Goal: Task Accomplishment & Management: Manage account settings

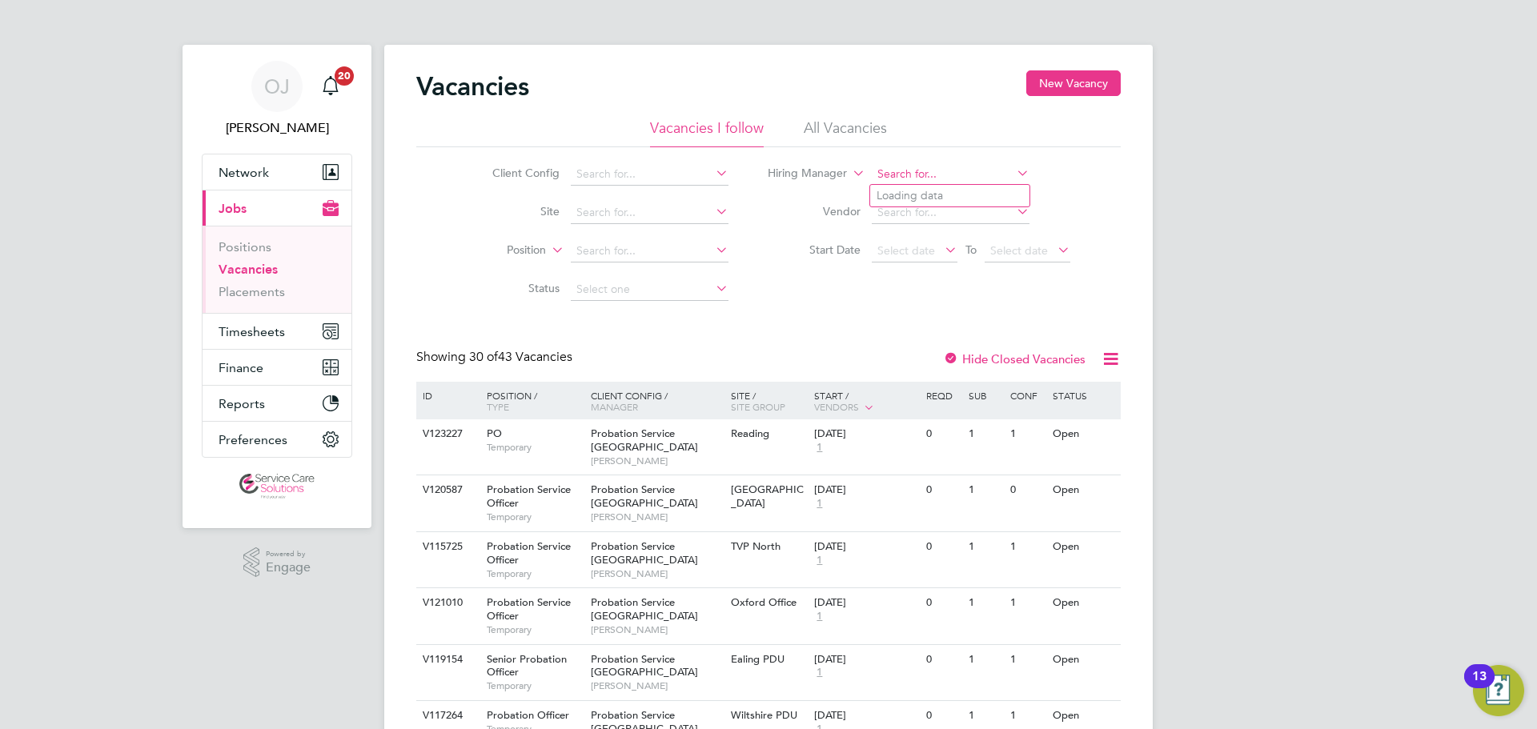
click at [911, 178] on input at bounding box center [951, 174] width 158 height 22
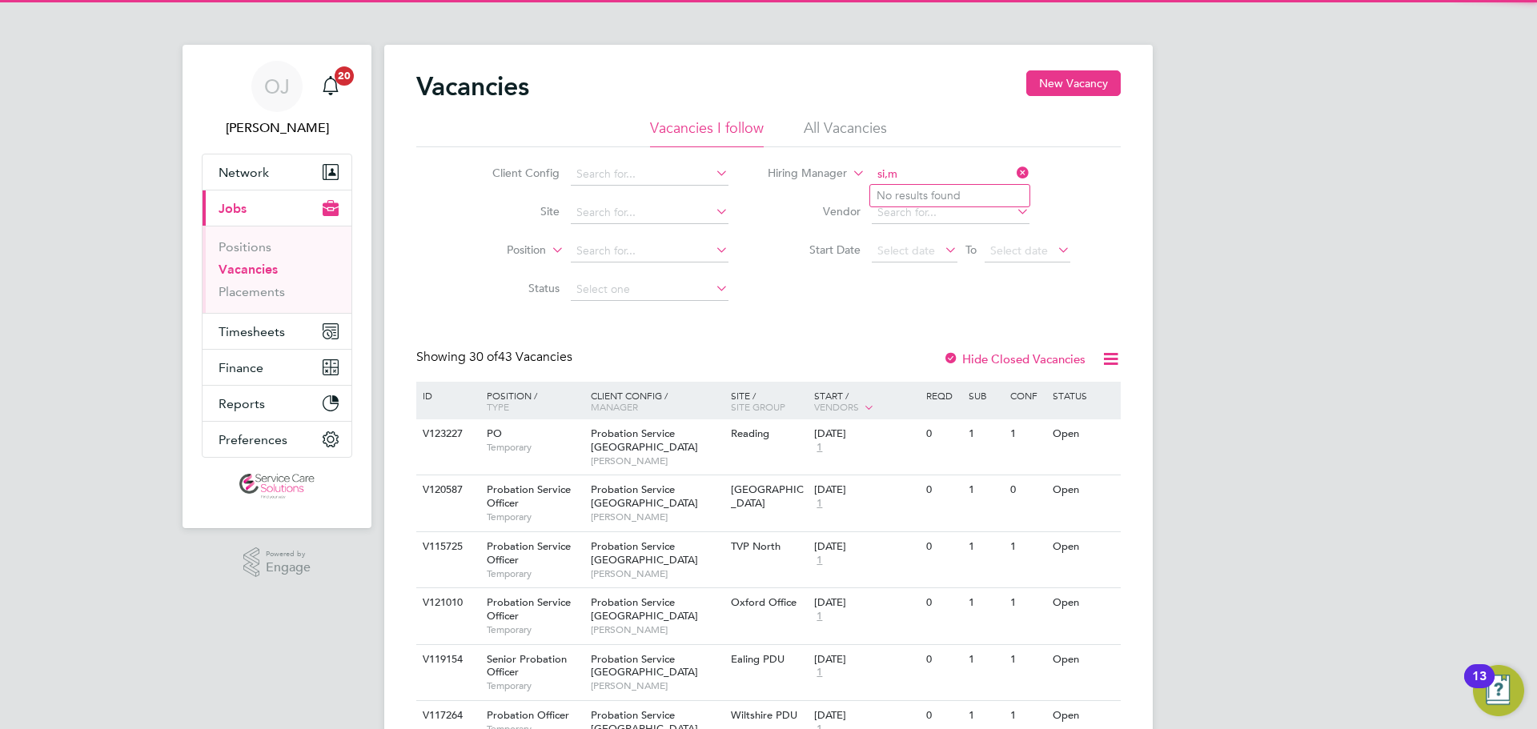
type input "si,m"
click at [874, 121] on li "All Vacancies" at bounding box center [845, 132] width 83 height 29
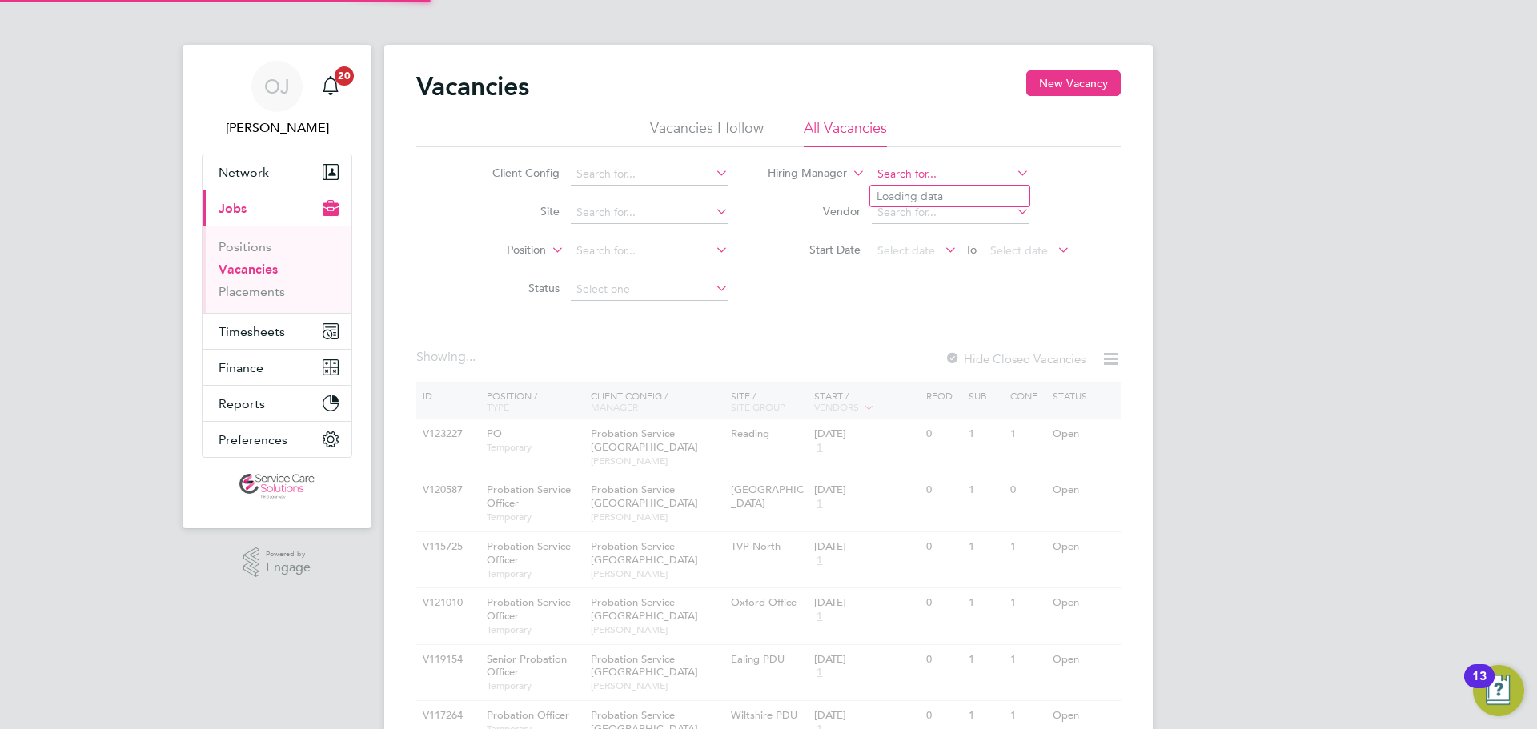
click at [908, 175] on input at bounding box center [951, 174] width 158 height 22
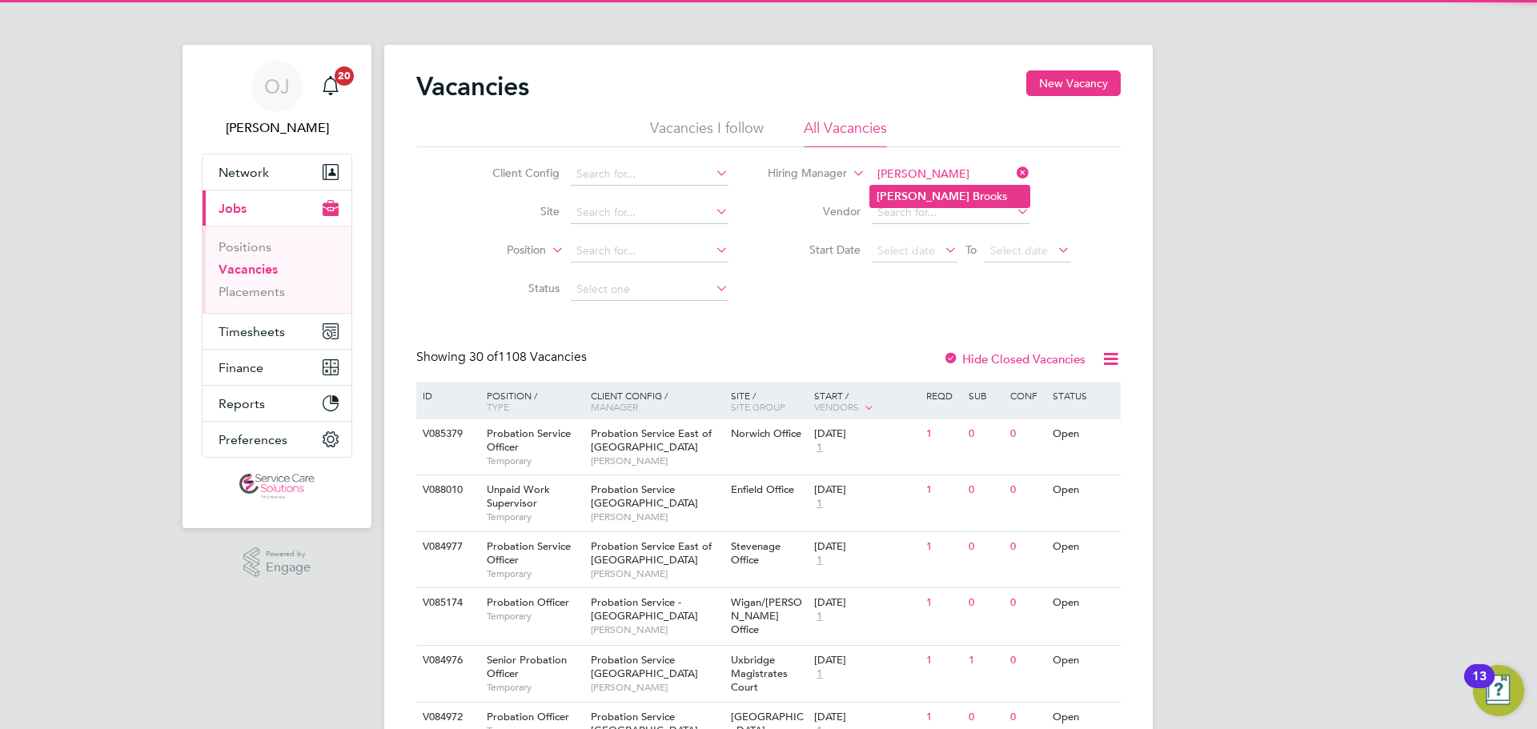
click at [913, 186] on li "[PERSON_NAME] ooks" at bounding box center [949, 197] width 159 height 22
type input "[PERSON_NAME]"
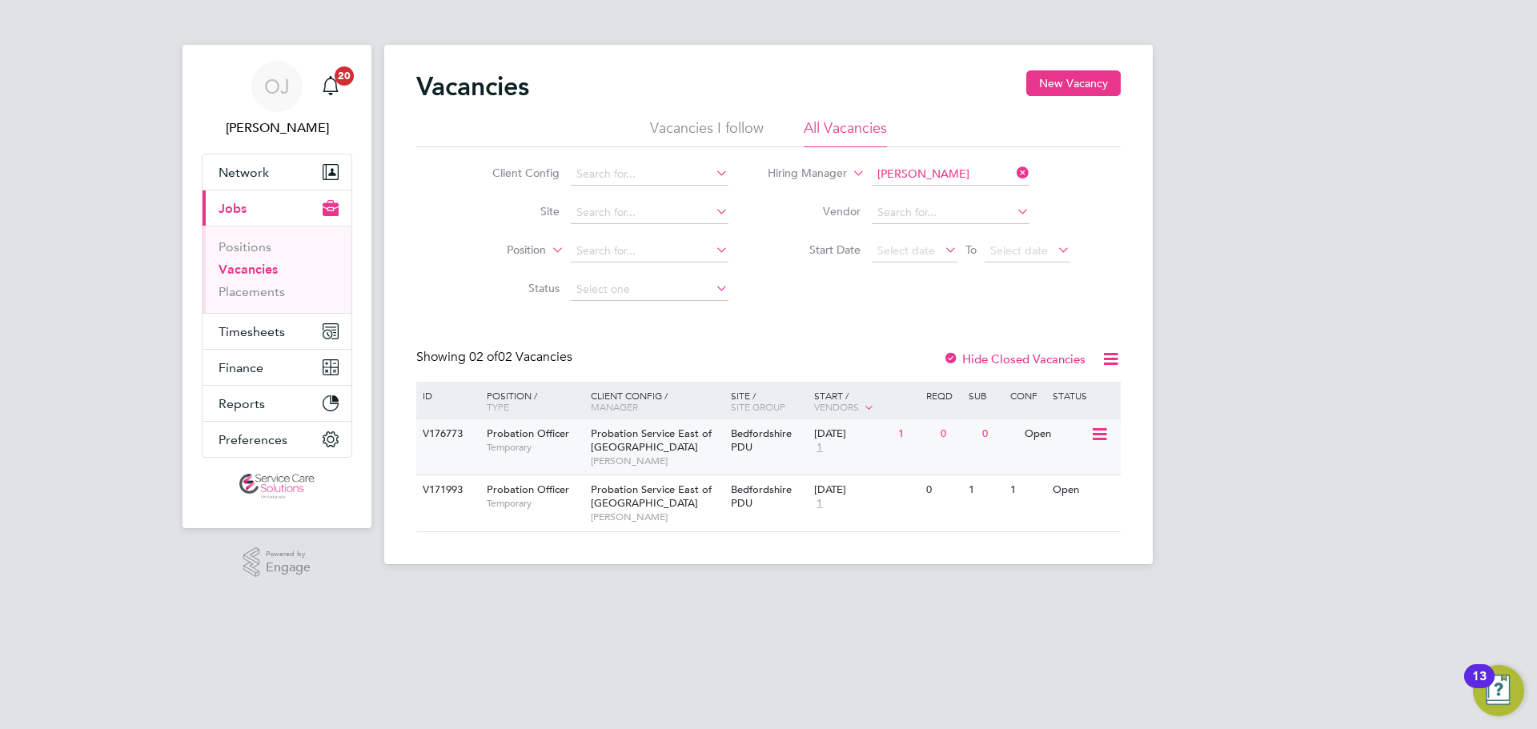
click at [689, 437] on span "Probation Service East of [GEOGRAPHIC_DATA]" at bounding box center [651, 440] width 121 height 27
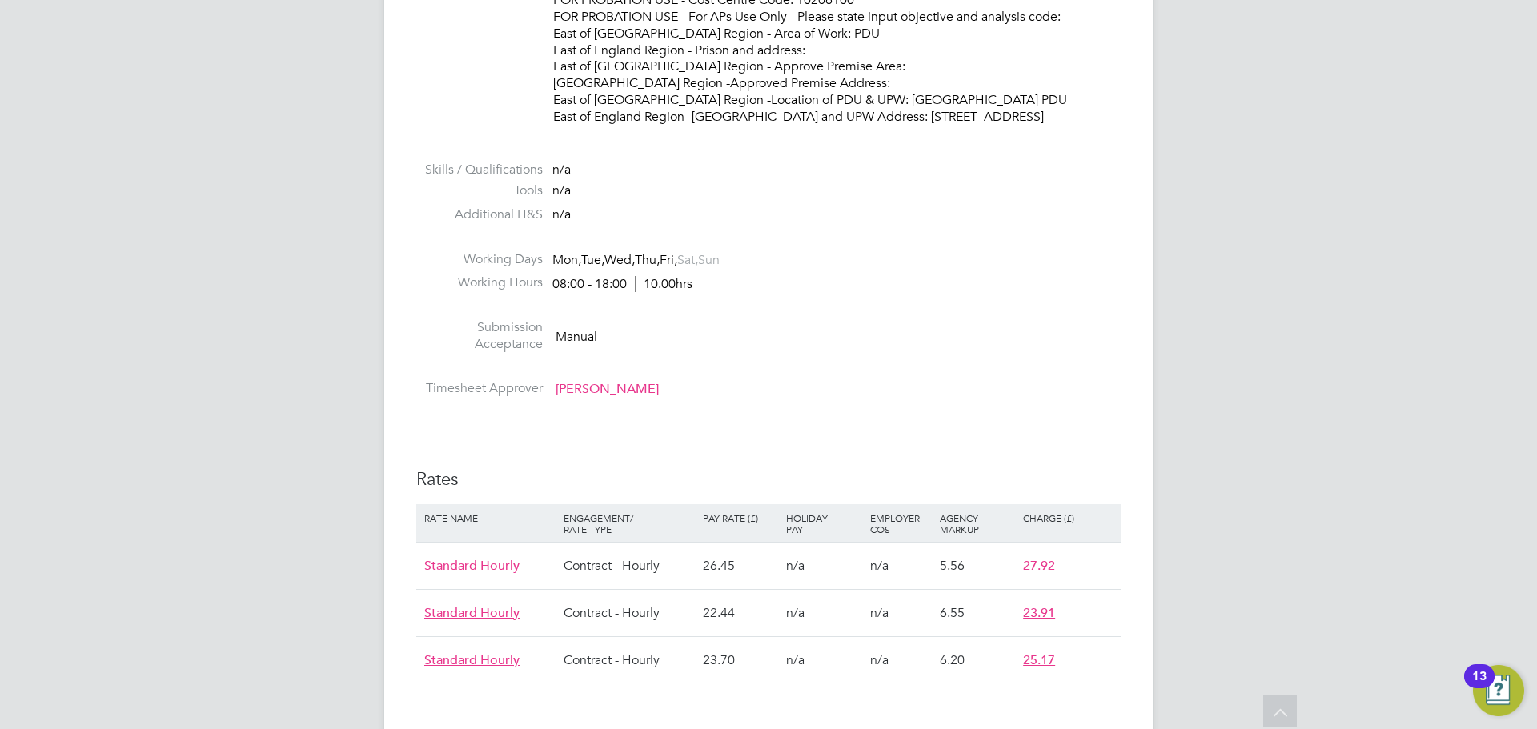
scroll to position [1681, 0]
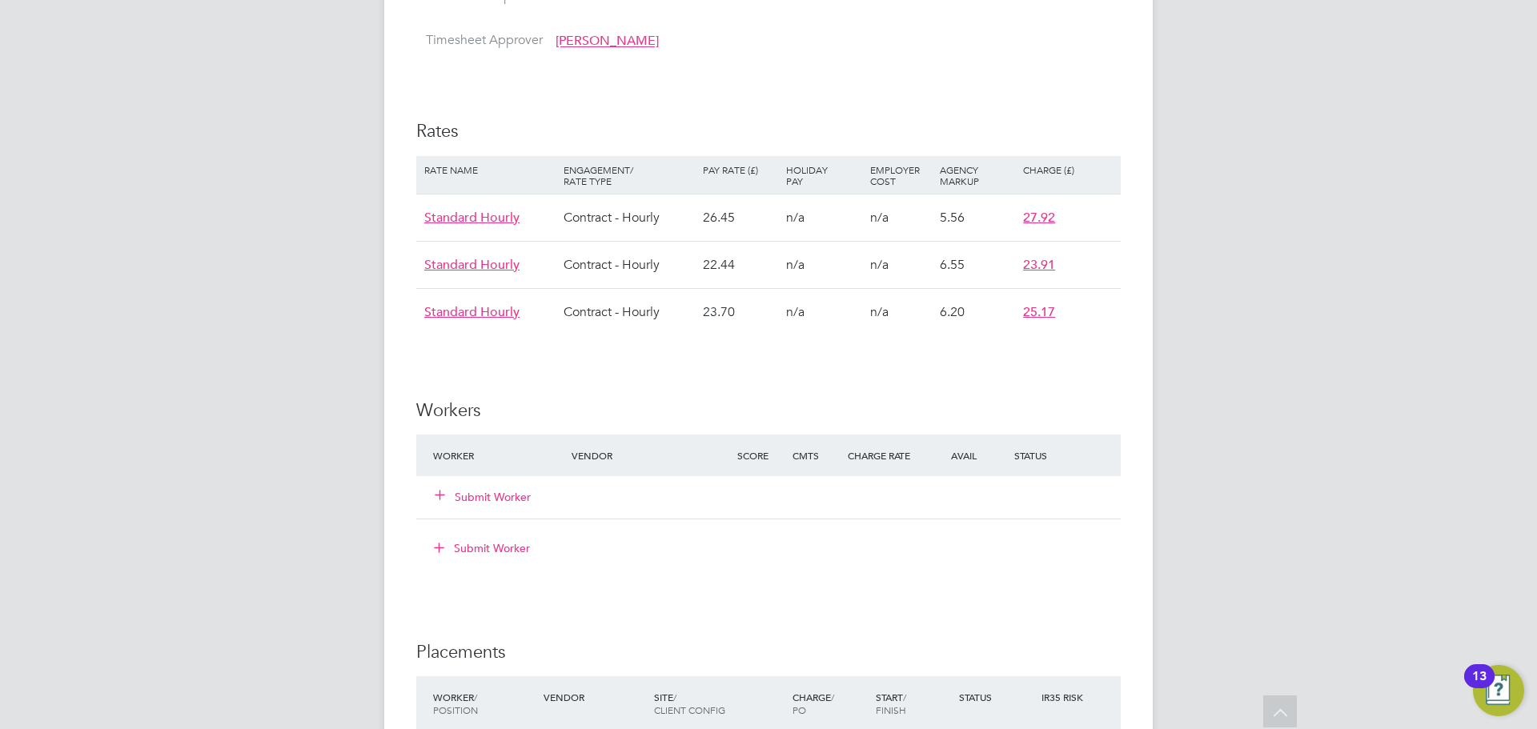
click at [488, 489] on button "Submit Worker" at bounding box center [483, 497] width 96 height 16
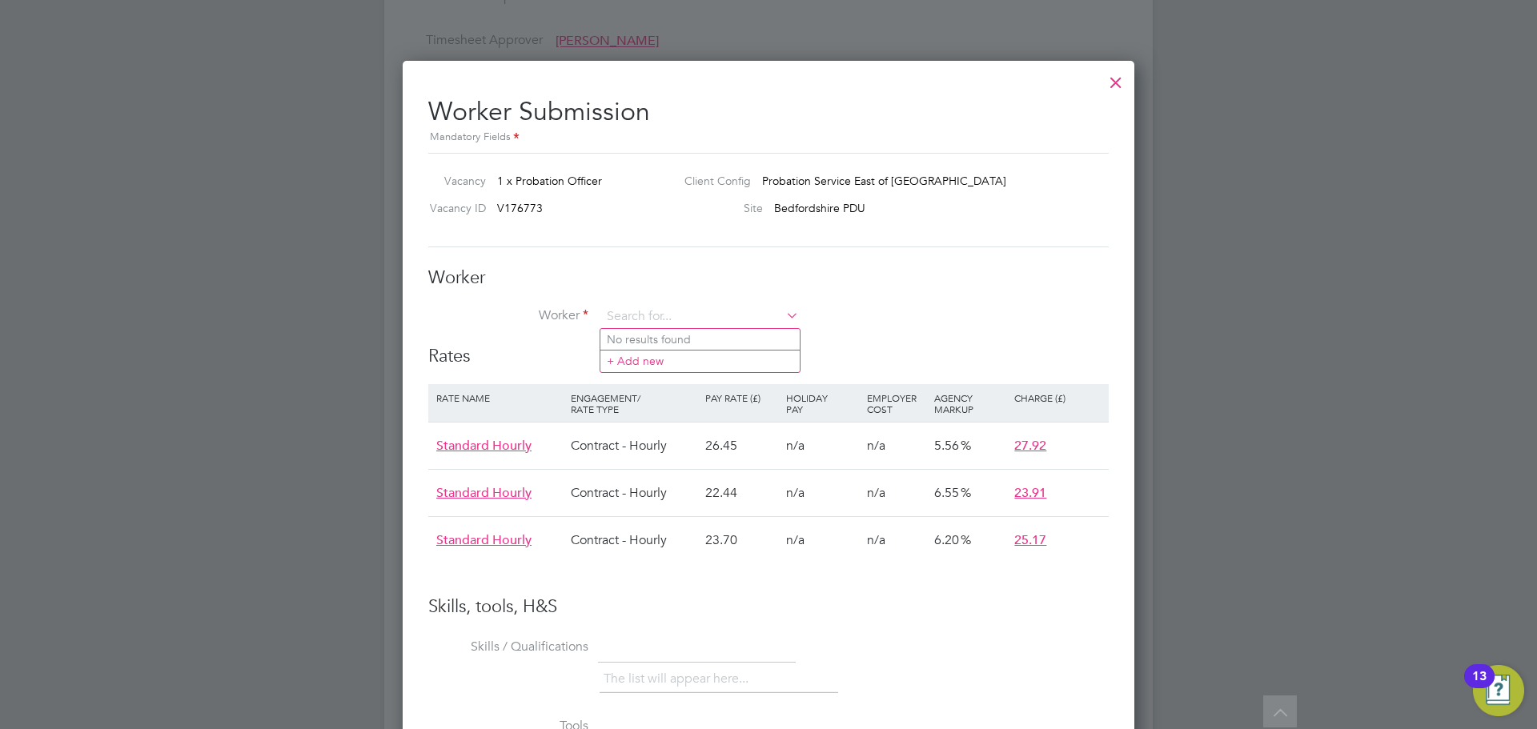
click at [1113, 80] on div at bounding box center [1115, 78] width 29 height 29
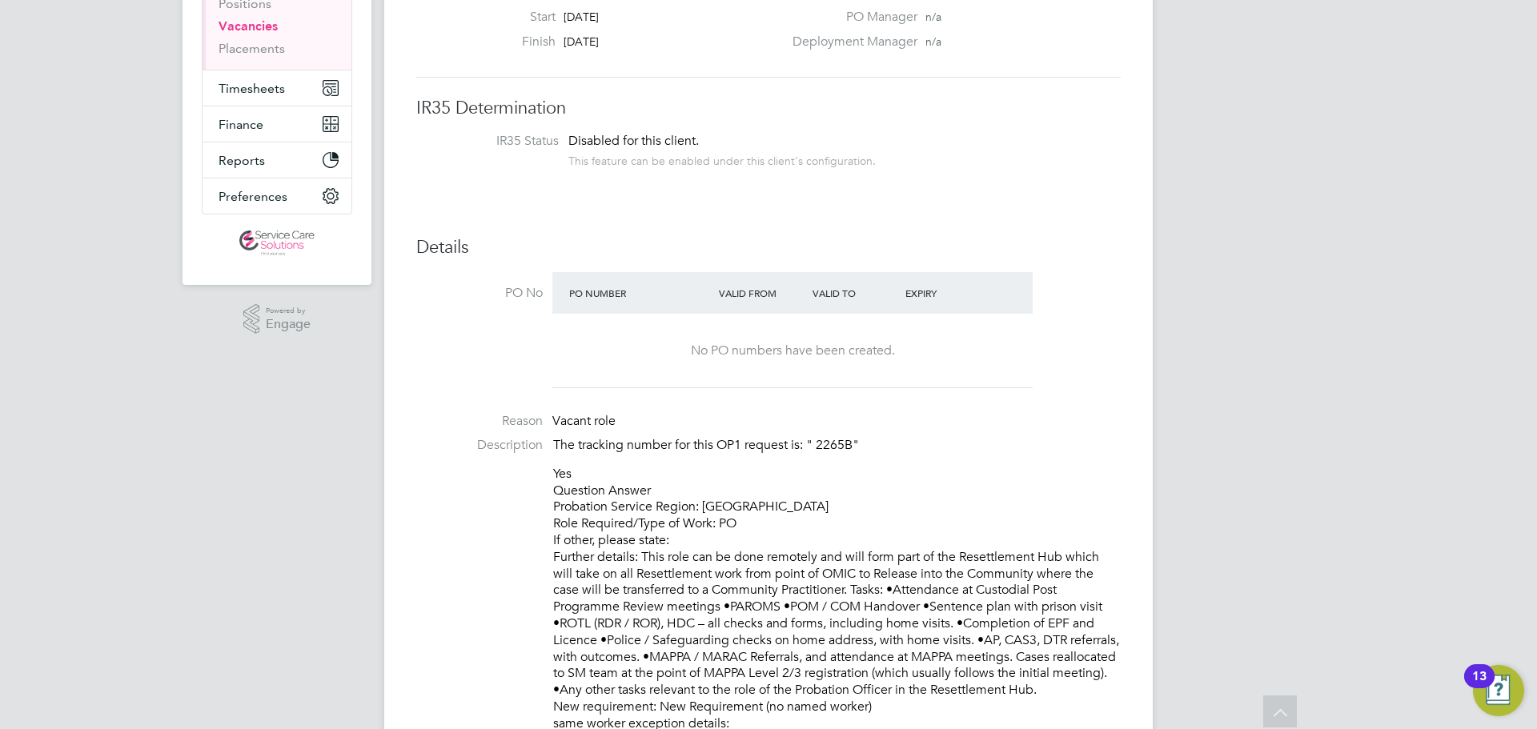
scroll to position [0, 0]
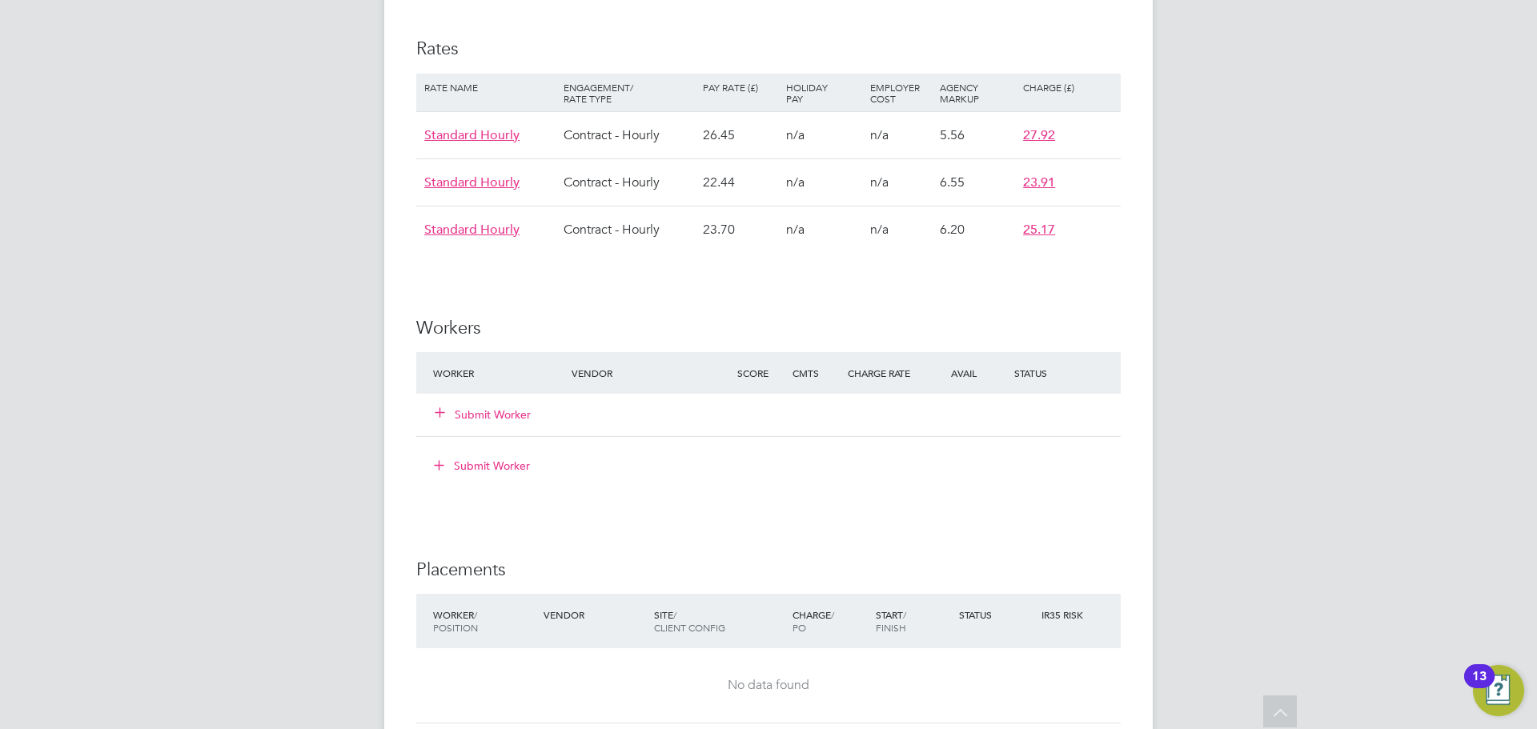
click at [476, 407] on div "Submit Worker" at bounding box center [512, 414] width 166 height 29
click at [491, 407] on button "Submit Worker" at bounding box center [483, 415] width 96 height 16
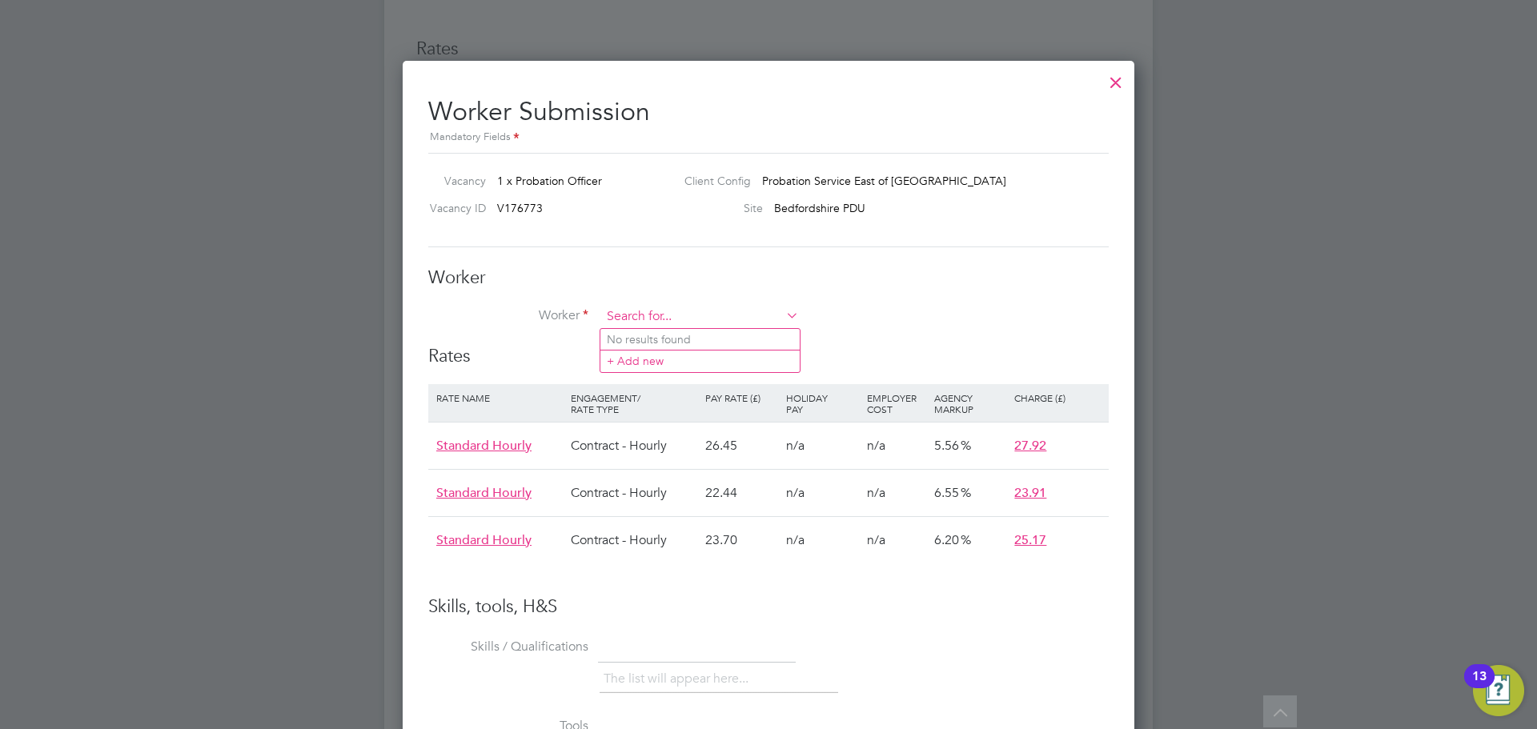
click at [637, 313] on input at bounding box center [700, 317] width 198 height 24
click at [665, 333] on b "Wil" at bounding box center [664, 340] width 18 height 14
type input "Rochana Williams (667036)"
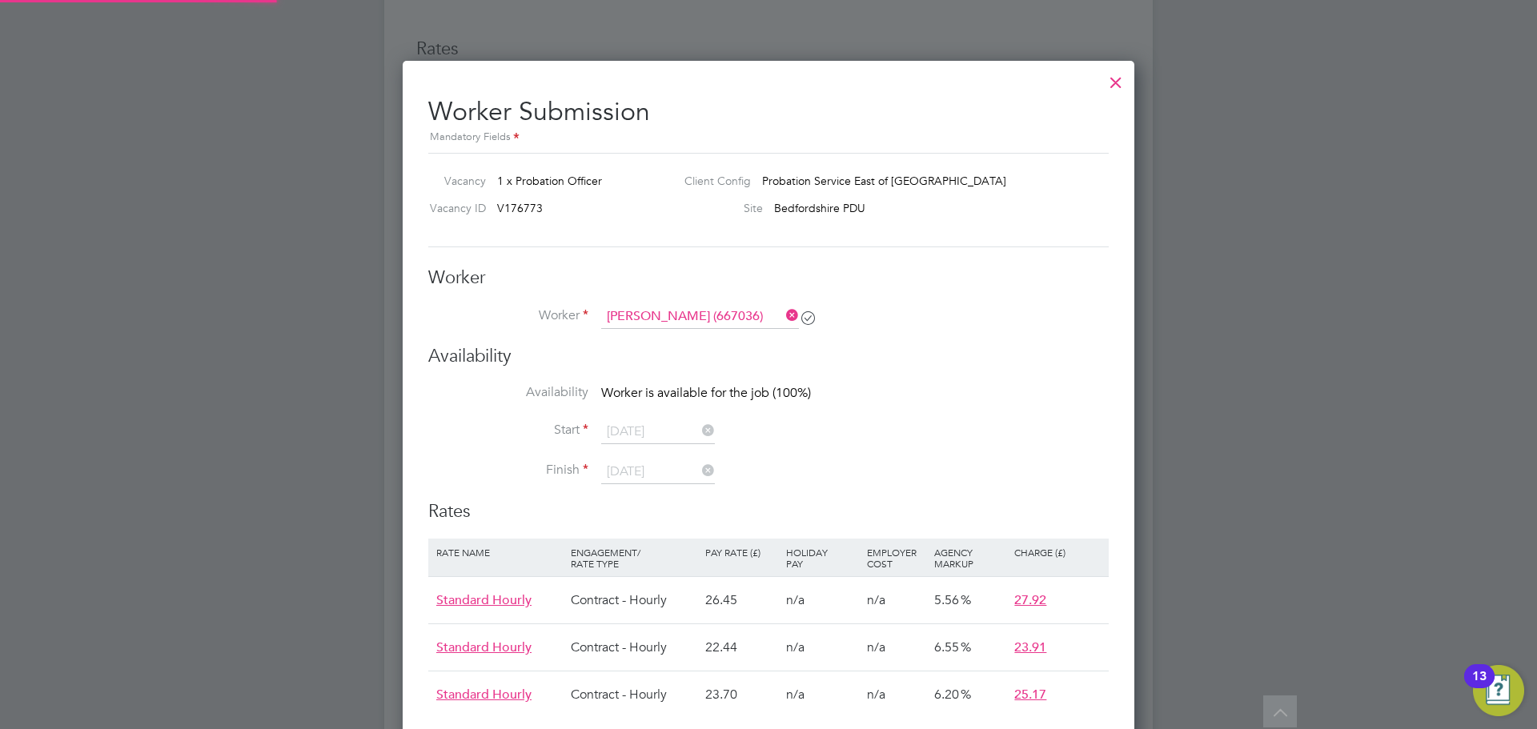
click at [897, 313] on li "Worker Rochana Williams (667036)" at bounding box center [768, 325] width 680 height 40
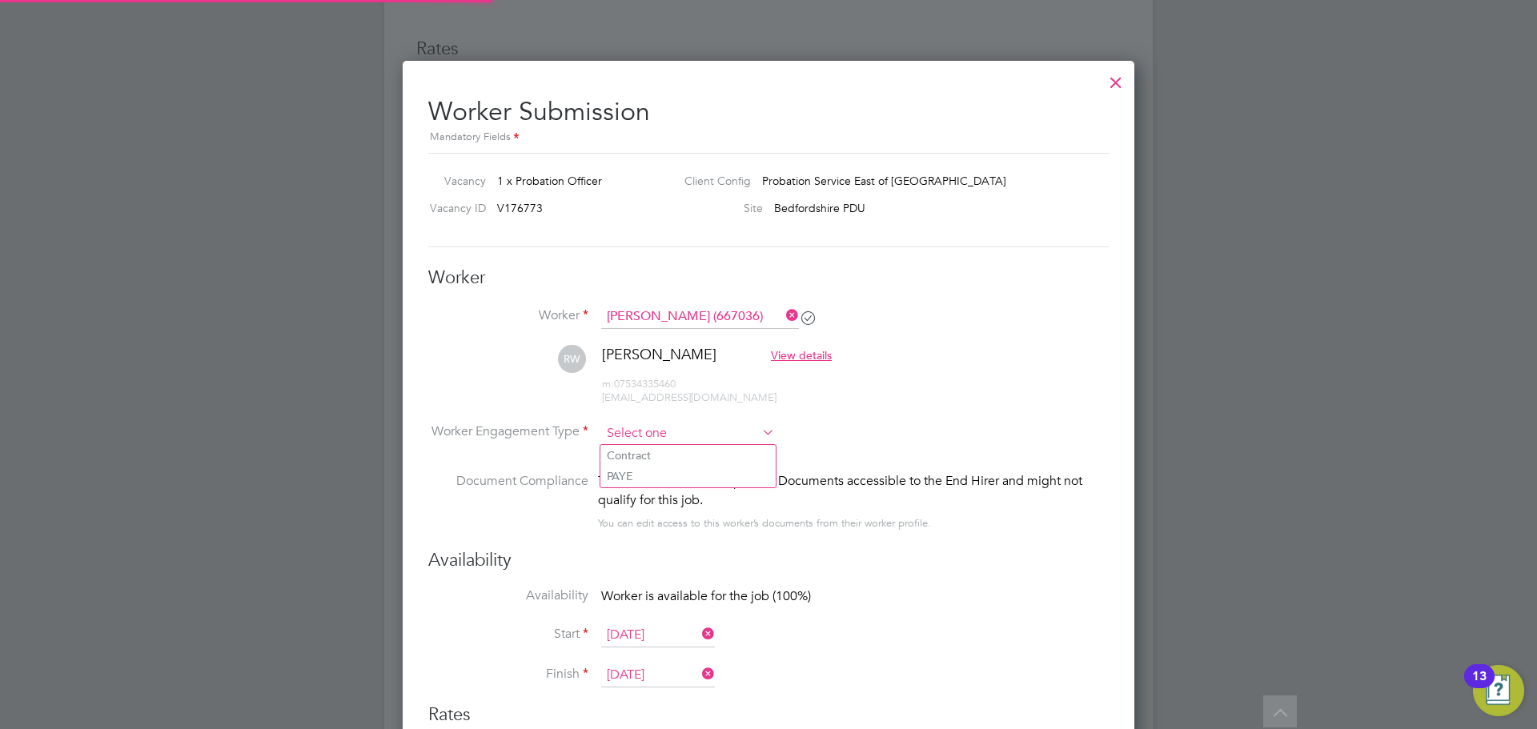
click at [655, 431] on input at bounding box center [688, 434] width 174 height 24
click at [679, 455] on li "Contract" at bounding box center [687, 455] width 175 height 21
type input "Contract"
click at [961, 387] on li "RW Rochana Williams View details m: 07534335460 rochanawilliams@outlook.com" at bounding box center [768, 383] width 680 height 76
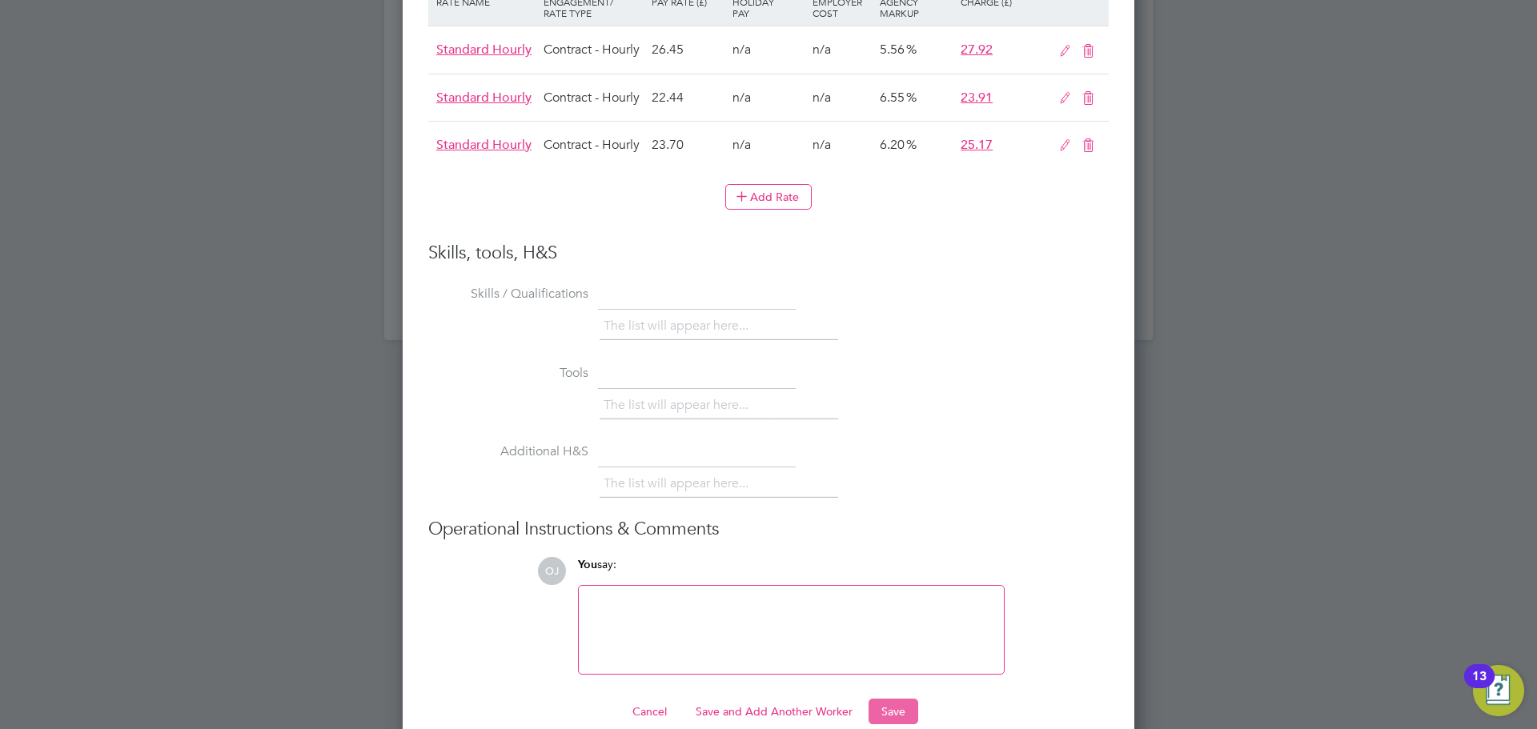
click at [899, 699] on button "Save" at bounding box center [893, 712] width 50 height 26
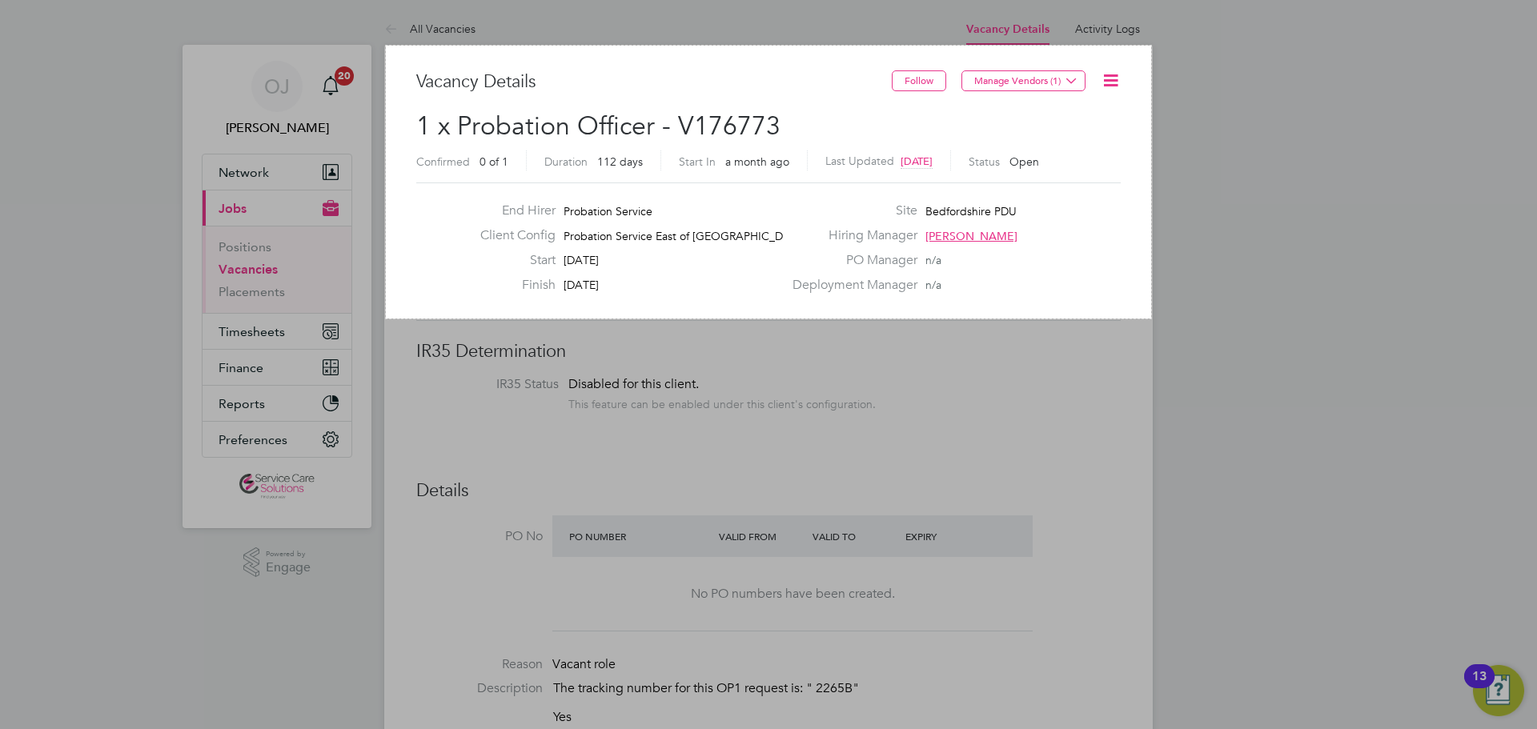
drag, startPoint x: 386, startPoint y: 319, endPoint x: 1151, endPoint y: 46, distance: 812.4
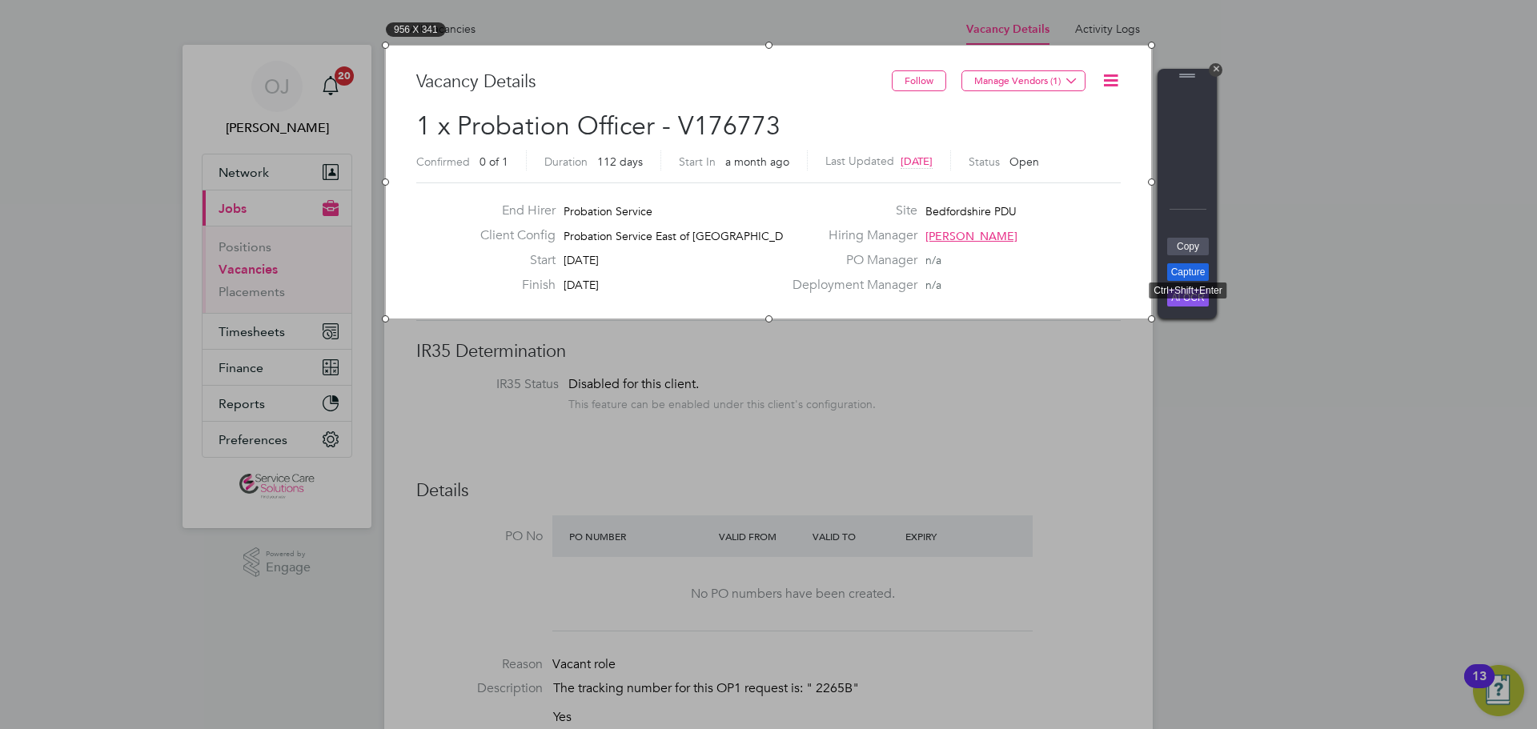
click at [1199, 274] on link "Capture" at bounding box center [1188, 272] width 42 height 18
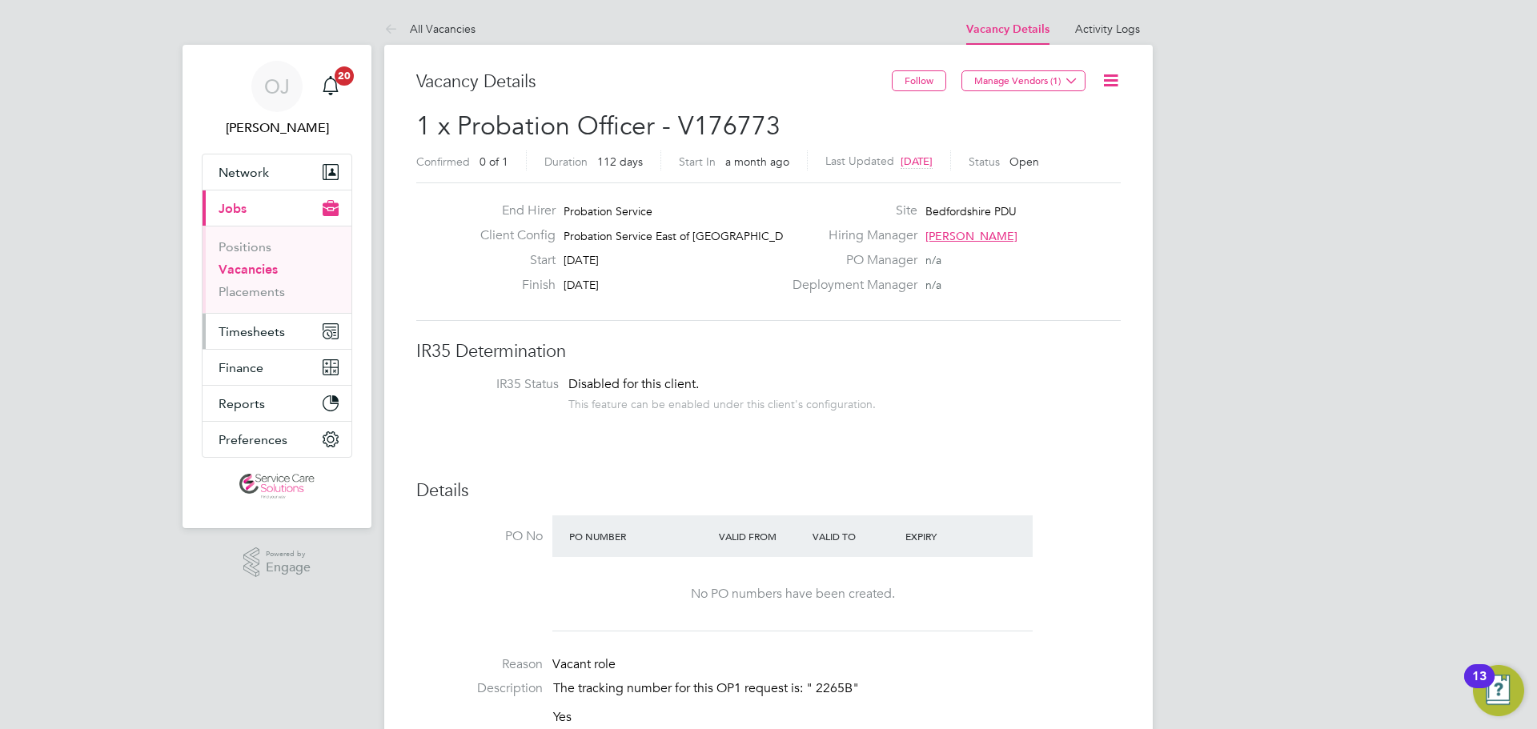
click at [227, 330] on span "Timesheets" at bounding box center [251, 331] width 66 height 15
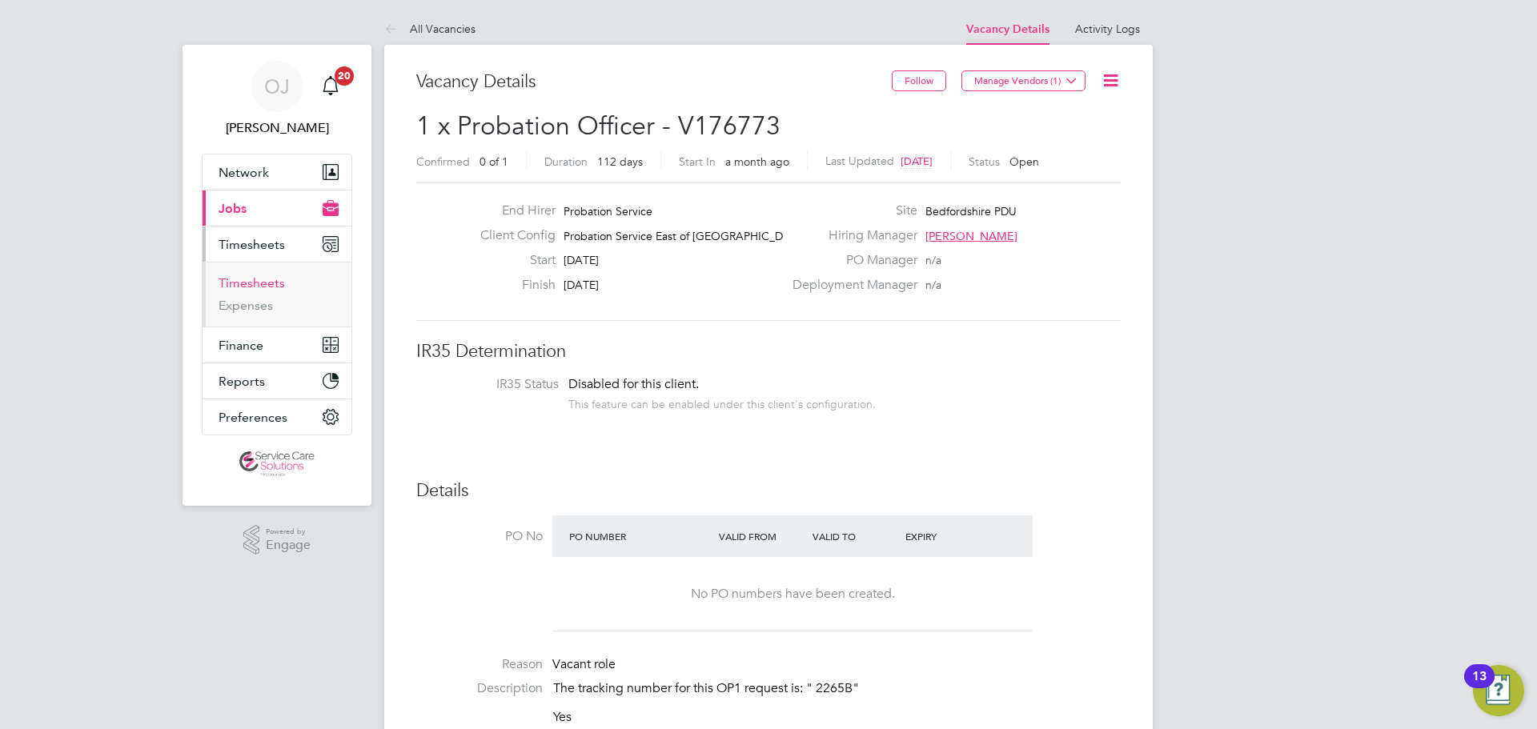
click at [263, 283] on link "Timesheets" at bounding box center [251, 282] width 66 height 15
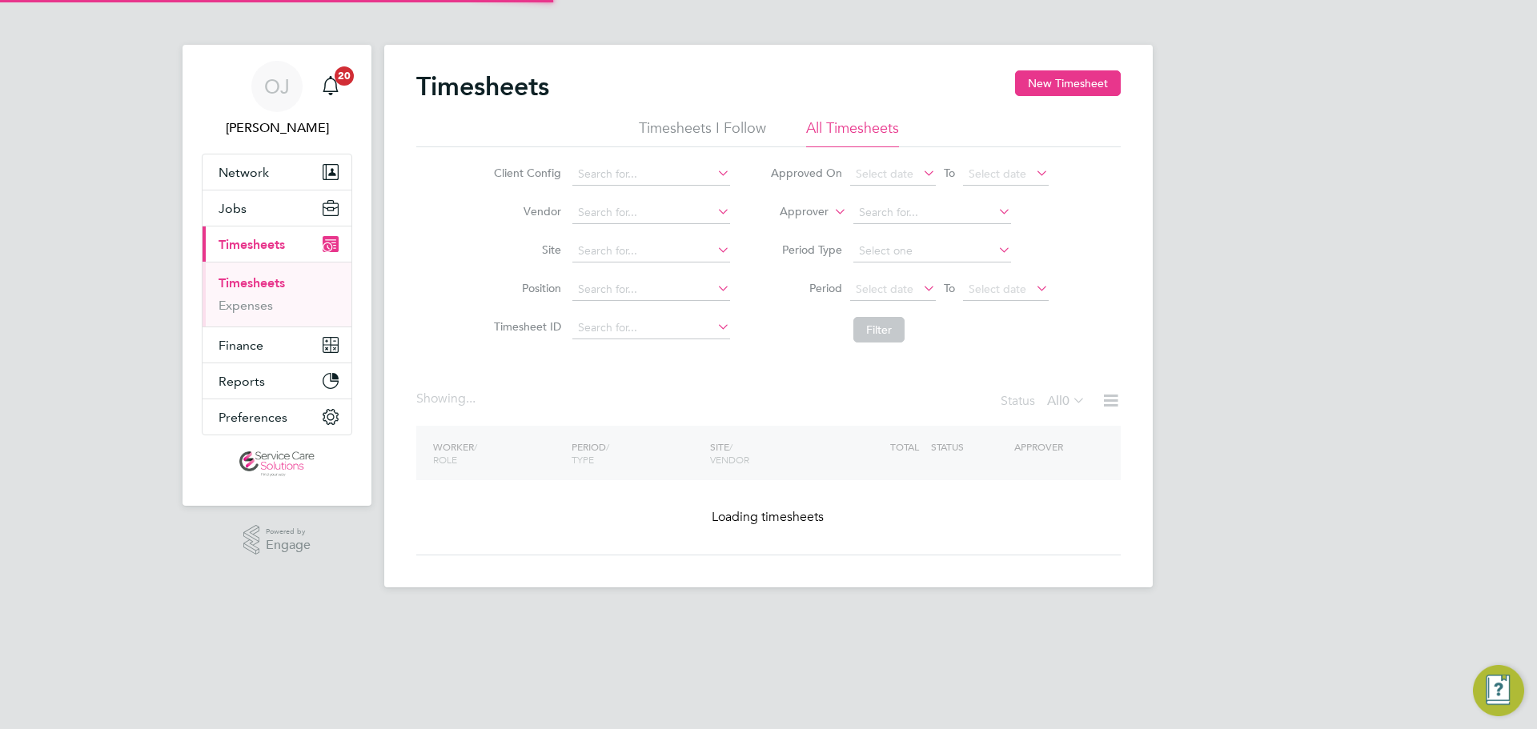
click at [831, 209] on icon at bounding box center [831, 207] width 0 height 14
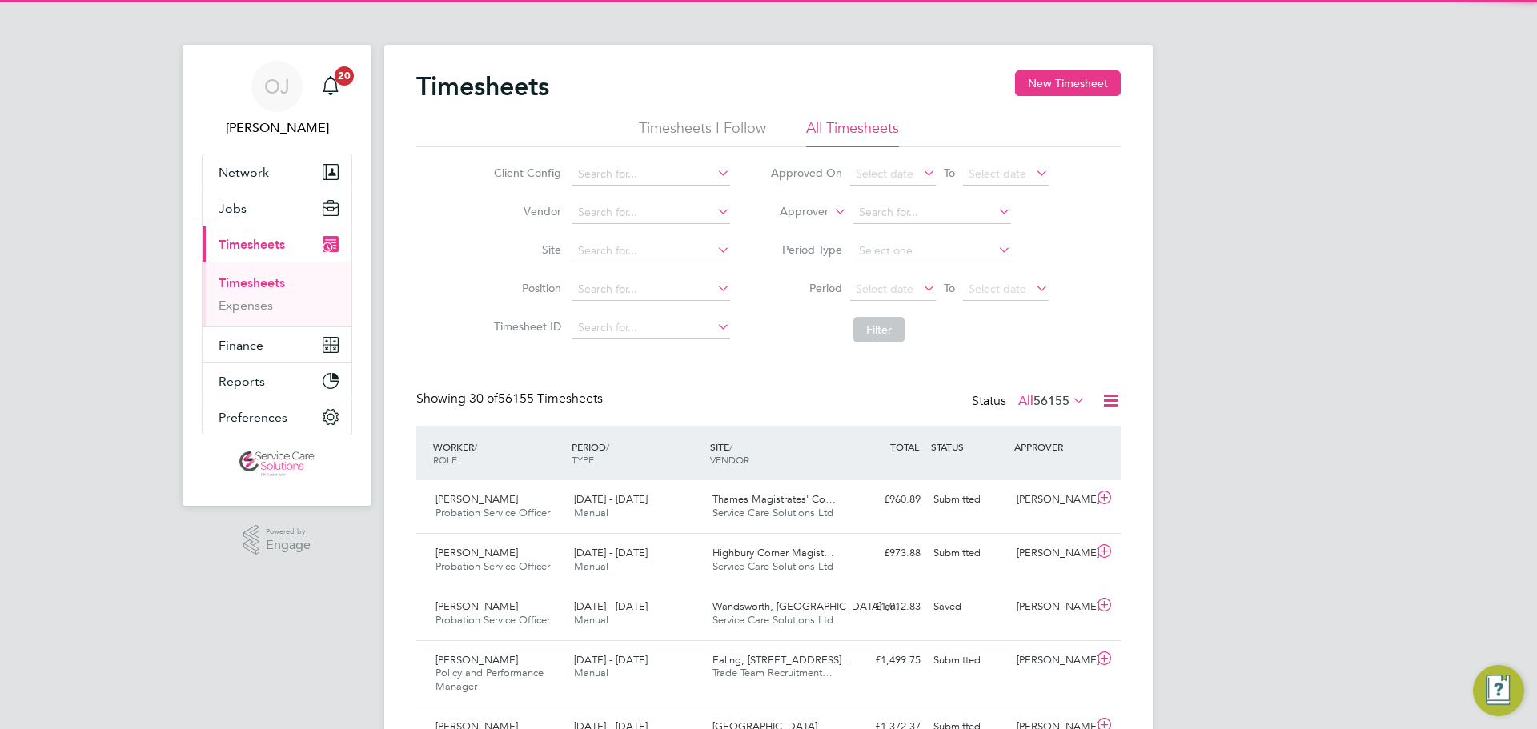
scroll to position [41, 139]
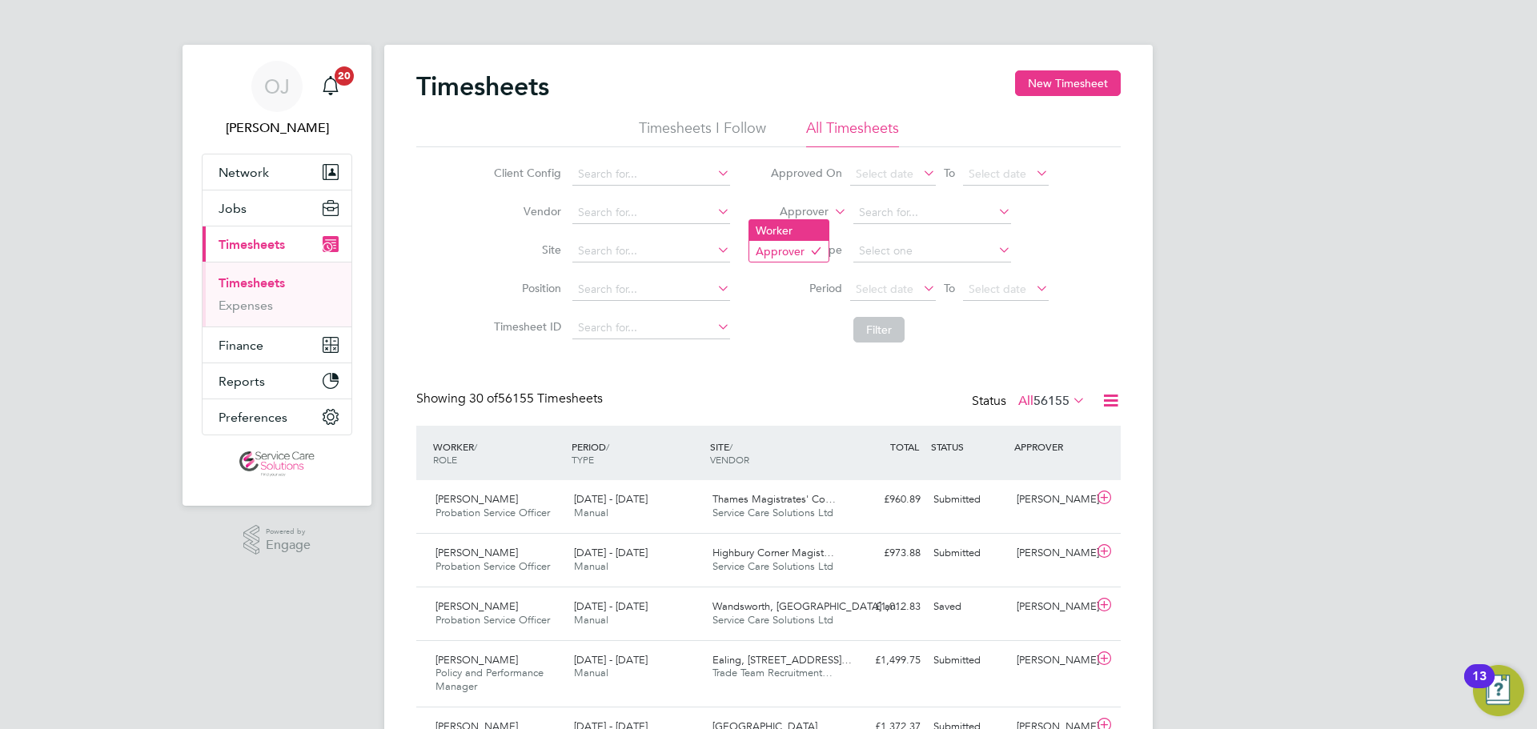
click at [780, 230] on li "Worker" at bounding box center [788, 230] width 79 height 21
click at [868, 209] on input at bounding box center [932, 213] width 158 height 22
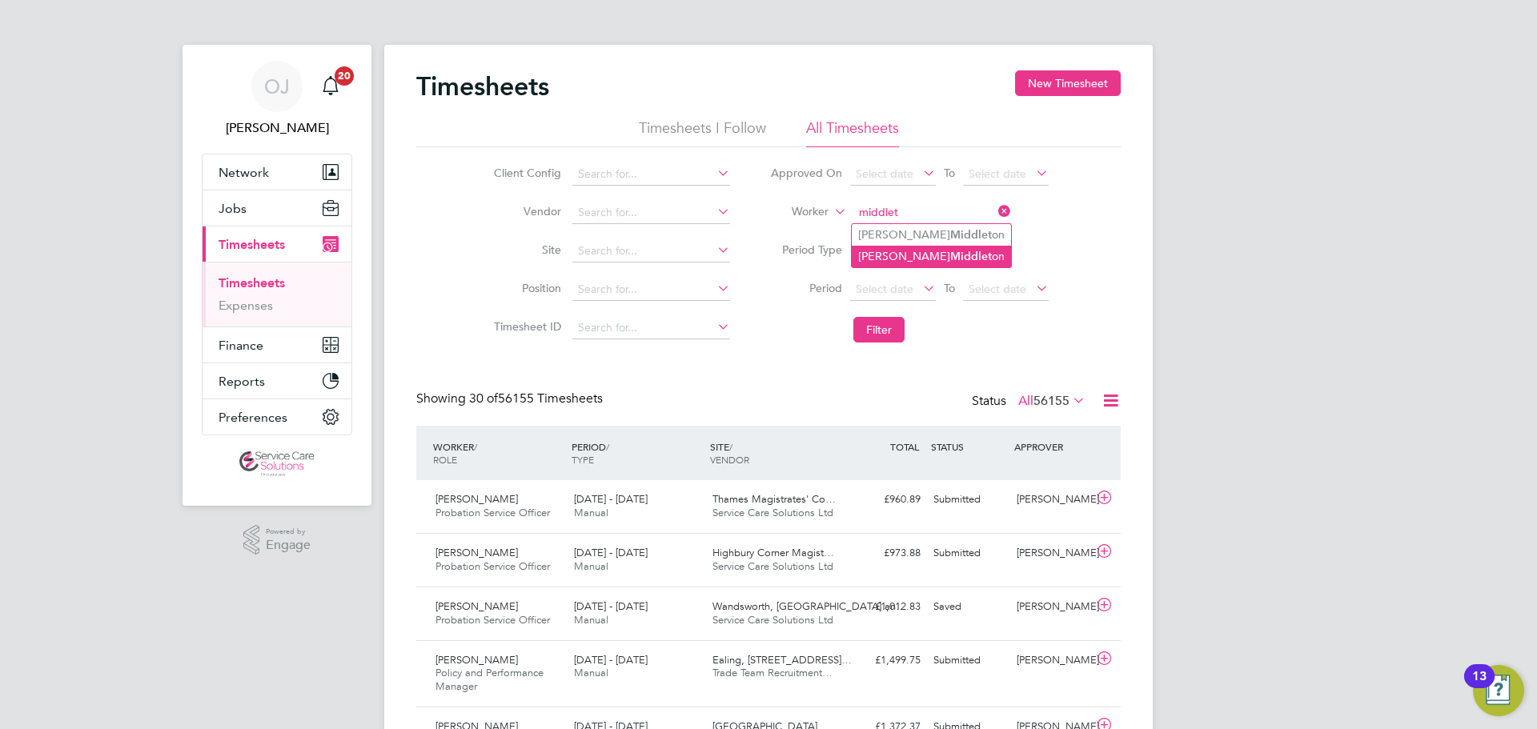
click at [928, 254] on li "Paul Middlet on" at bounding box center [931, 257] width 159 height 22
type input "Paul Middleton"
click at [888, 319] on button "Filter" at bounding box center [878, 330] width 51 height 26
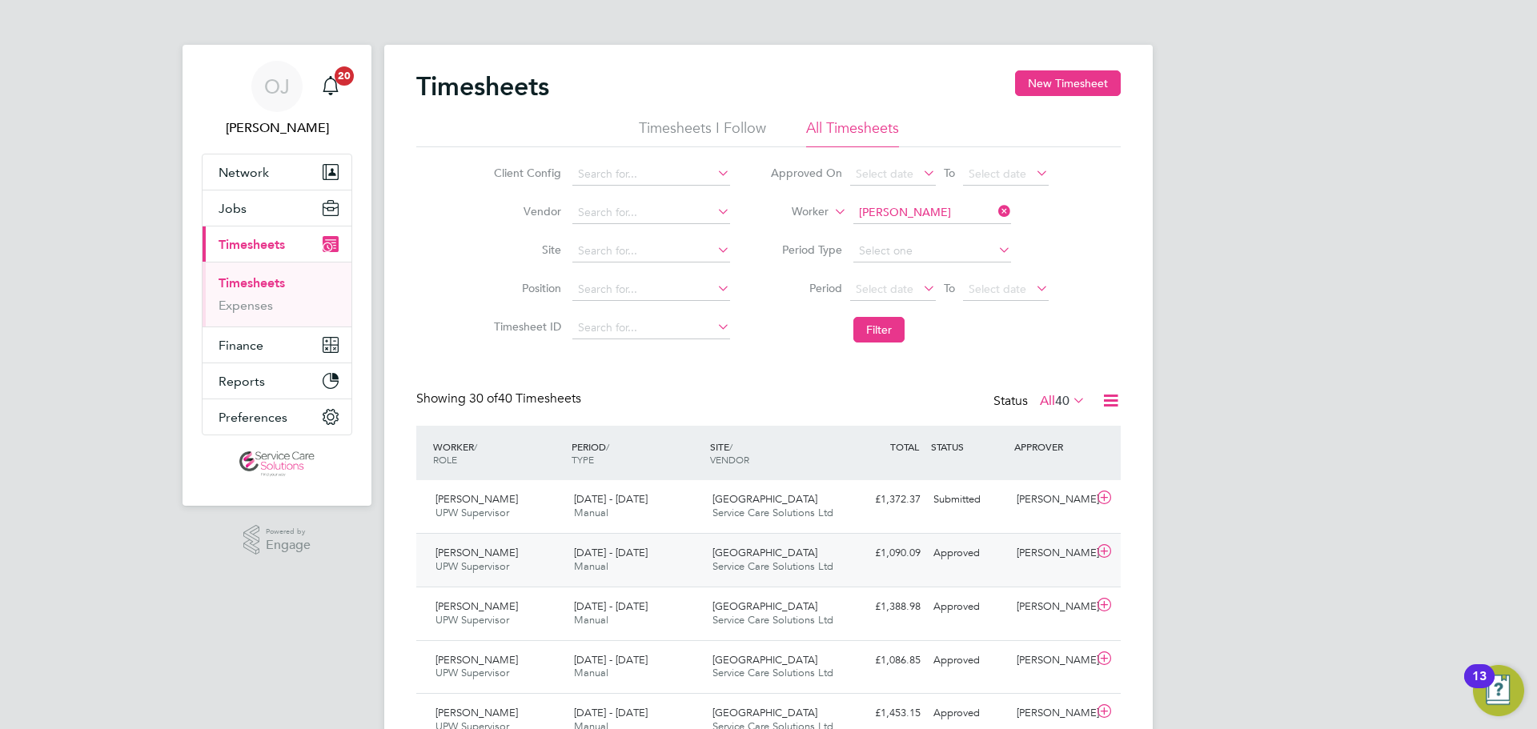
click at [731, 546] on div "Whitechapel House Service Care Solutions Ltd" at bounding box center [775, 560] width 138 height 40
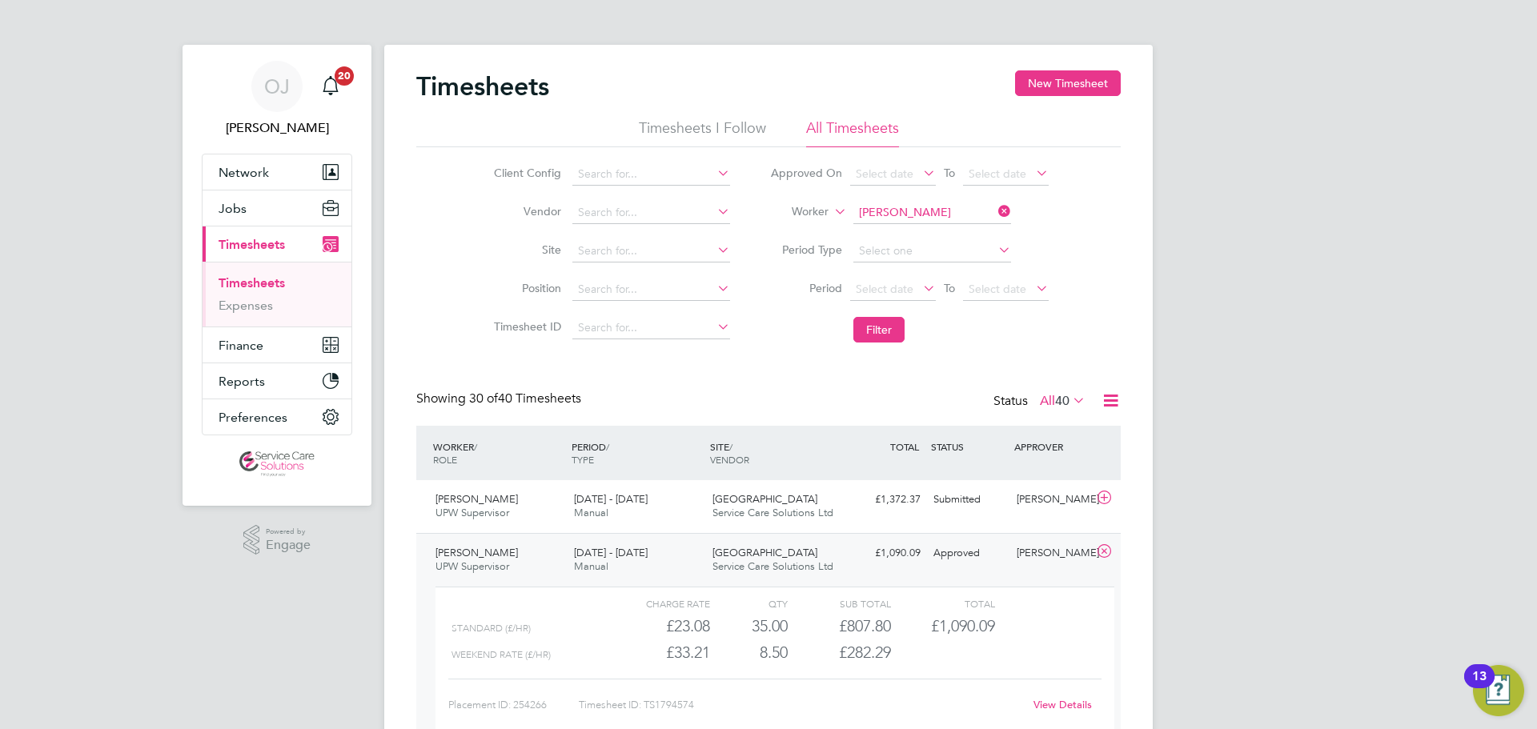
click at [1072, 704] on link "View Details" at bounding box center [1062, 705] width 58 height 14
click at [885, 561] on div "£1,090.09 Approved" at bounding box center [885, 553] width 83 height 26
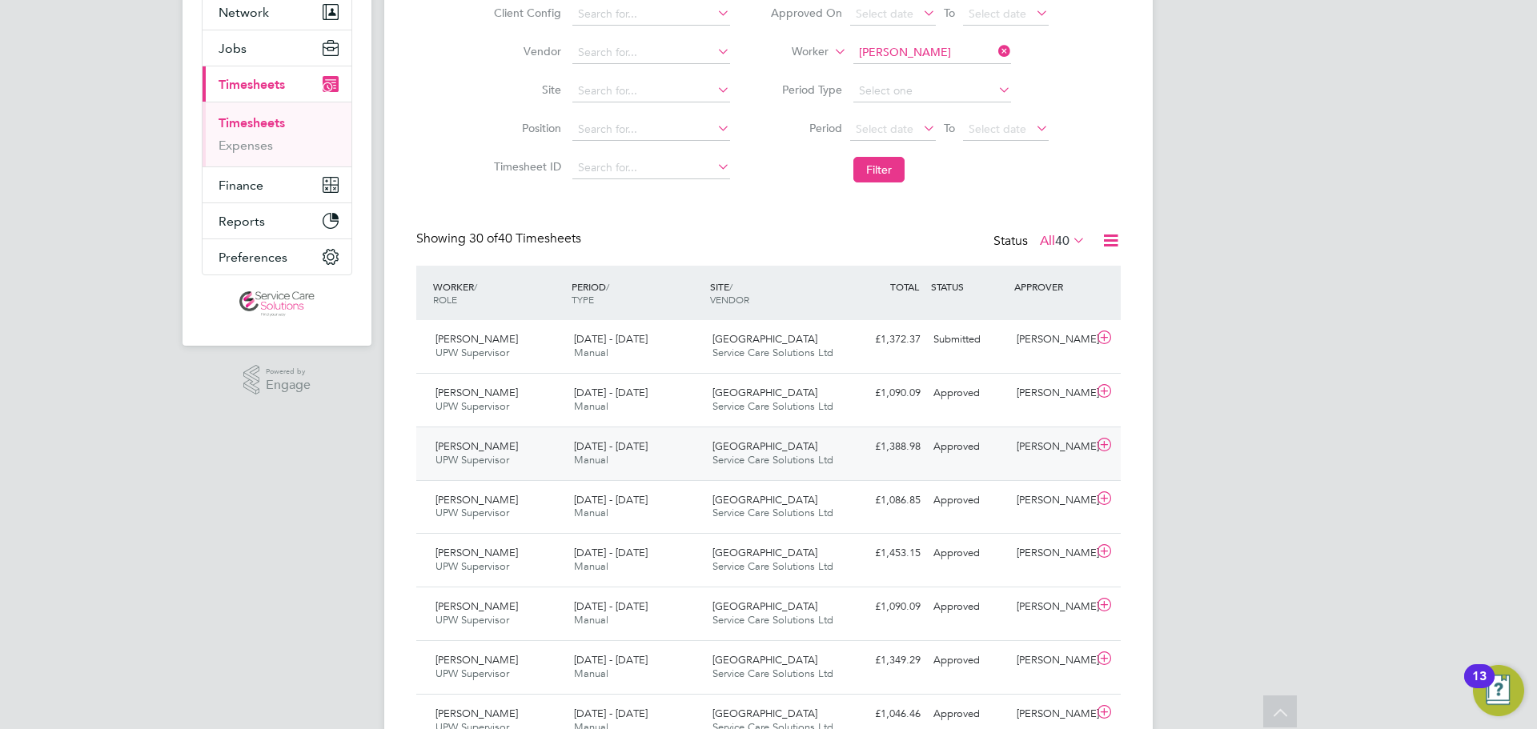
click at [815, 455] on span "Service Care Solutions Ltd" at bounding box center [772, 460] width 121 height 14
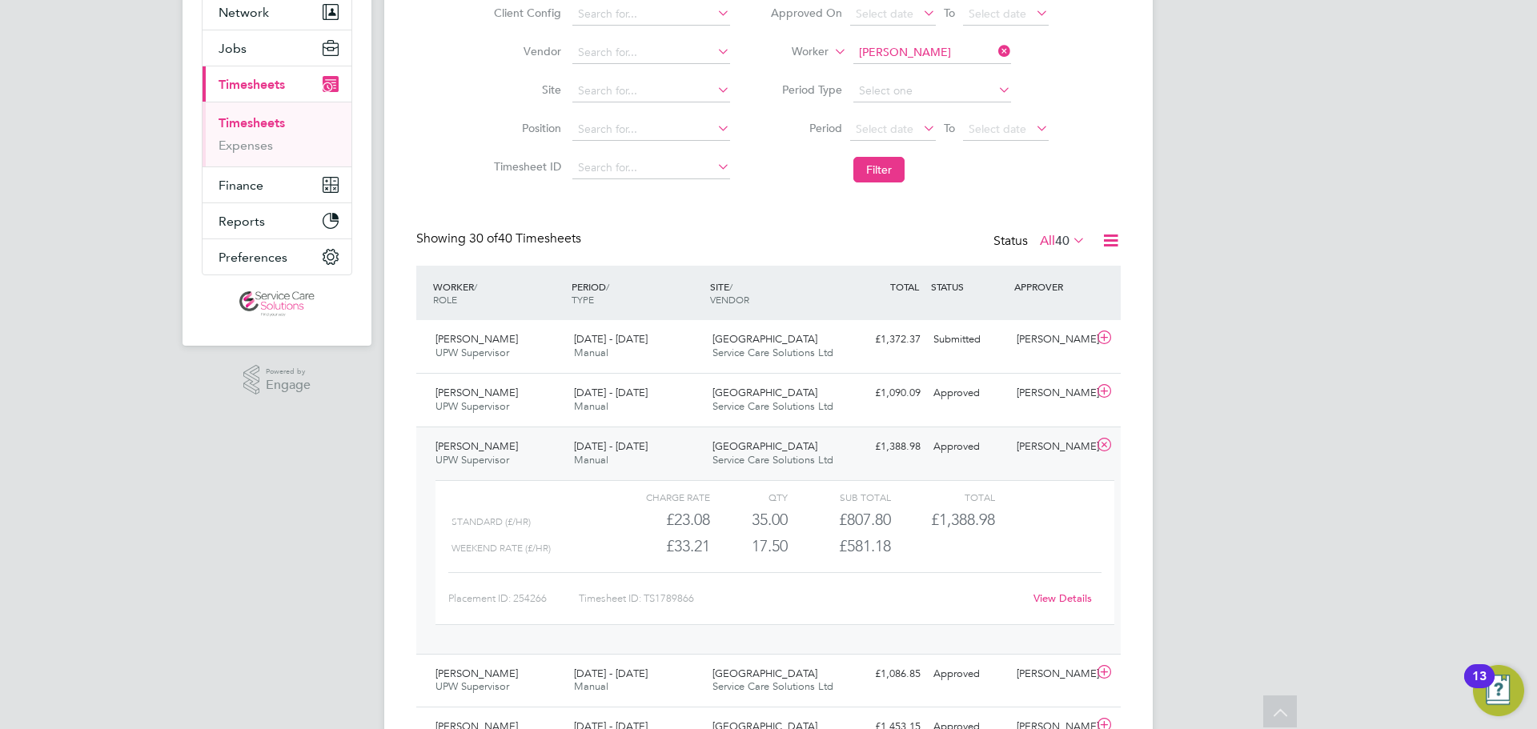
click at [1059, 595] on link "View Details" at bounding box center [1062, 598] width 58 height 14
click at [896, 178] on button "Filter" at bounding box center [878, 170] width 51 height 26
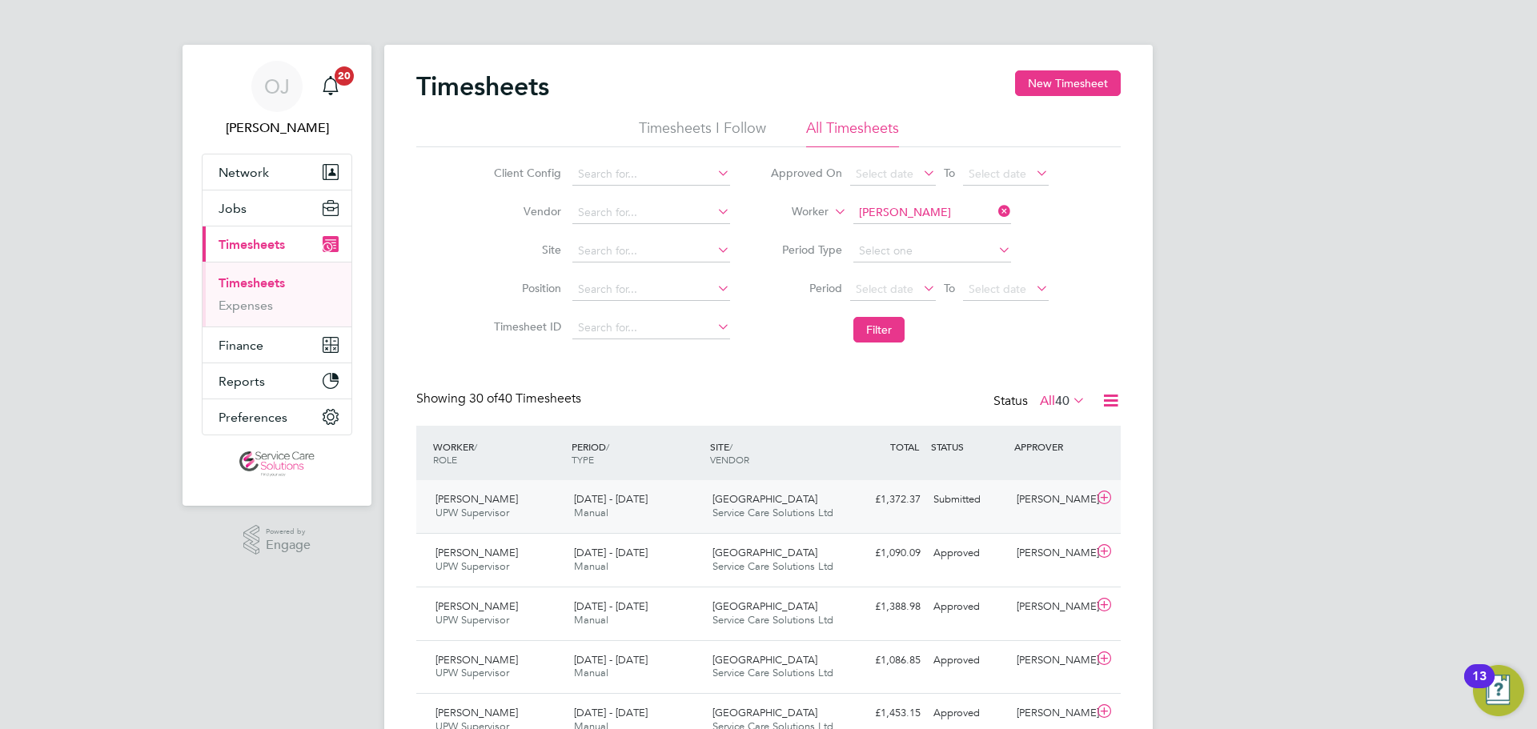
click at [800, 505] on span "Whitechapel House" at bounding box center [764, 499] width 105 height 14
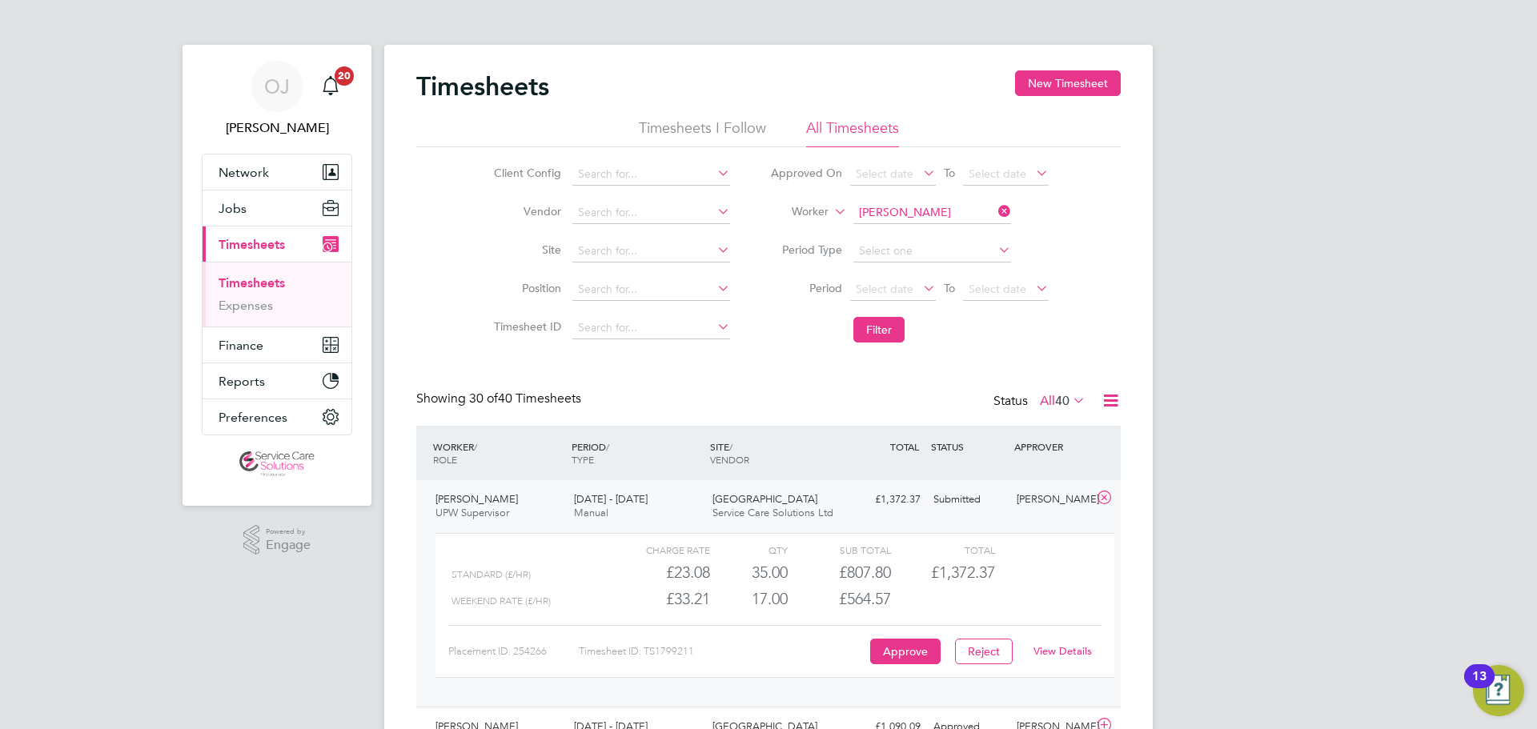
click at [1071, 650] on link "View Details" at bounding box center [1062, 651] width 58 height 14
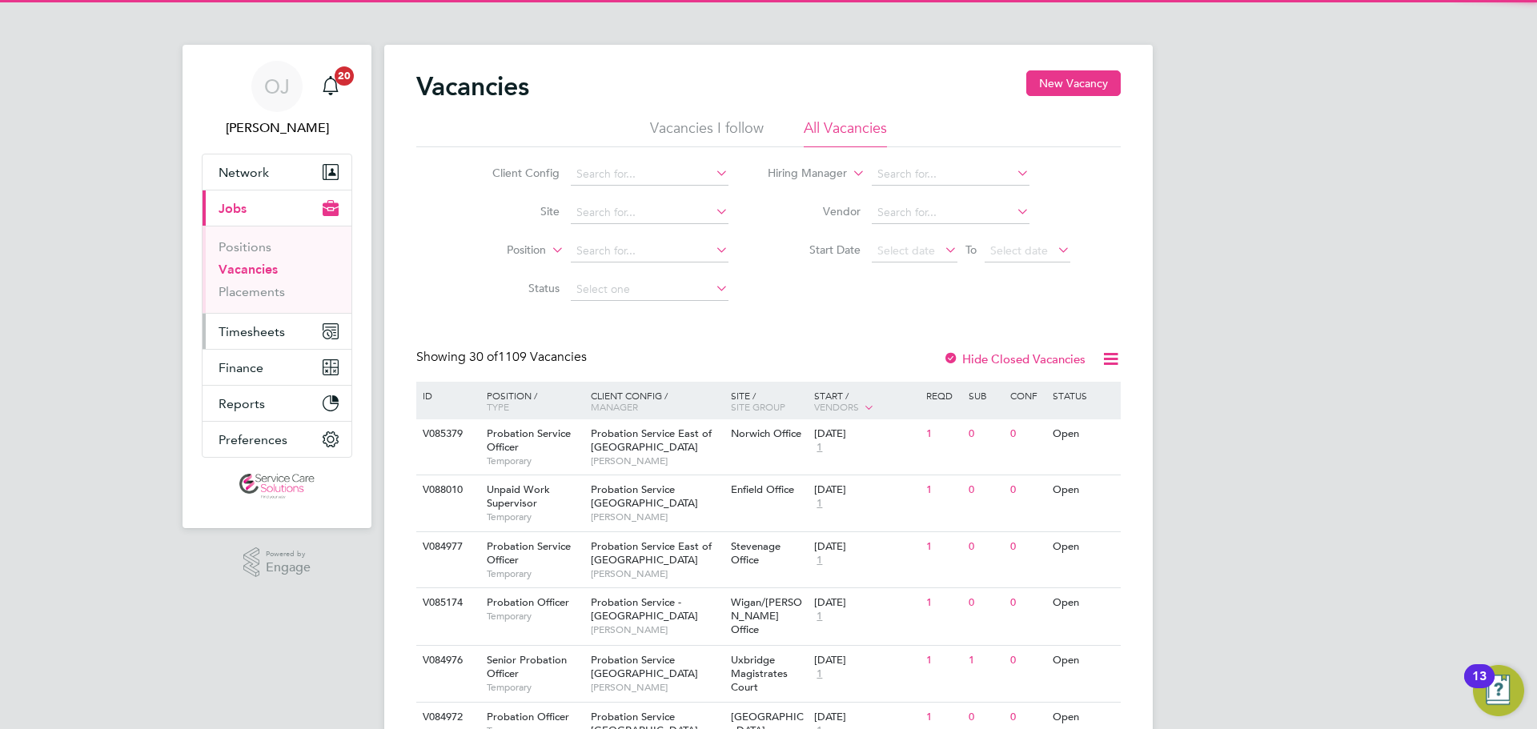
click at [279, 331] on span "Timesheets" at bounding box center [251, 331] width 66 height 15
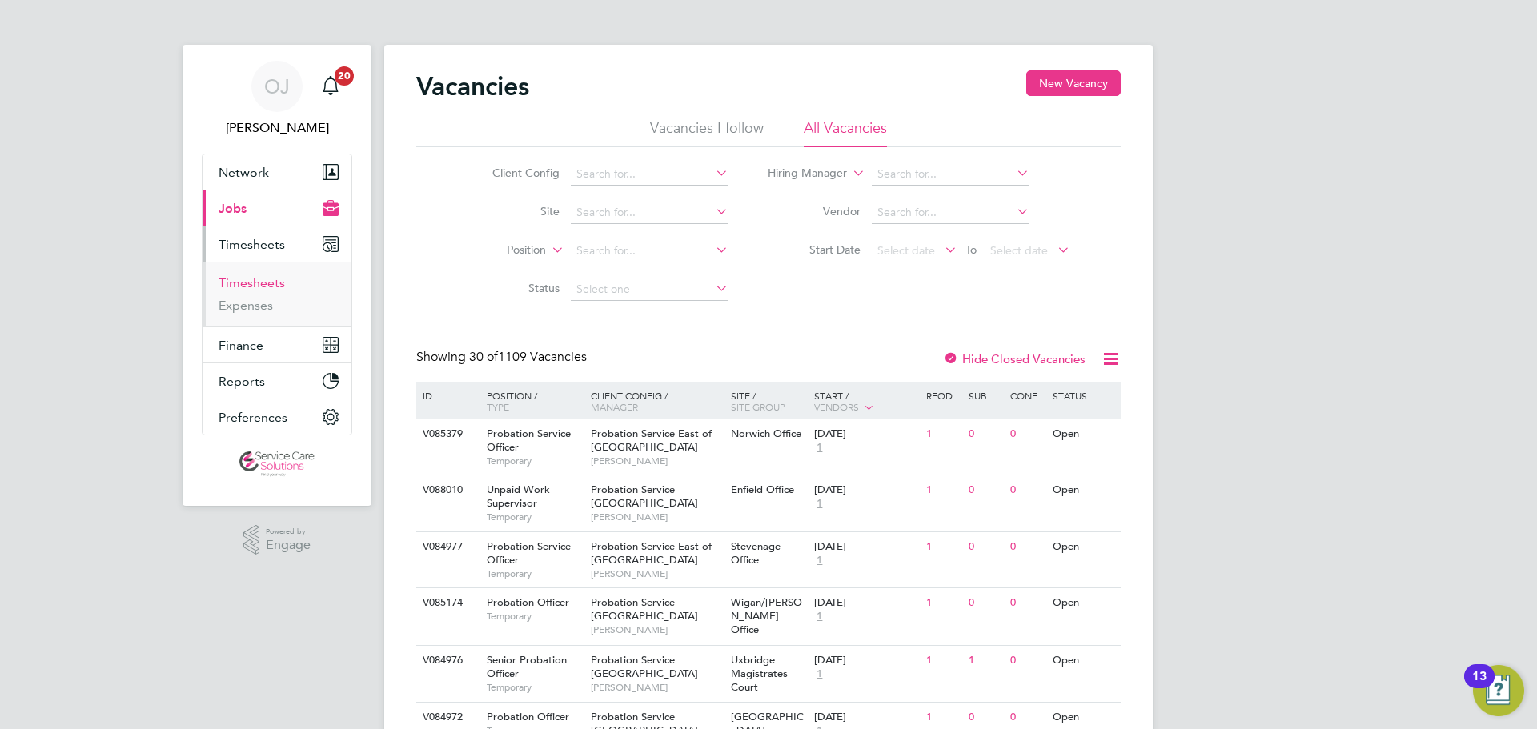
click at [267, 283] on link "Timesheets" at bounding box center [251, 282] width 66 height 15
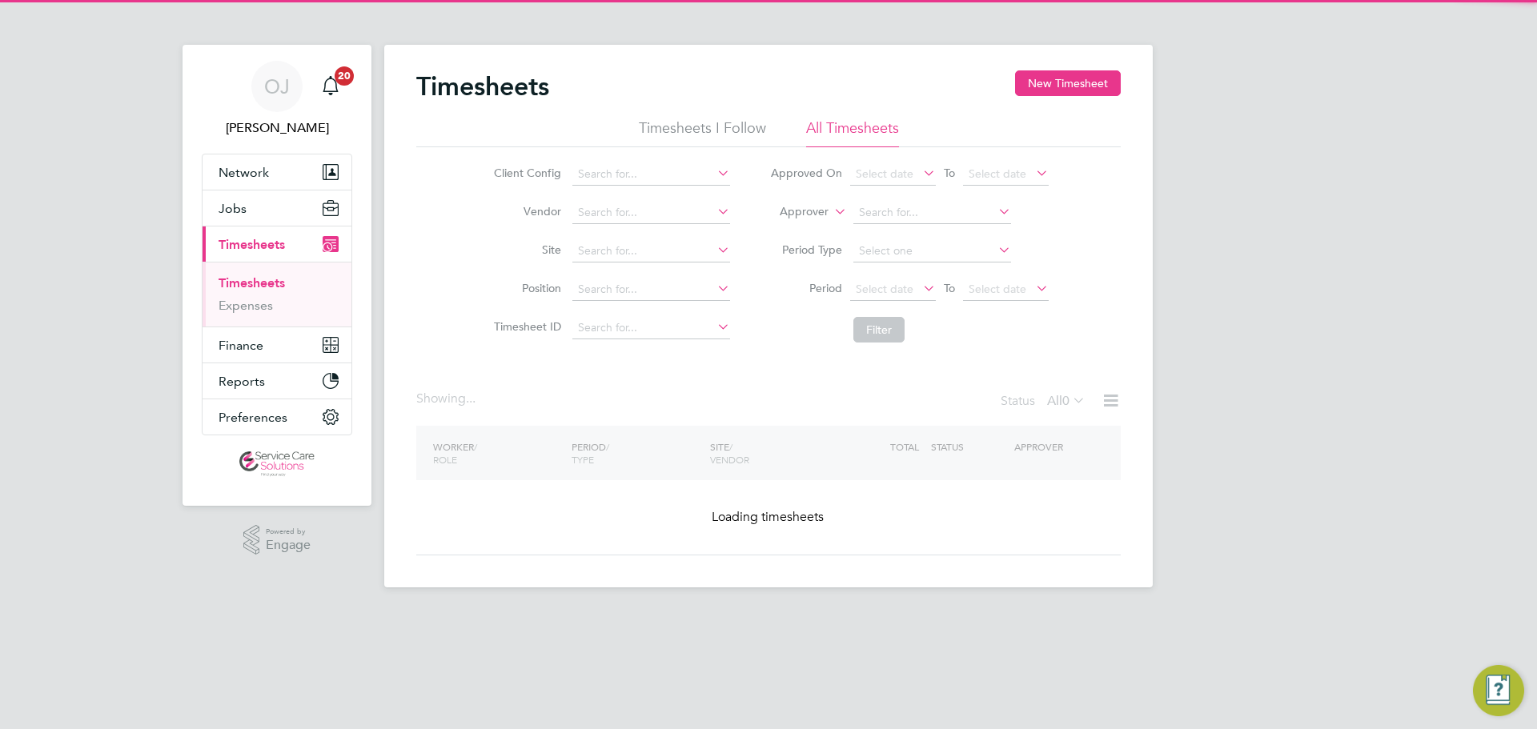
click at [800, 211] on label "Approver" at bounding box center [792, 212] width 72 height 16
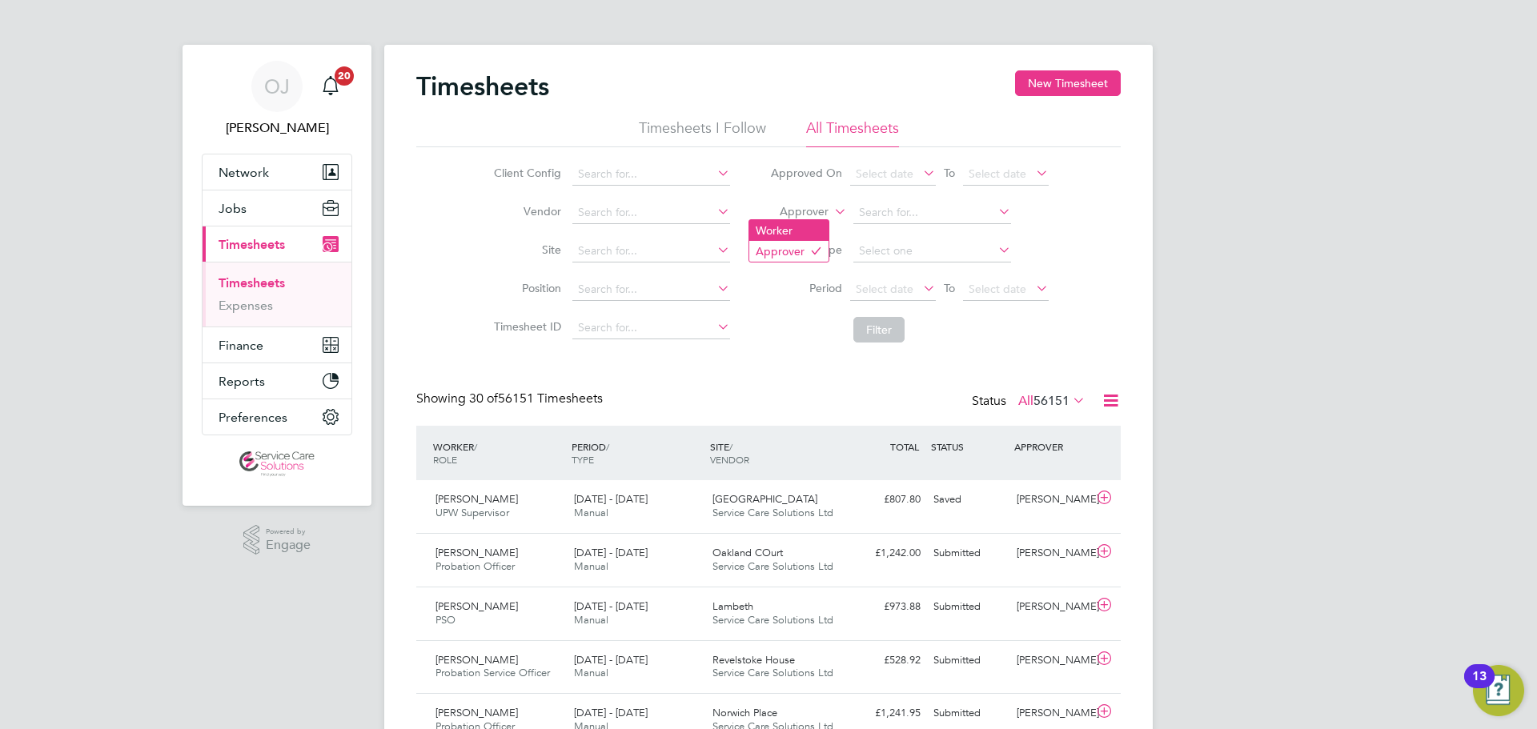
click at [804, 228] on li "Worker" at bounding box center [788, 230] width 79 height 21
click at [939, 199] on li "Worker" at bounding box center [909, 213] width 319 height 38
click at [936, 214] on input at bounding box center [932, 213] width 158 height 22
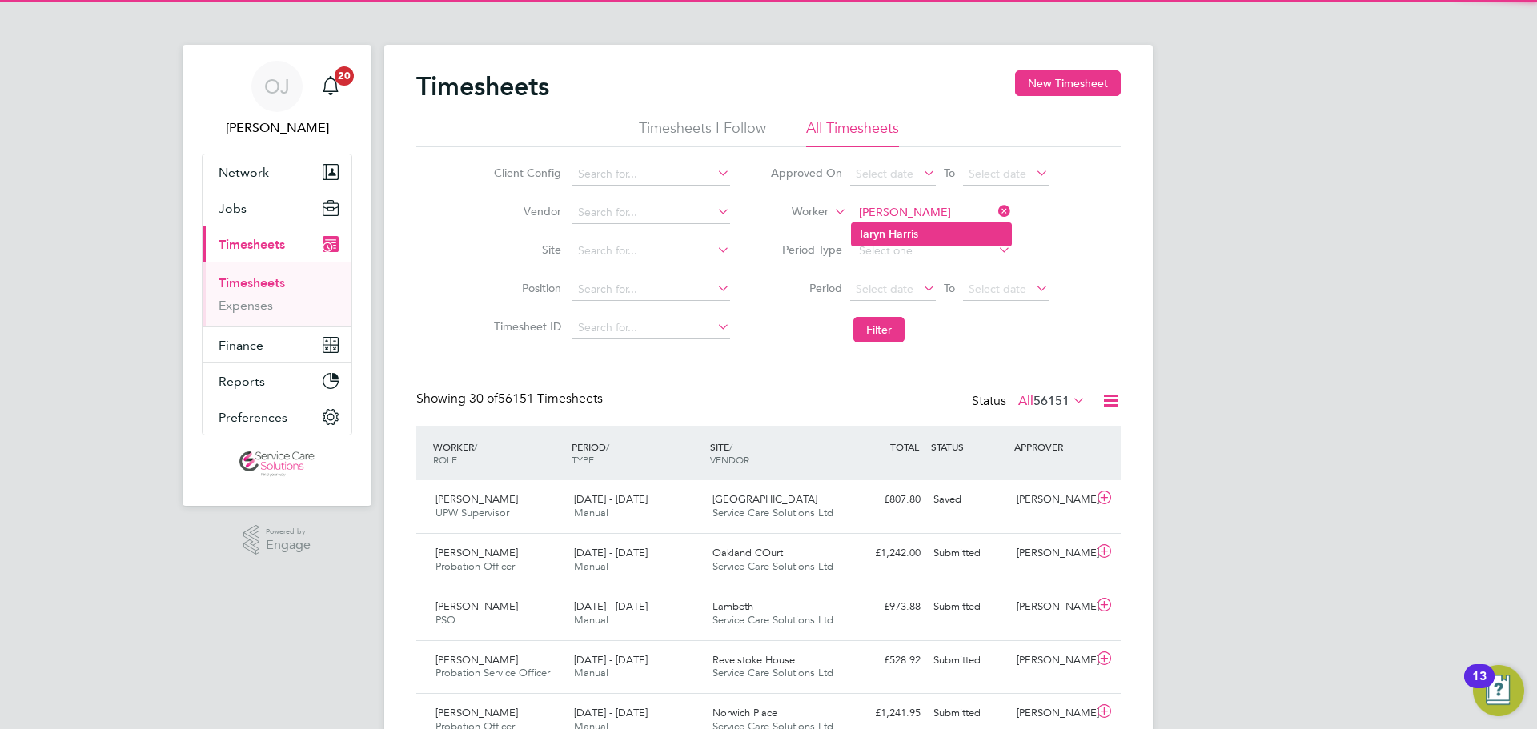
click at [919, 235] on li "Taryn Ha rris" at bounding box center [931, 234] width 159 height 22
type input "Taryn Harris"
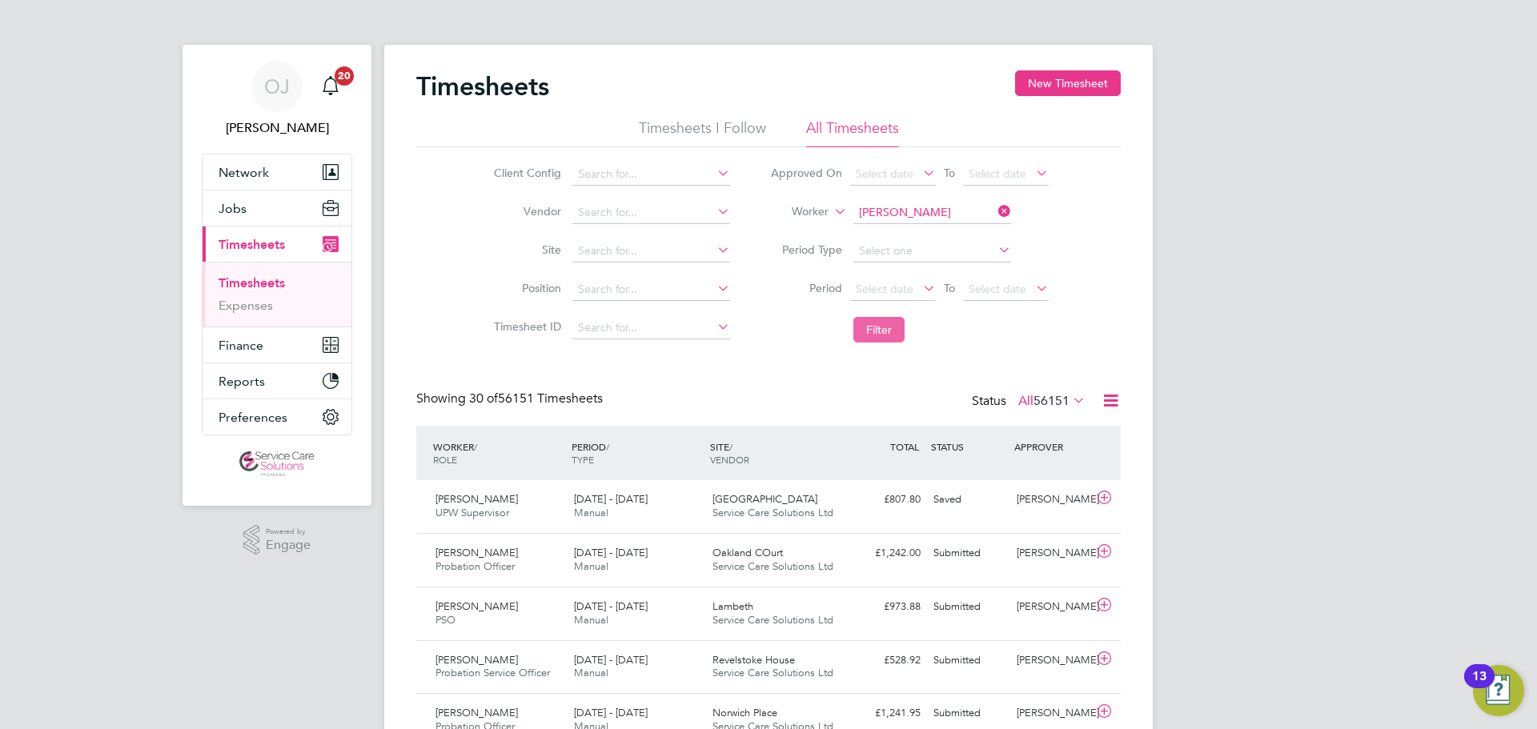
click at [884, 321] on button "Filter" at bounding box center [878, 330] width 51 height 26
click at [868, 503] on div "£941.41 Submitted" at bounding box center [885, 500] width 83 height 26
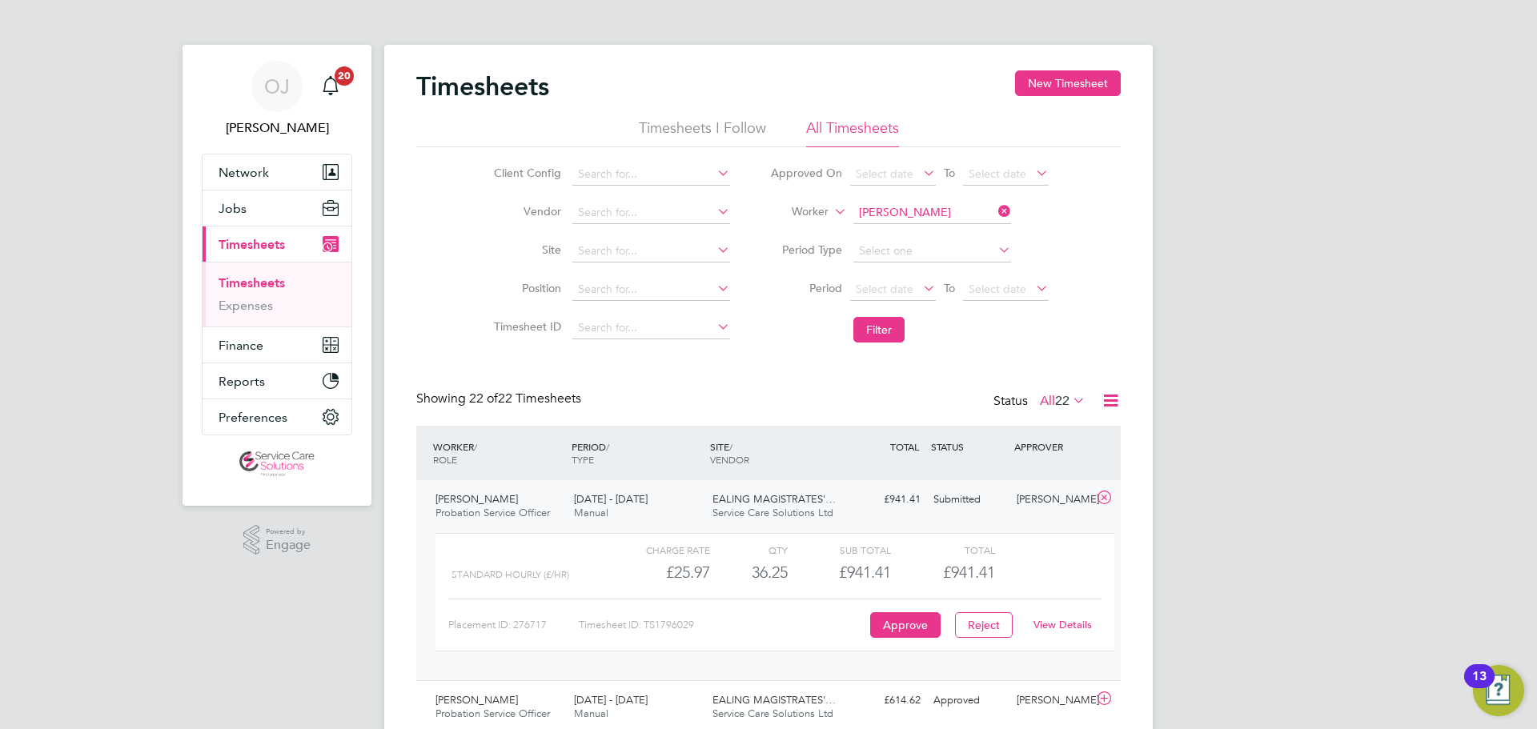
click at [1068, 622] on link "View Details" at bounding box center [1062, 625] width 58 height 14
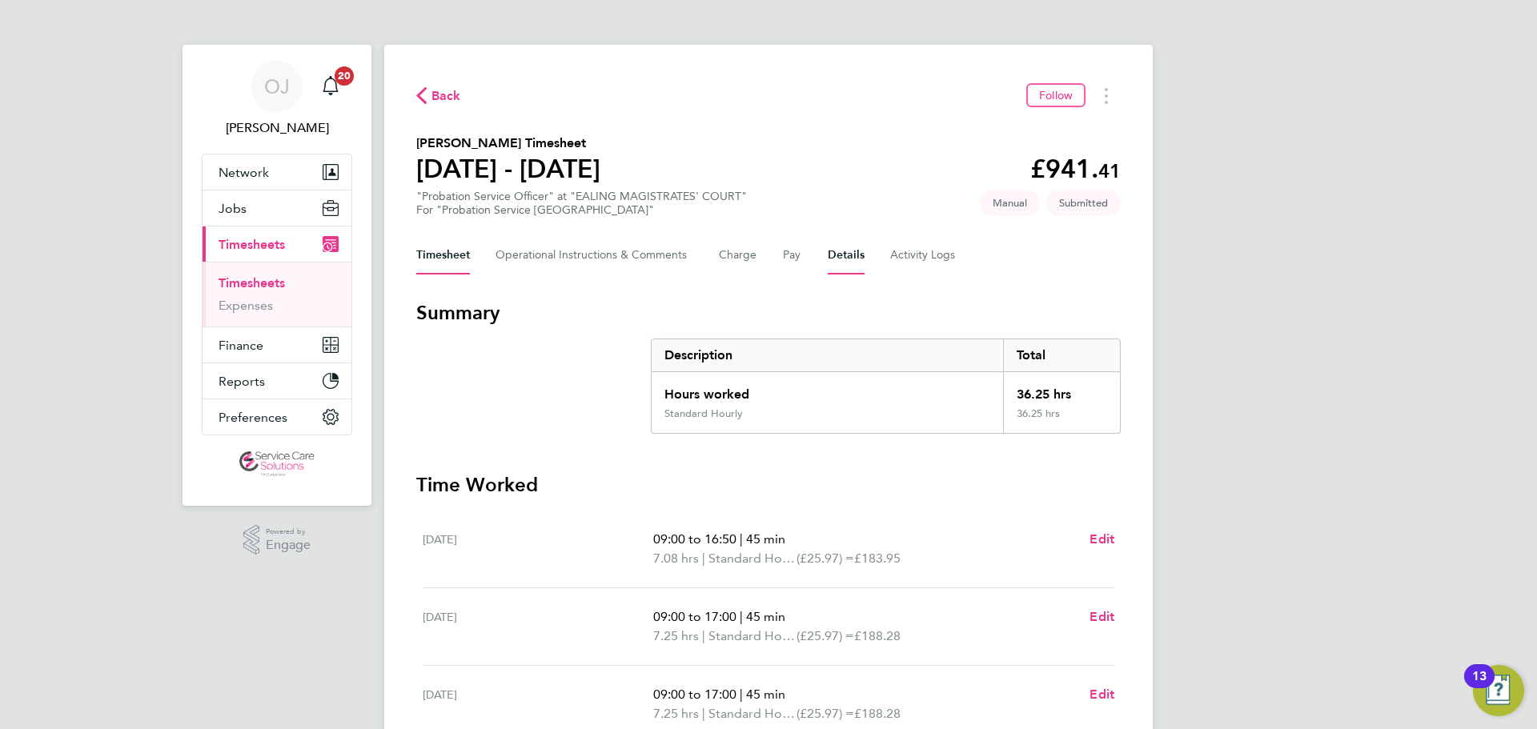
click at [849, 259] on button "Details" at bounding box center [846, 255] width 37 height 38
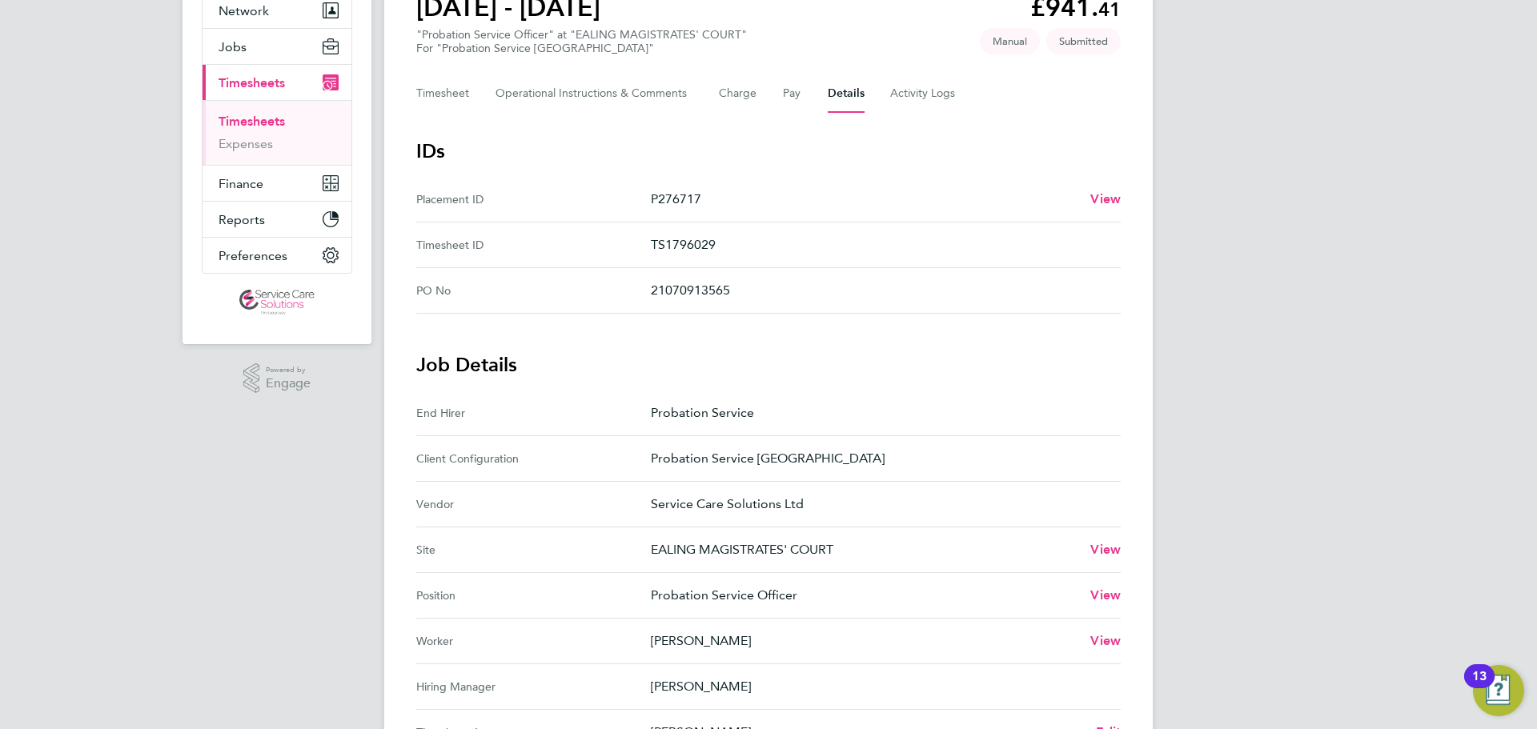
scroll to position [400, 0]
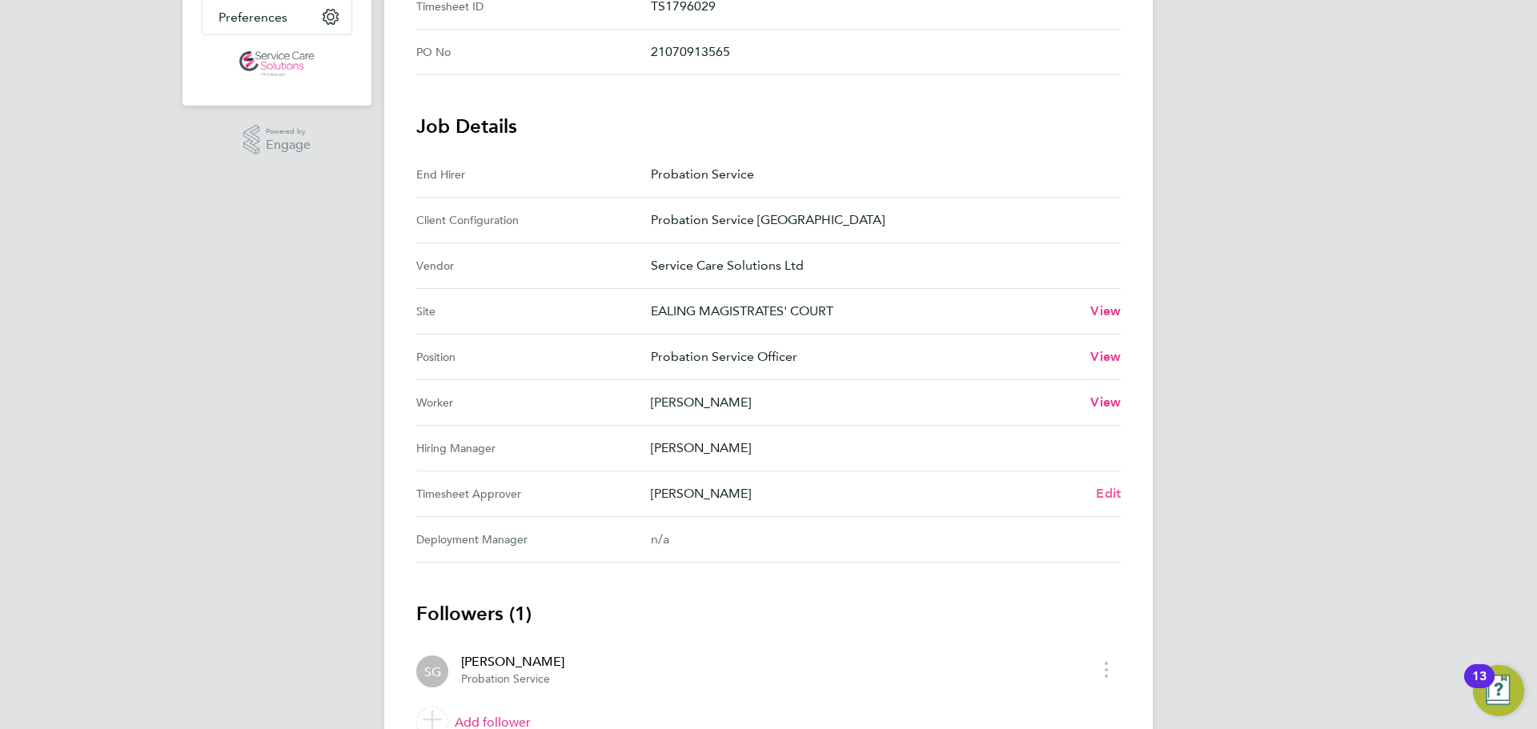
click at [1104, 491] on span "Edit" at bounding box center [1108, 493] width 25 height 15
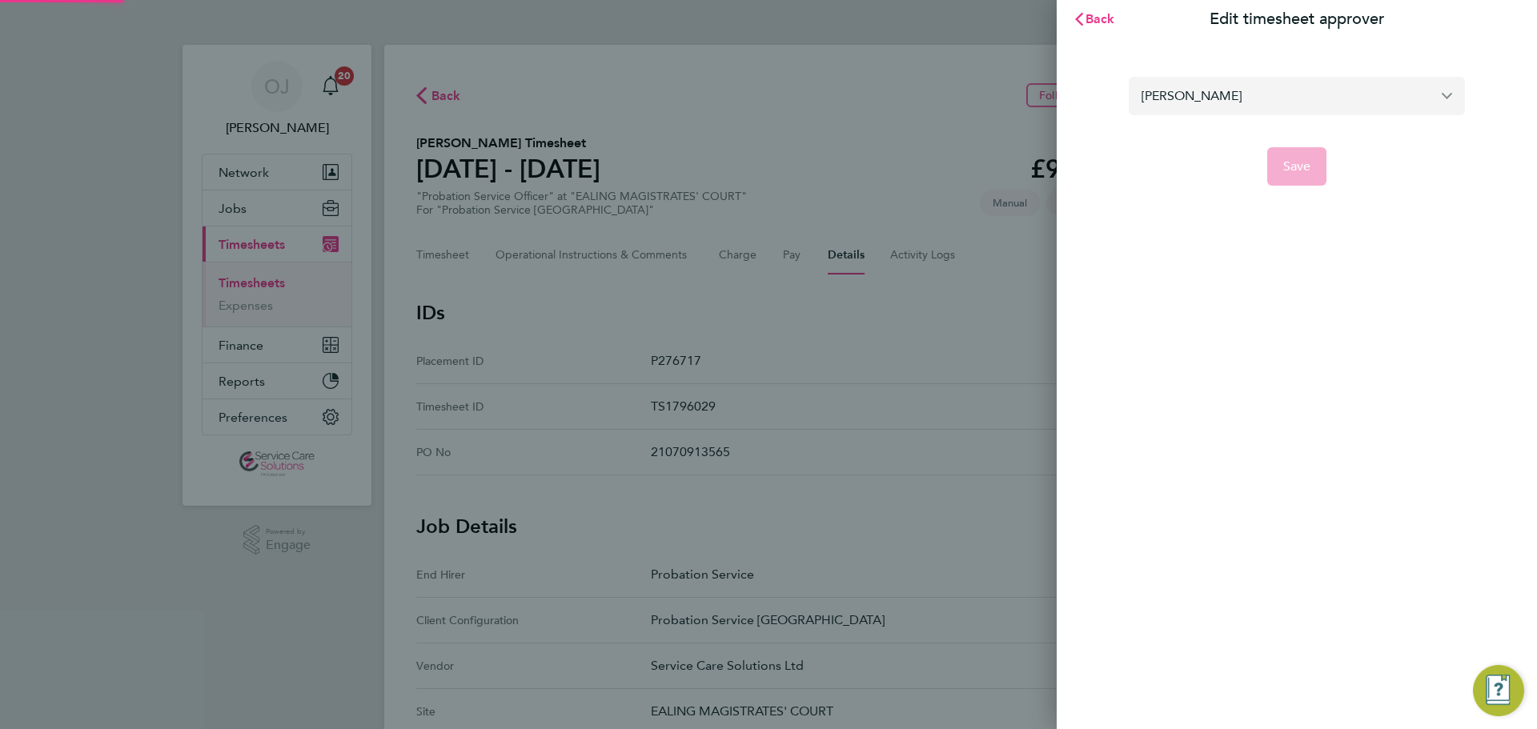
click at [1260, 89] on input "Sangeeta Gaddu" at bounding box center [1296, 96] width 336 height 38
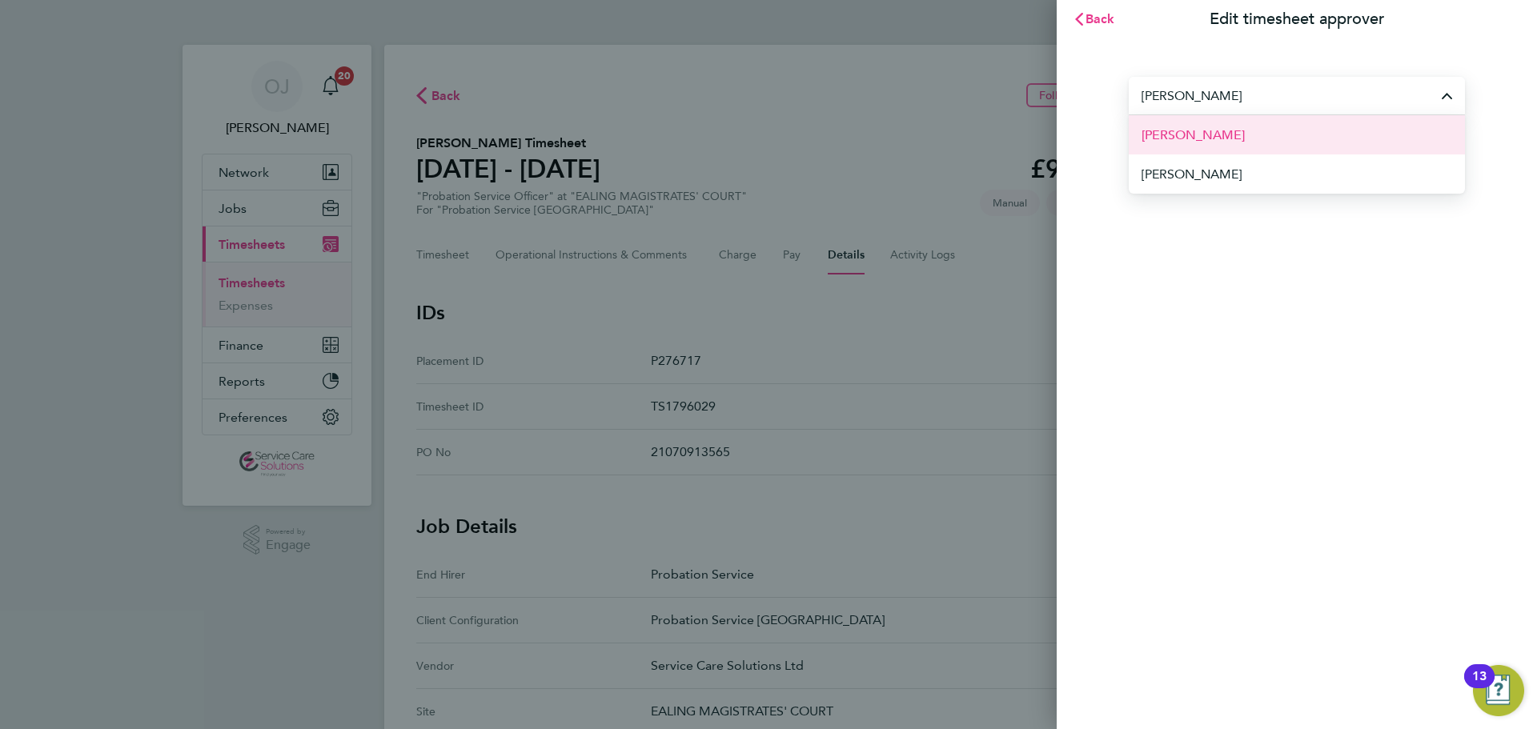
click at [1241, 135] on li "Andrew Wood" at bounding box center [1296, 134] width 336 height 39
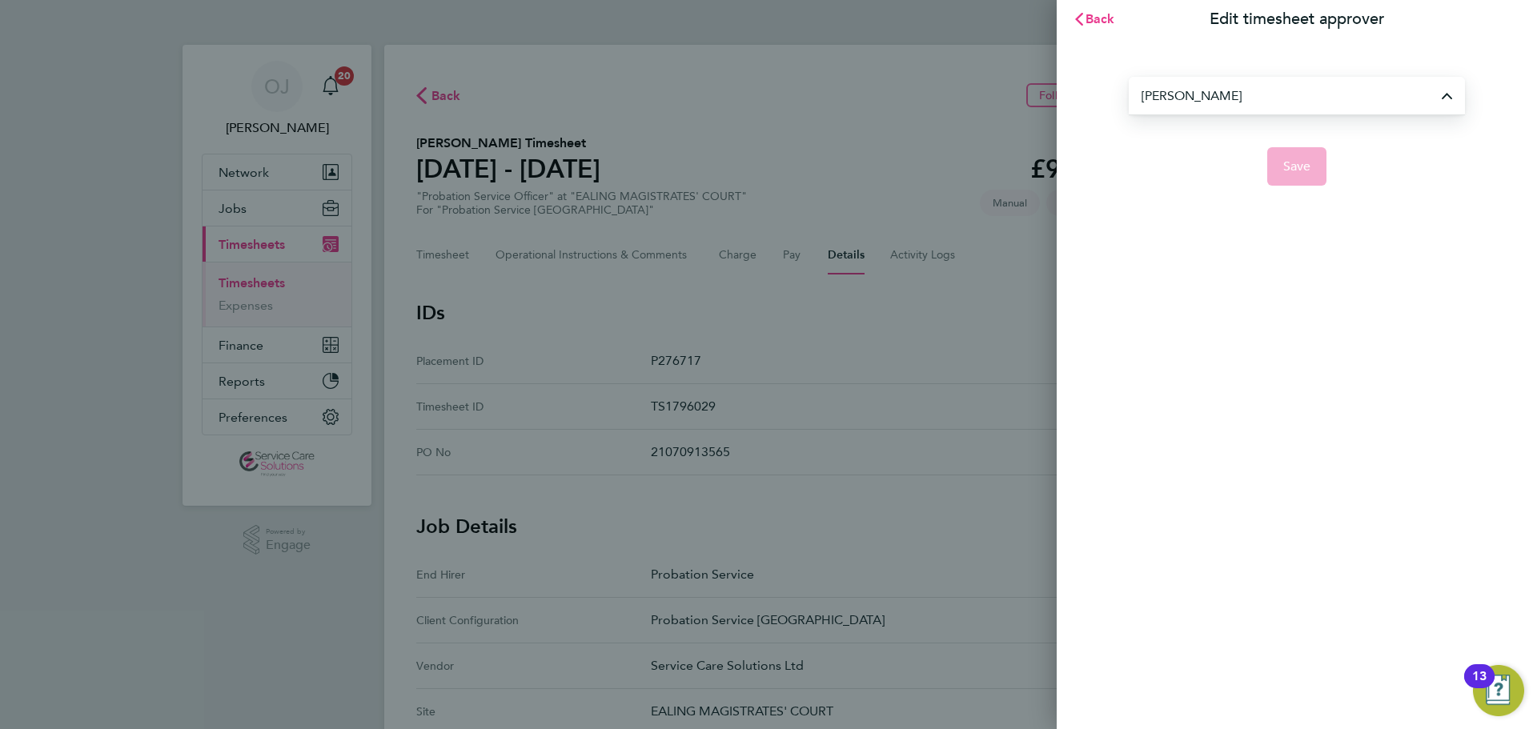
type input "Andrew Wood"
click at [1283, 163] on span "Save" at bounding box center [1297, 166] width 28 height 16
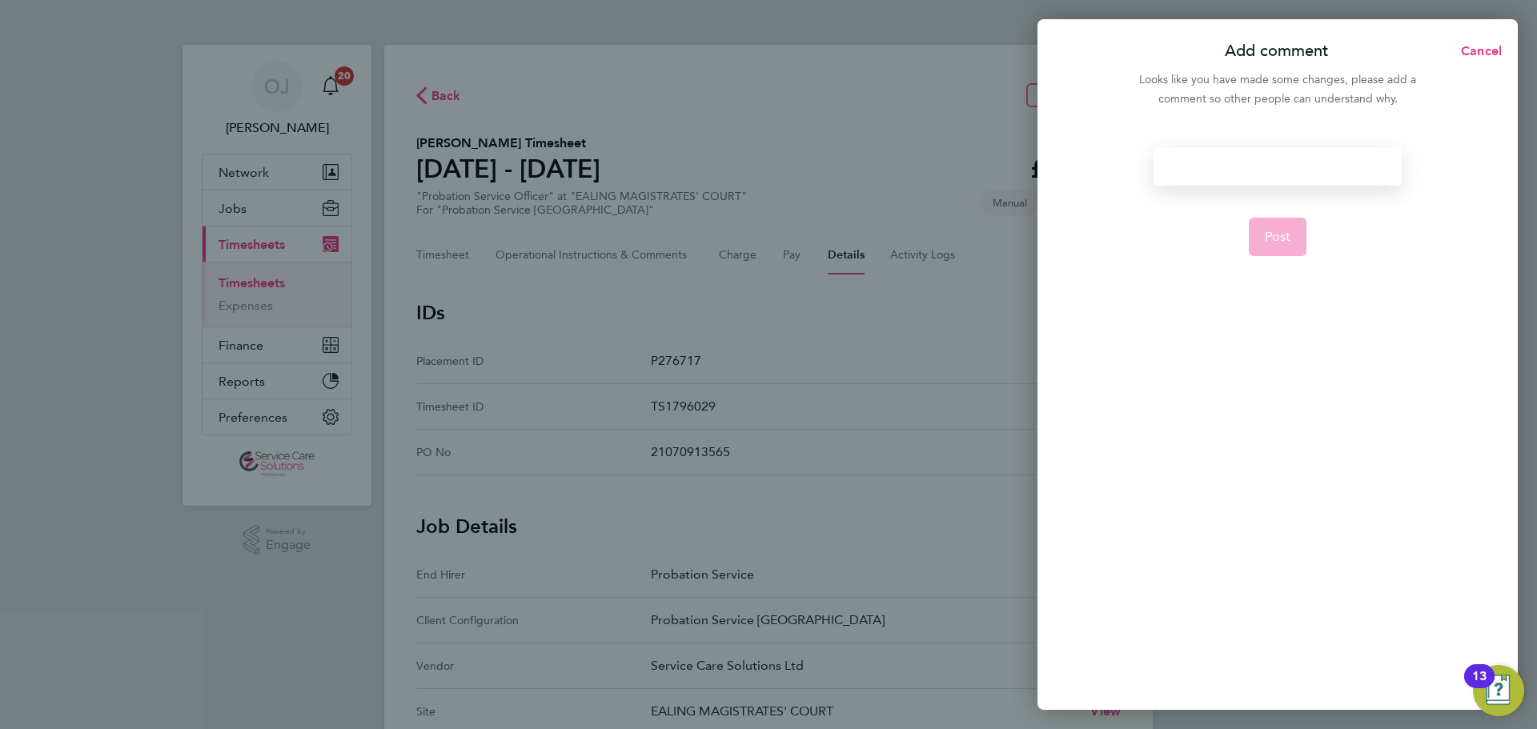
click at [1229, 161] on div at bounding box center [1276, 166] width 247 height 38
click at [1217, 169] on div at bounding box center [1276, 166] width 247 height 38
click at [1323, 230] on form "Please approve Post" at bounding box center [1277, 328] width 260 height 363
click at [1294, 233] on button "Post" at bounding box center [1278, 237] width 58 height 38
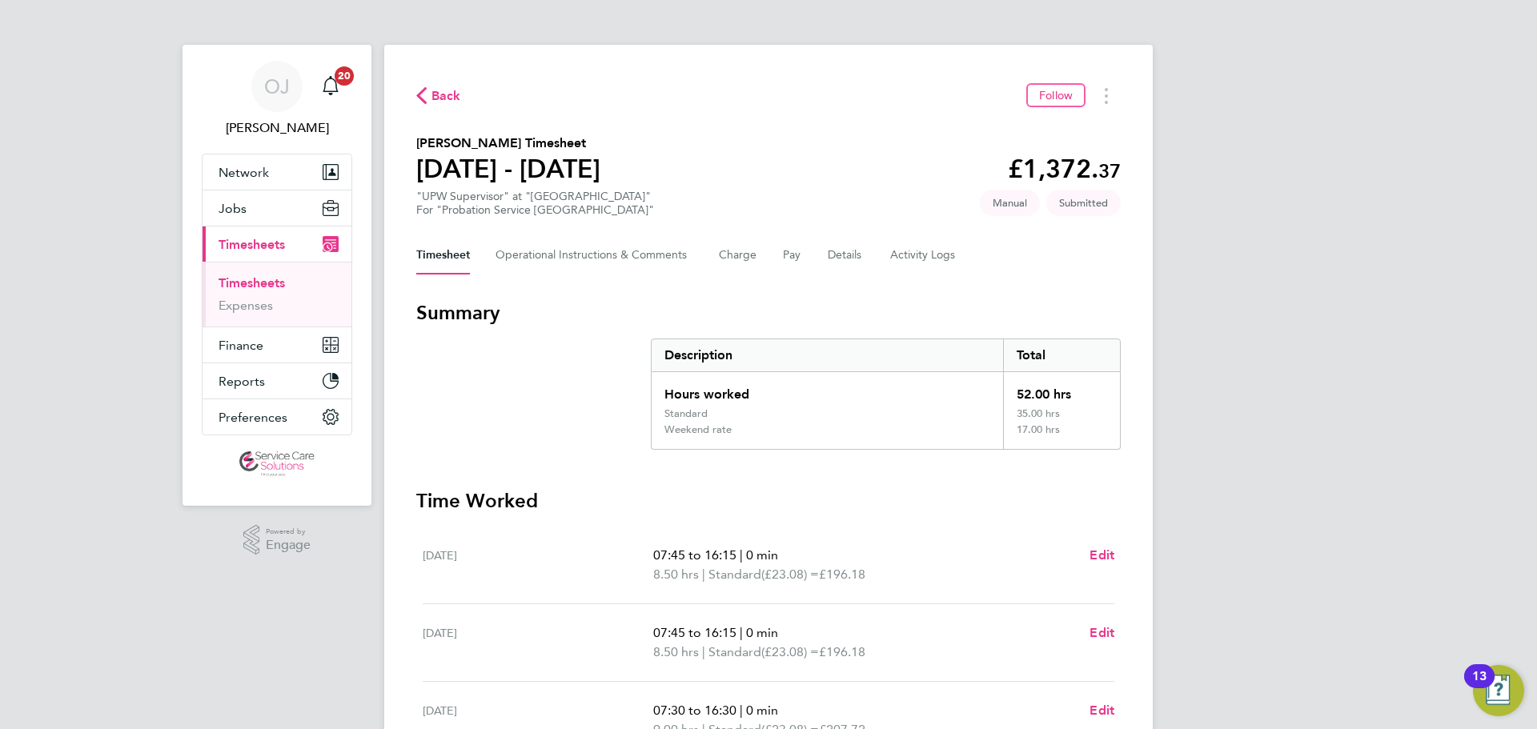
click at [266, 279] on link "Timesheets" at bounding box center [251, 282] width 66 height 15
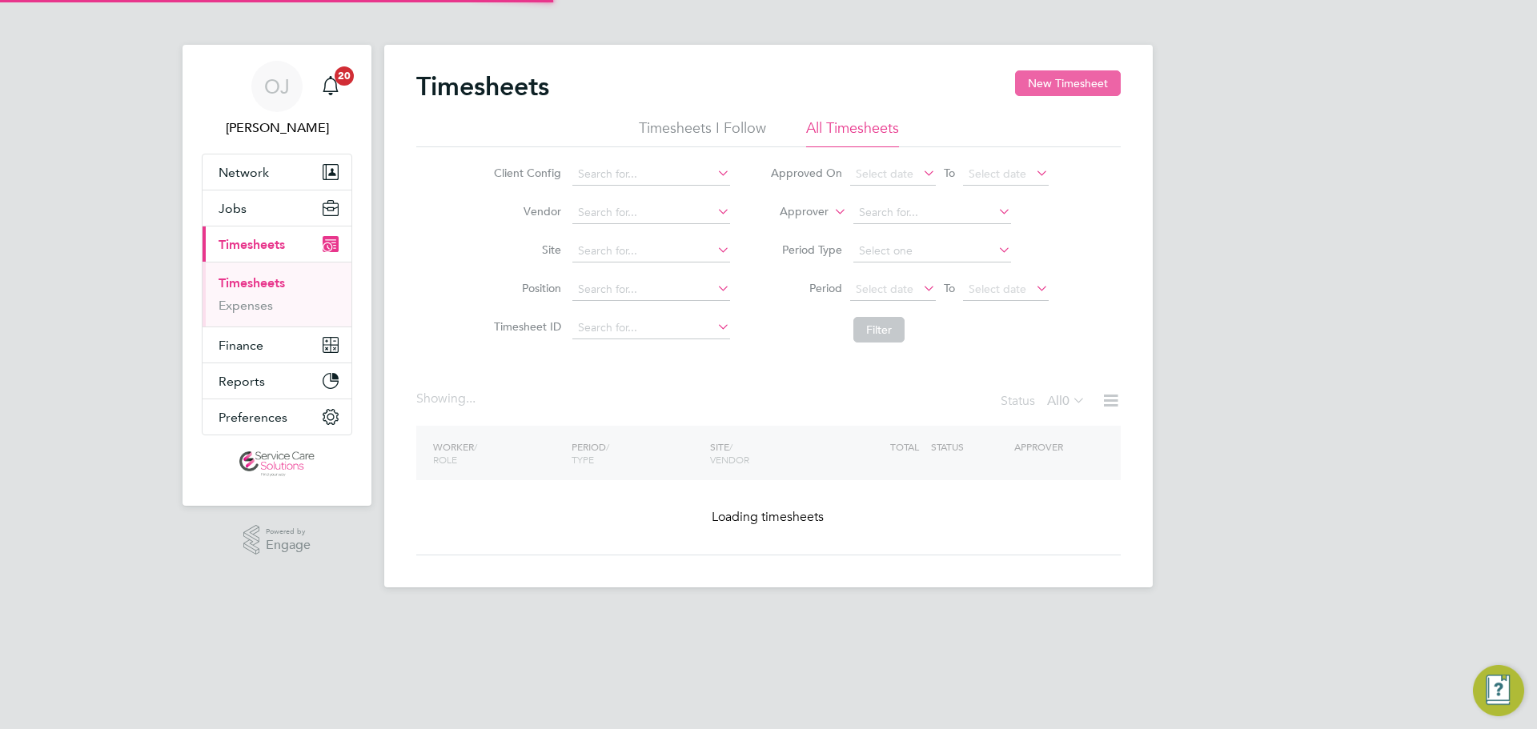
click at [1076, 78] on button "New Timesheet" at bounding box center [1068, 83] width 106 height 26
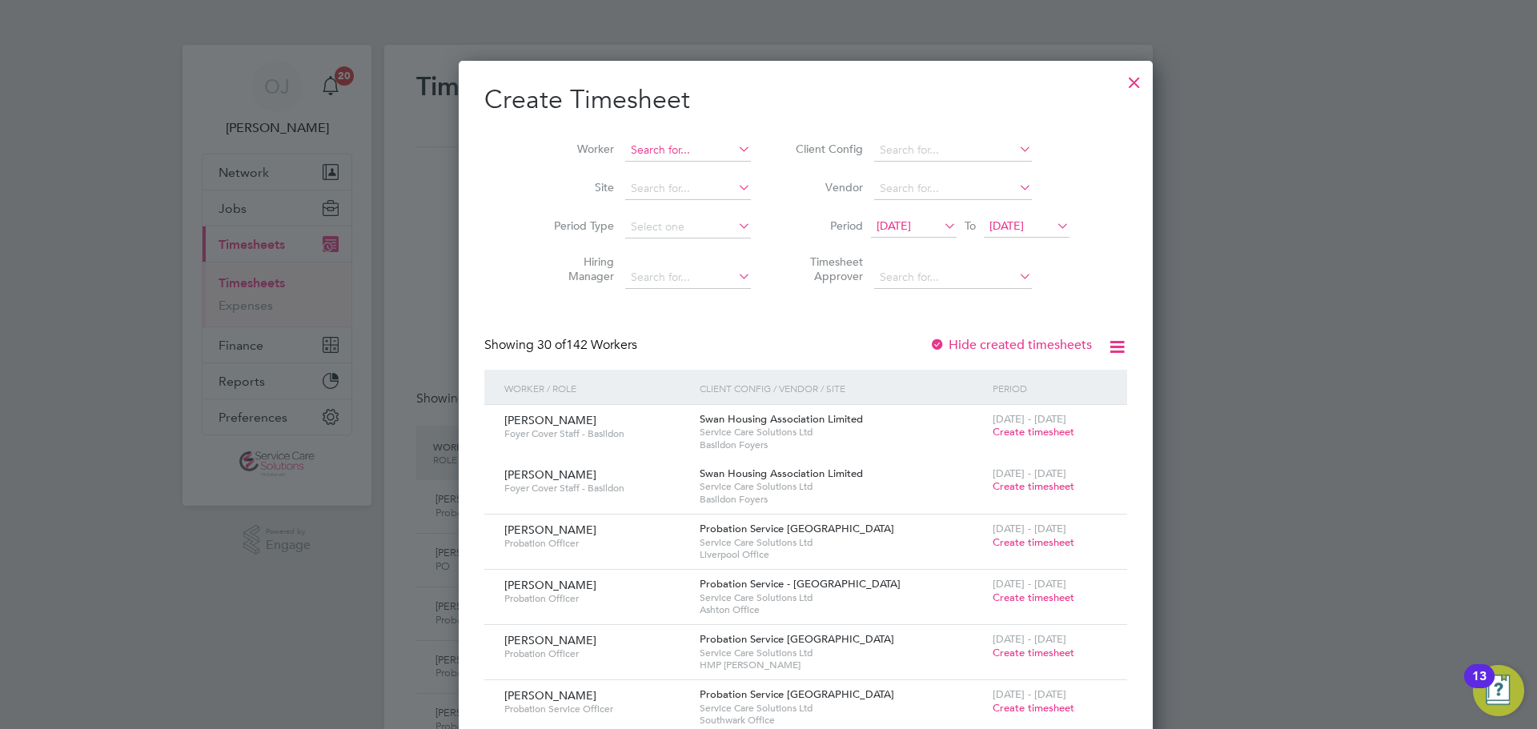
click at [636, 149] on input at bounding box center [688, 150] width 126 height 22
click at [648, 169] on li "Geoffre y Smith" at bounding box center [664, 172] width 154 height 22
type input "Geoffrey Smith"
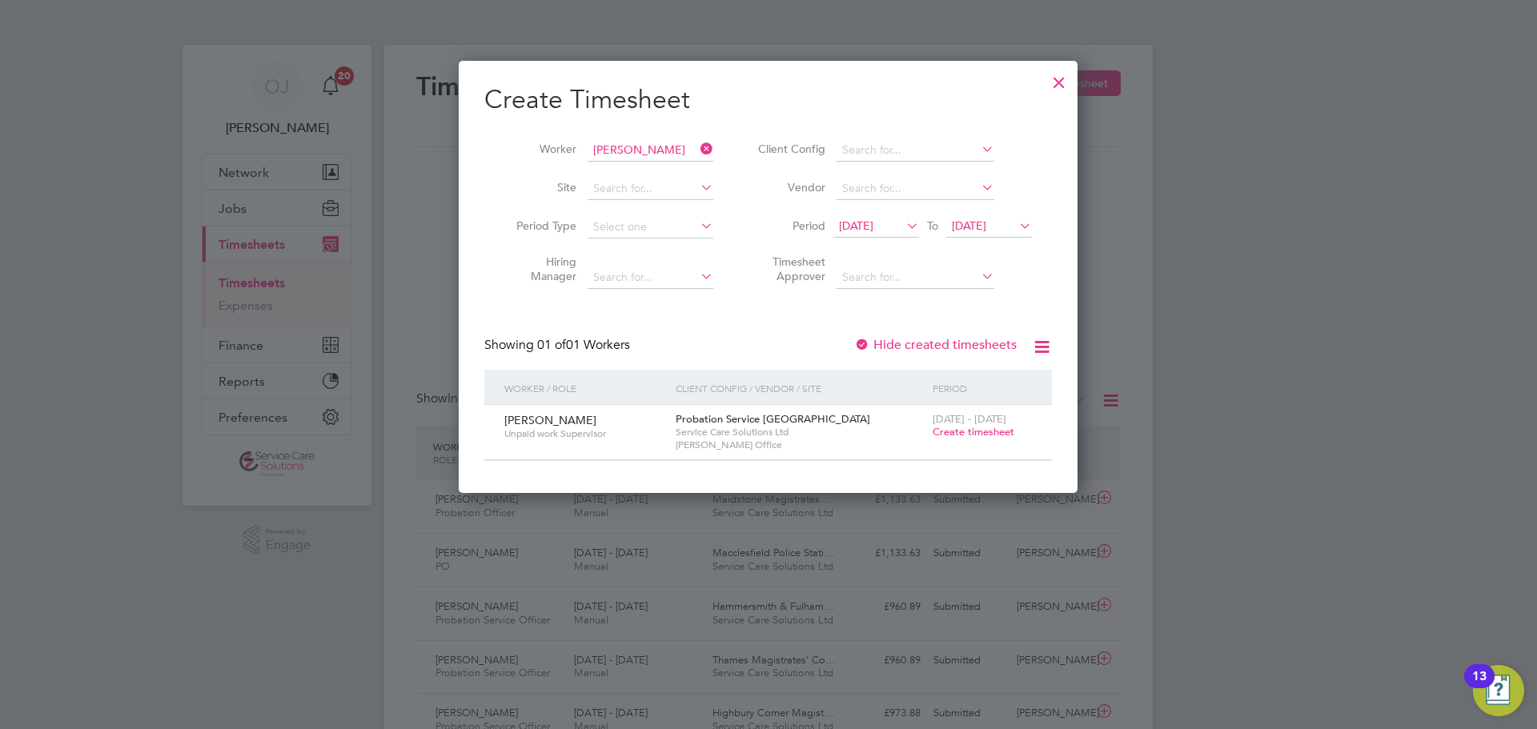
click at [972, 431] on span "Create timesheet" at bounding box center [973, 432] width 82 height 14
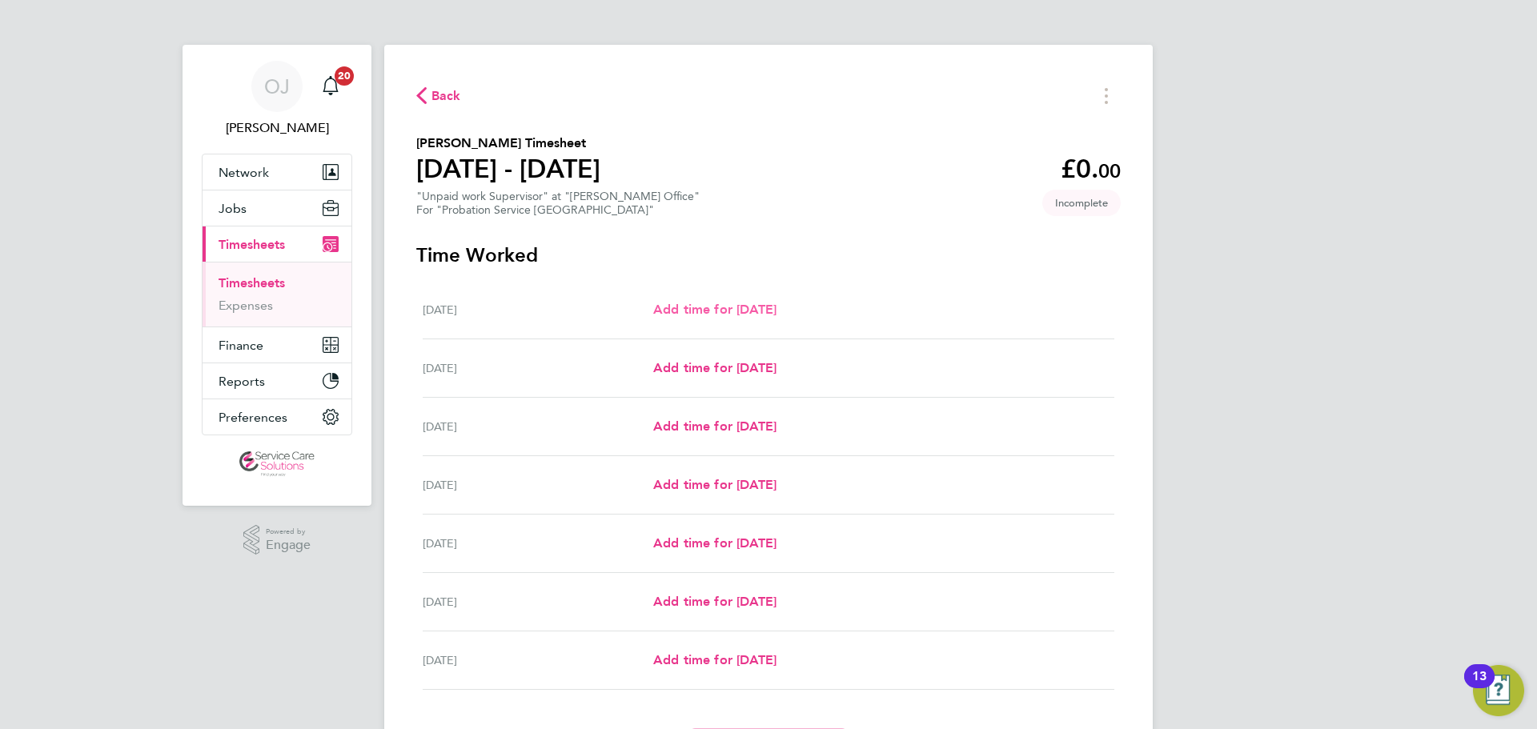
click at [768, 308] on span "Add time for Mon 04 Aug" at bounding box center [714, 309] width 123 height 15
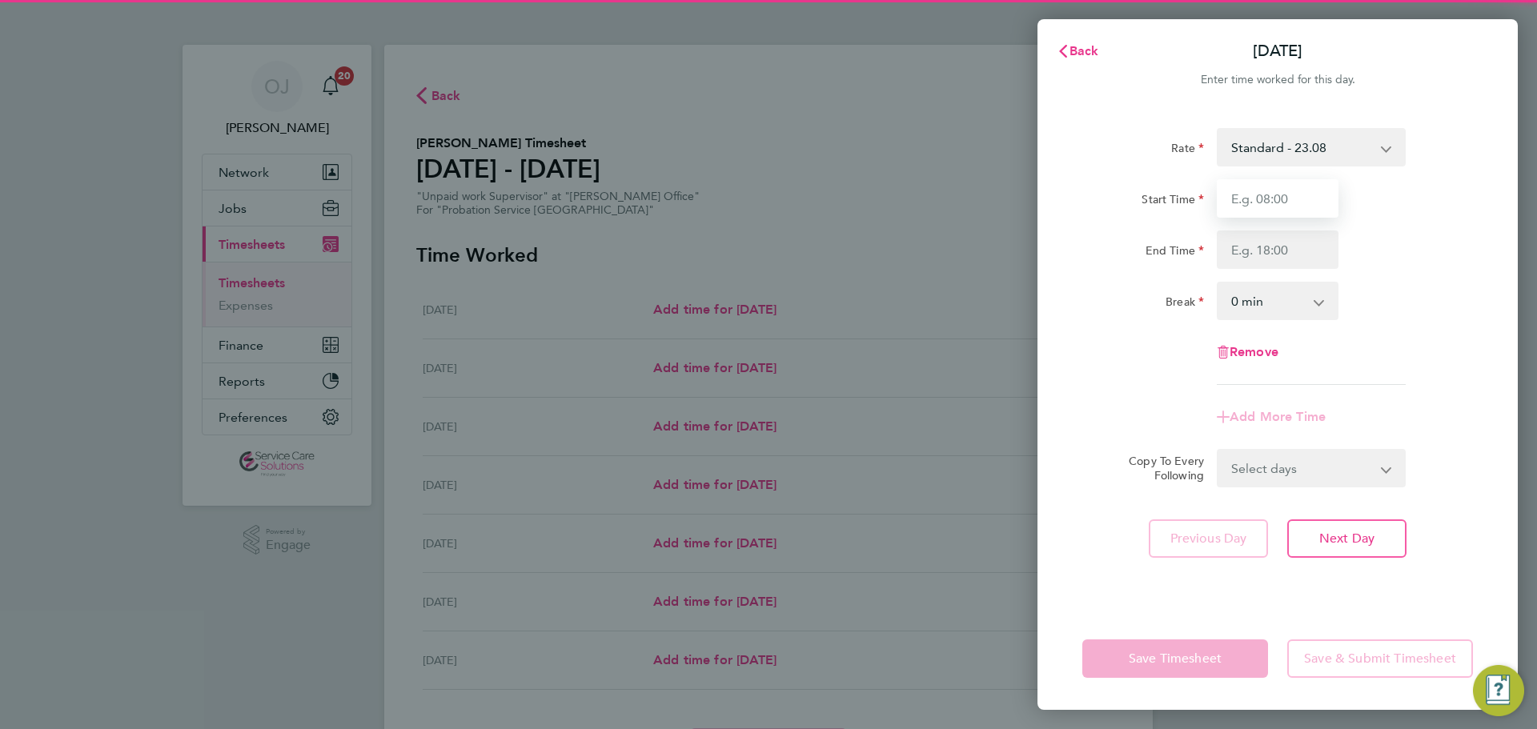
click at [1304, 186] on input "Start Time" at bounding box center [1278, 198] width 122 height 38
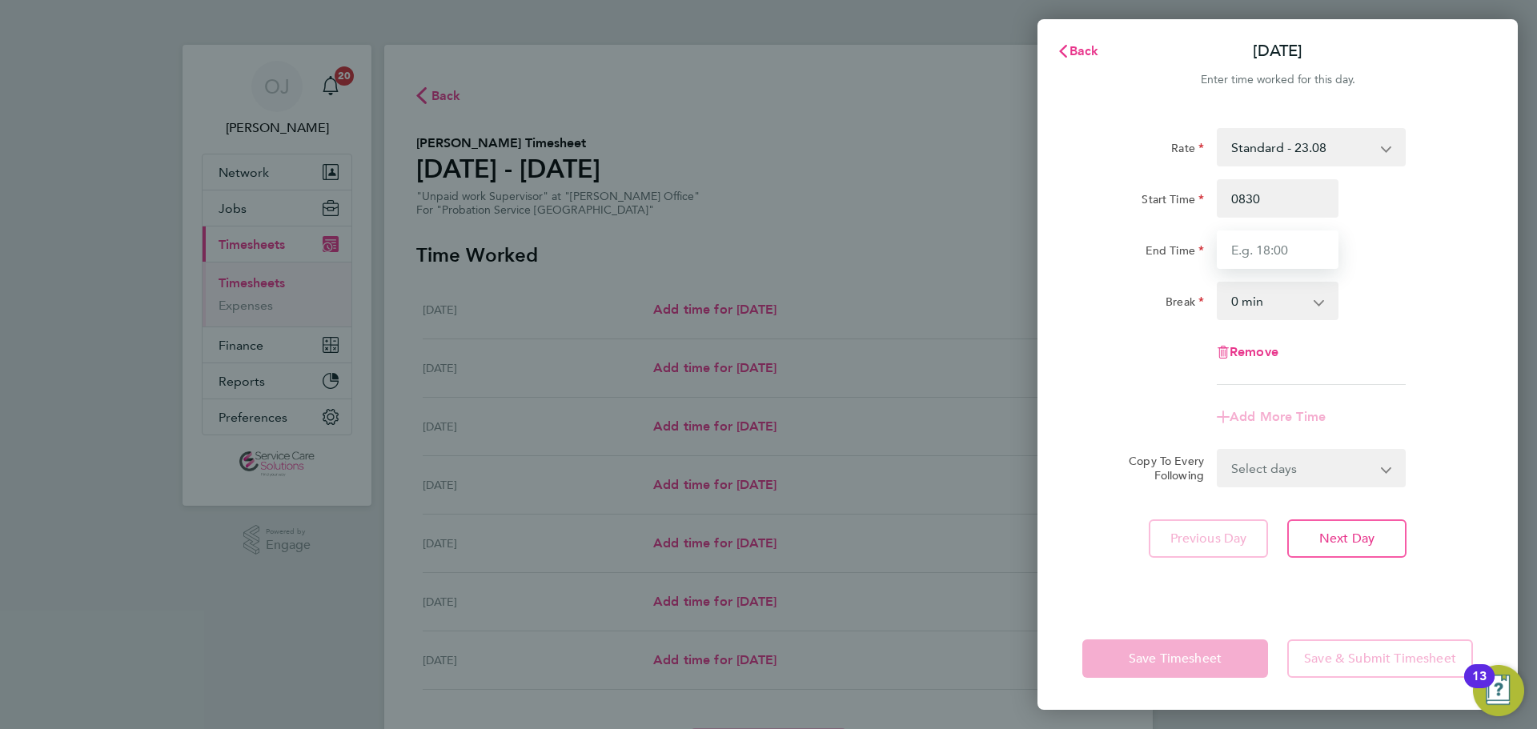
type input "08:30"
type input "15:00"
click at [1395, 261] on div "End Time 15:00" at bounding box center [1277, 250] width 403 height 38
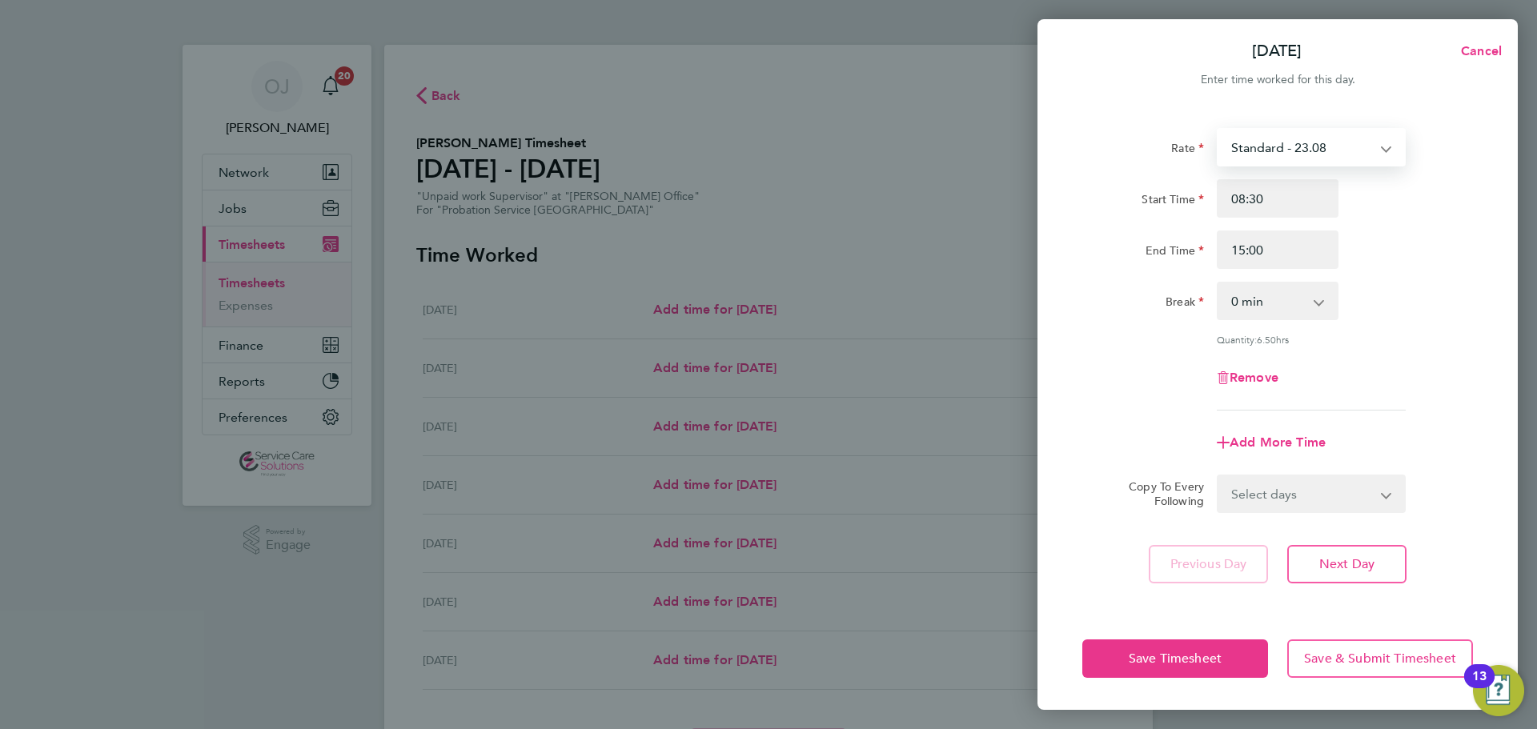
click at [1326, 143] on select "Standard - 23.08 Weekend - 33.21" at bounding box center [1301, 147] width 166 height 35
click at [1424, 265] on div "End Time 15:00" at bounding box center [1277, 250] width 403 height 38
click at [1488, 50] on span "Cancel" at bounding box center [1479, 50] width 46 height 15
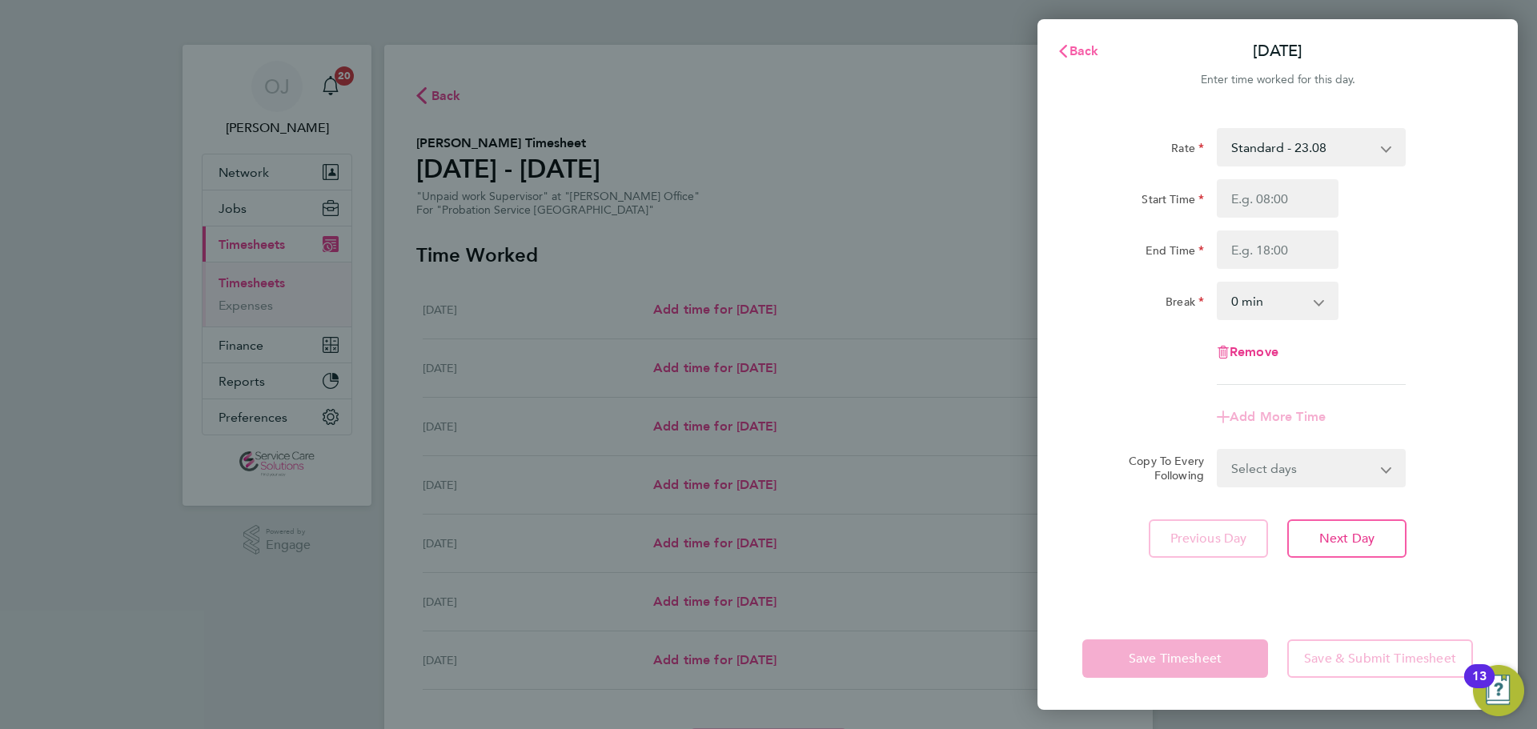
click at [1053, 52] on button "Back" at bounding box center [1077, 51] width 74 height 32
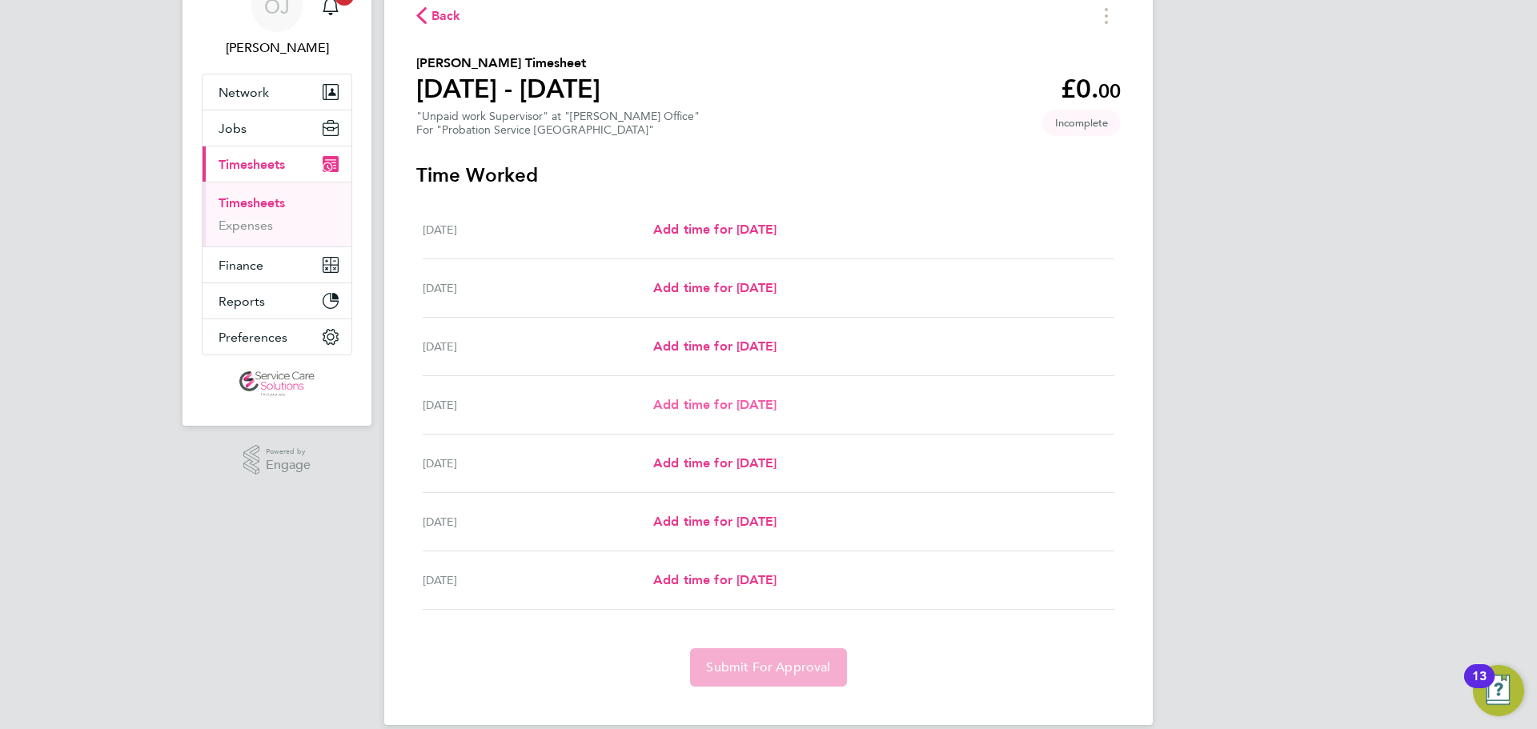
click at [728, 403] on span "Add time for Thu 07 Aug" at bounding box center [714, 404] width 123 height 15
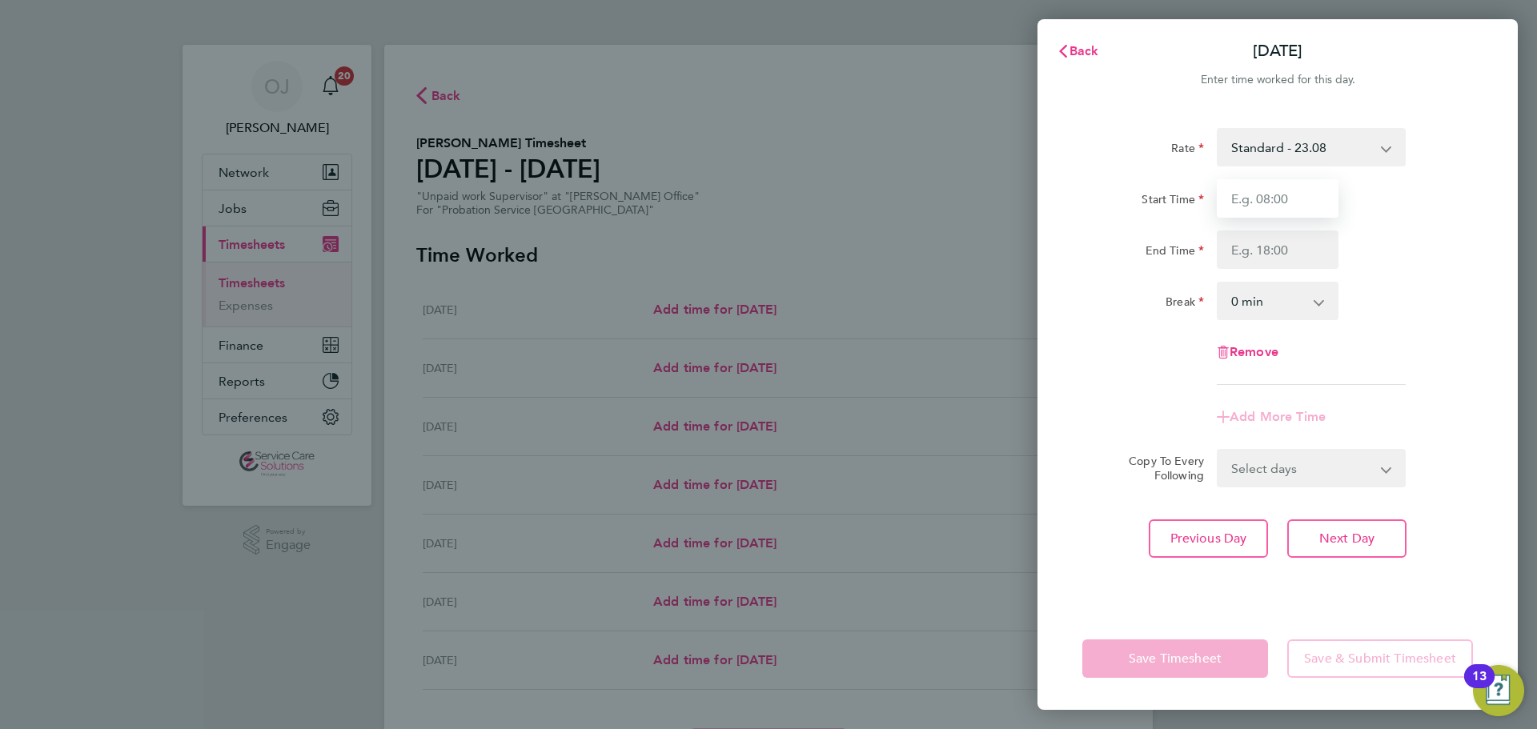
click at [1262, 206] on input "Start Time" at bounding box center [1278, 198] width 122 height 38
type input "08:30"
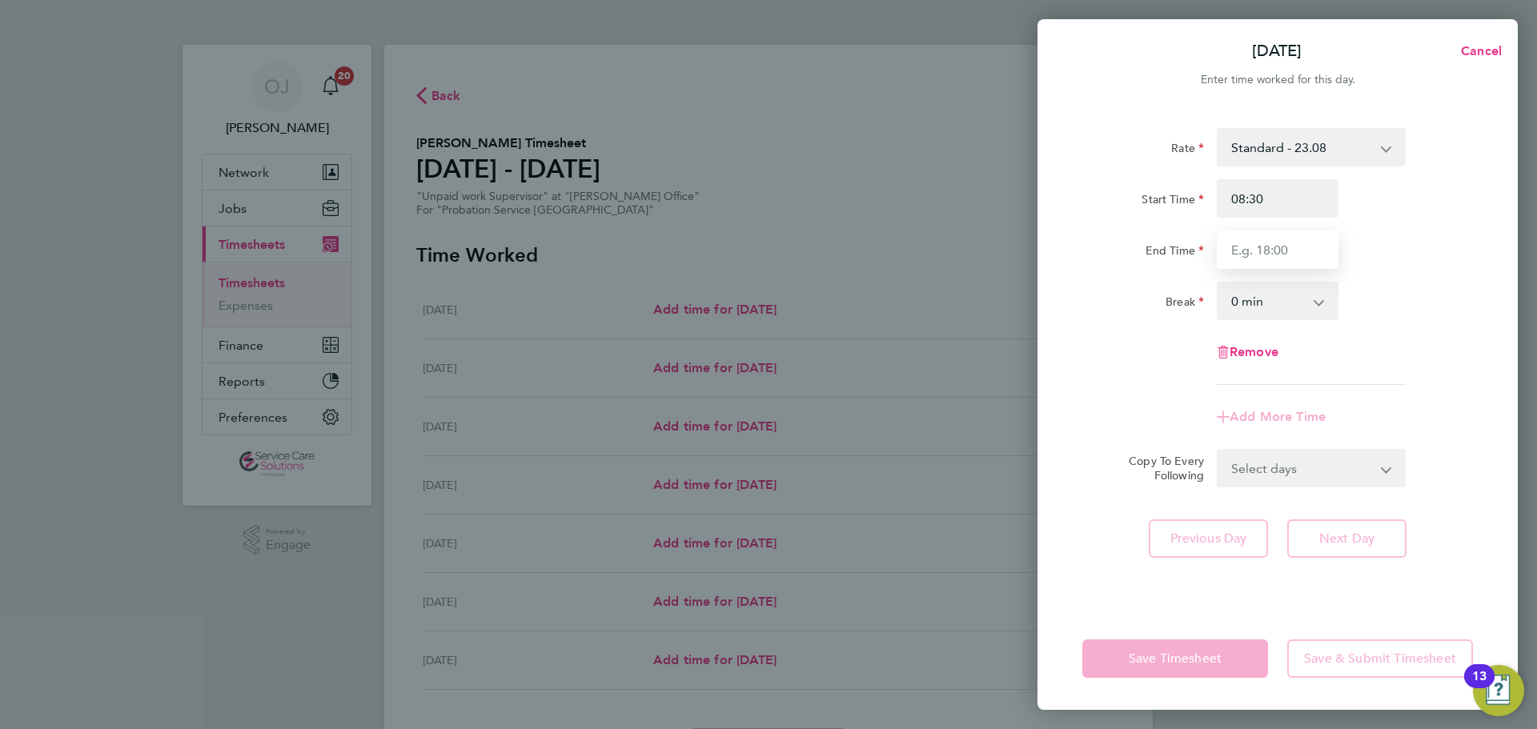
click at [1265, 245] on input "End Time" at bounding box center [1278, 250] width 122 height 38
type input "15:00"
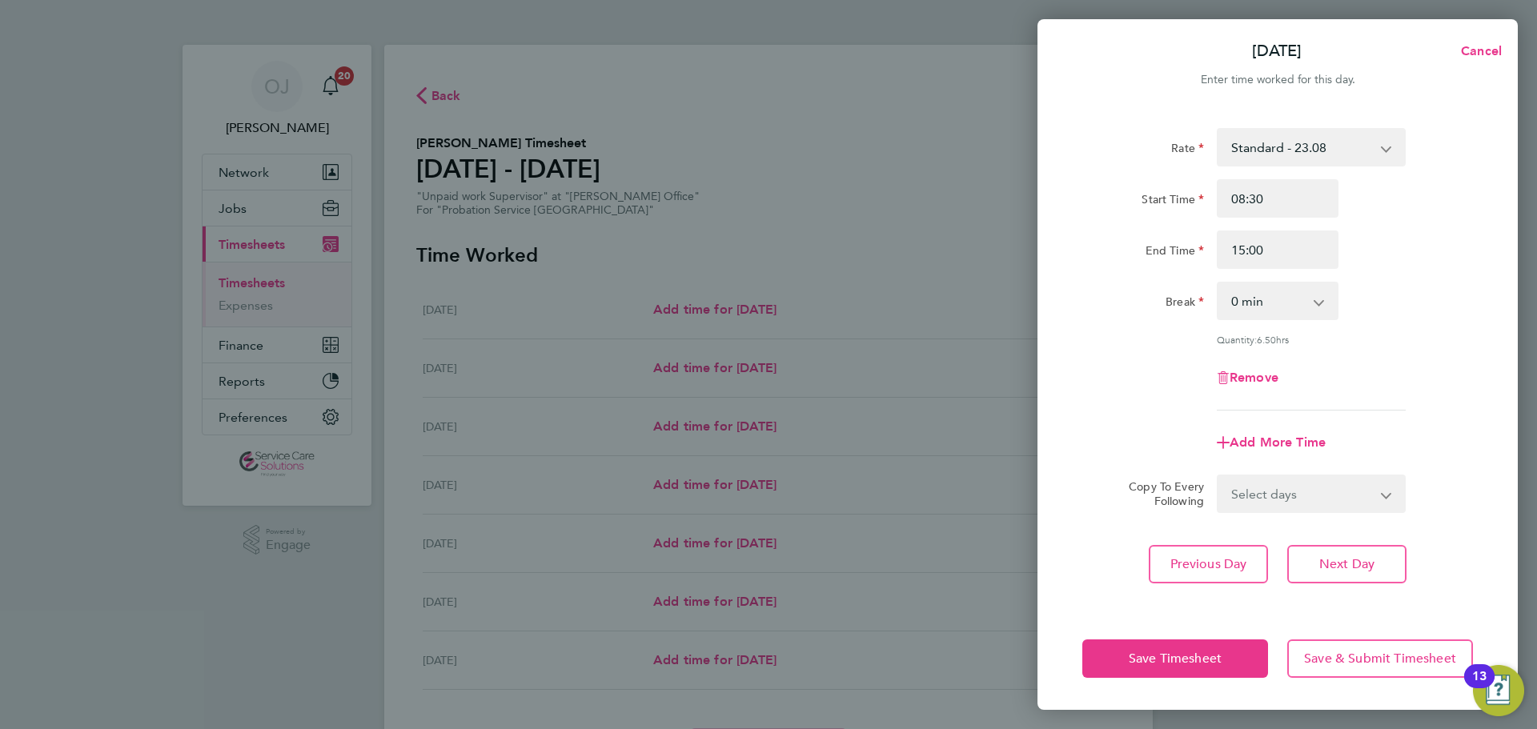
click at [1399, 306] on div "Break 0 min 15 min 30 min 45 min 60 min 75 min 90 min" at bounding box center [1277, 301] width 403 height 38
click at [1194, 655] on span "Save Timesheet" at bounding box center [1174, 659] width 93 height 16
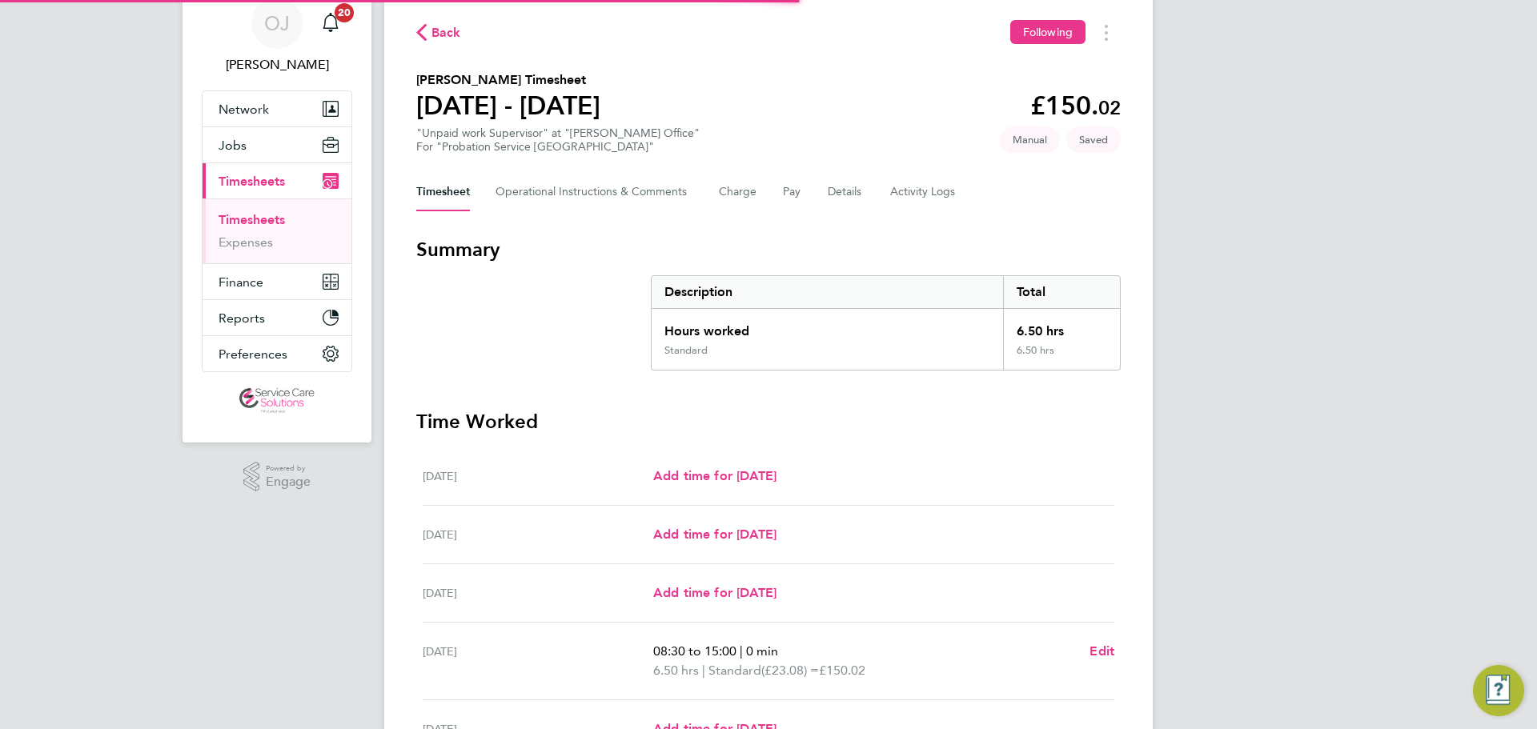
scroll to position [320, 0]
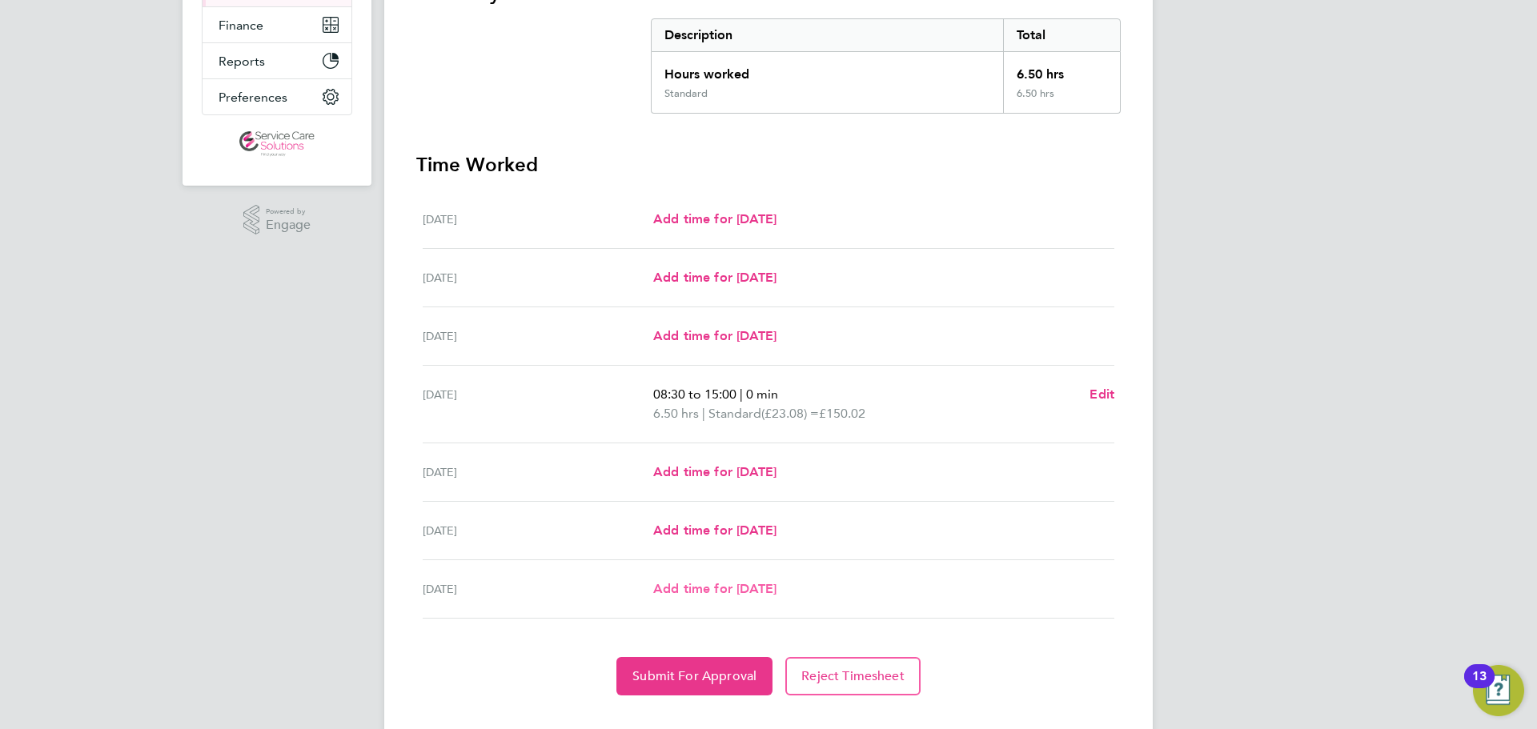
click at [737, 587] on span "Add time for Sun 10 Aug" at bounding box center [714, 588] width 123 height 15
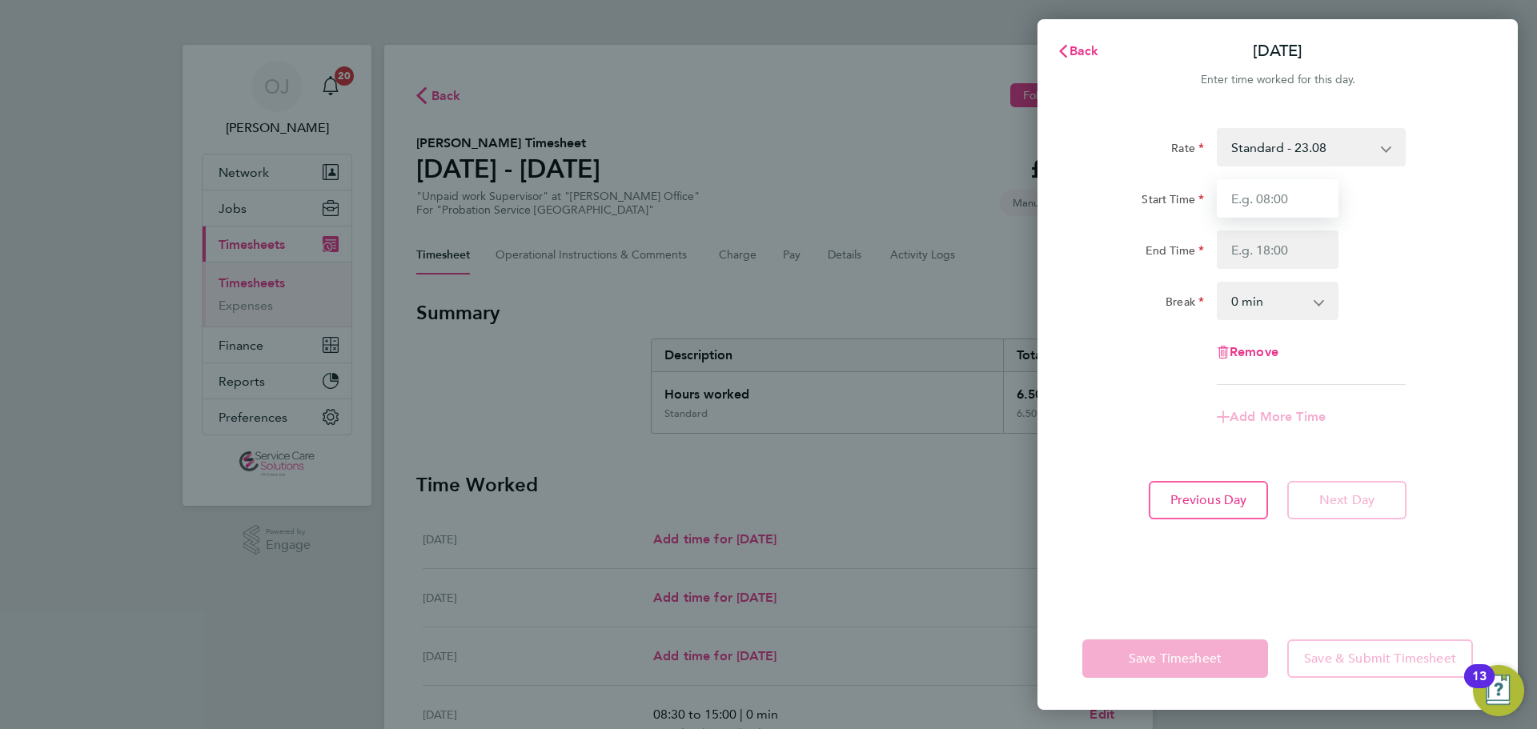
click at [1254, 206] on input "Start Time" at bounding box center [1278, 198] width 122 height 38
type input "08:30"
type input "16:00"
click at [1417, 249] on div "End Time 16:00" at bounding box center [1277, 250] width 403 height 38
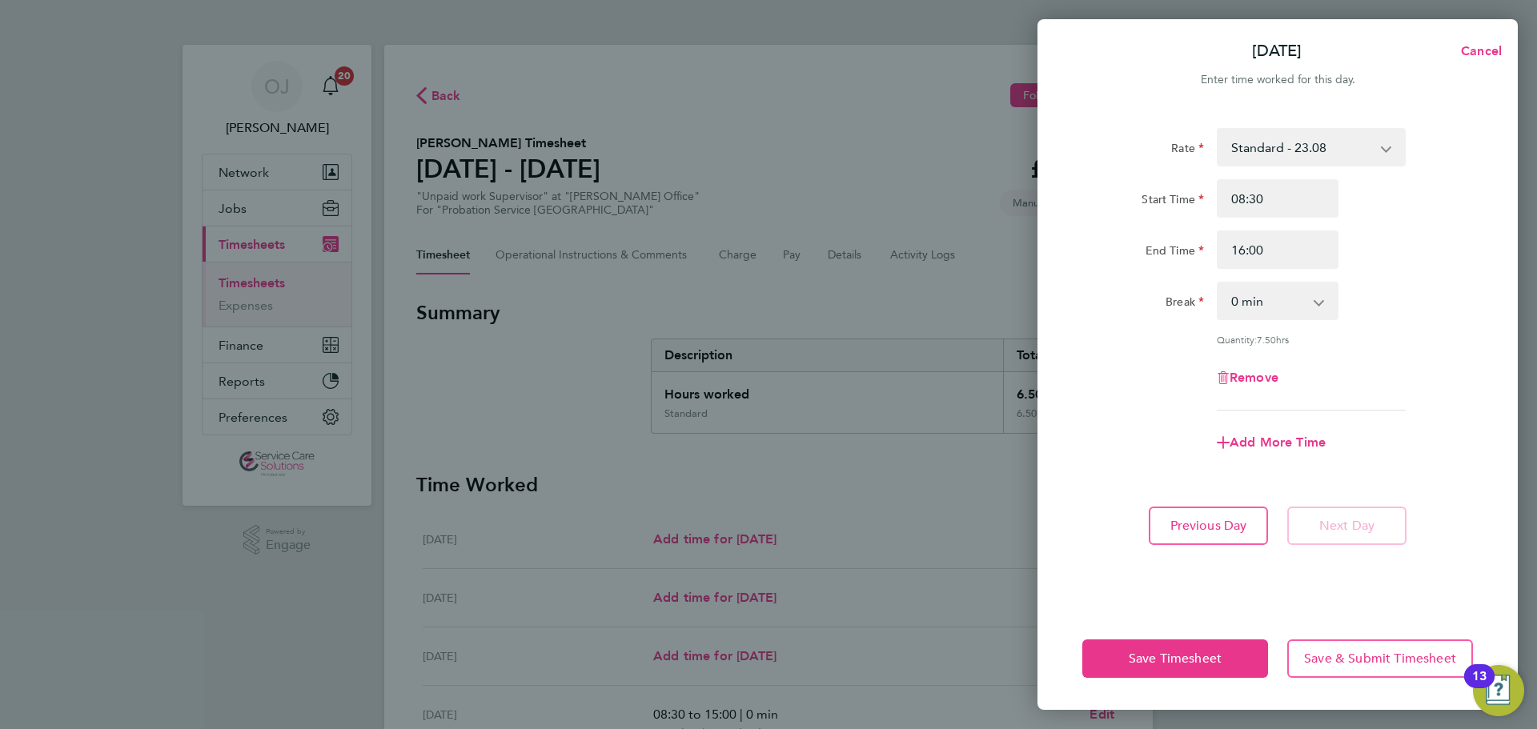
drag, startPoint x: 1261, startPoint y: 325, endPoint x: 1265, endPoint y: 316, distance: 9.7
click at [1261, 321] on div "Rate Standard - 23.08 Weekend - 33.21 Start Time 08:30 End Time 16:00 Break 0 m…" at bounding box center [1277, 269] width 391 height 283
click at [1278, 302] on select "0 min 15 min 30 min 45 min 60 min 75 min 90 min" at bounding box center [1267, 300] width 99 height 35
click at [1218, 283] on select "0 min 15 min 30 min 45 min 60 min 75 min 90 min" at bounding box center [1267, 300] width 99 height 35
click at [1351, 147] on select "Standard - 23.08 Weekend - 33.21" at bounding box center [1301, 147] width 166 height 35
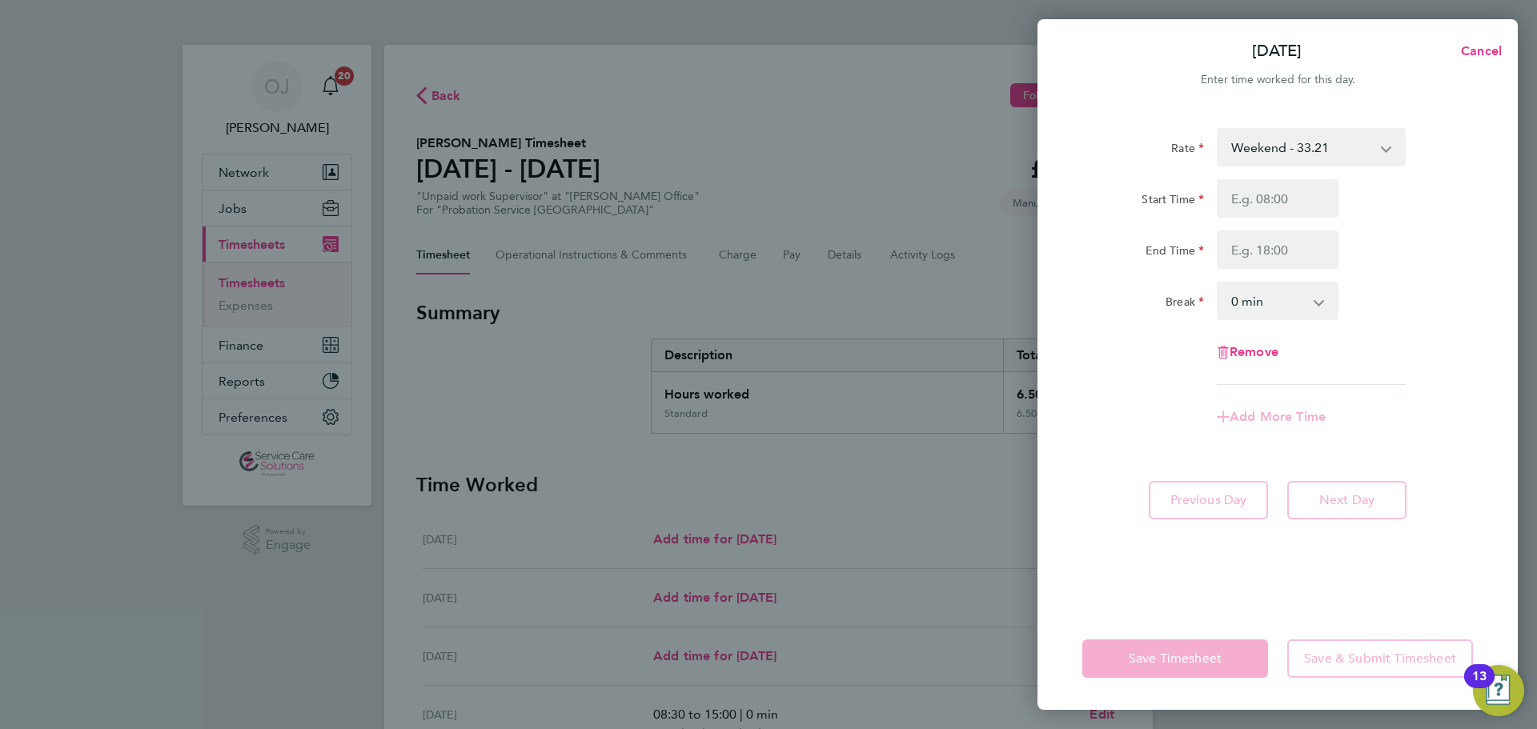
click at [1439, 217] on div "Start Time" at bounding box center [1277, 198] width 403 height 38
click at [1402, 257] on div "End Time" at bounding box center [1277, 250] width 403 height 38
click at [1305, 200] on input "Start Time" at bounding box center [1278, 198] width 122 height 38
type input "08:30"
click at [1290, 249] on input "End Time" at bounding box center [1278, 250] width 122 height 38
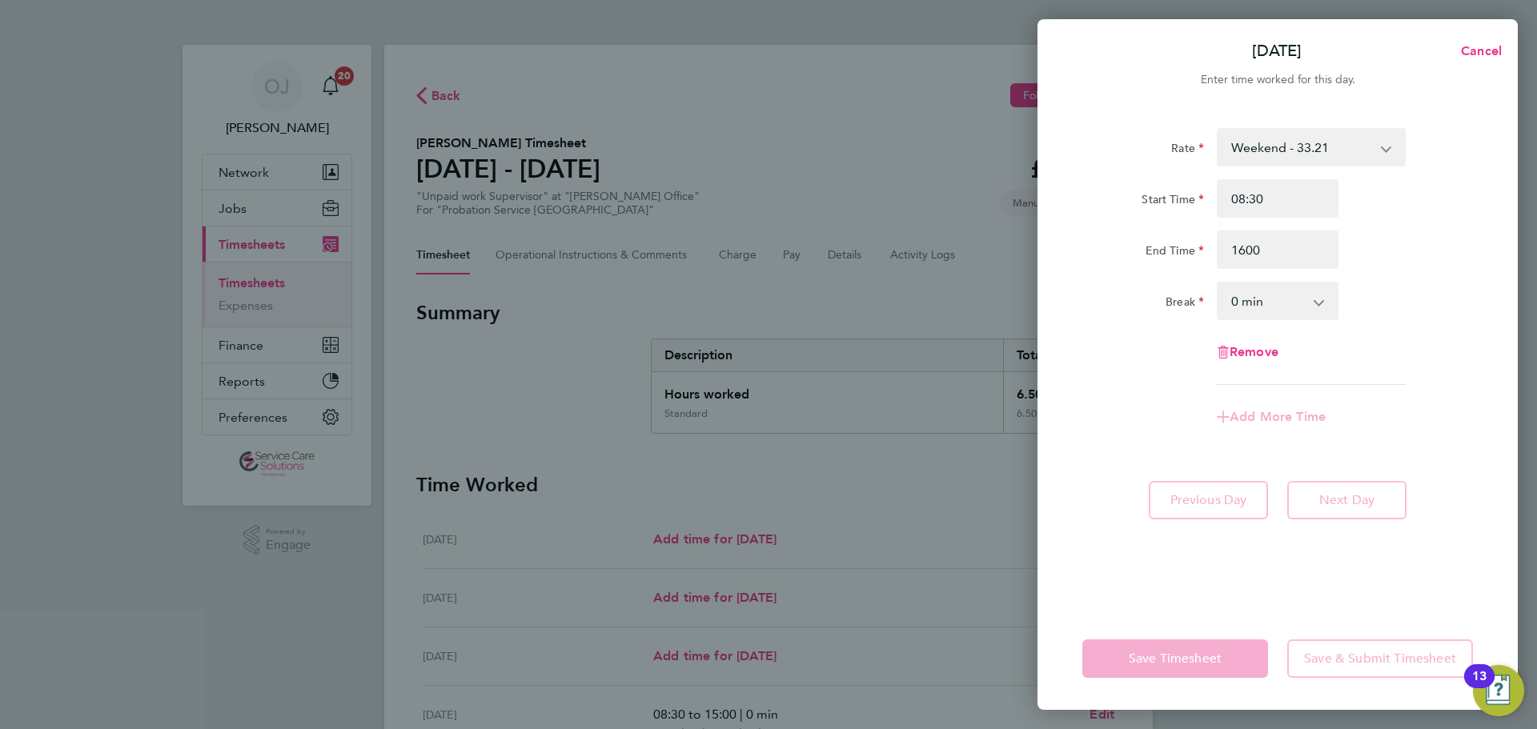
type input "16:00"
click at [1503, 263] on div "Rate Weekend - 33.21 Standard - 23.08 Start Time 08:30 End Time 16:00 Break 0 m…" at bounding box center [1277, 358] width 480 height 499
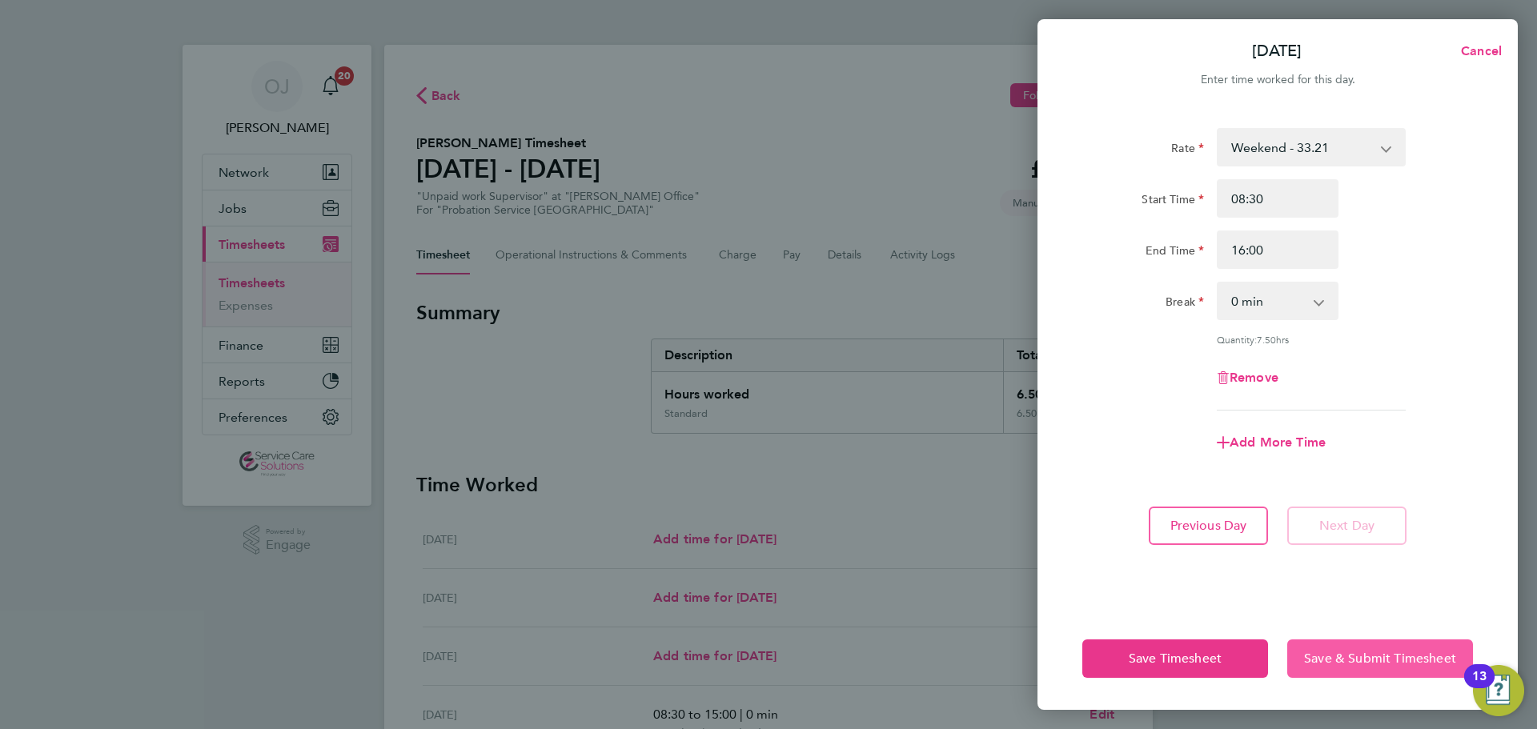
click at [1365, 656] on span "Save & Submit Timesheet" at bounding box center [1380, 659] width 152 height 16
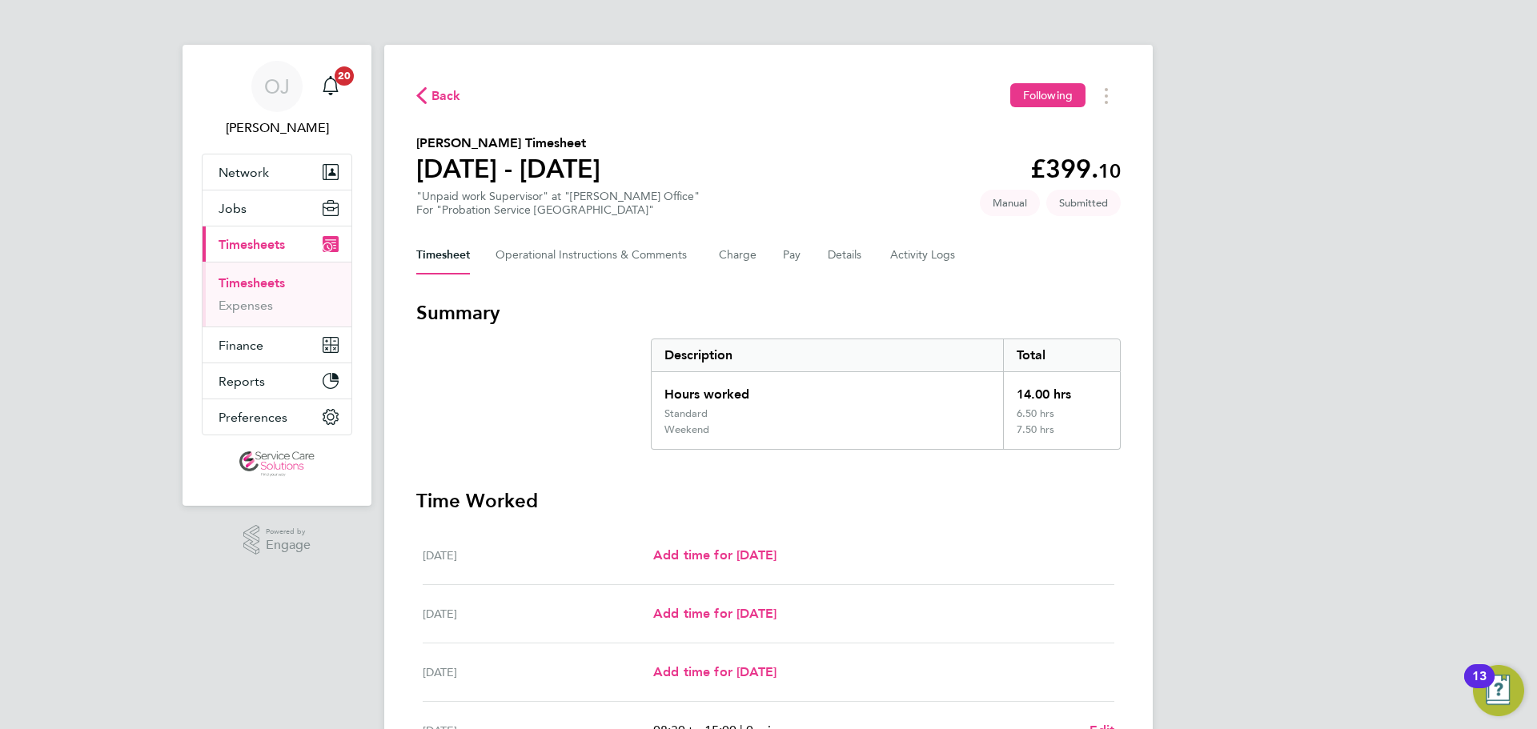
click at [263, 277] on link "Timesheets" at bounding box center [251, 282] width 66 height 15
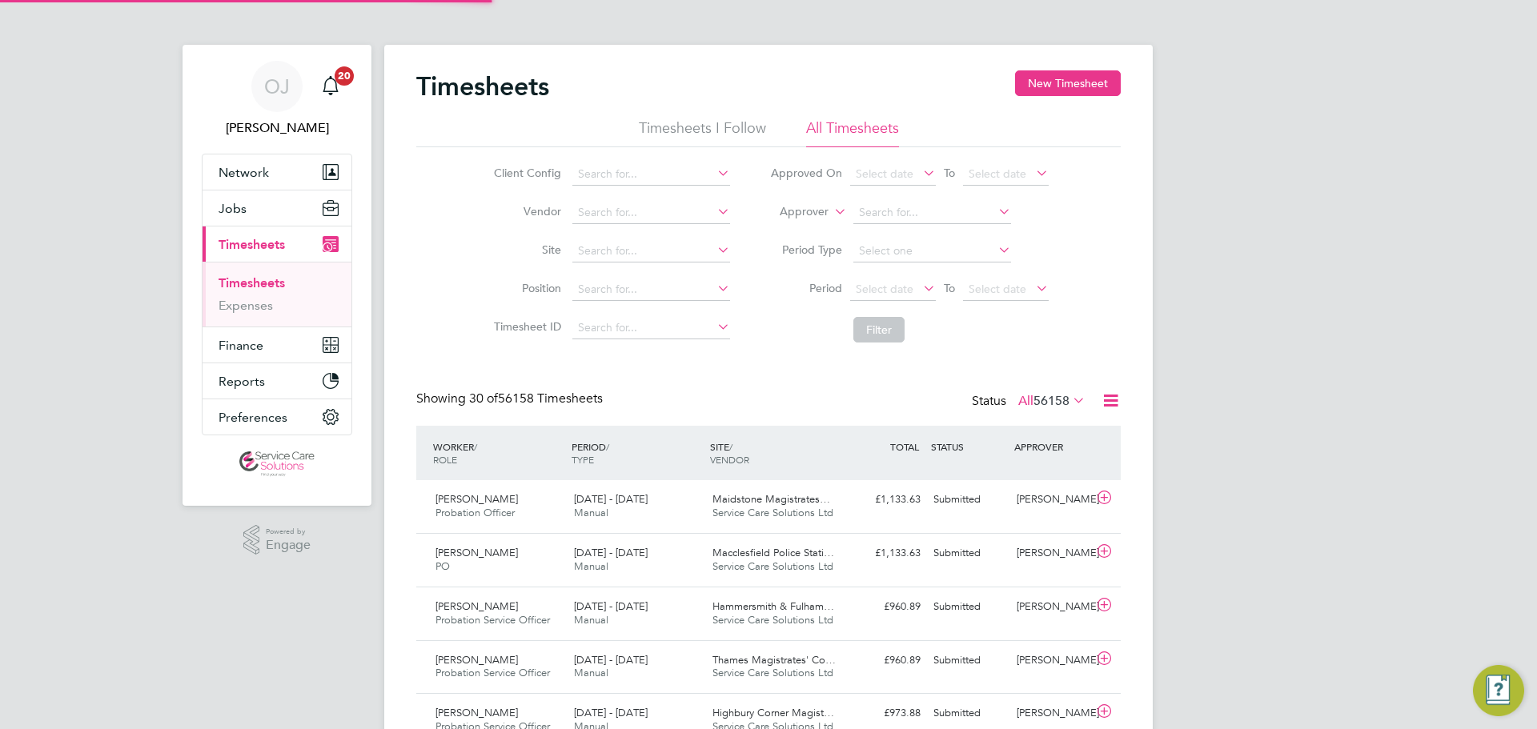
scroll to position [41, 139]
click at [792, 205] on label "Approver" at bounding box center [792, 212] width 72 height 16
click at [794, 232] on li "Worker" at bounding box center [788, 230] width 79 height 21
click at [873, 210] on input at bounding box center [932, 213] width 158 height 22
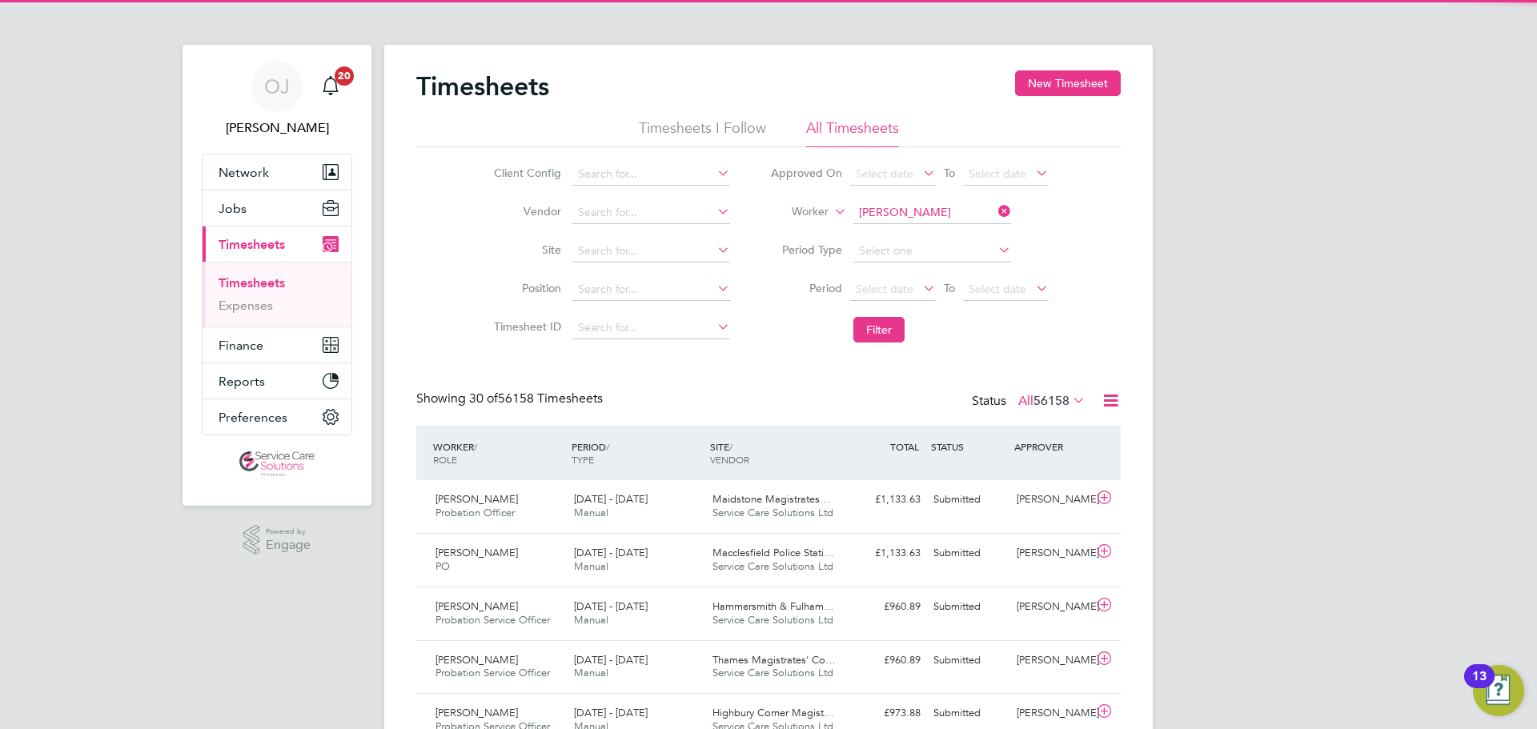
click at [900, 236] on li "Laverne Stewart-Fraser" at bounding box center [951, 234] width 198 height 22
type input "Laverne Stewart-Fraser"
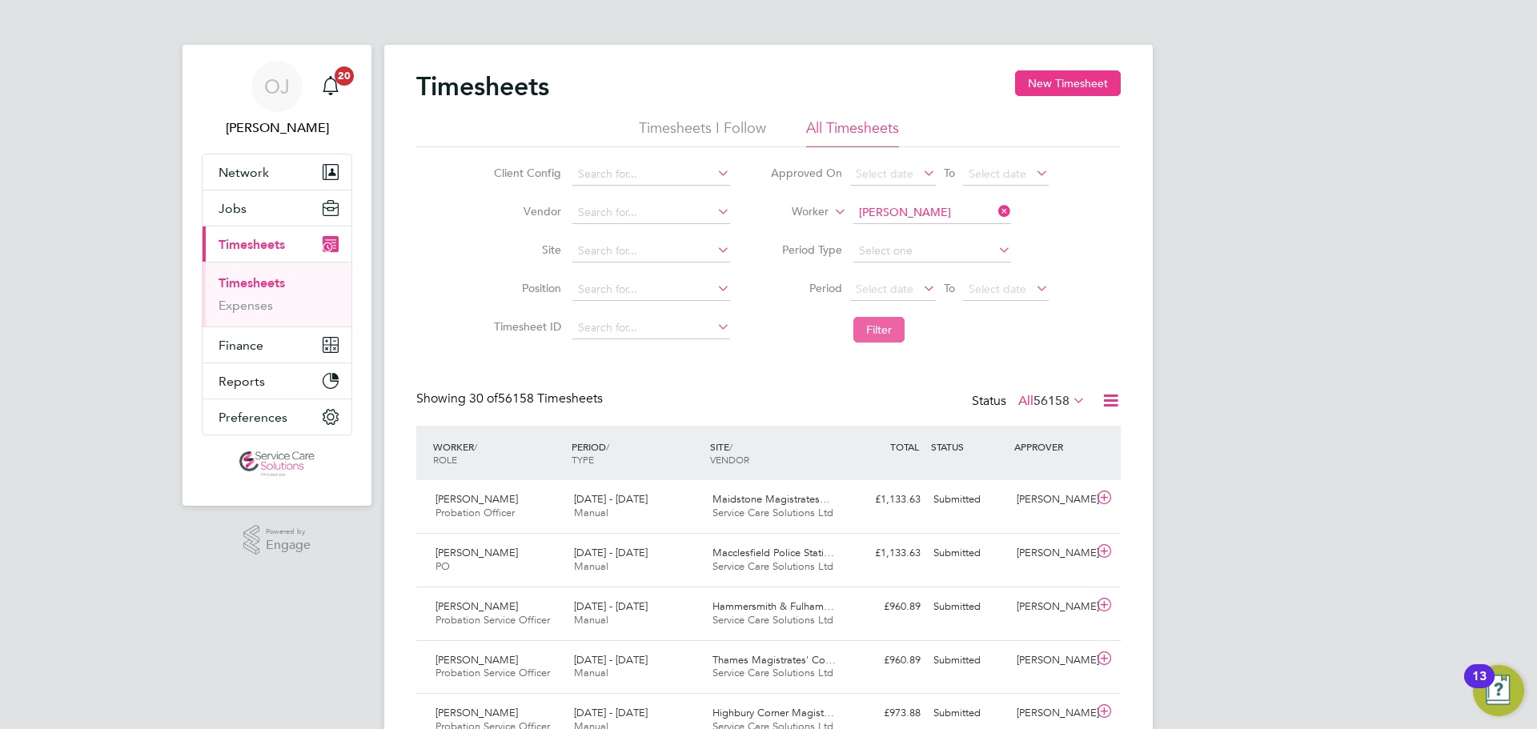
click at [880, 324] on button "Filter" at bounding box center [878, 330] width 51 height 26
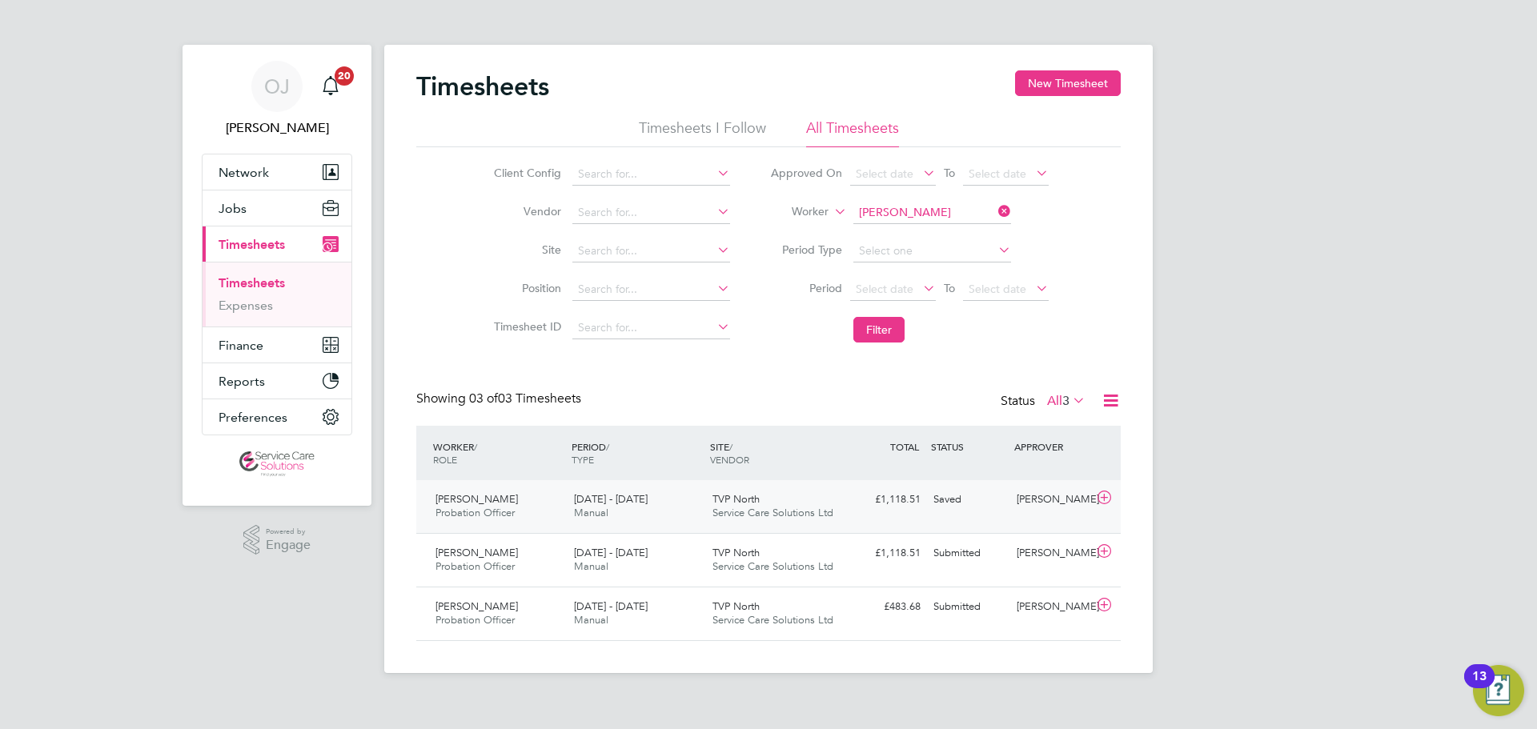
click at [655, 519] on div "28 Jul - 3 Aug 2025 Manual" at bounding box center [636, 507] width 138 height 40
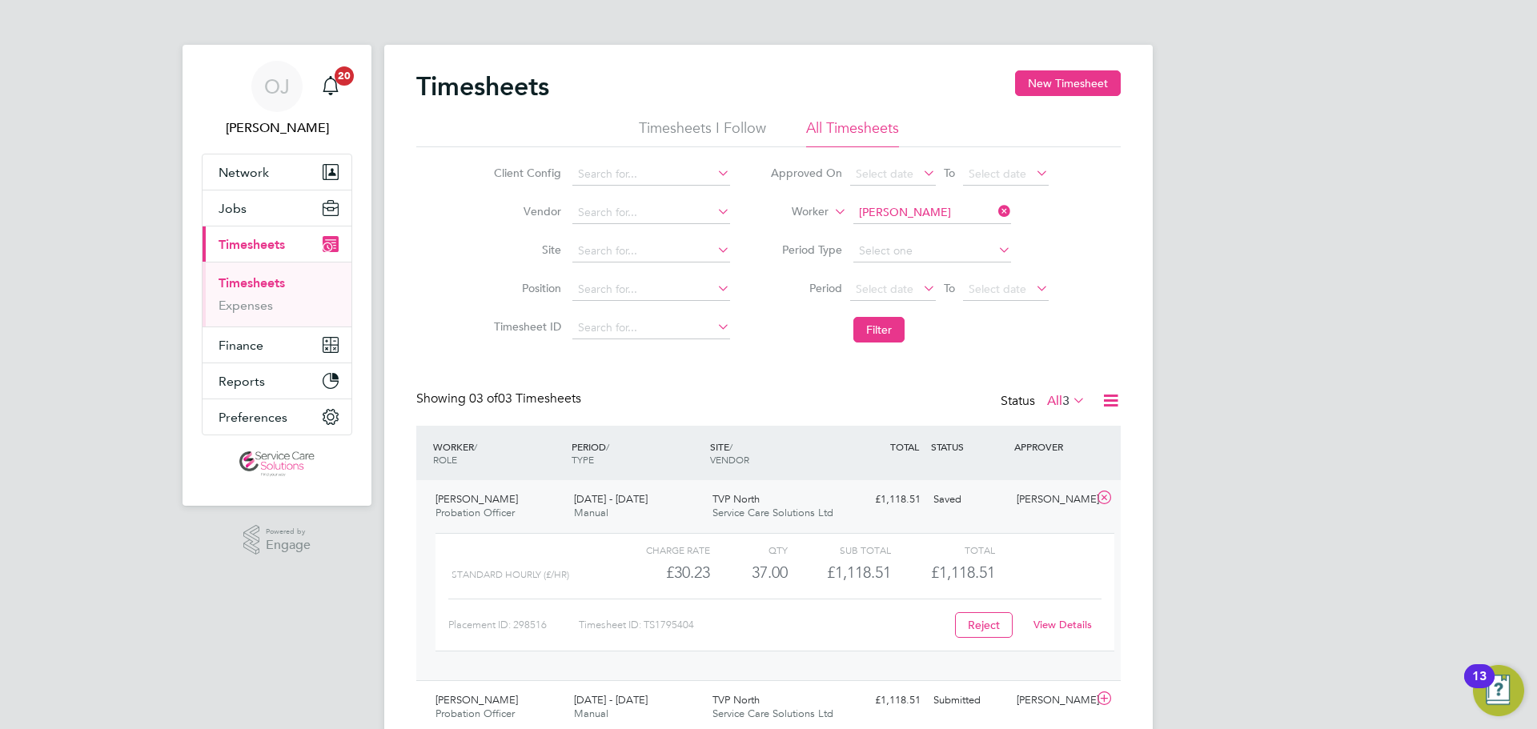
click at [1055, 623] on link "View Details" at bounding box center [1062, 625] width 58 height 14
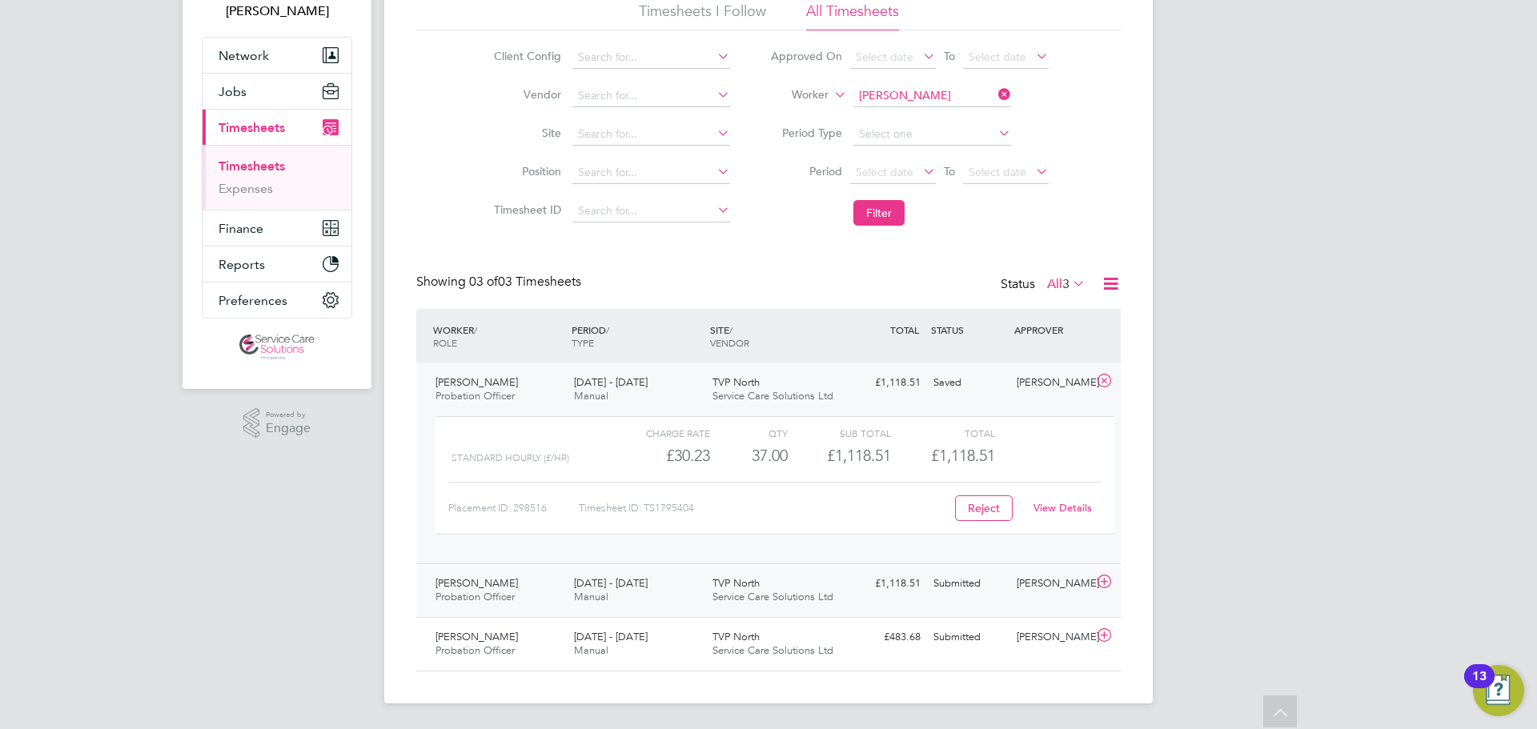
click at [1036, 596] on div "Rebecca Barder" at bounding box center [1051, 584] width 83 height 26
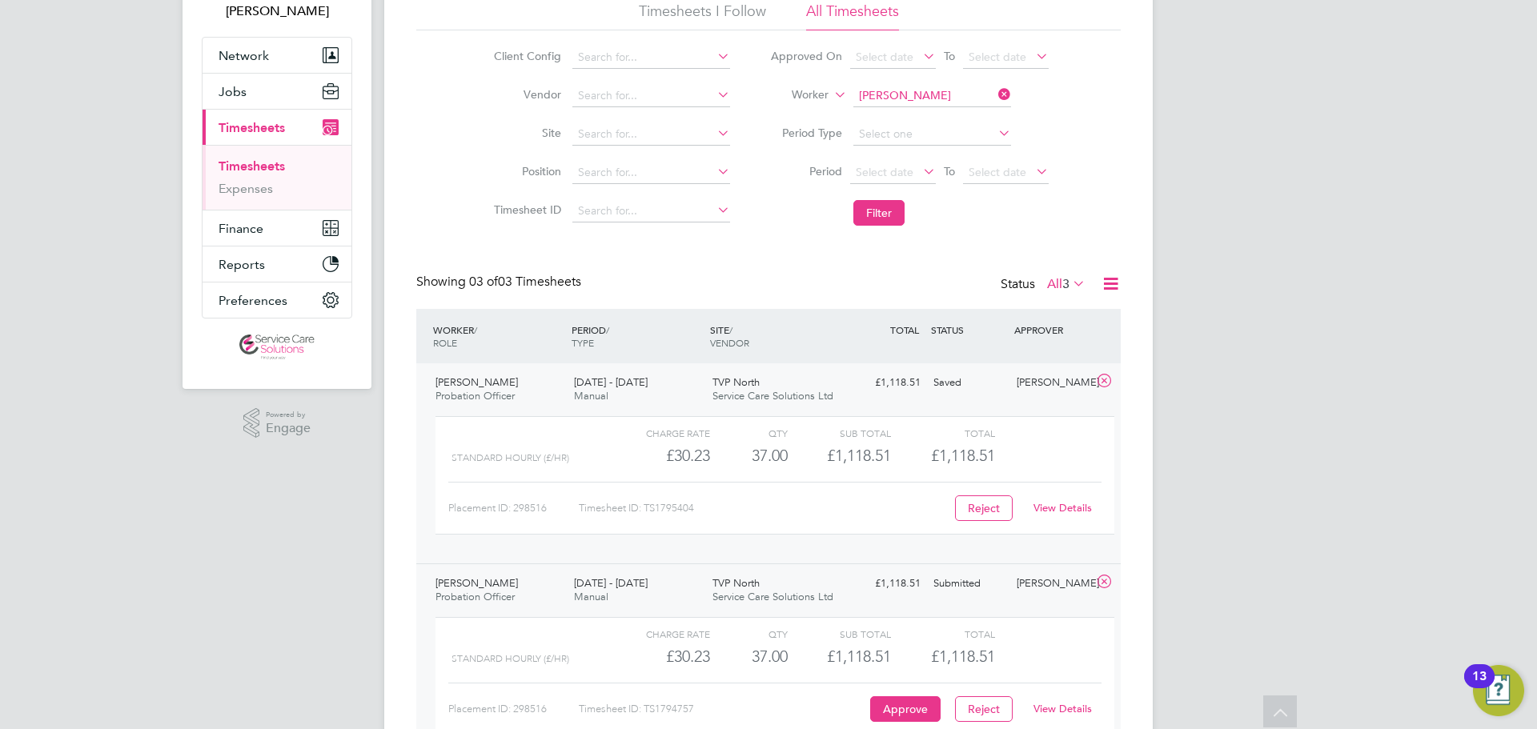
click at [1076, 708] on link "View Details" at bounding box center [1062, 709] width 58 height 14
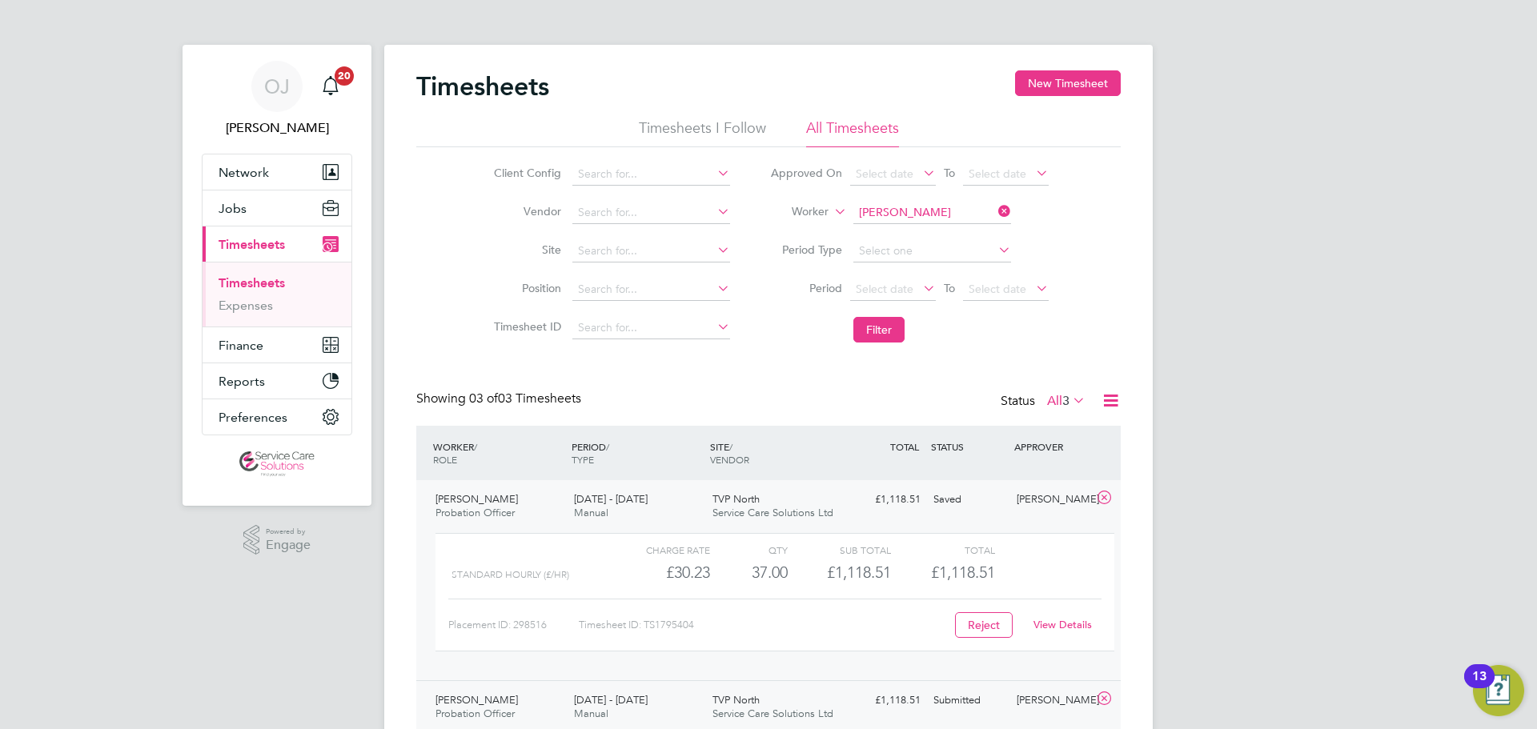
click at [1074, 623] on link "View Details" at bounding box center [1062, 625] width 58 height 14
click at [1080, 296] on div "Client Config Vendor Site Position Timesheet ID Approved On Select date To Sele…" at bounding box center [768, 248] width 704 height 203
click at [907, 215] on input at bounding box center [932, 213] width 158 height 22
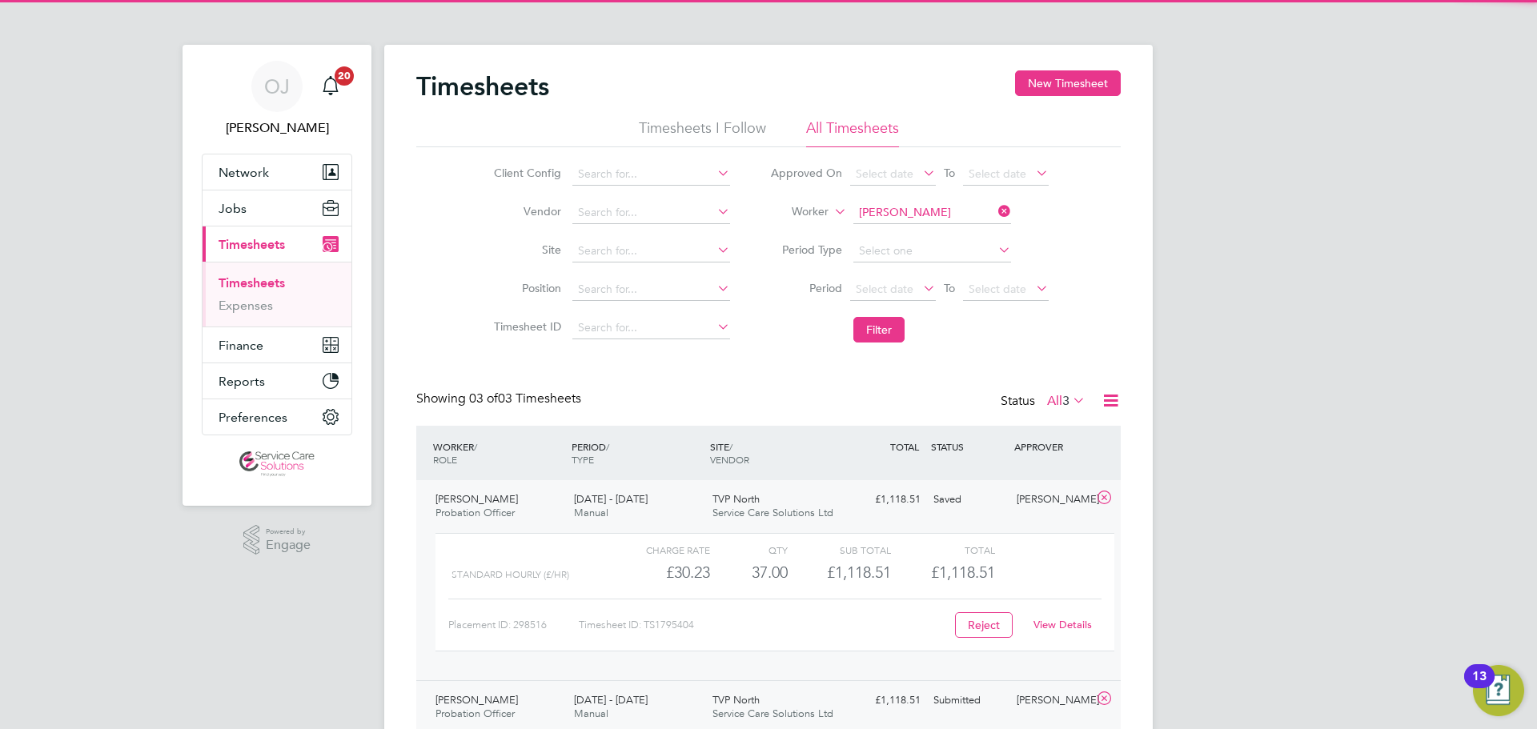
click at [954, 231] on b "Rich" at bounding box center [965, 234] width 22 height 14
type input "Simone Richards"
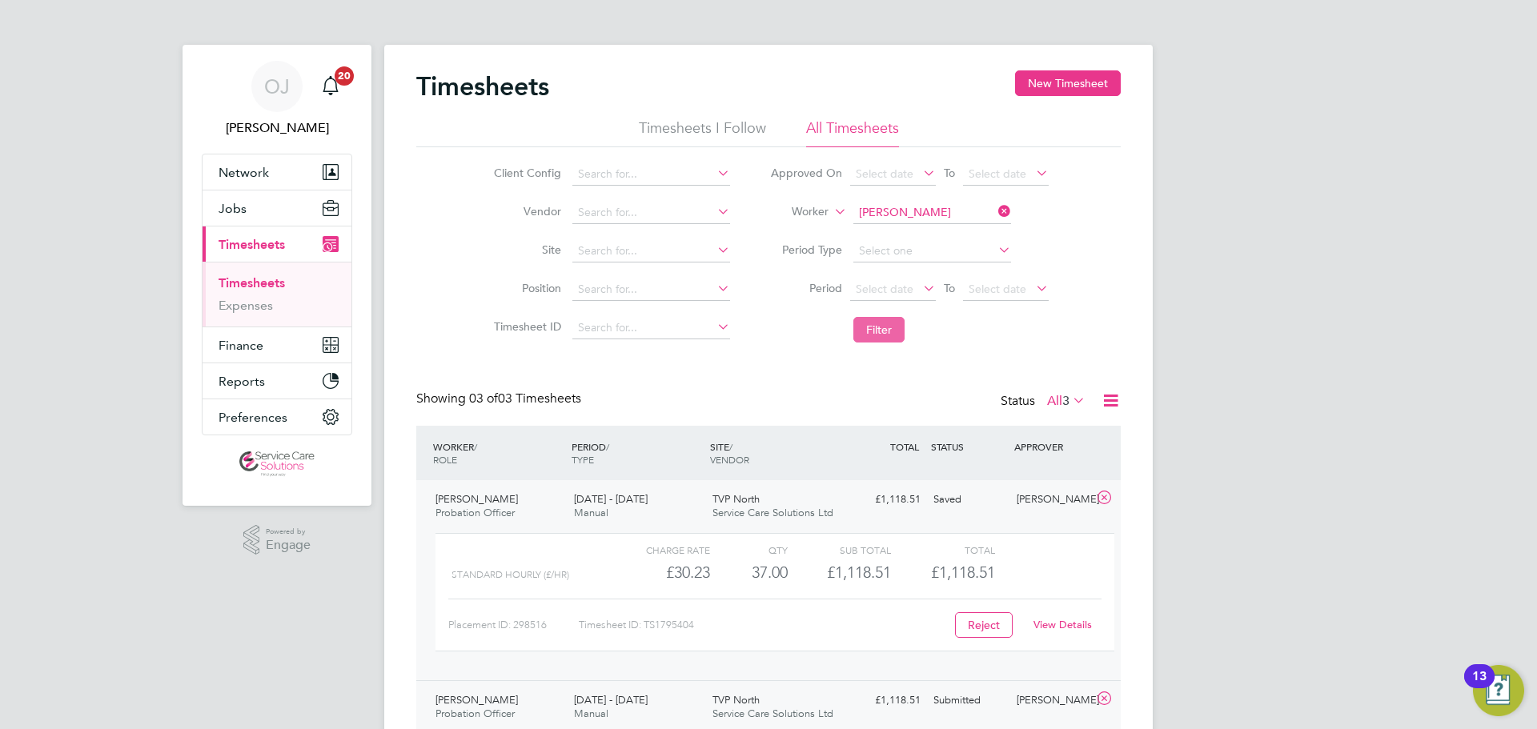
click at [886, 325] on button "Filter" at bounding box center [878, 330] width 51 height 26
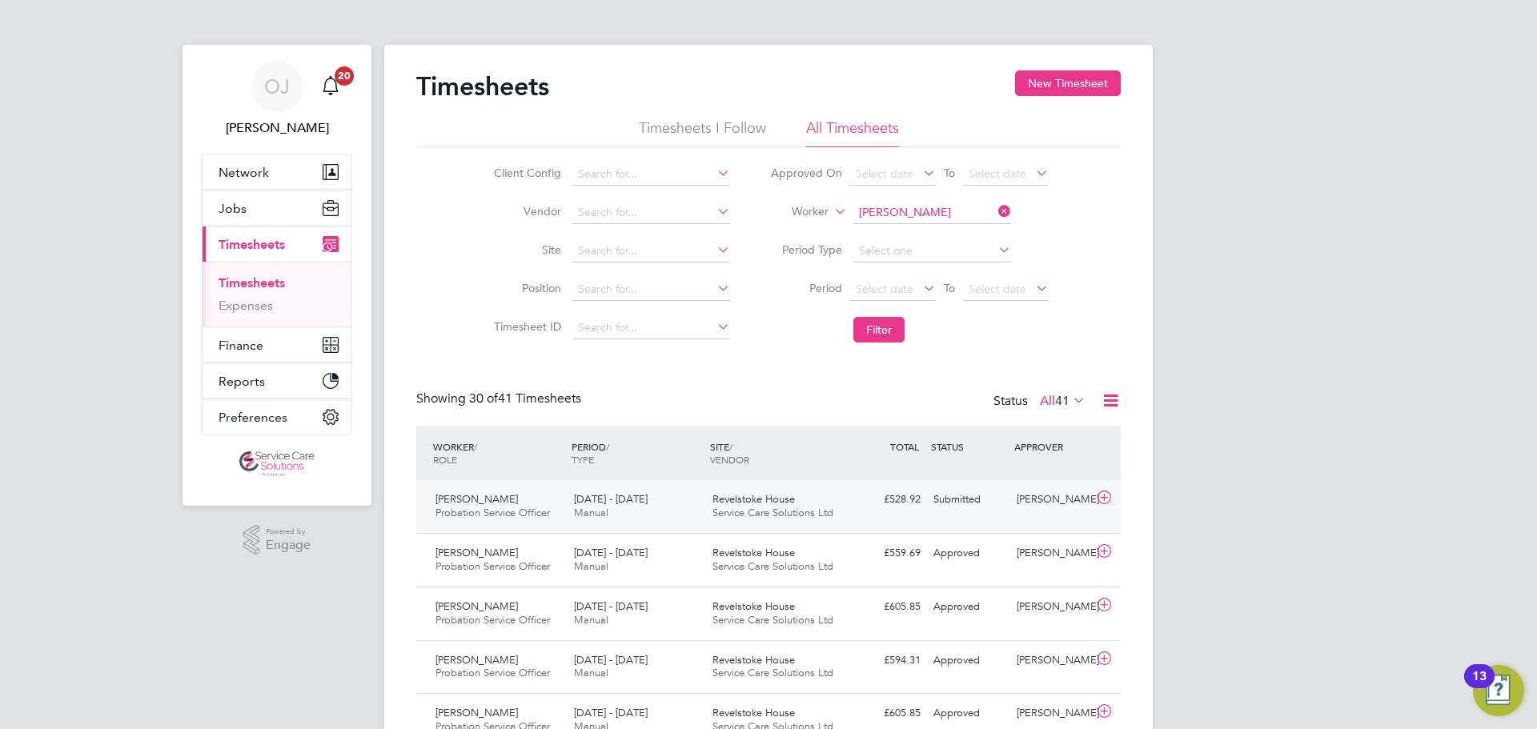
click at [754, 503] on span "Revelstoke House" at bounding box center [753, 499] width 82 height 14
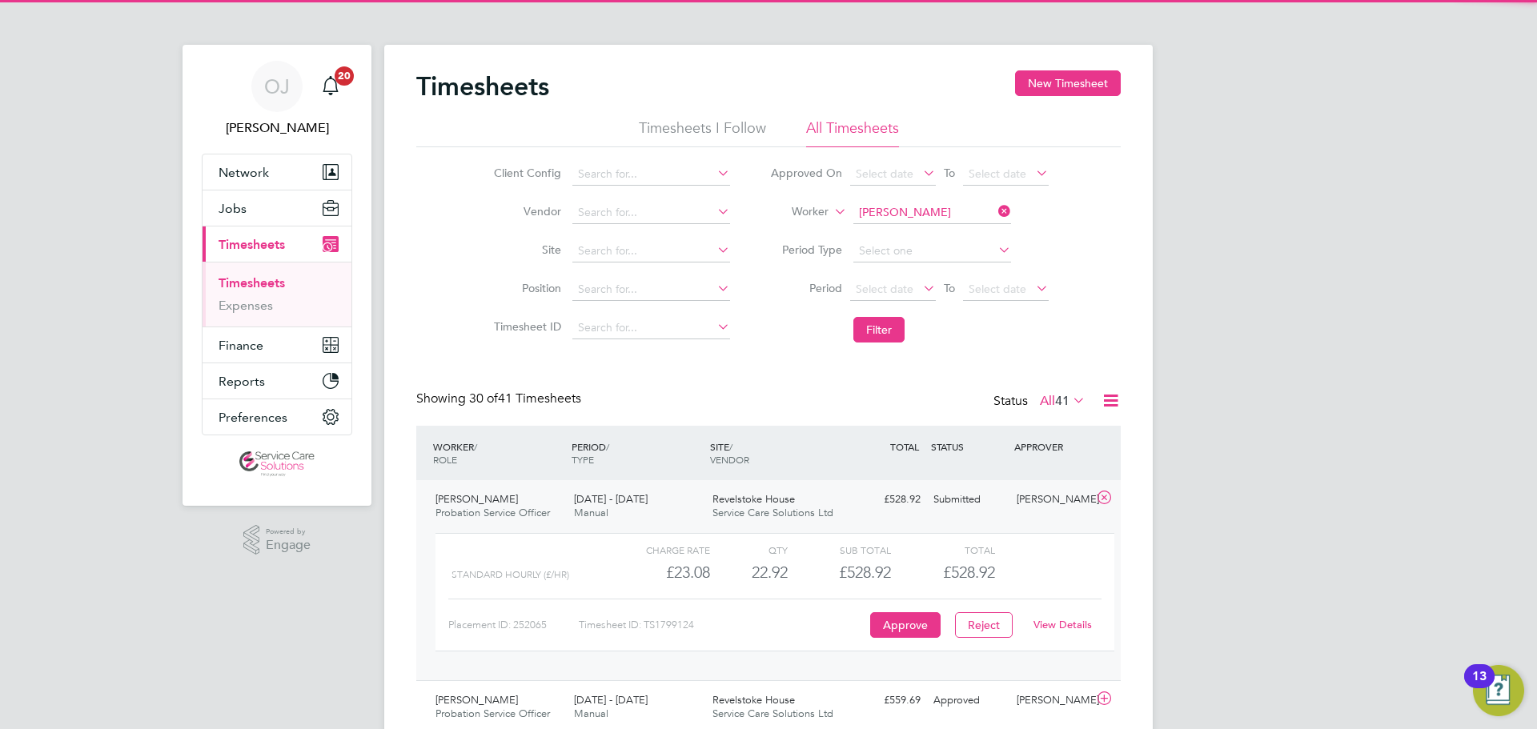
click at [1072, 621] on link "View Details" at bounding box center [1062, 625] width 58 height 14
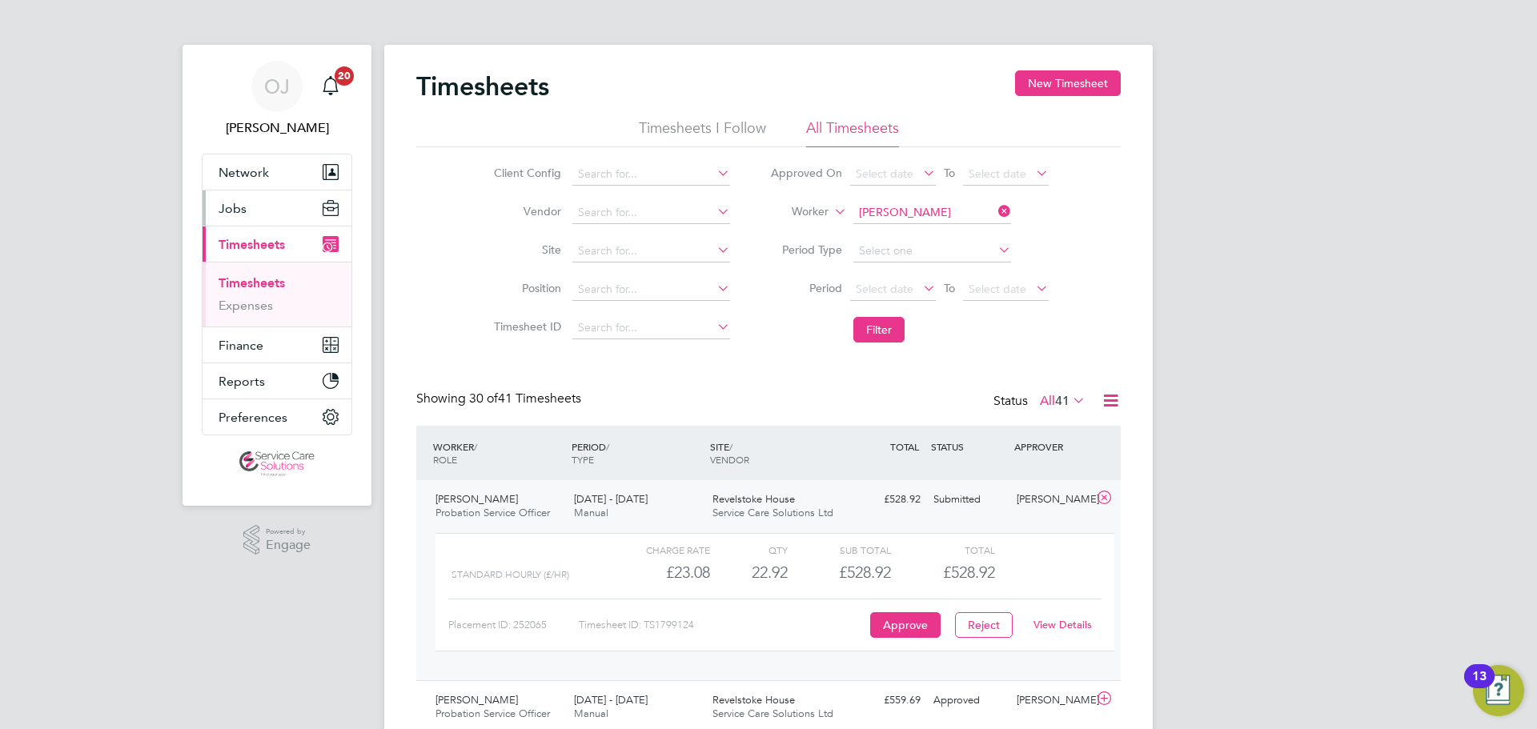
click at [285, 210] on button "Jobs" at bounding box center [276, 207] width 149 height 35
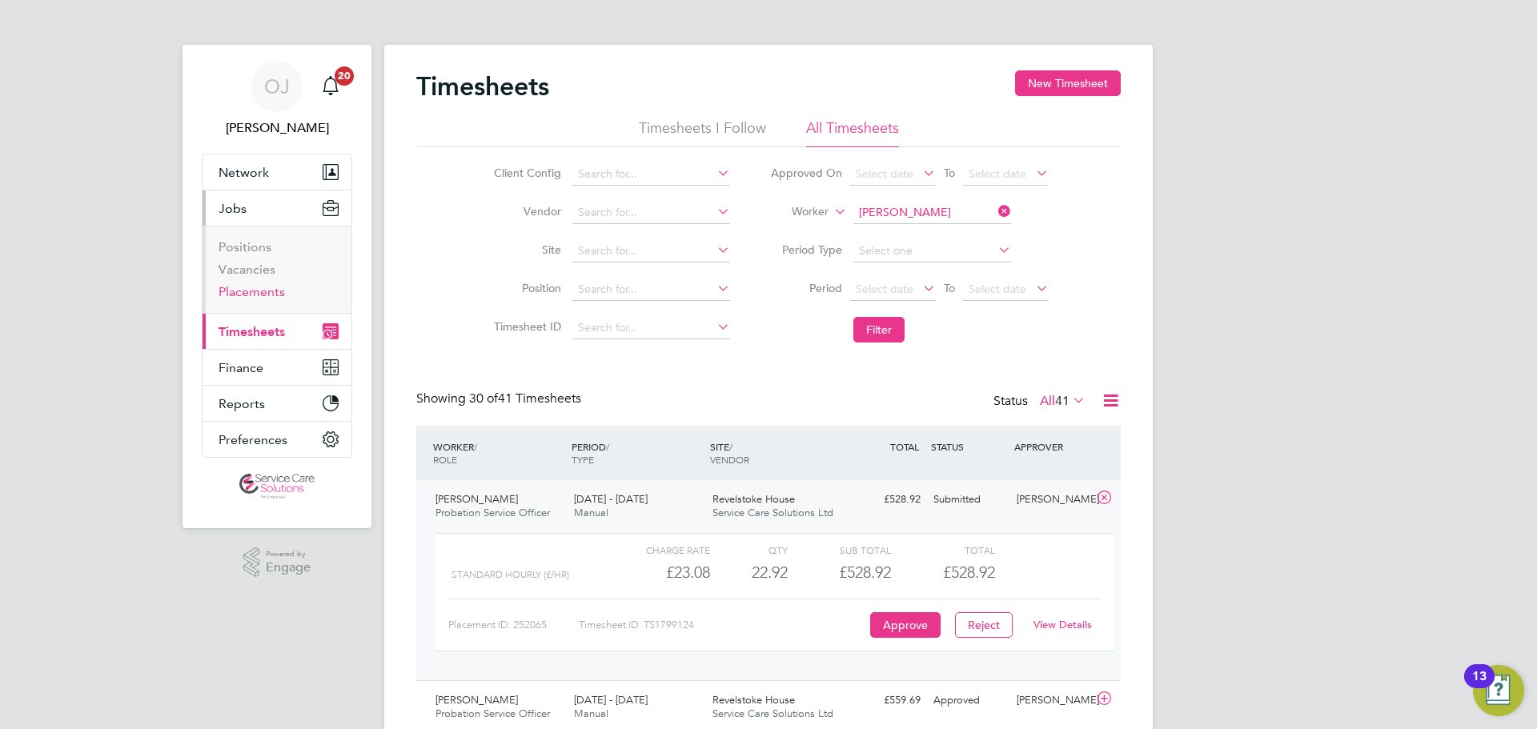
click at [250, 291] on link "Placements" at bounding box center [251, 291] width 66 height 15
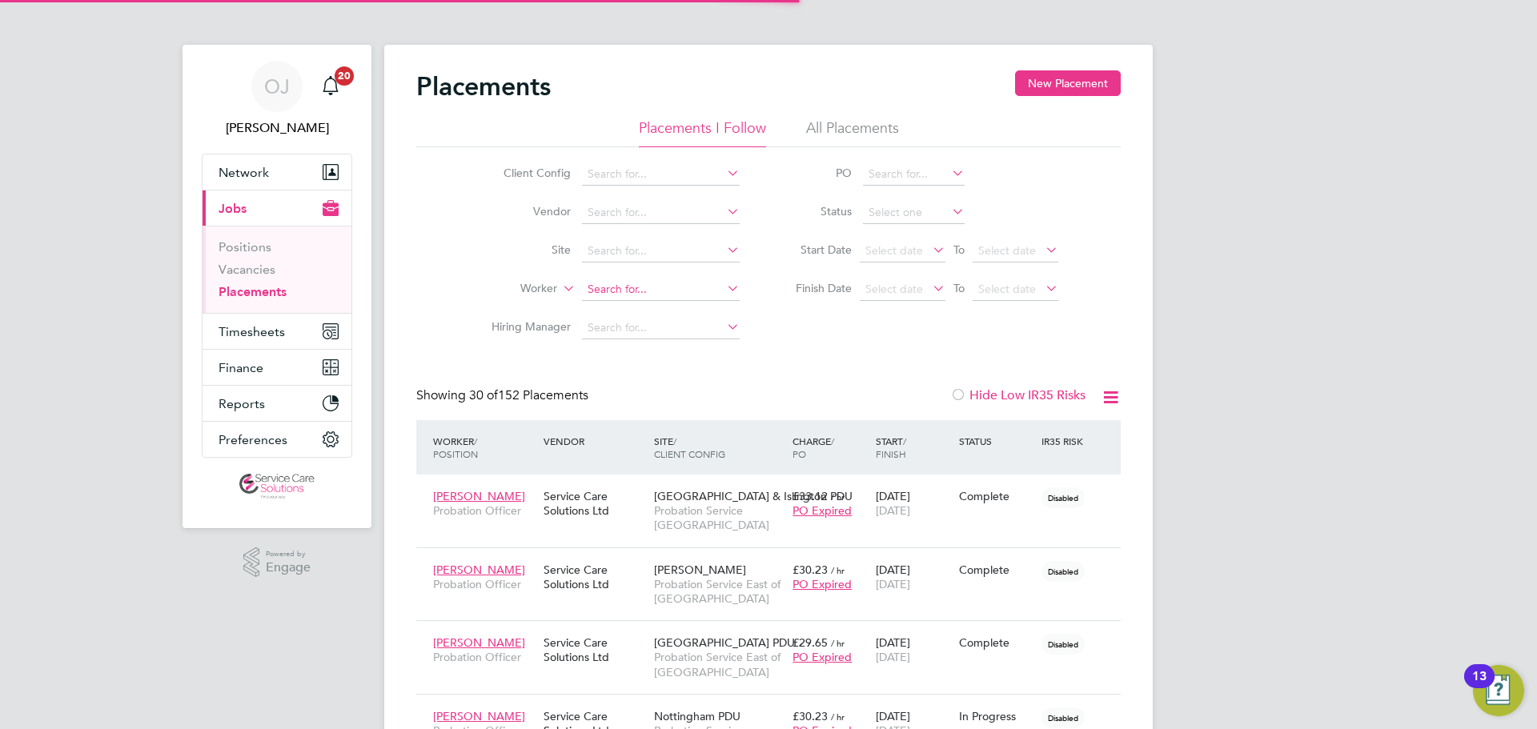
click at [606, 285] on input at bounding box center [661, 290] width 158 height 22
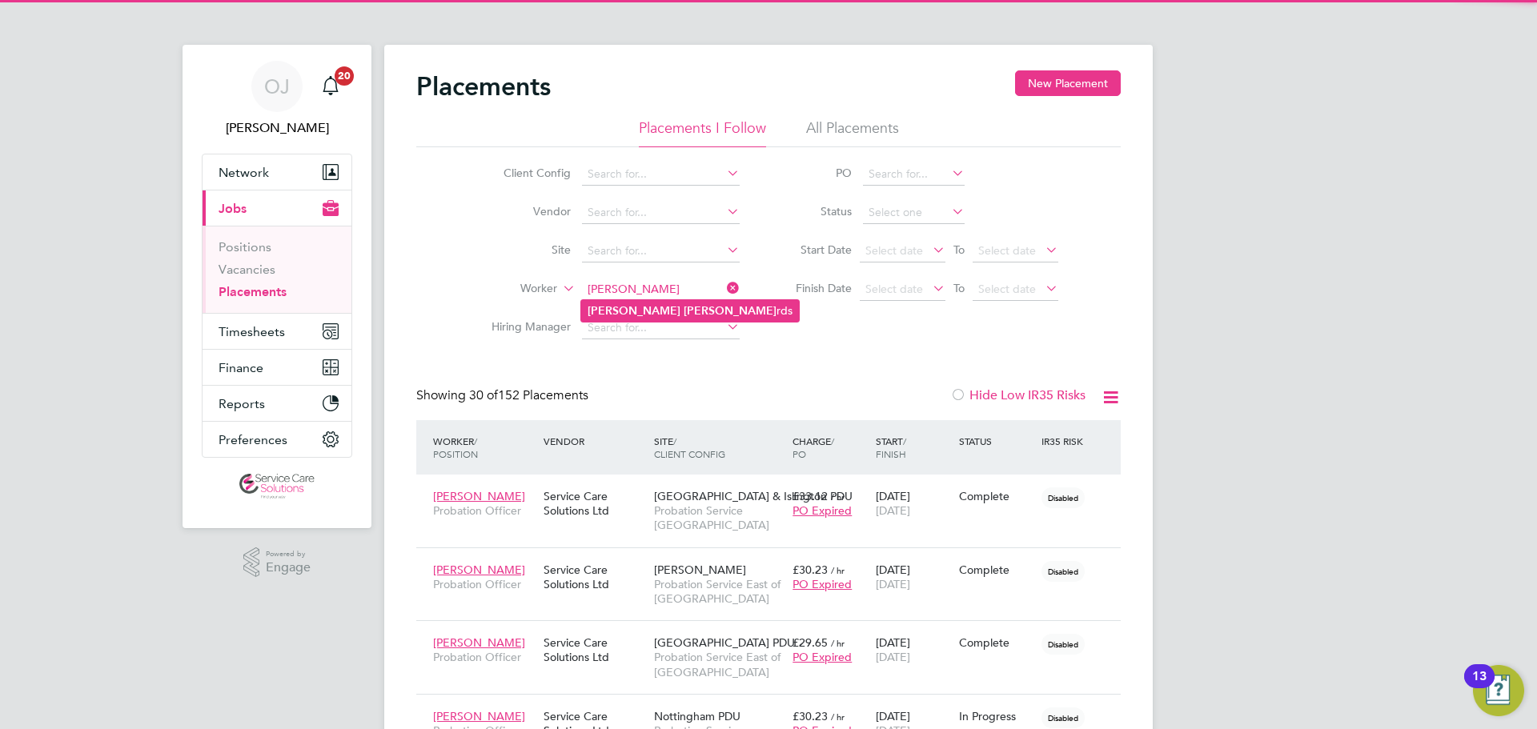
click at [683, 311] on b "Richa" at bounding box center [729, 311] width 93 height 14
type input "Simone Richards"
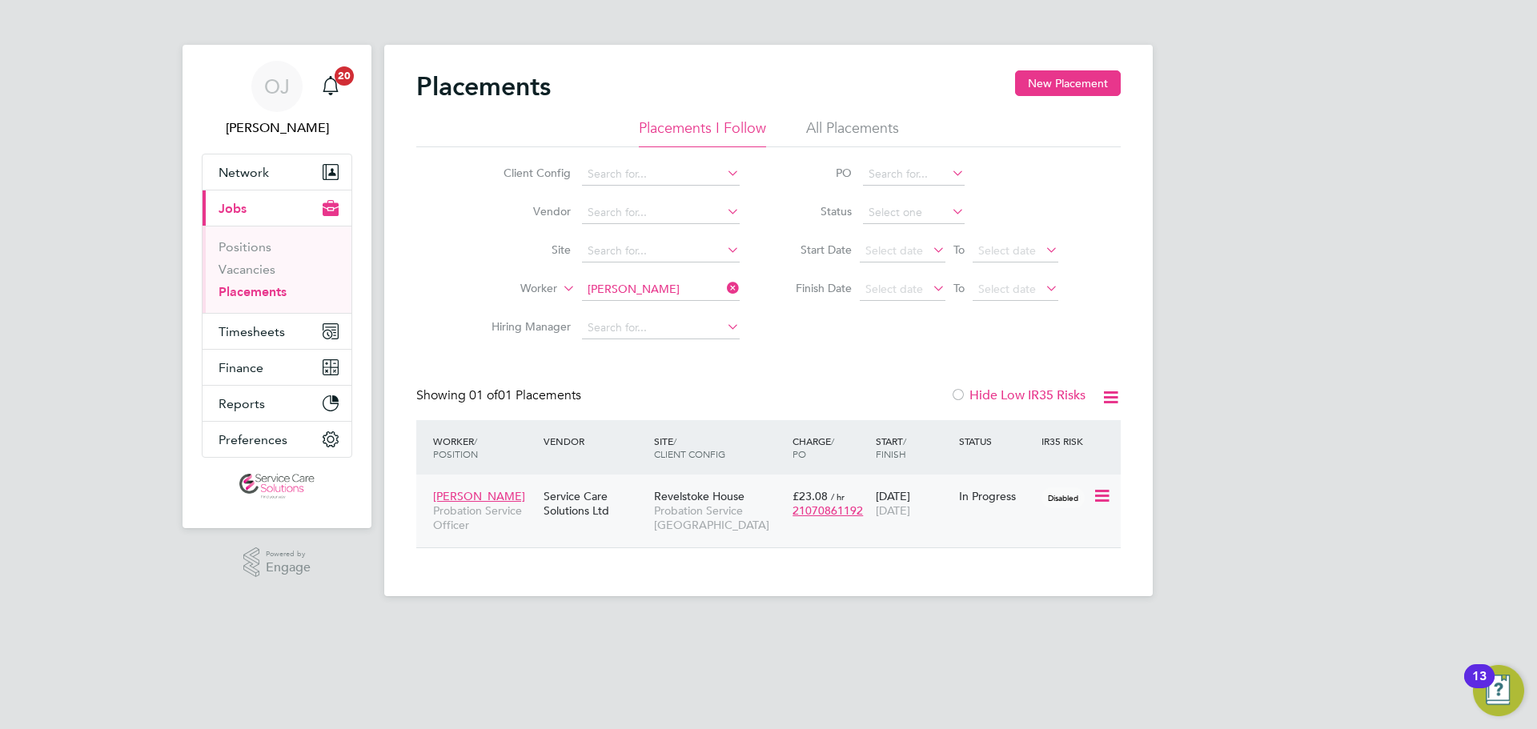
click at [638, 503] on div "Service Care Solutions Ltd" at bounding box center [594, 503] width 110 height 45
click at [255, 325] on span "Timesheets" at bounding box center [251, 331] width 66 height 15
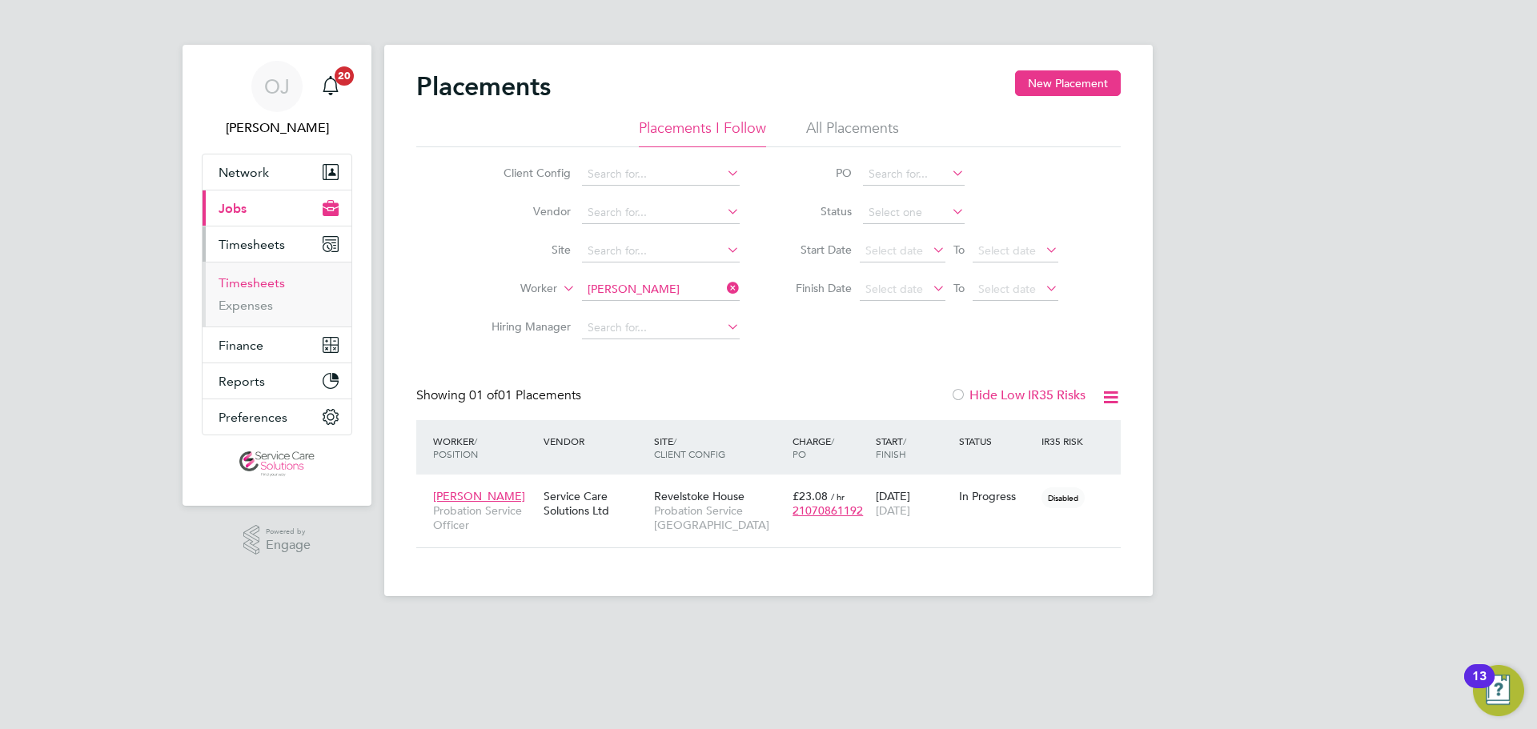
click at [253, 285] on link "Timesheets" at bounding box center [251, 282] width 66 height 15
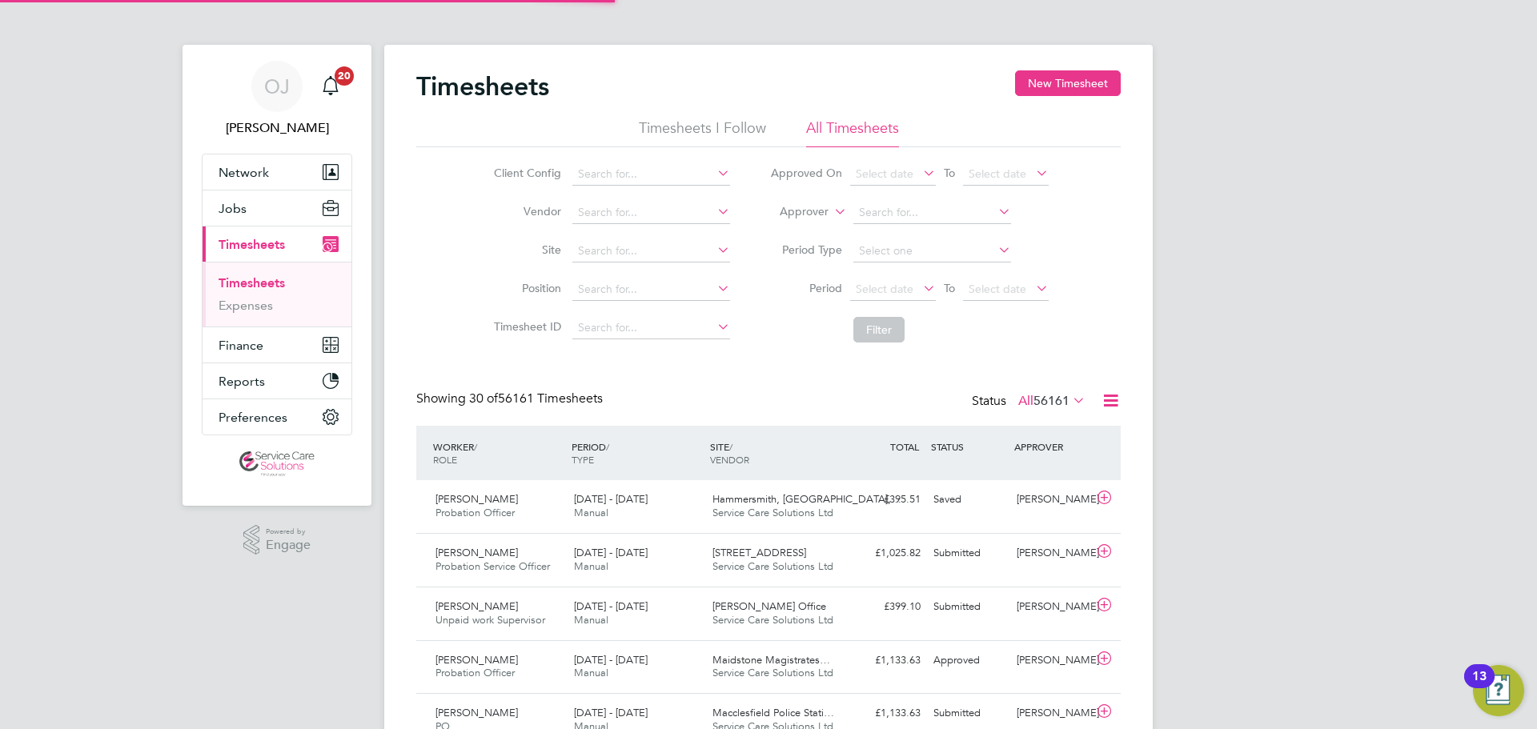
scroll to position [41, 139]
click at [799, 205] on label "Approver" at bounding box center [792, 212] width 72 height 16
click at [788, 225] on li "Worker" at bounding box center [788, 230] width 79 height 21
click at [895, 210] on input at bounding box center [932, 213] width 158 height 22
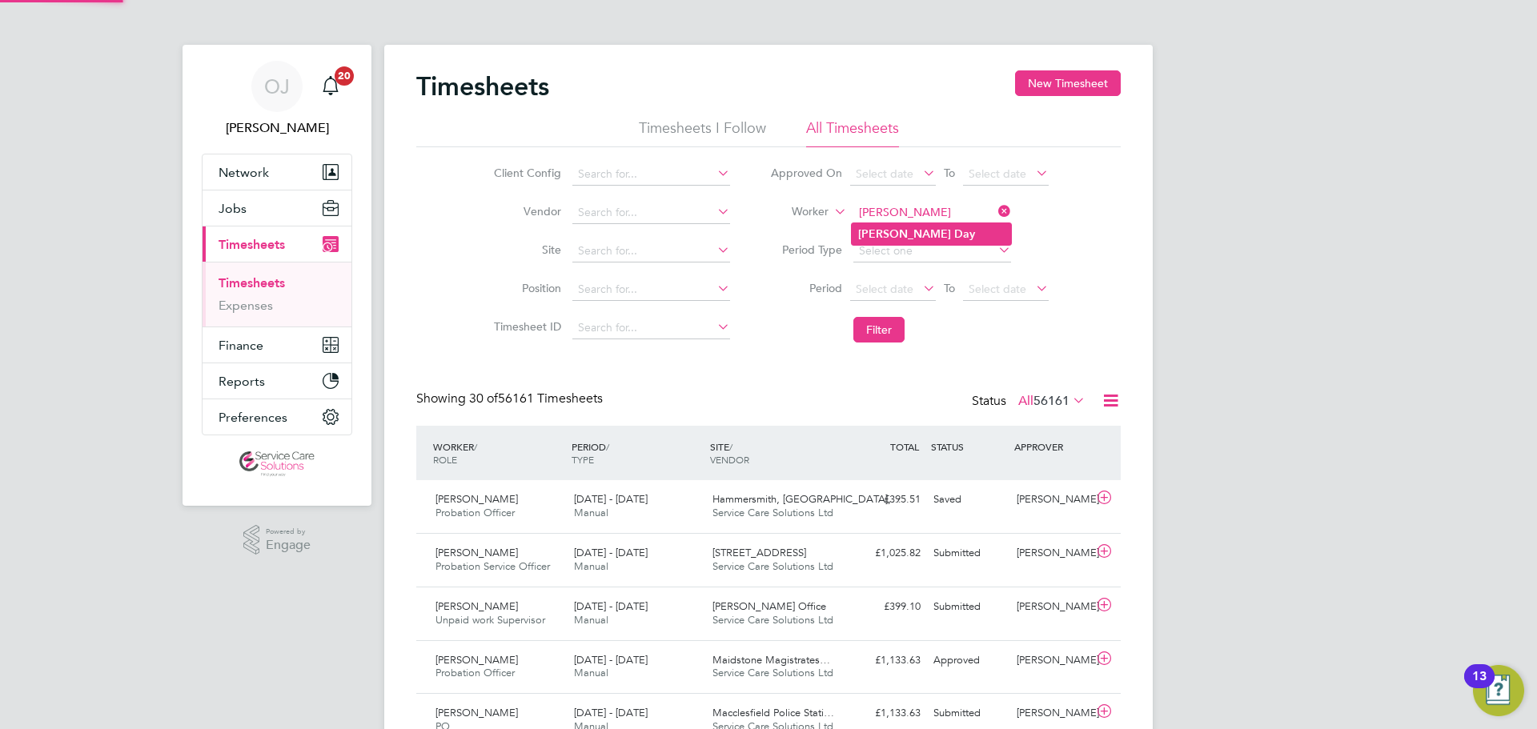
click at [954, 235] on b "Day" at bounding box center [964, 234] width 21 height 14
type input "Kim Day"
click at [871, 341] on button "Filter" at bounding box center [878, 330] width 51 height 26
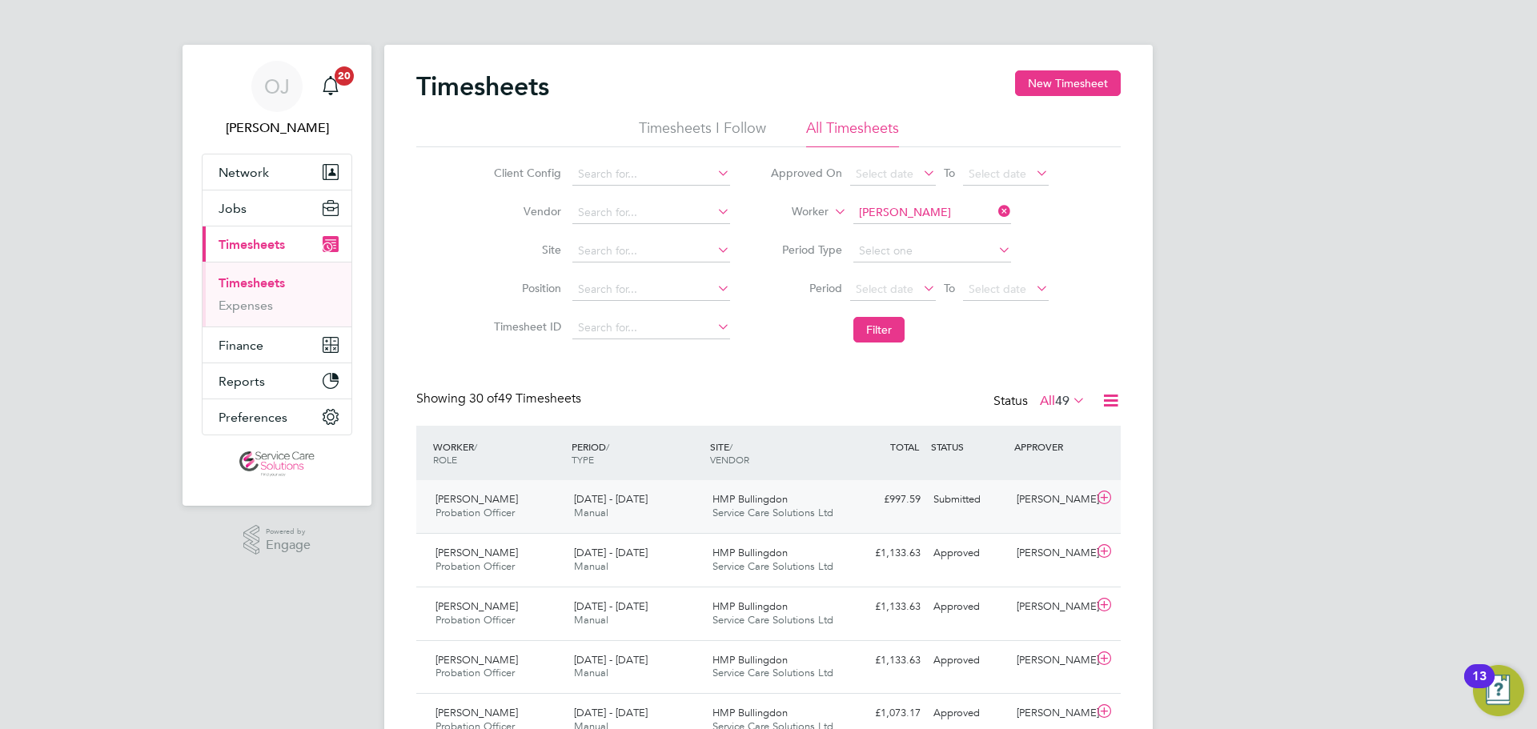
click at [671, 508] on div "4 - 10 Aug 2025 Manual" at bounding box center [636, 507] width 138 height 40
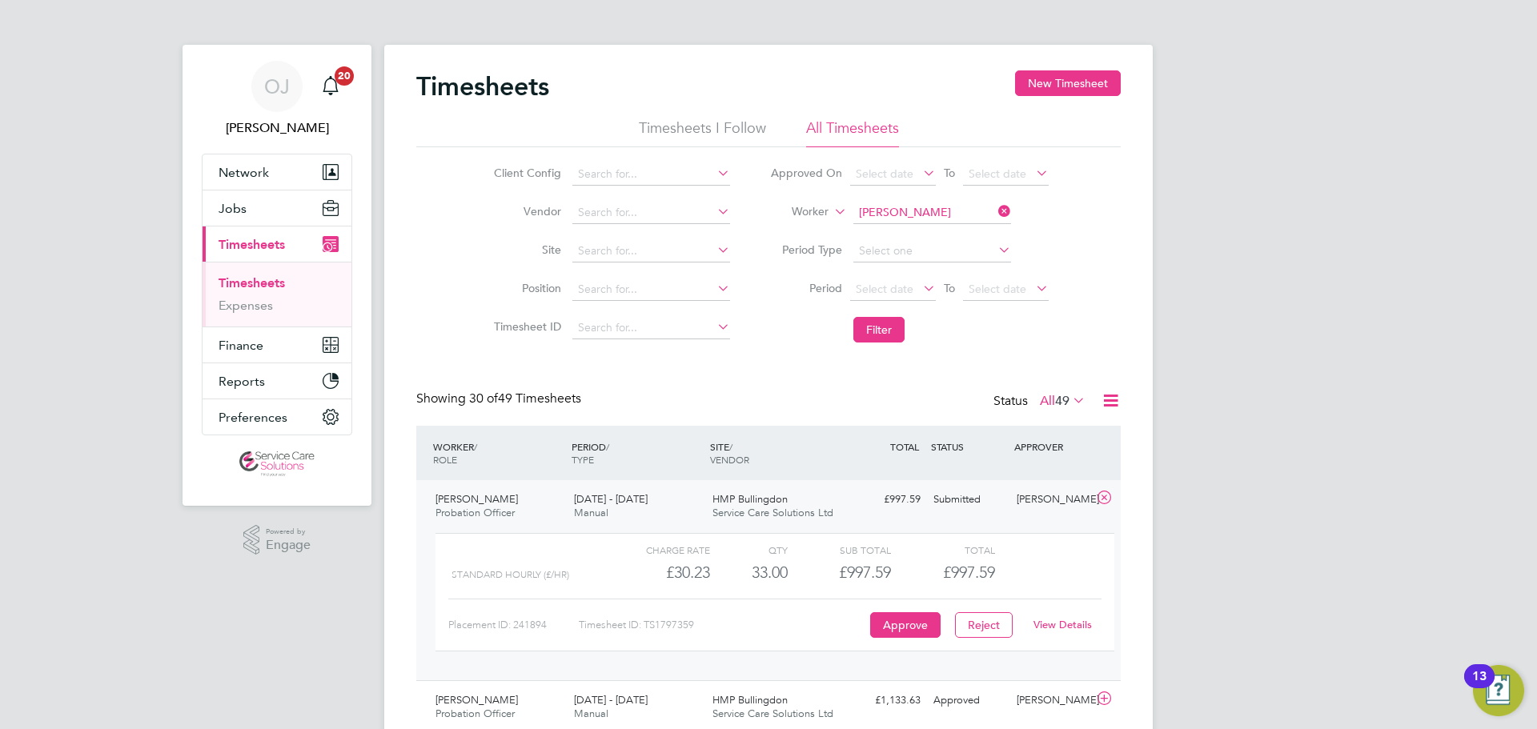
click at [1078, 623] on link "View Details" at bounding box center [1062, 625] width 58 height 14
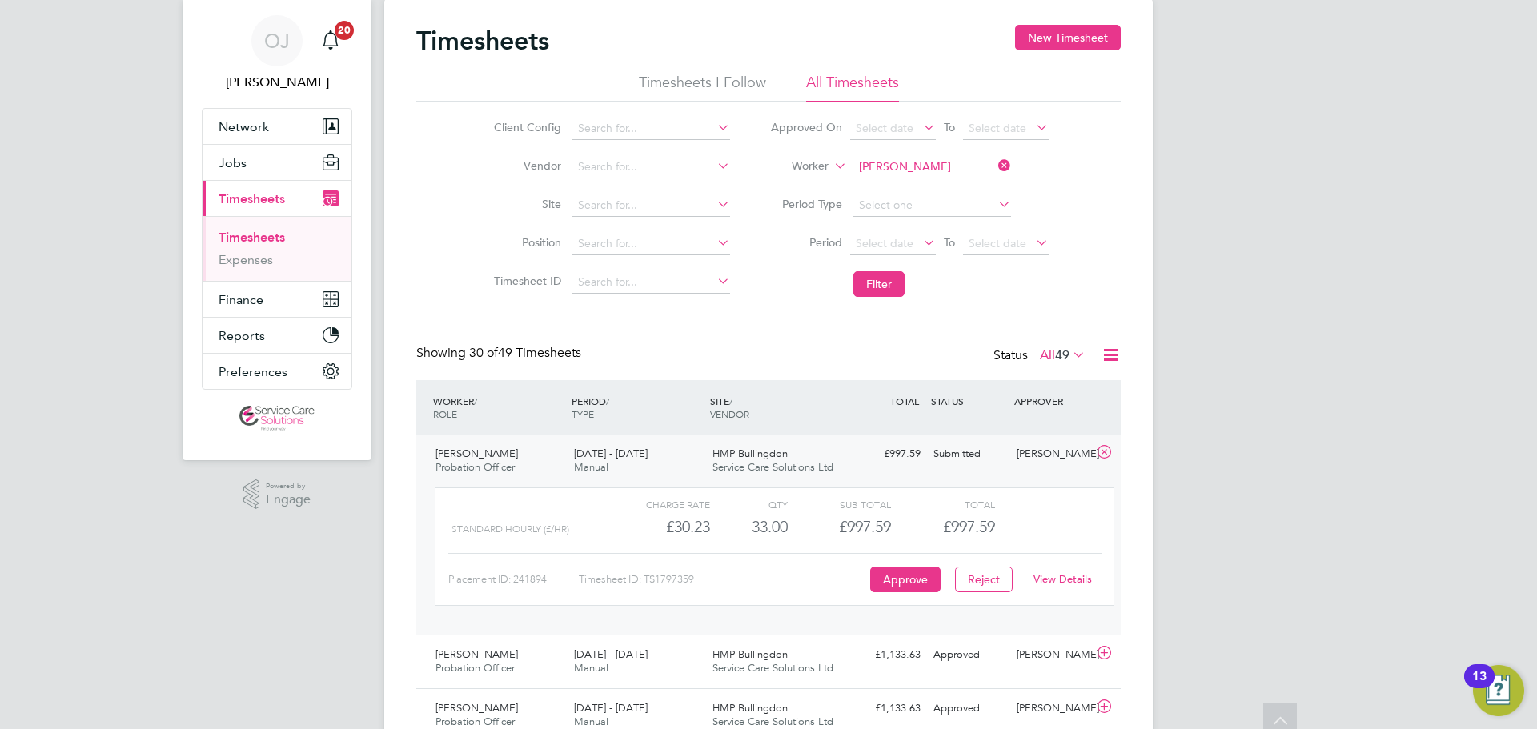
scroll to position [0, 0]
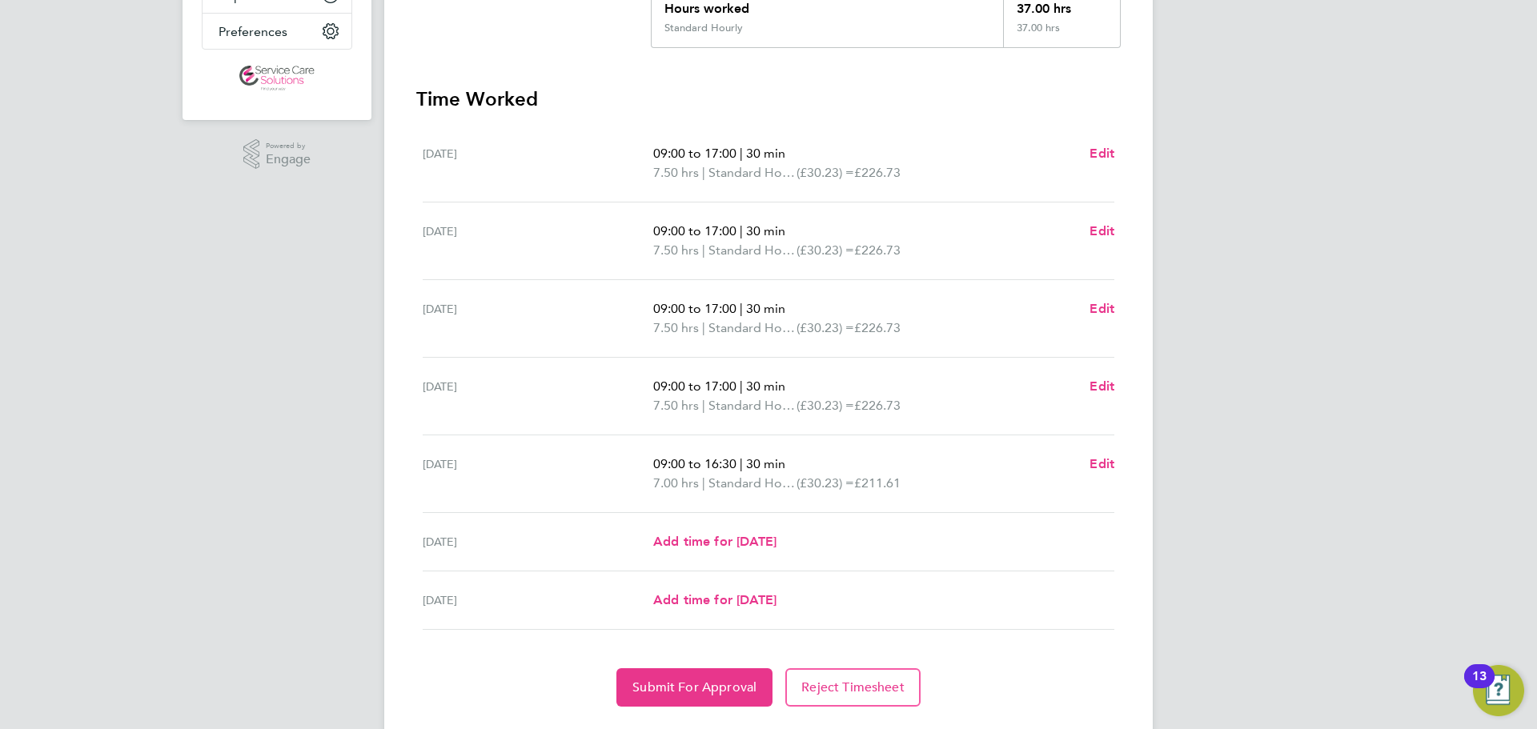
scroll to position [427, 0]
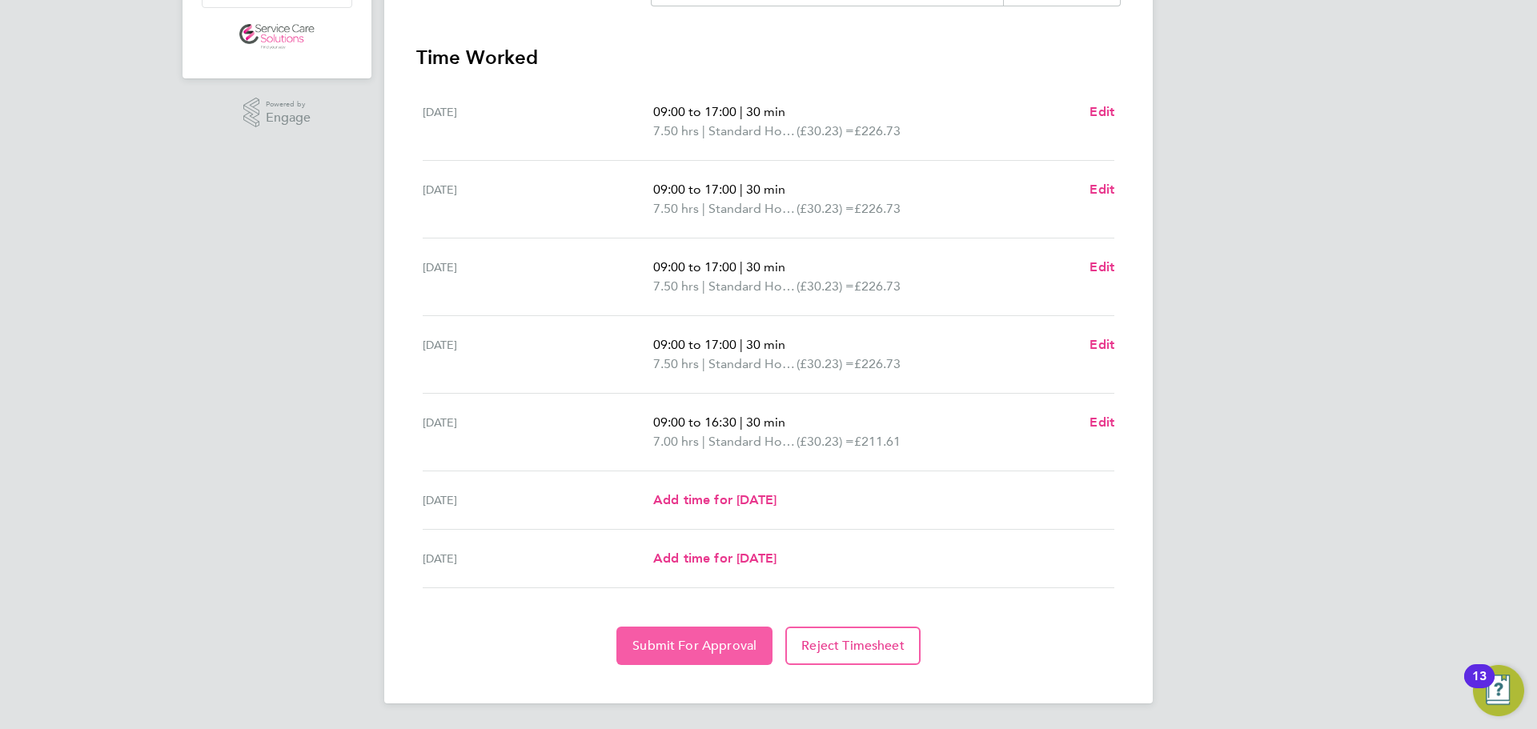
click at [671, 651] on span "Submit For Approval" at bounding box center [694, 646] width 124 height 16
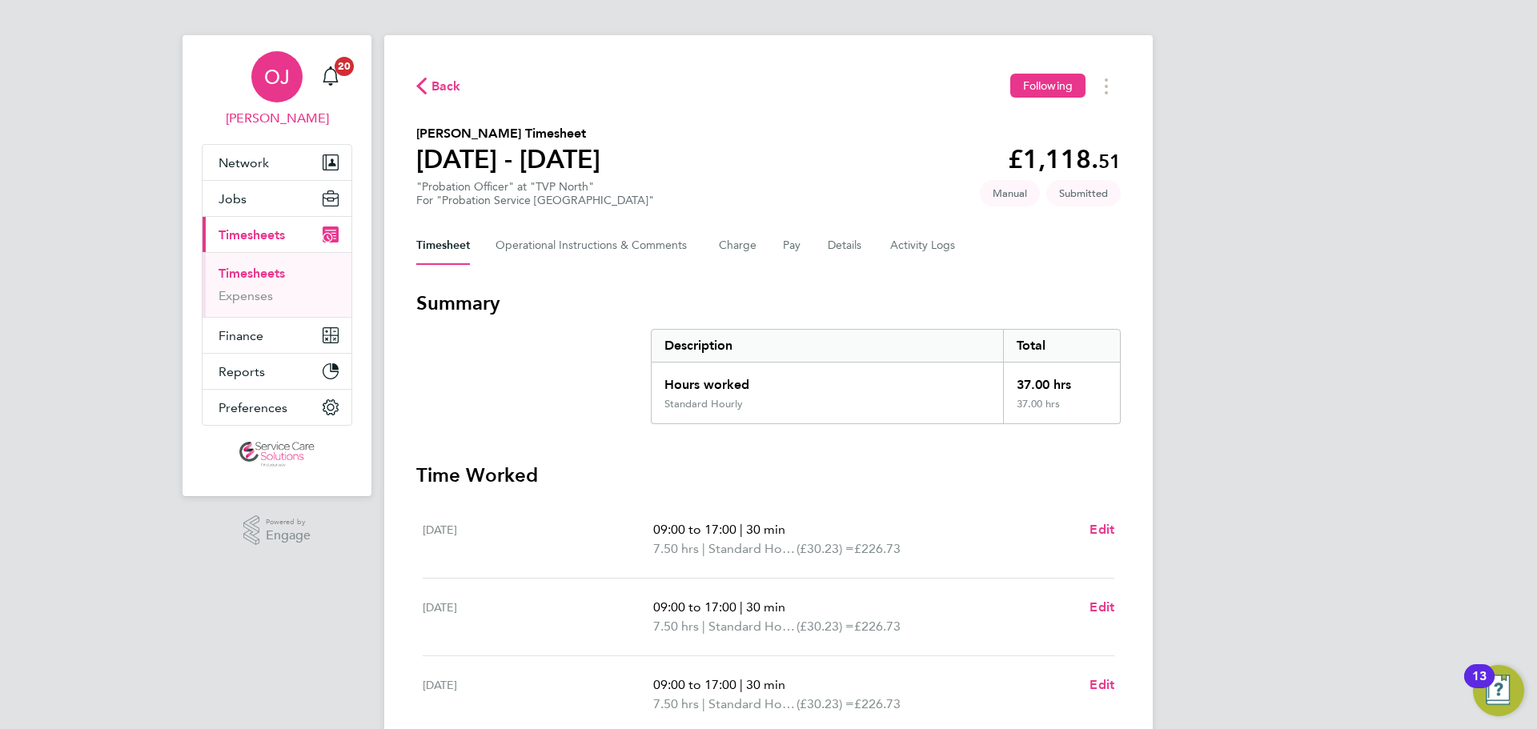
scroll to position [0, 0]
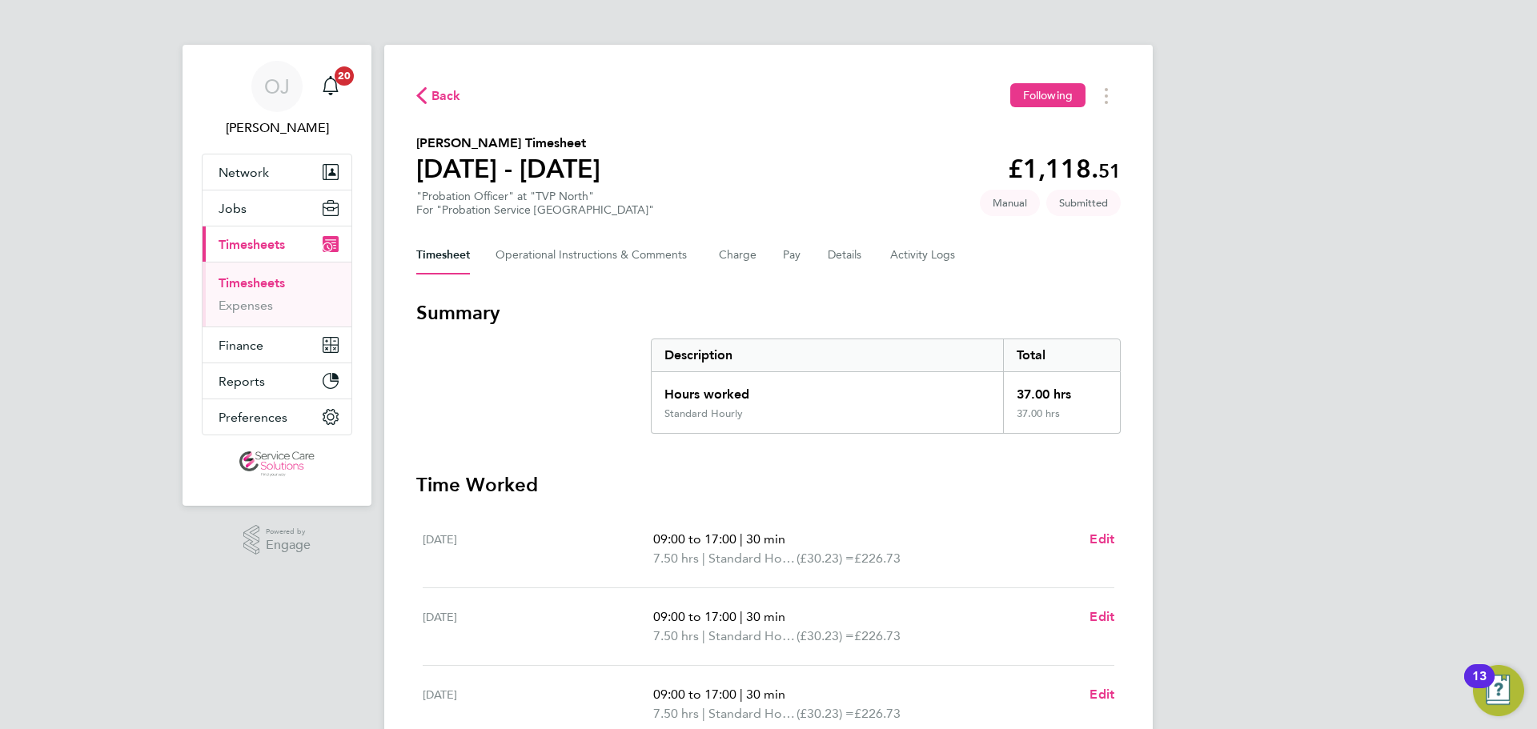
click at [435, 92] on span "Back" at bounding box center [446, 95] width 30 height 19
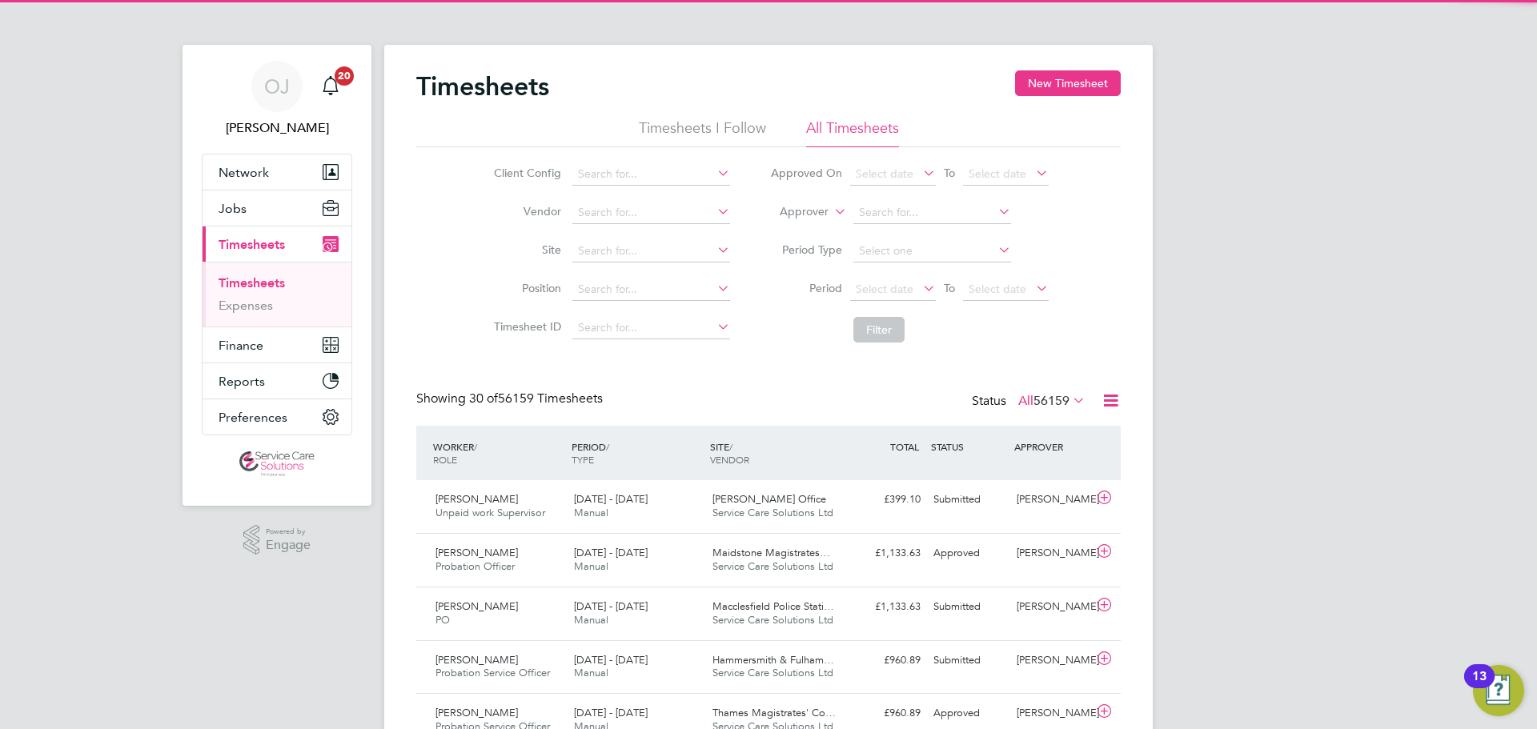
click at [814, 216] on label "Approver" at bounding box center [792, 212] width 72 height 16
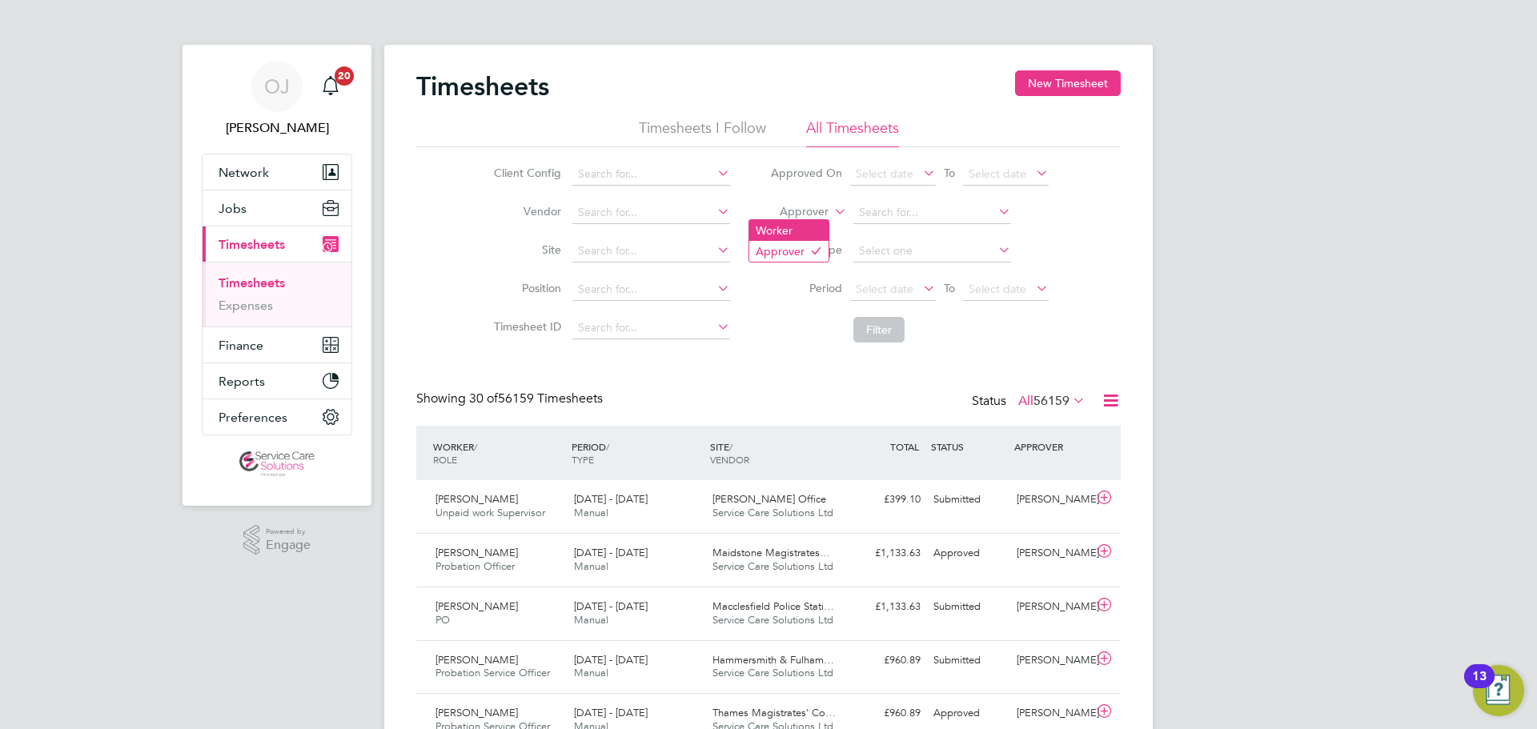
click at [805, 233] on li "Worker" at bounding box center [788, 230] width 79 height 21
click at [894, 214] on input at bounding box center [932, 213] width 158 height 22
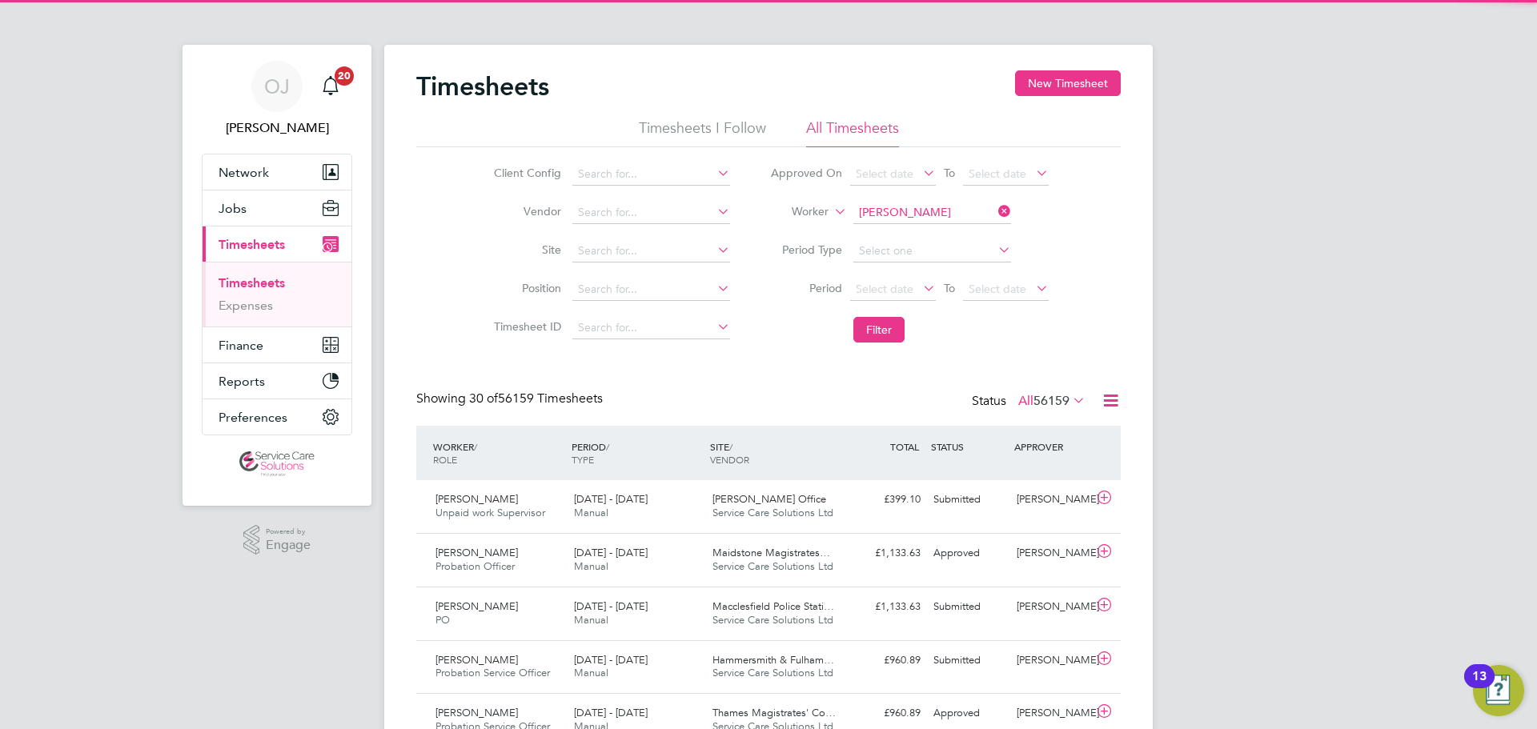
click at [905, 231] on li "Laverne Stewart-Fraser" at bounding box center [951, 235] width 198 height 22
type input "Laverne Stewart-Fraser"
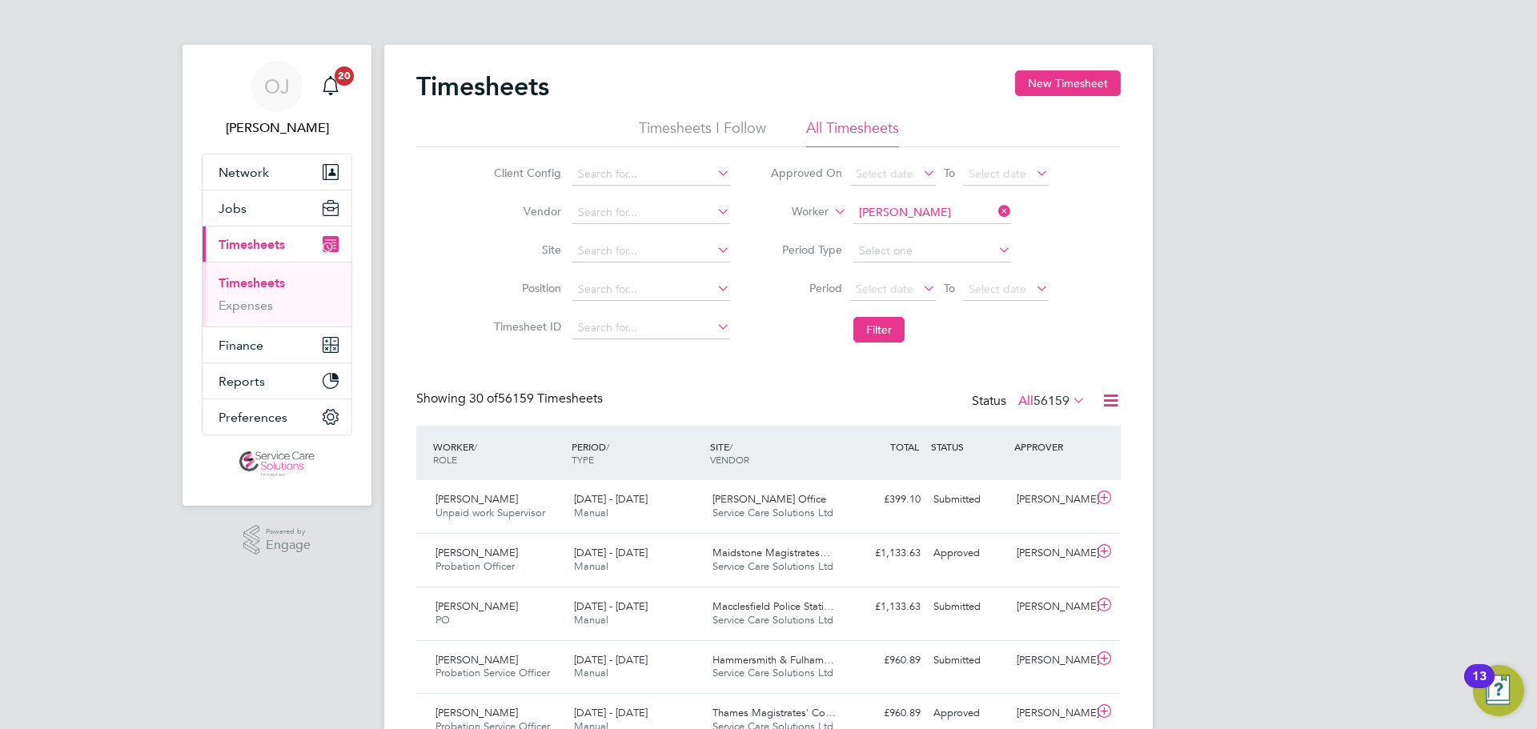
click at [872, 350] on li "Filter" at bounding box center [909, 330] width 319 height 42
click at [882, 326] on button "Filter" at bounding box center [878, 330] width 51 height 26
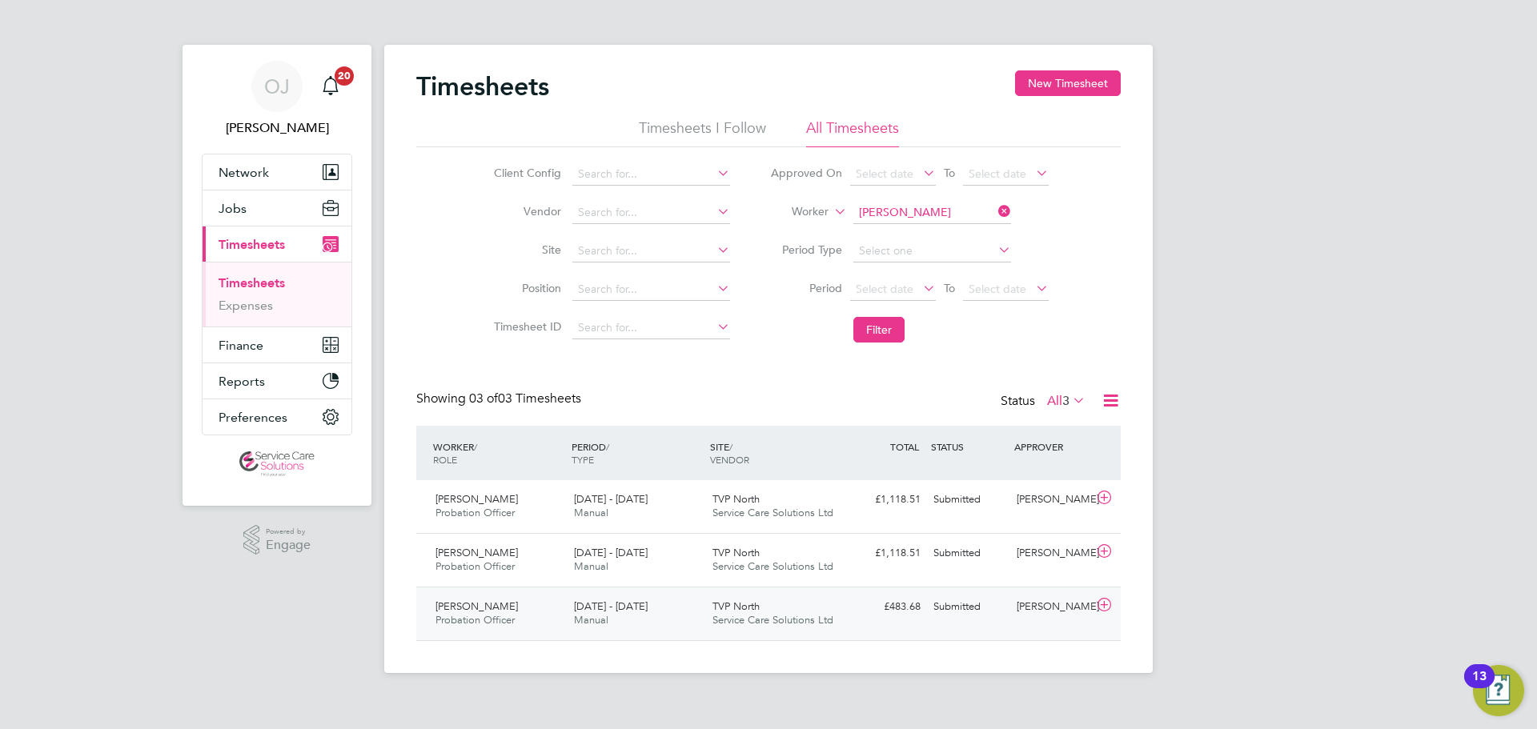
click at [635, 608] on span "[DATE] - [DATE]" at bounding box center [611, 606] width 74 height 14
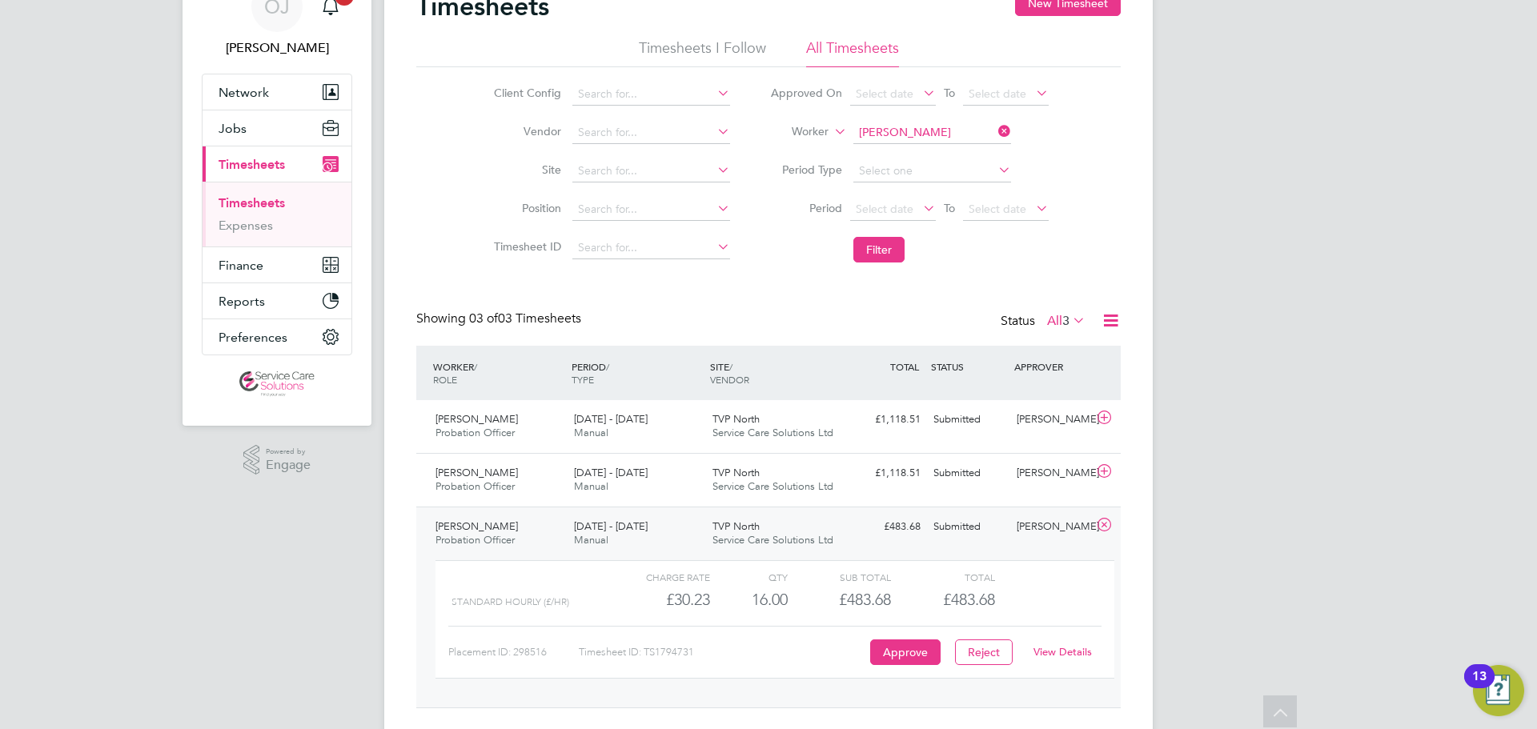
click at [1075, 648] on link "View Details" at bounding box center [1062, 652] width 58 height 14
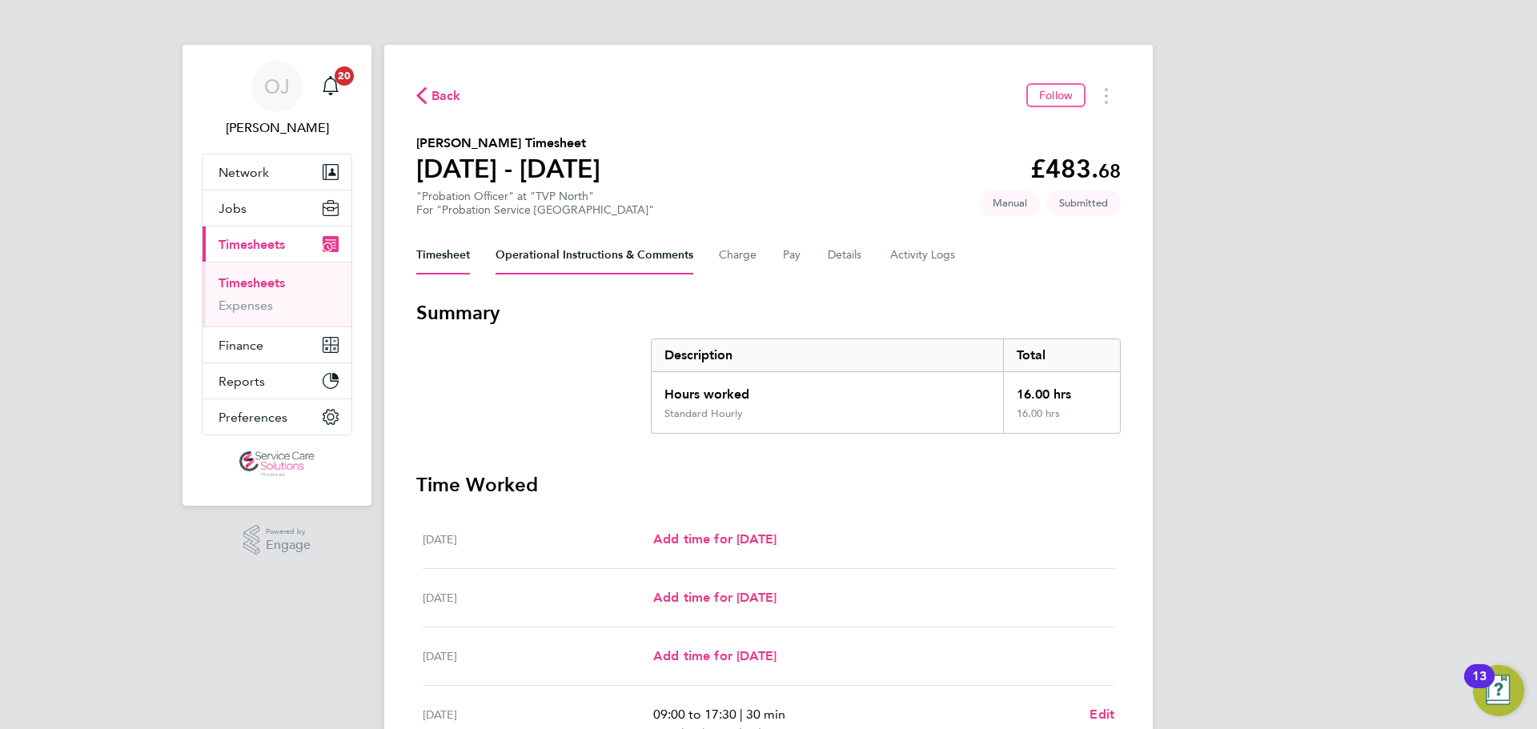
click at [560, 268] on Comments-tab "Operational Instructions & Comments" at bounding box center [594, 255] width 198 height 38
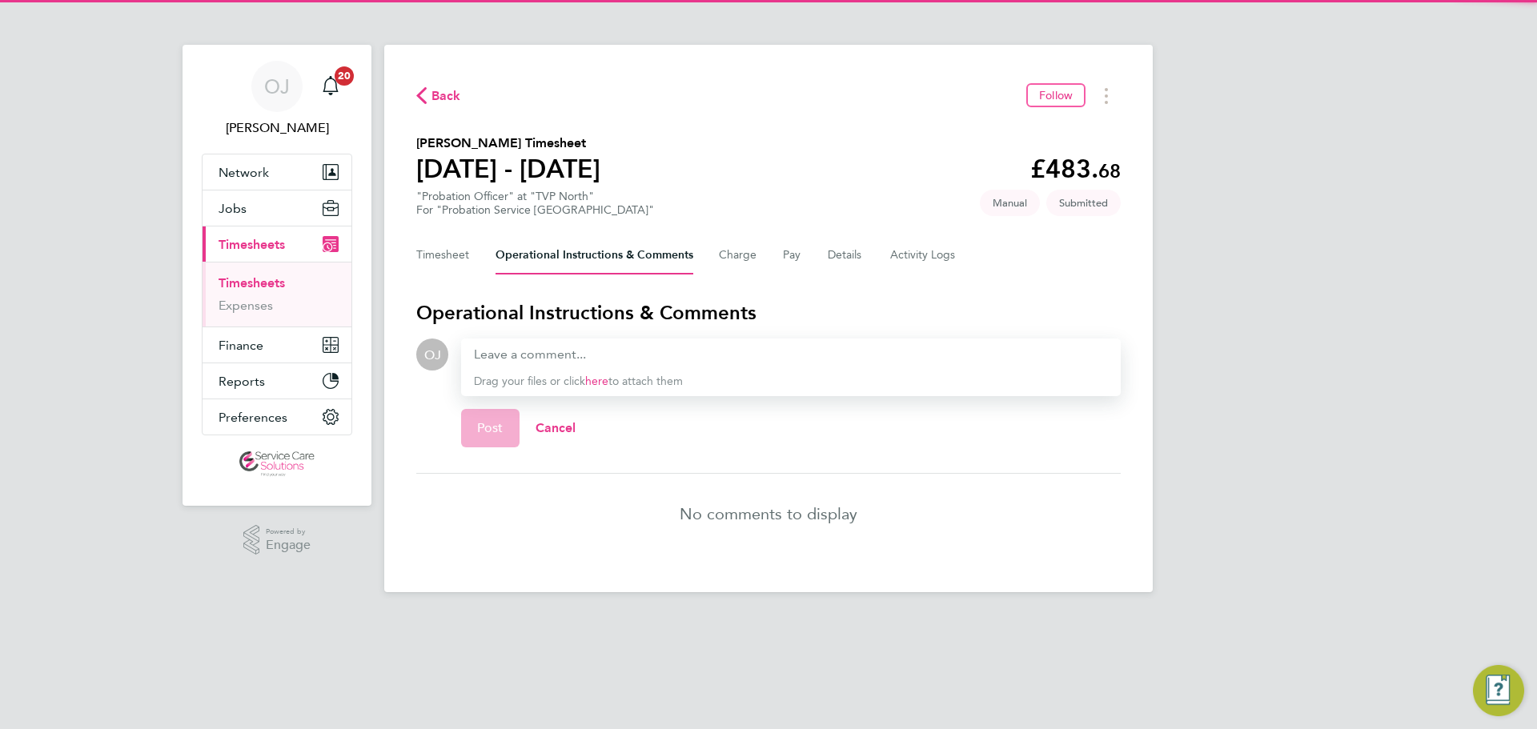
click at [480, 335] on section "Operational Instructions & Comments OJ Drop your files here Supported files: JP…" at bounding box center [768, 427] width 704 height 254
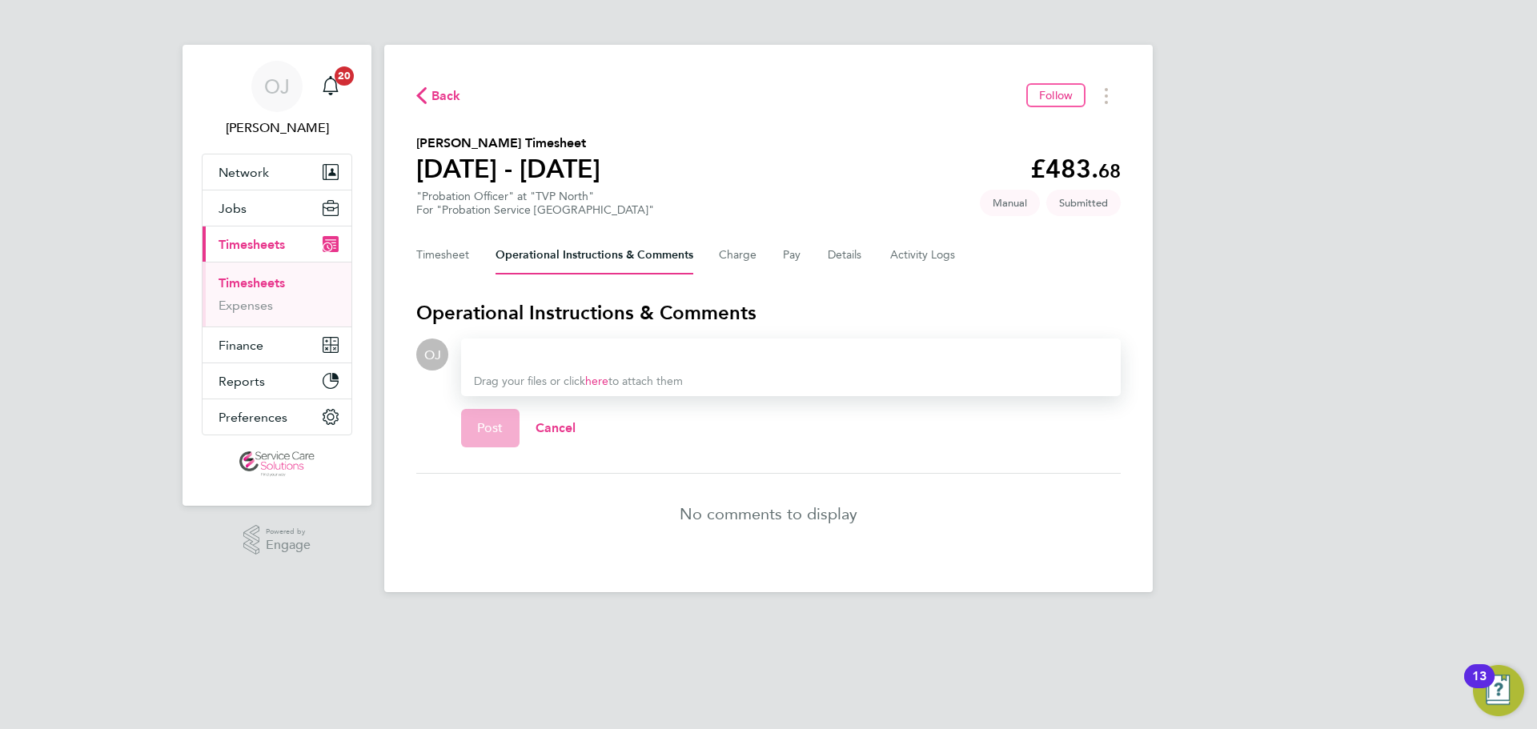
click at [494, 355] on div at bounding box center [791, 354] width 634 height 19
click at [504, 361] on div at bounding box center [791, 354] width 634 height 19
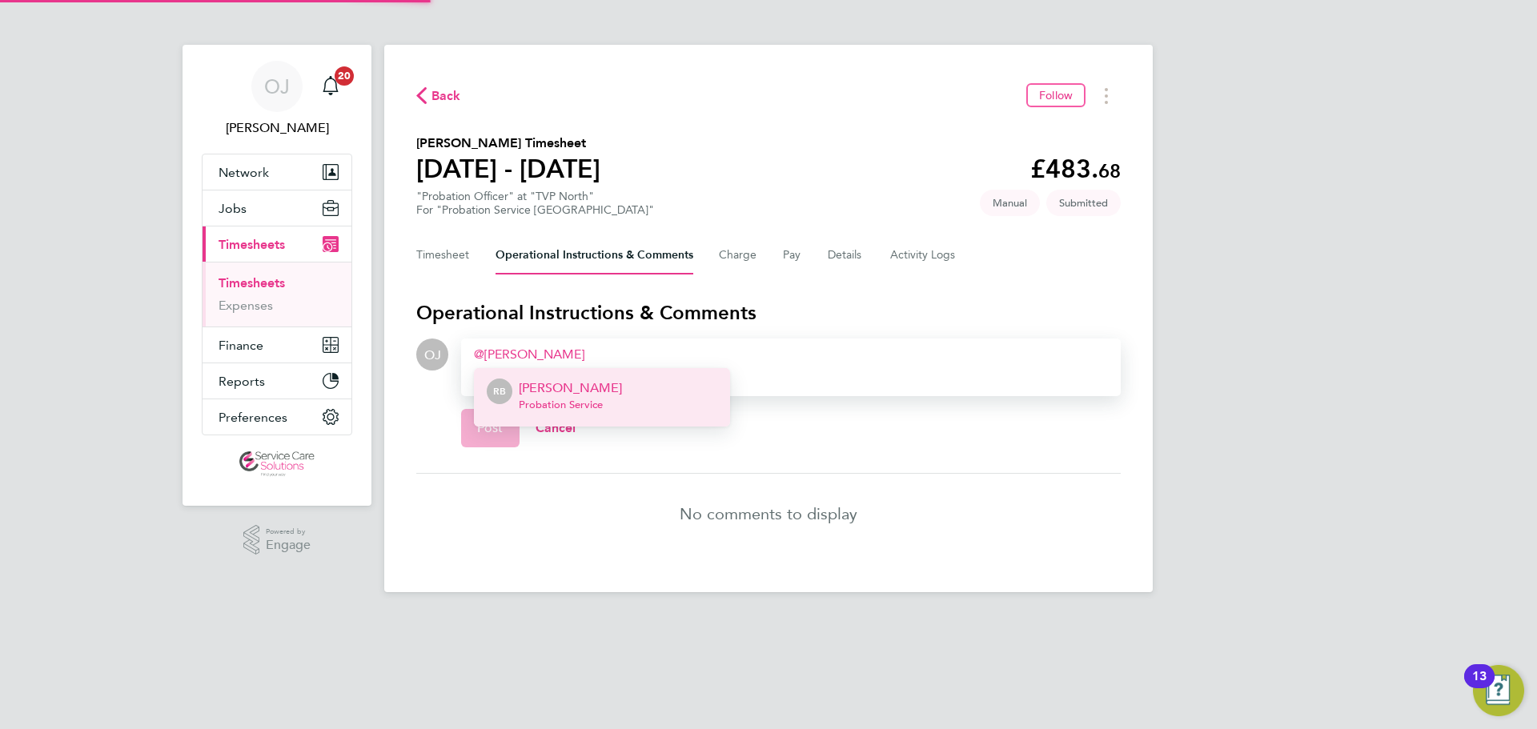
click at [559, 392] on p "[PERSON_NAME]" at bounding box center [570, 388] width 103 height 19
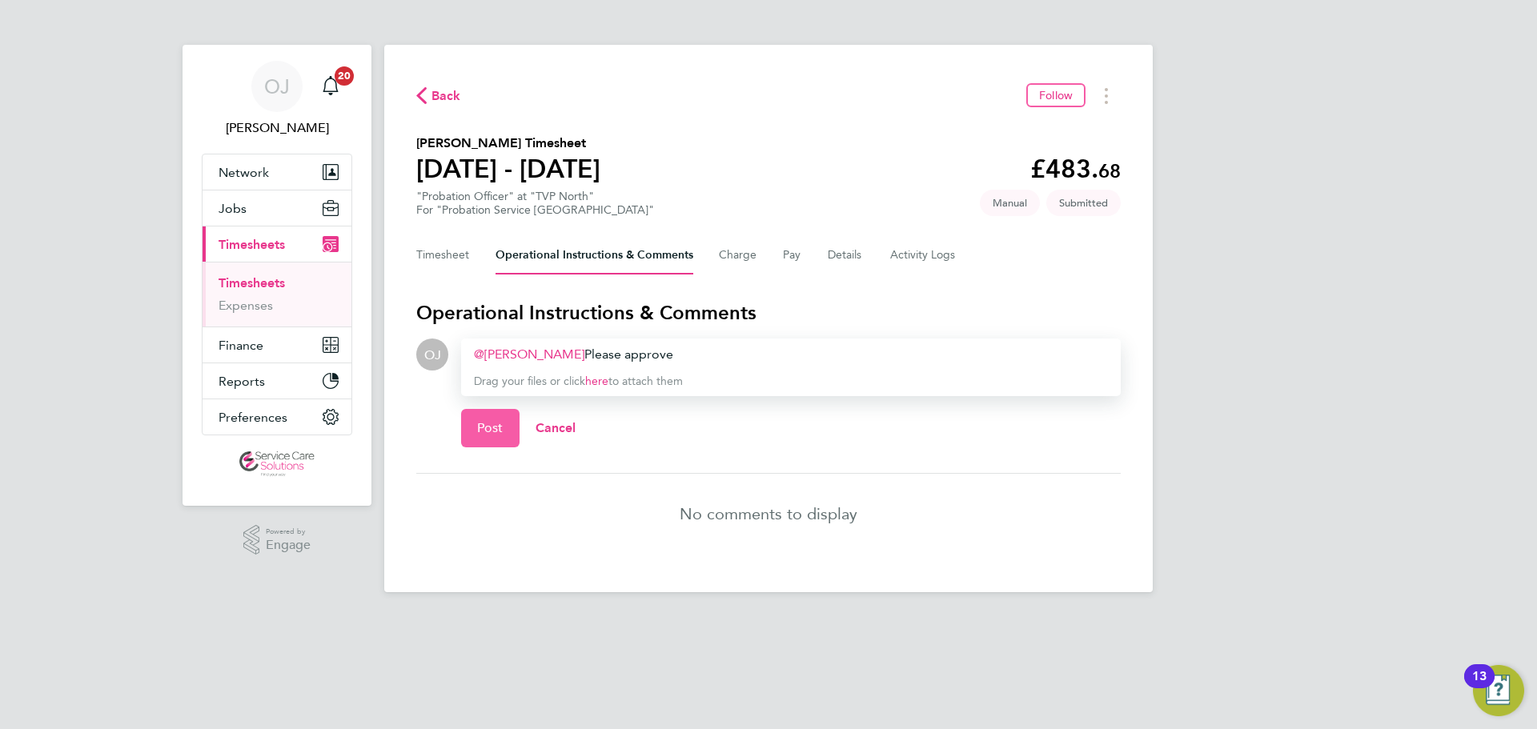
click at [488, 423] on span "Post" at bounding box center [490, 428] width 26 height 16
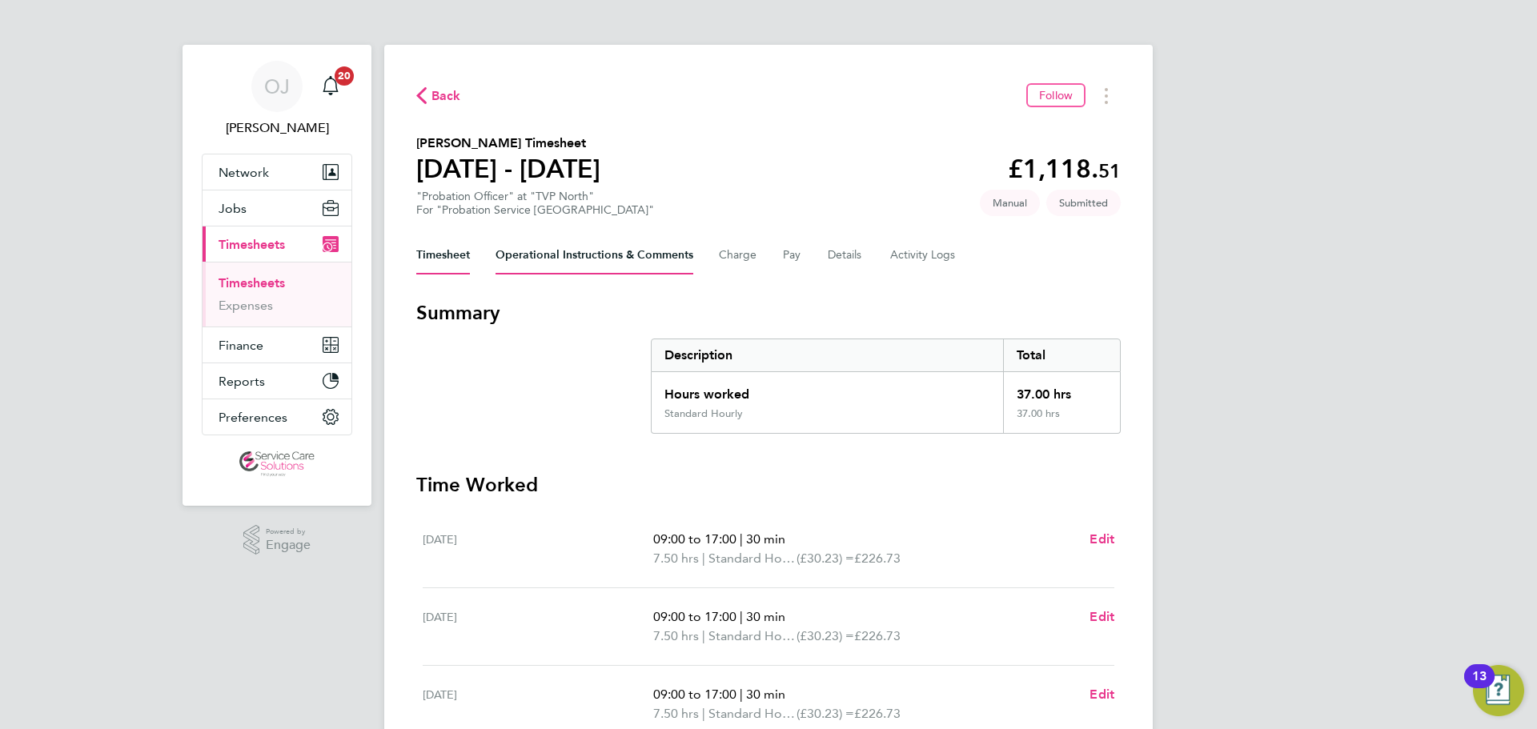
click at [615, 260] on Comments-tab "Operational Instructions & Comments" at bounding box center [594, 255] width 198 height 38
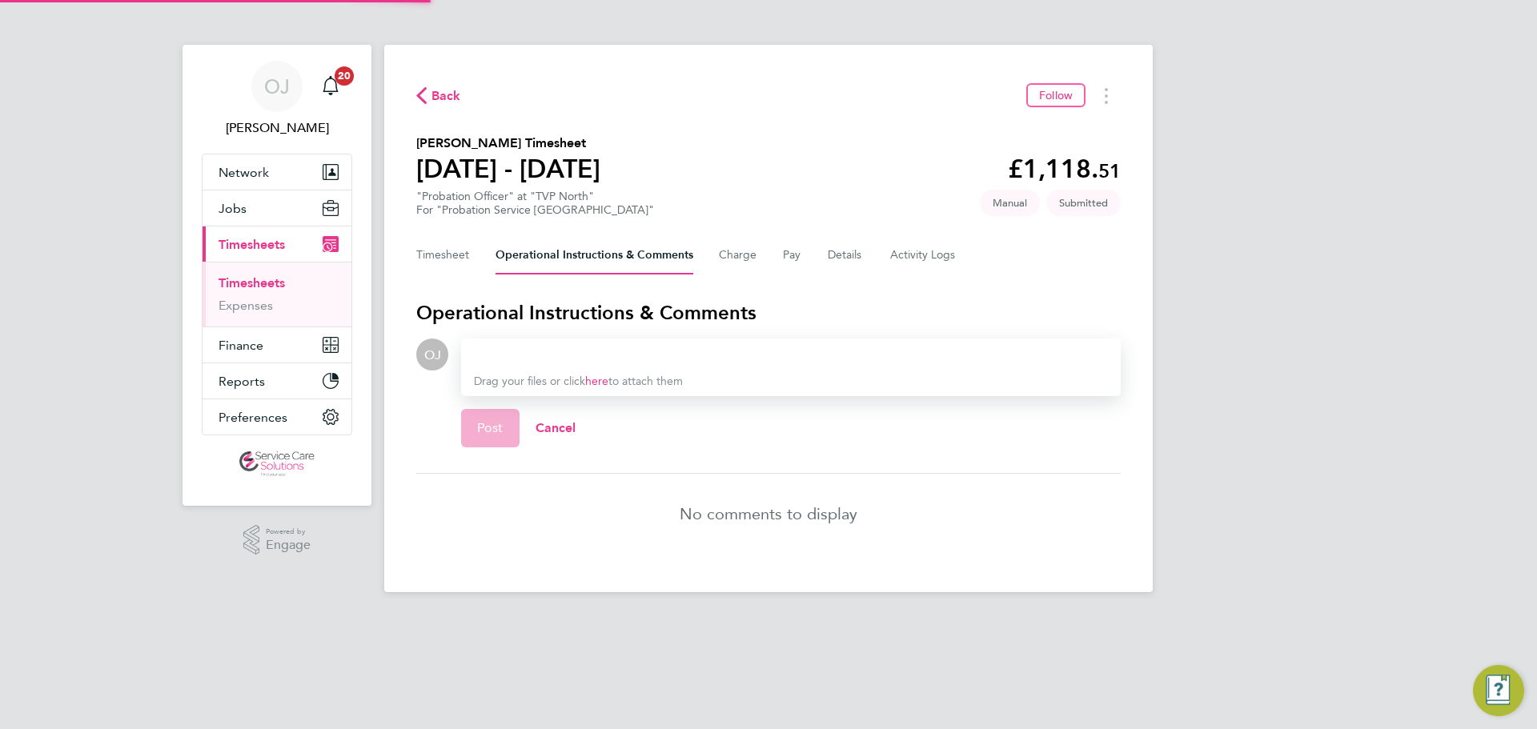
click at [513, 350] on div at bounding box center [791, 354] width 634 height 19
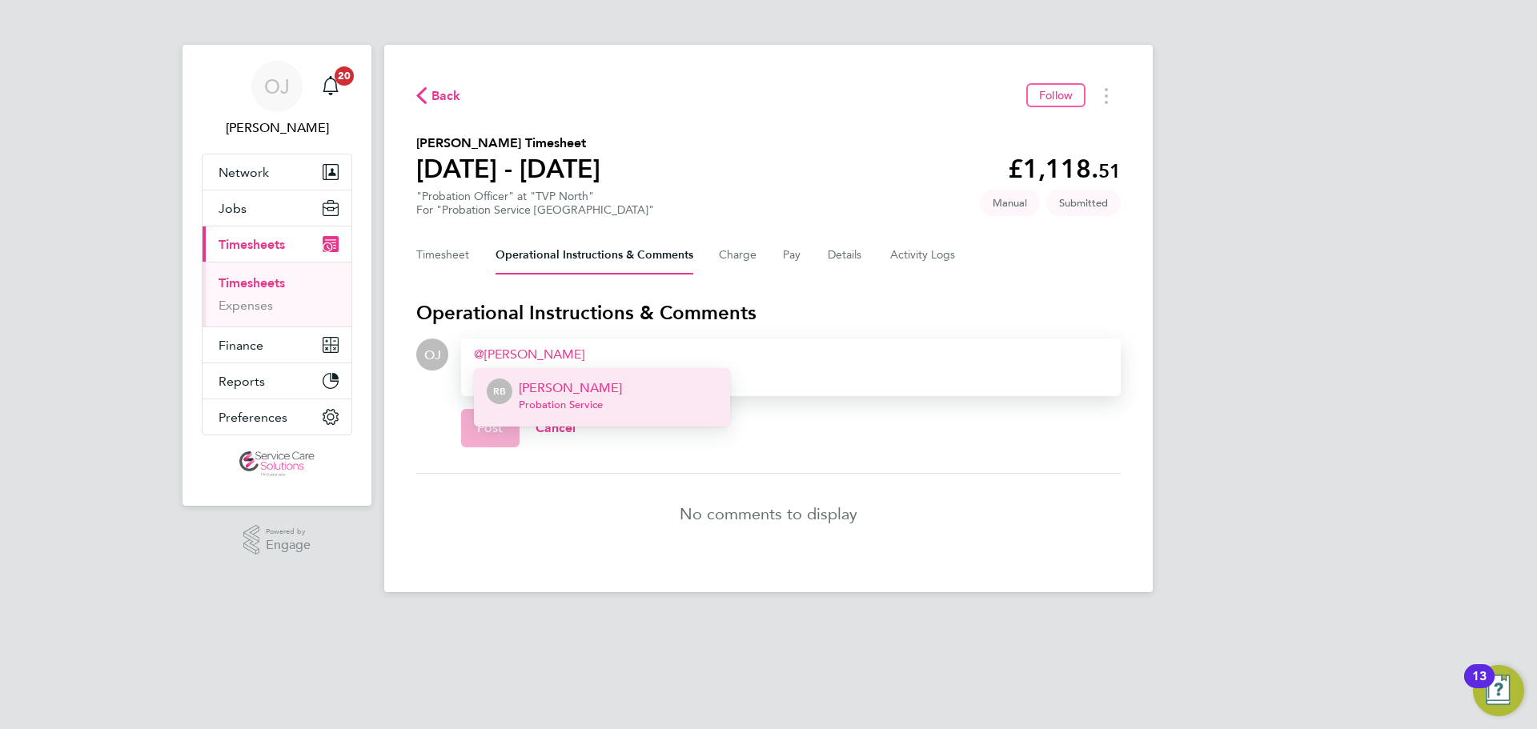
click at [598, 396] on p "[PERSON_NAME]" at bounding box center [570, 388] width 103 height 19
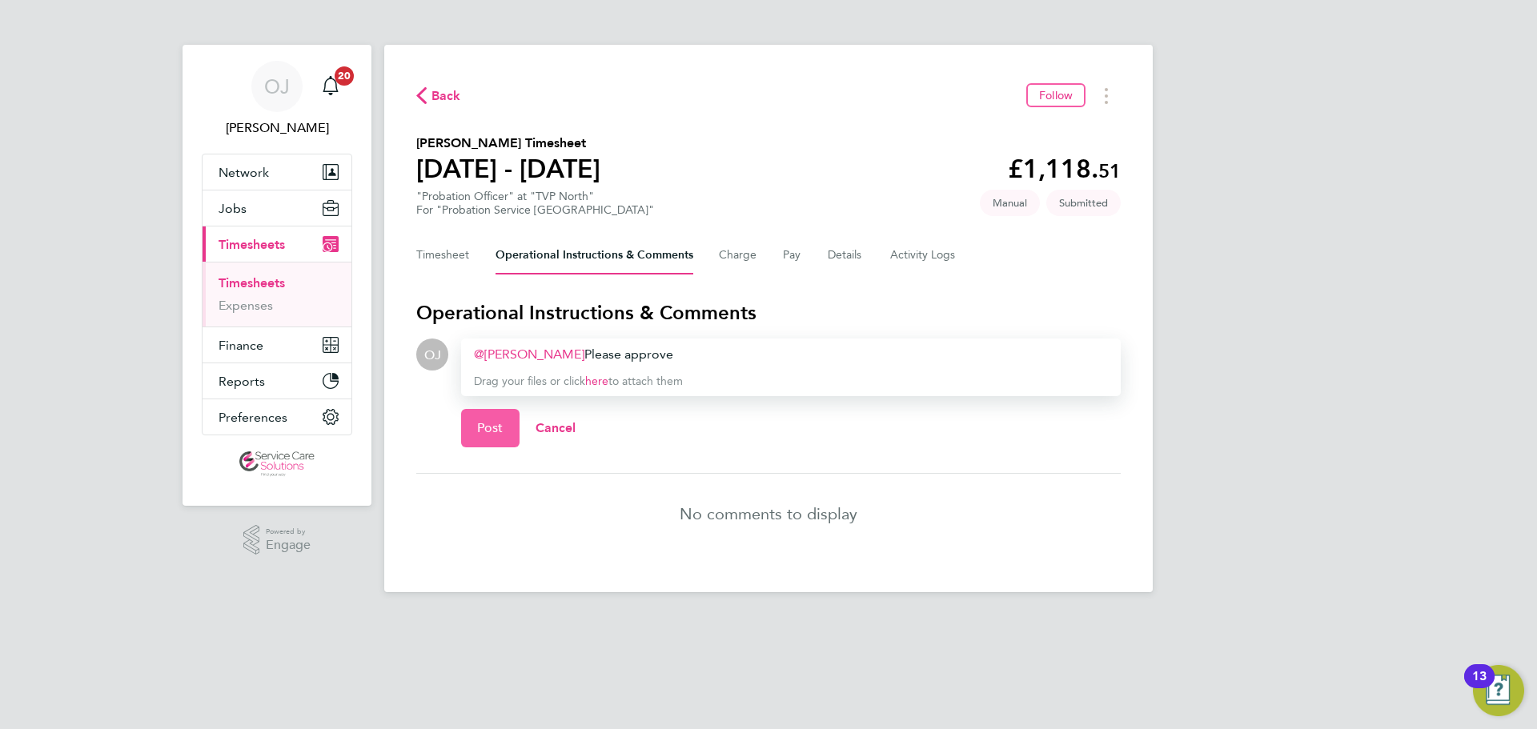
click at [479, 416] on button "Post" at bounding box center [490, 428] width 58 height 38
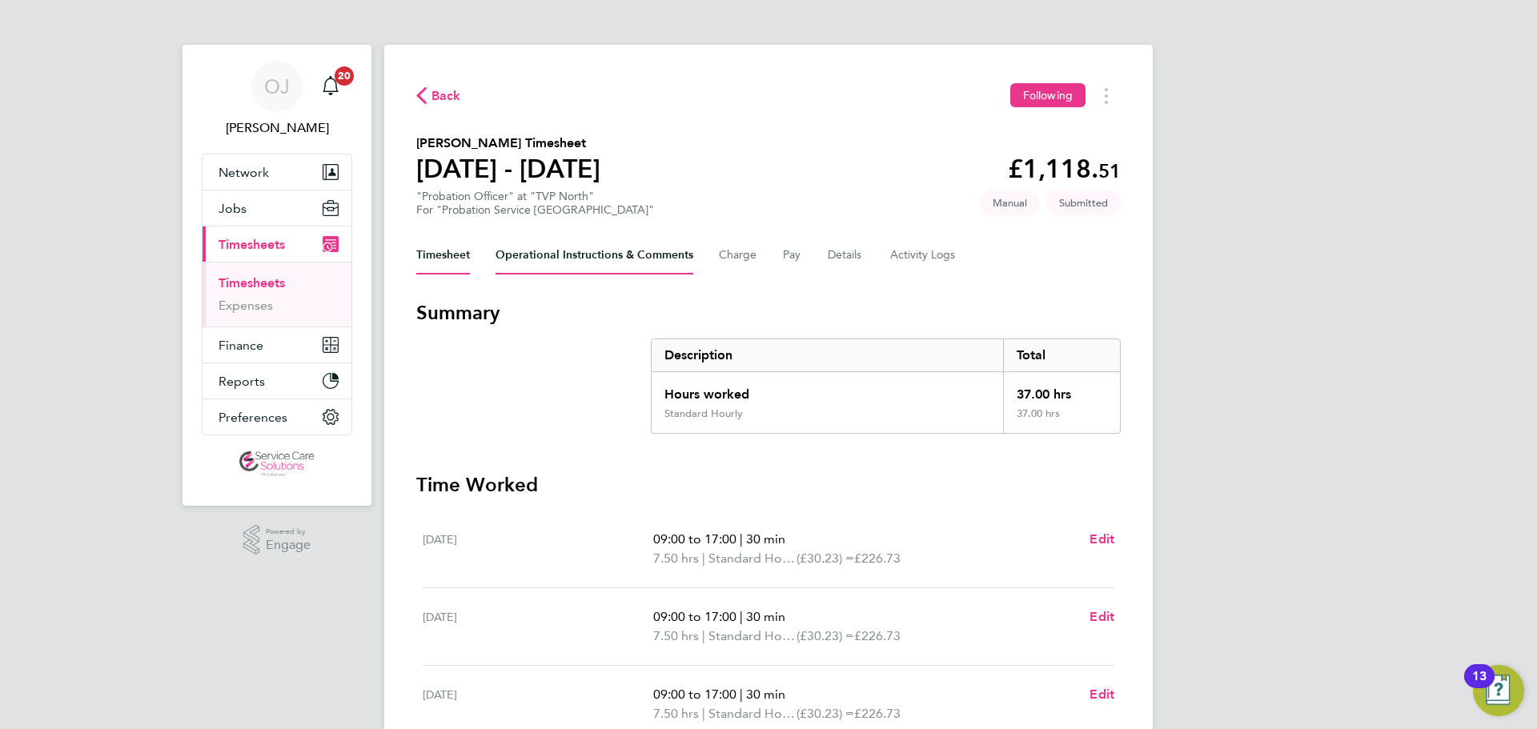
click at [578, 255] on Comments-tab "Operational Instructions & Comments" at bounding box center [594, 255] width 198 height 38
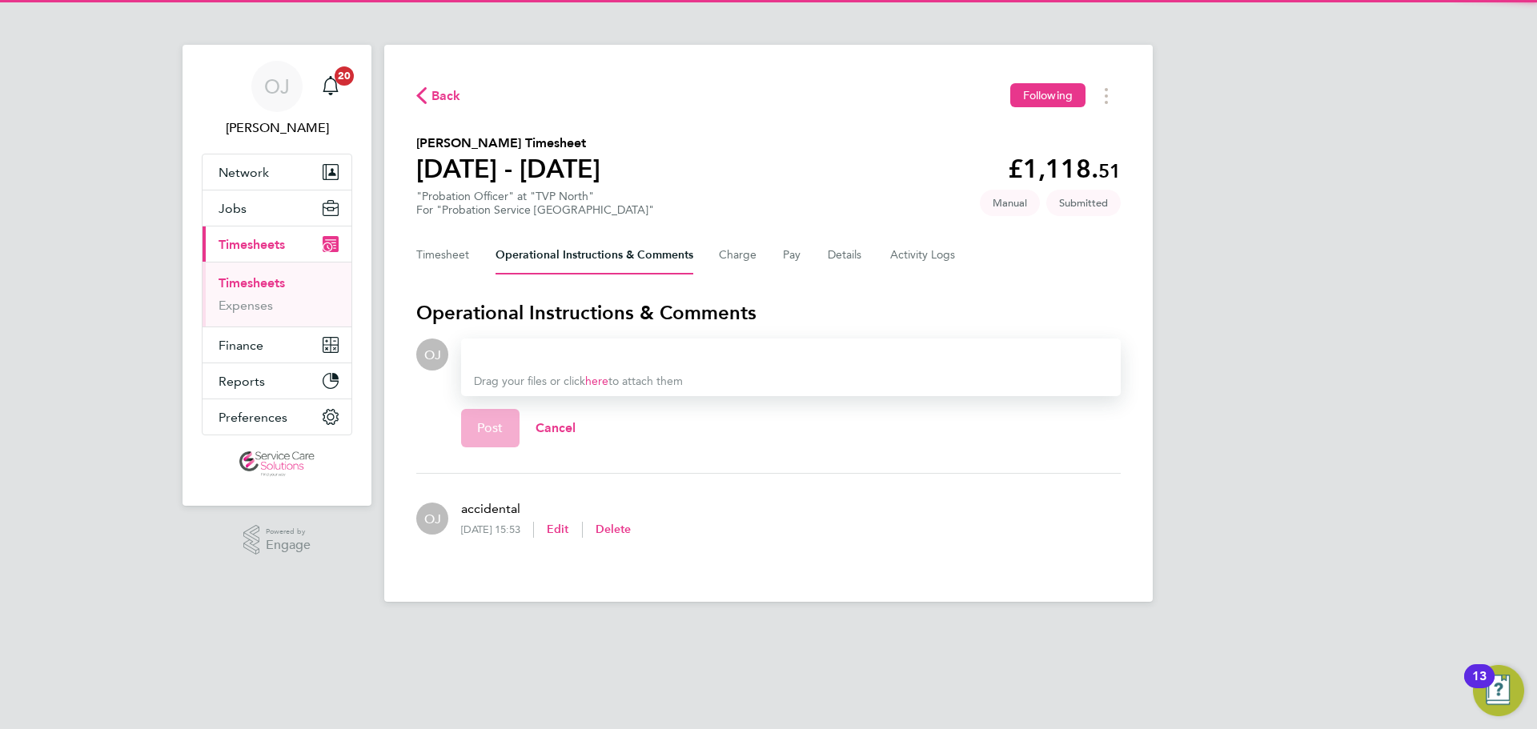
click at [565, 356] on div at bounding box center [791, 354] width 634 height 19
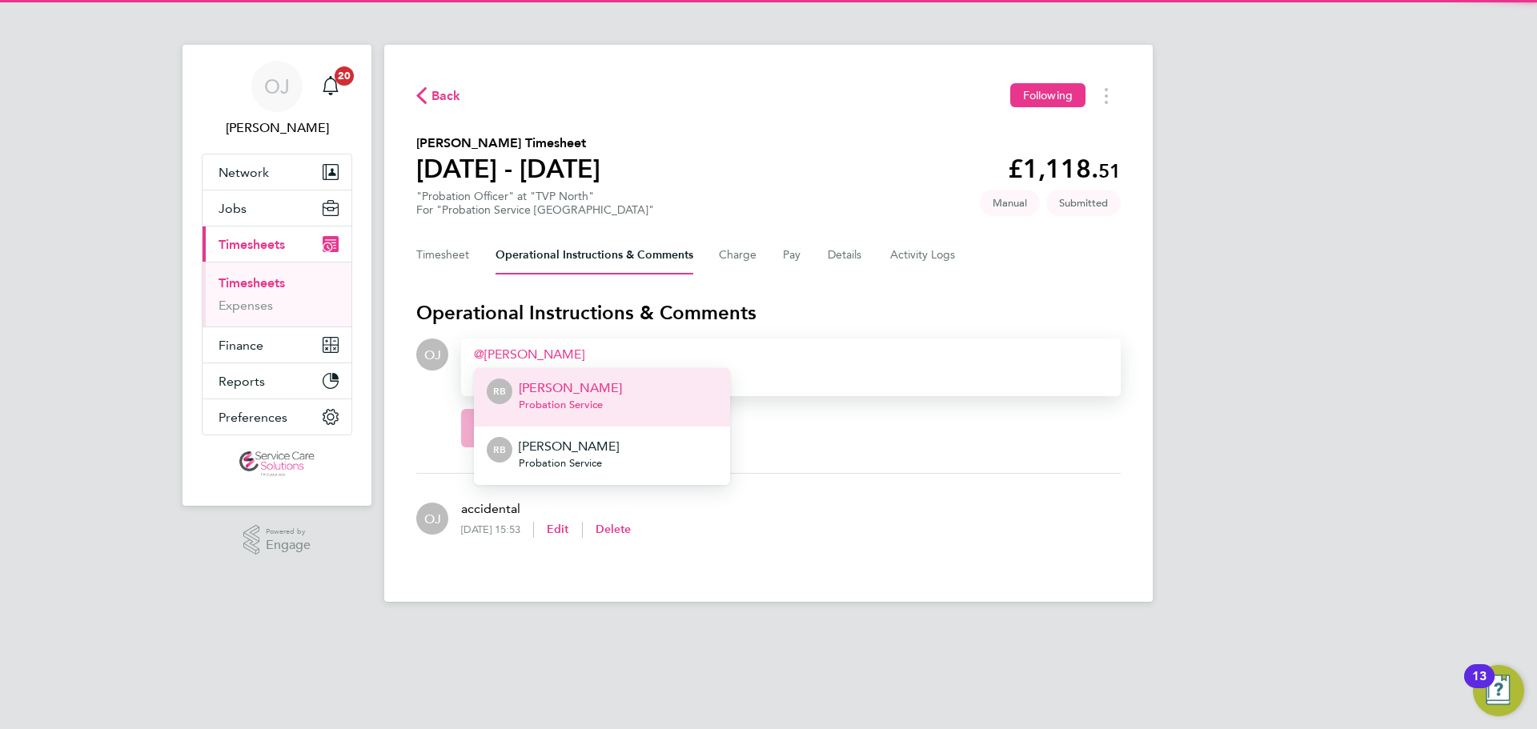
click at [577, 390] on p "[PERSON_NAME]" at bounding box center [570, 388] width 103 height 19
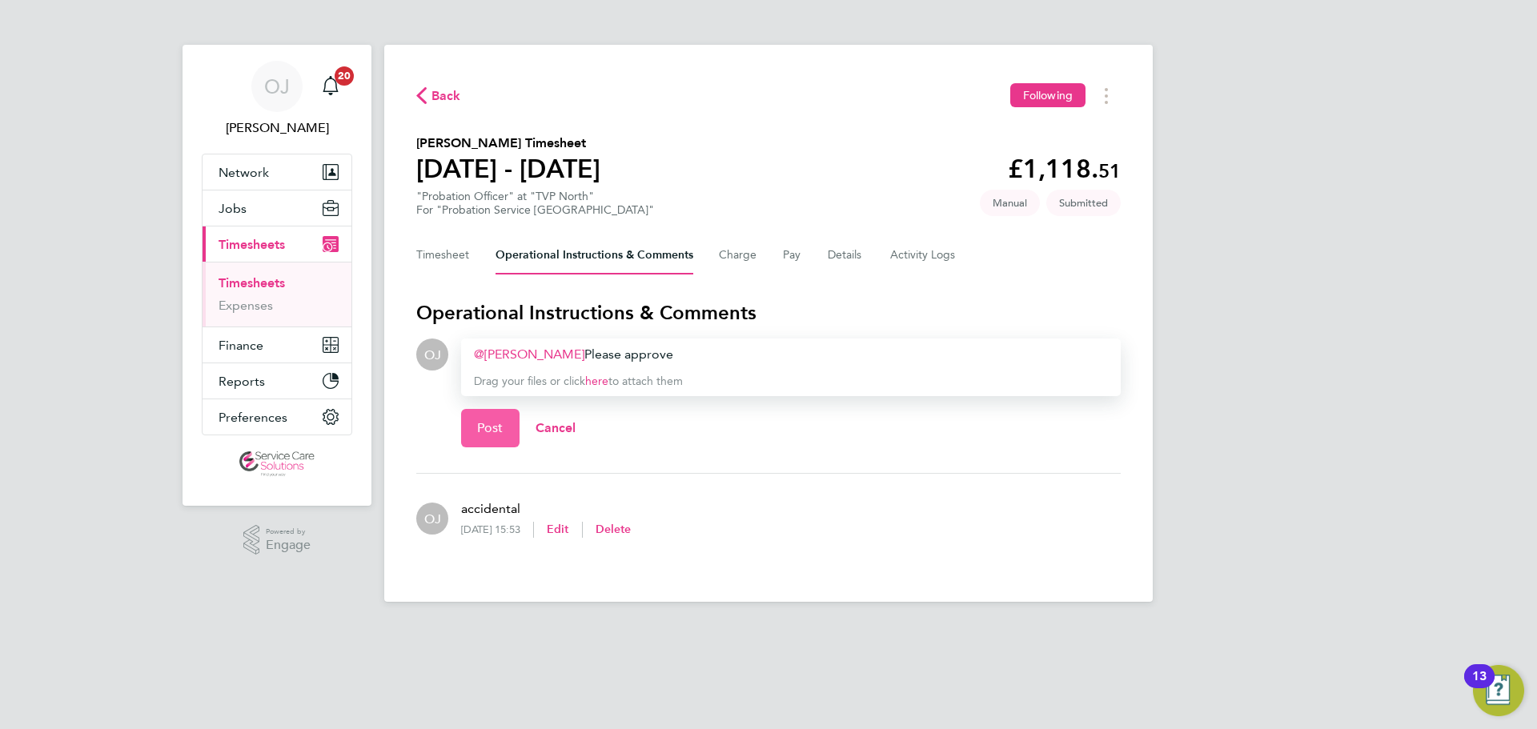
click at [486, 413] on button "Post" at bounding box center [490, 428] width 58 height 38
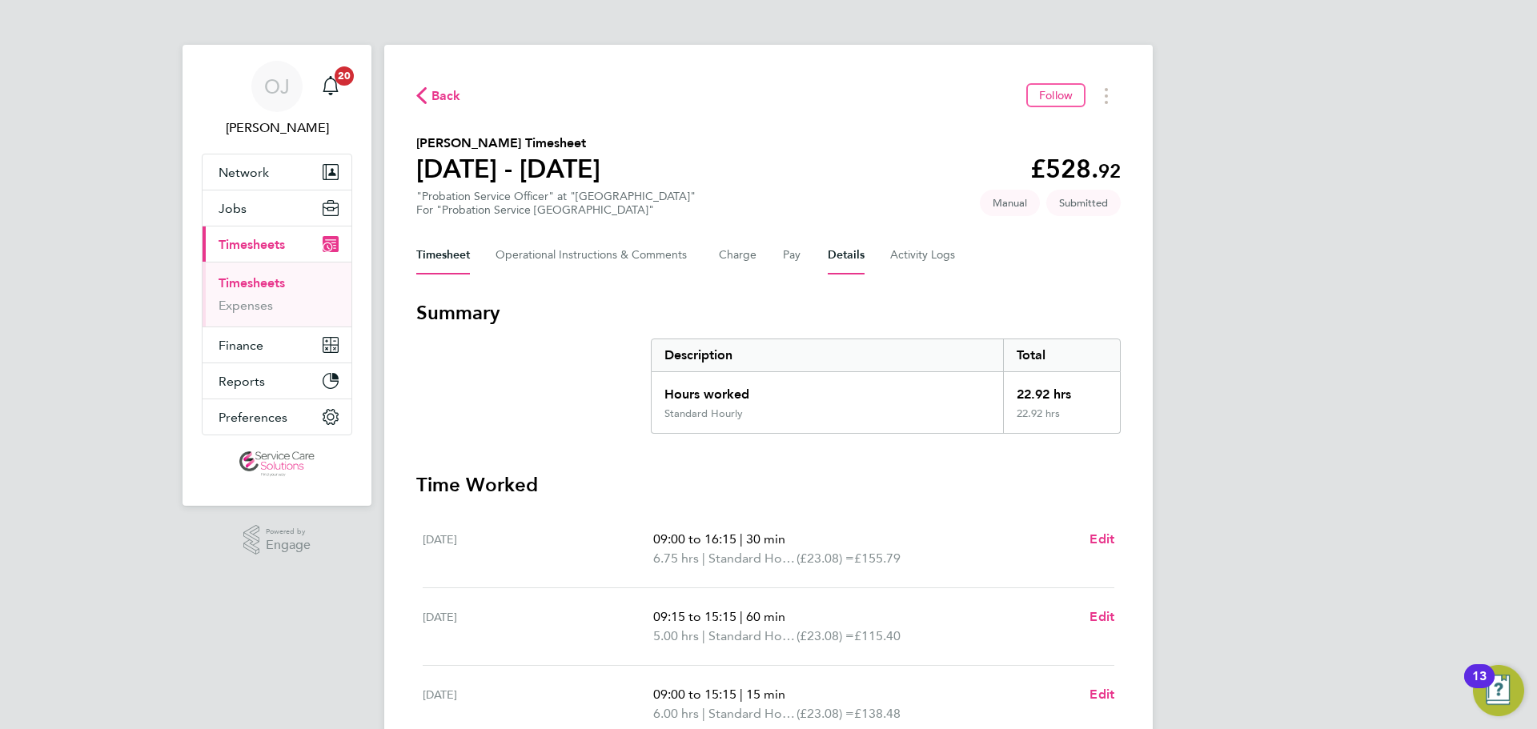
click at [858, 262] on button "Details" at bounding box center [846, 255] width 37 height 38
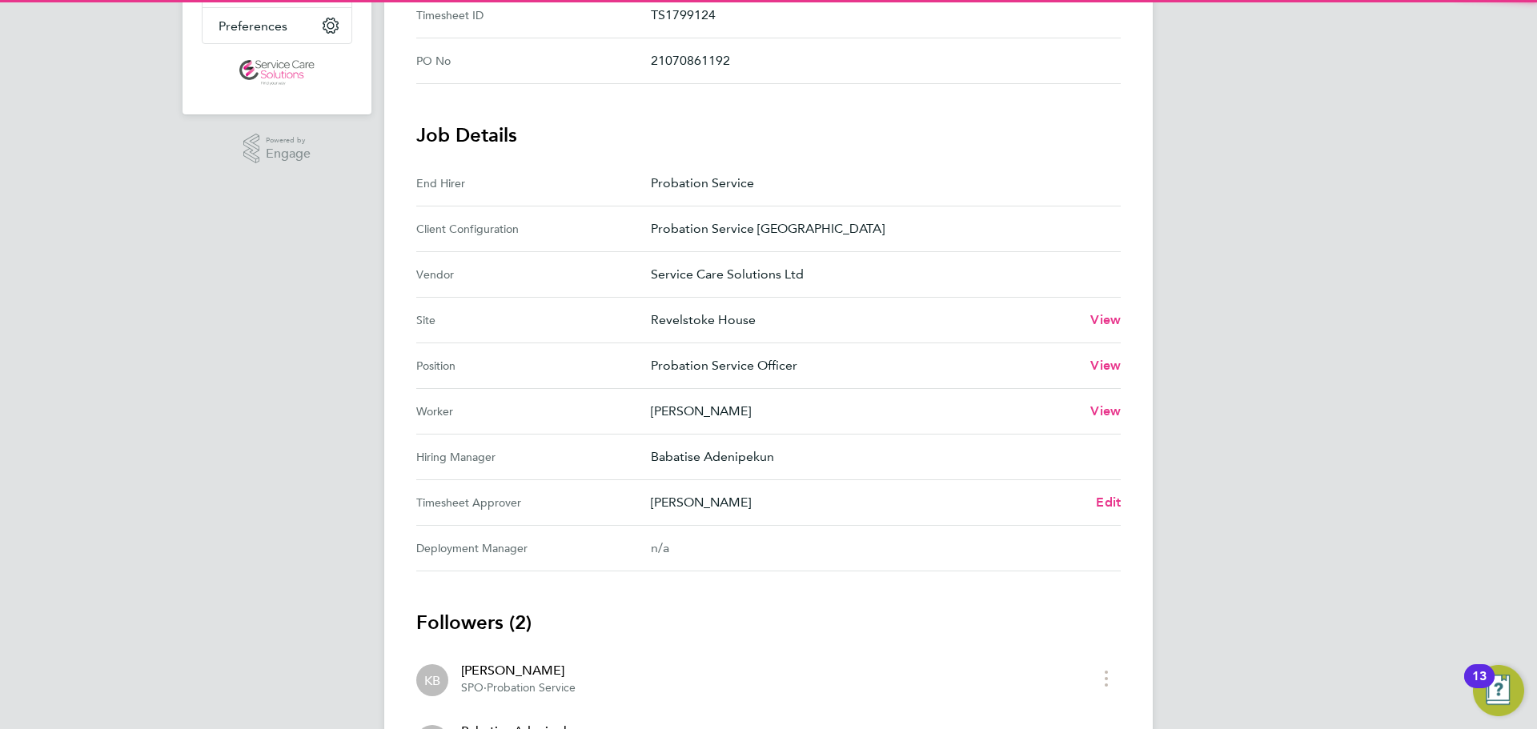
scroll to position [541, 0]
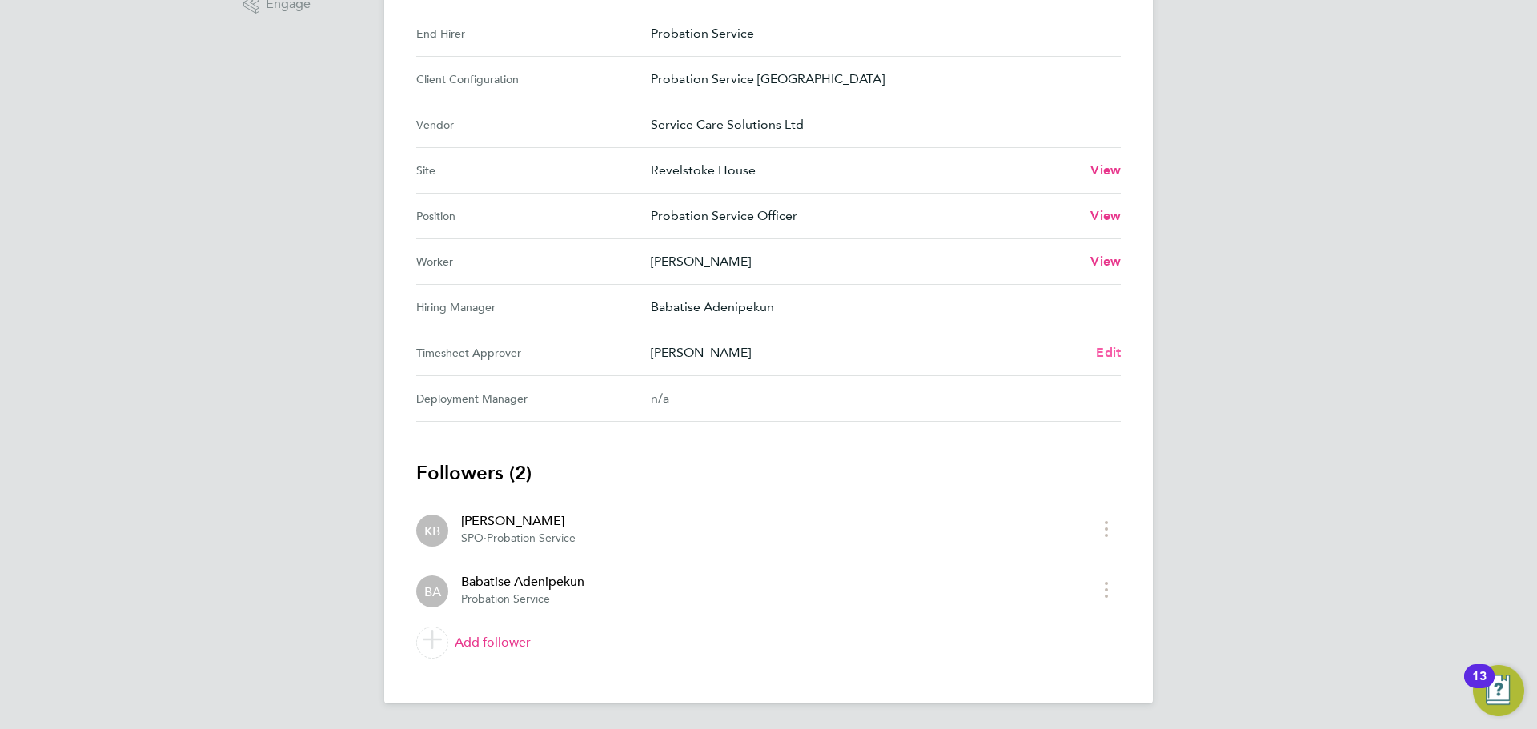
click at [1104, 362] on link "Edit" at bounding box center [1108, 352] width 25 height 19
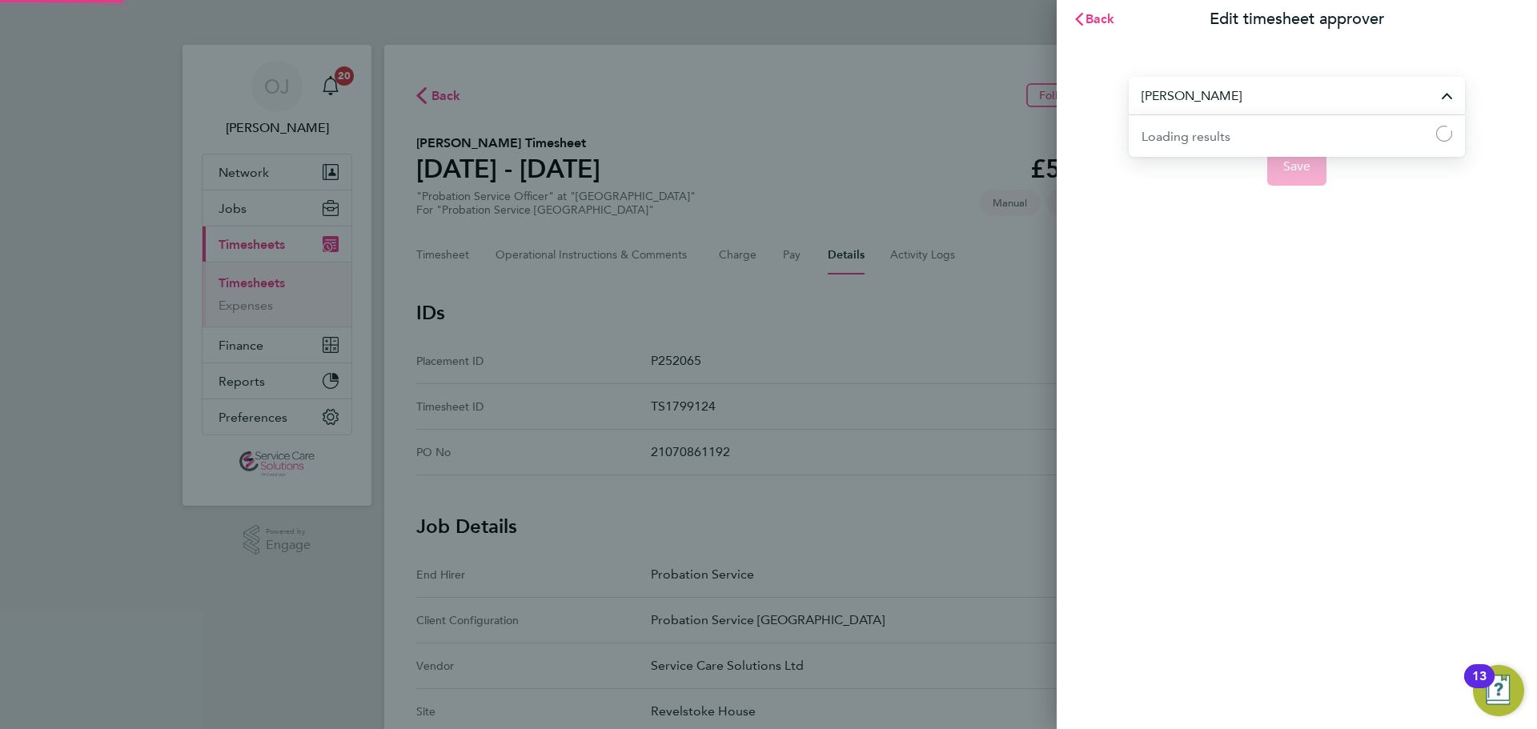
click at [1326, 89] on input "[PERSON_NAME]" at bounding box center [1296, 96] width 336 height 38
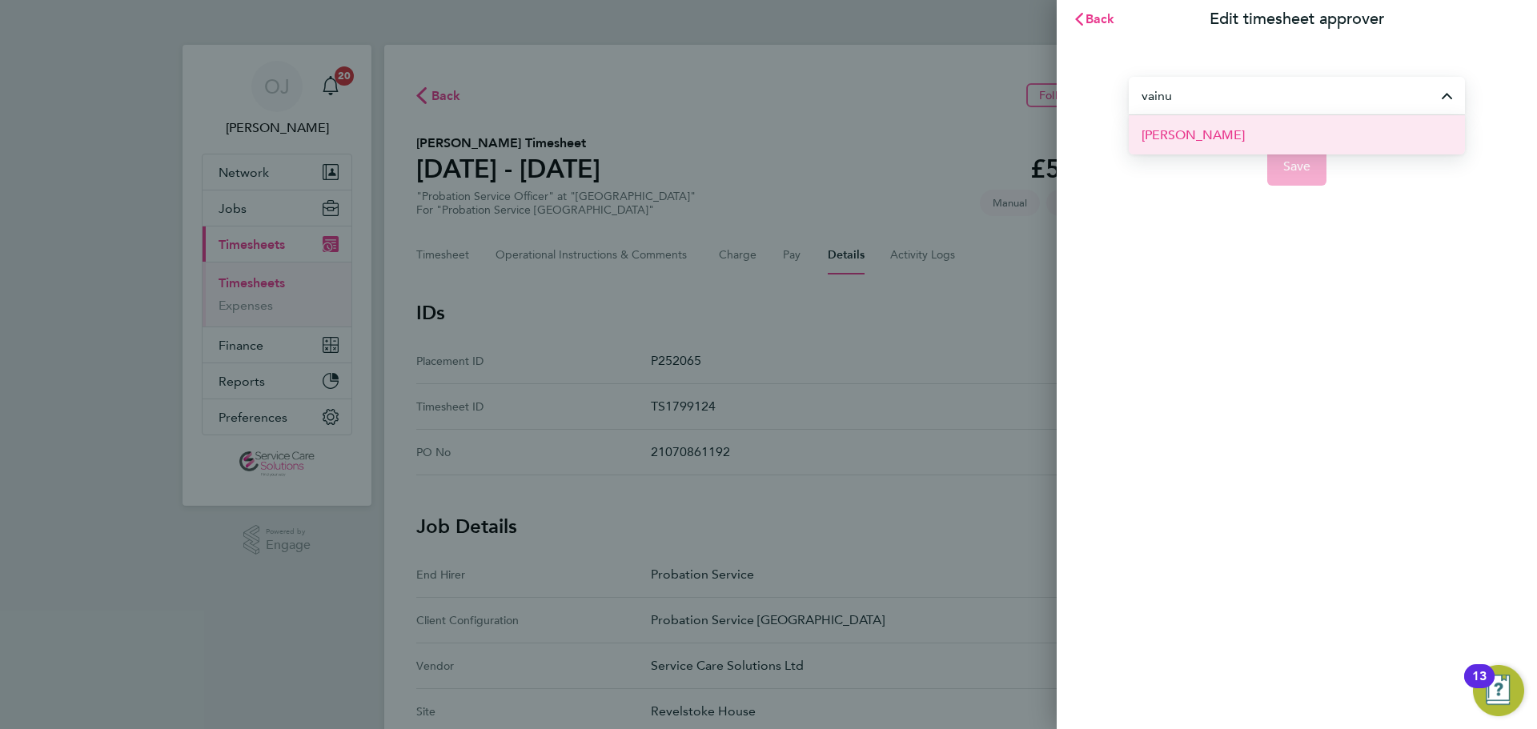
click at [1273, 137] on li "[PERSON_NAME]" at bounding box center [1296, 134] width 336 height 39
type input "[PERSON_NAME]"
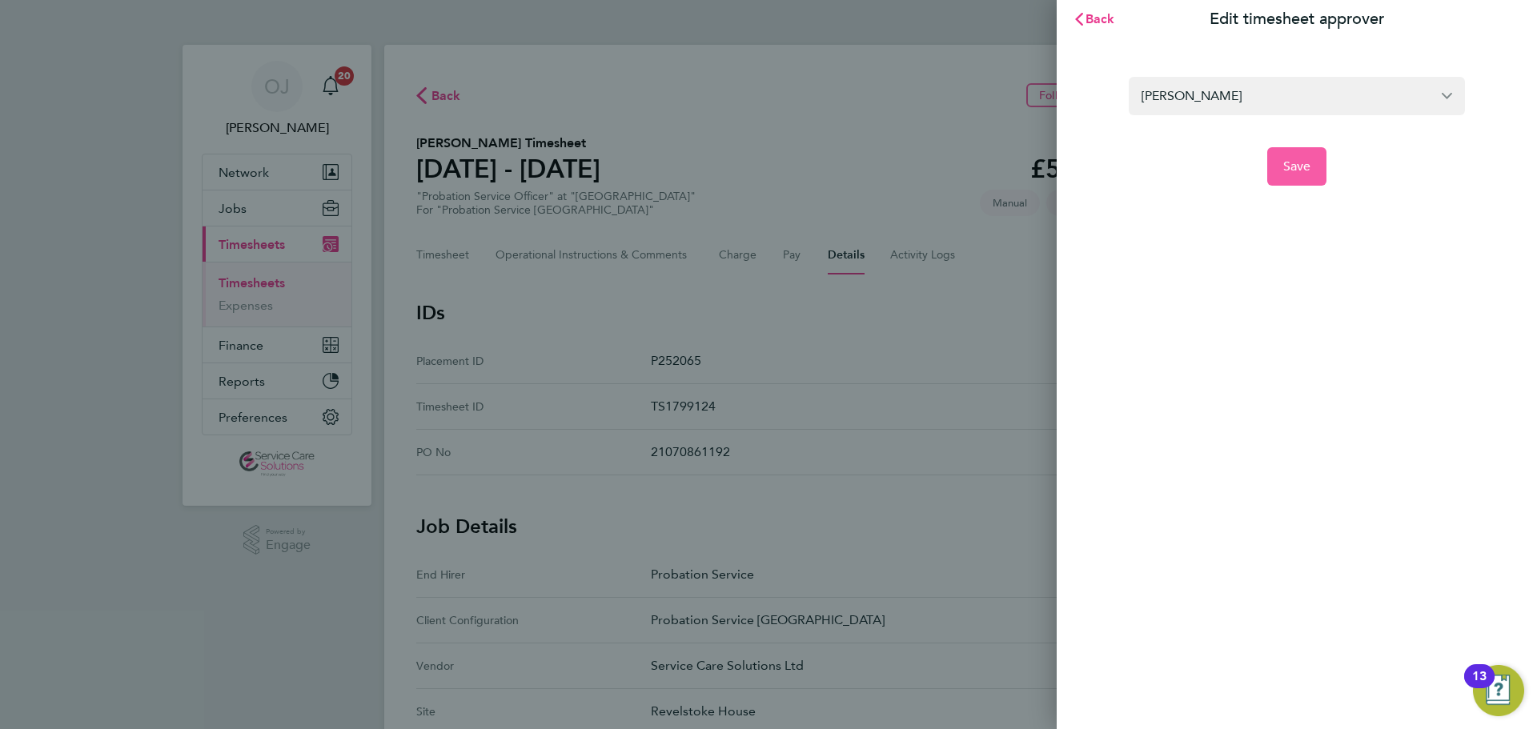
click at [1289, 161] on span "Save" at bounding box center [1297, 166] width 28 height 16
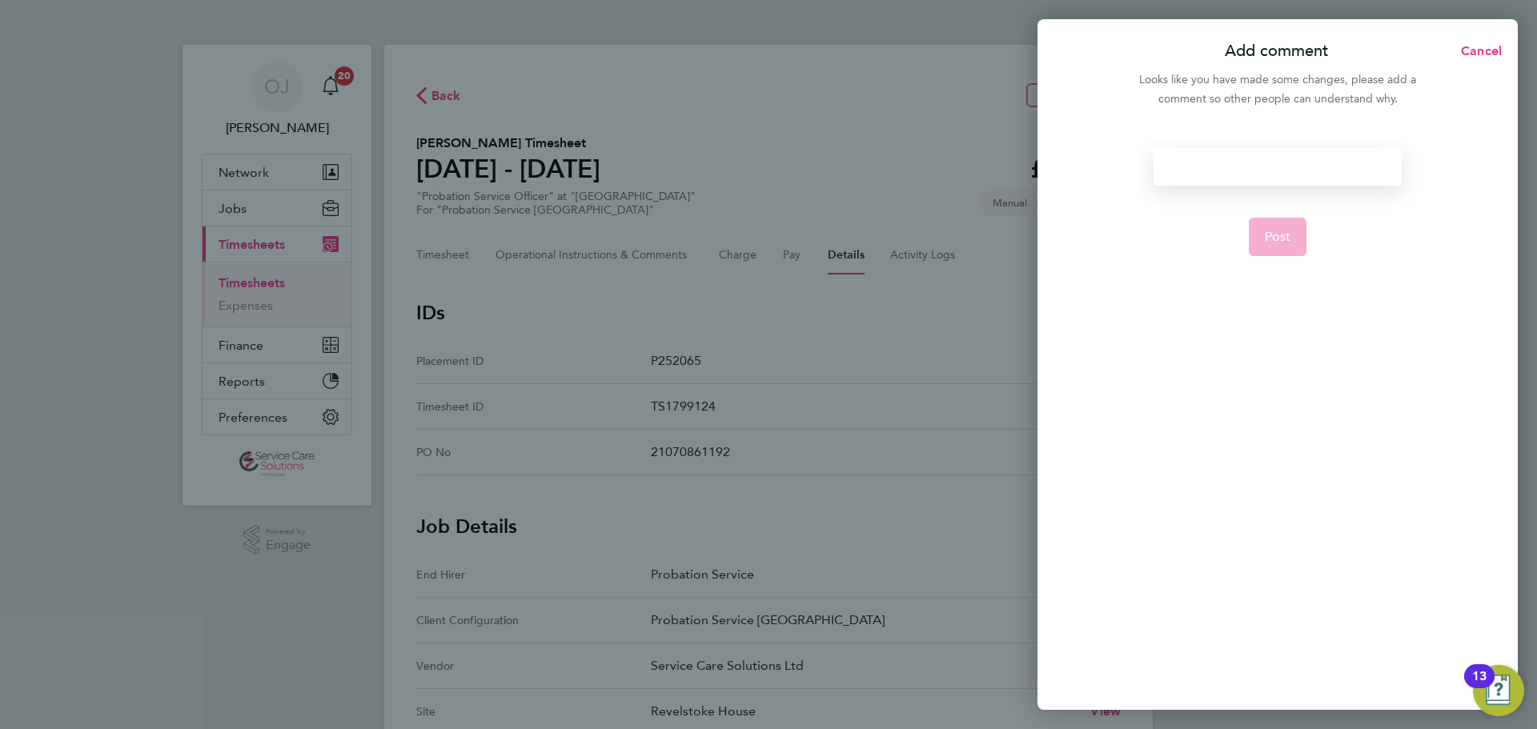
click at [1188, 155] on div at bounding box center [1276, 166] width 247 height 38
click at [1189, 170] on div at bounding box center [1276, 166] width 247 height 38
click at [1284, 235] on span "Post" at bounding box center [1278, 237] width 26 height 16
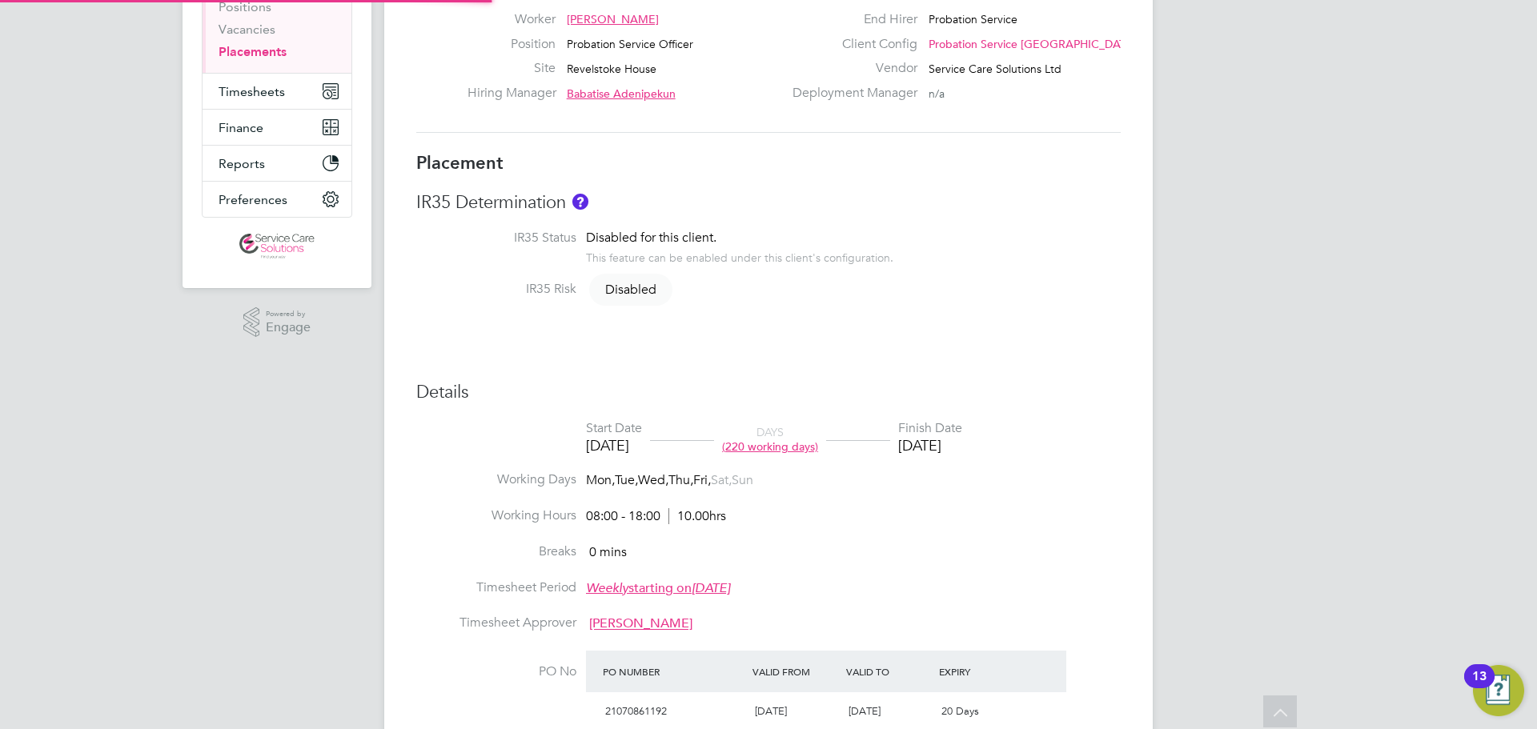
type input "Babatise Adenipekun"
type input "[PERSON_NAME]"
type input "[DATE]"
type input "08:00"
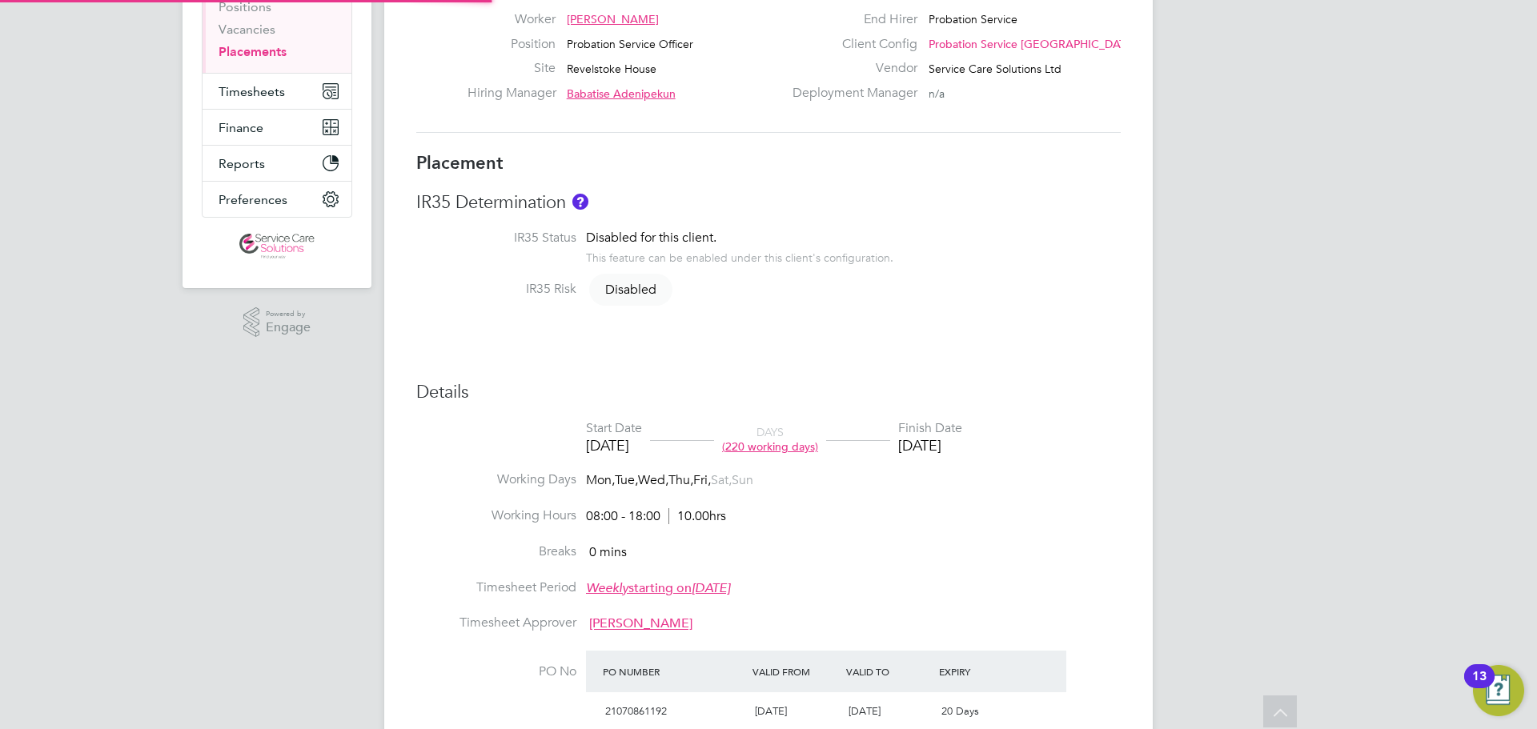
type input "18:00"
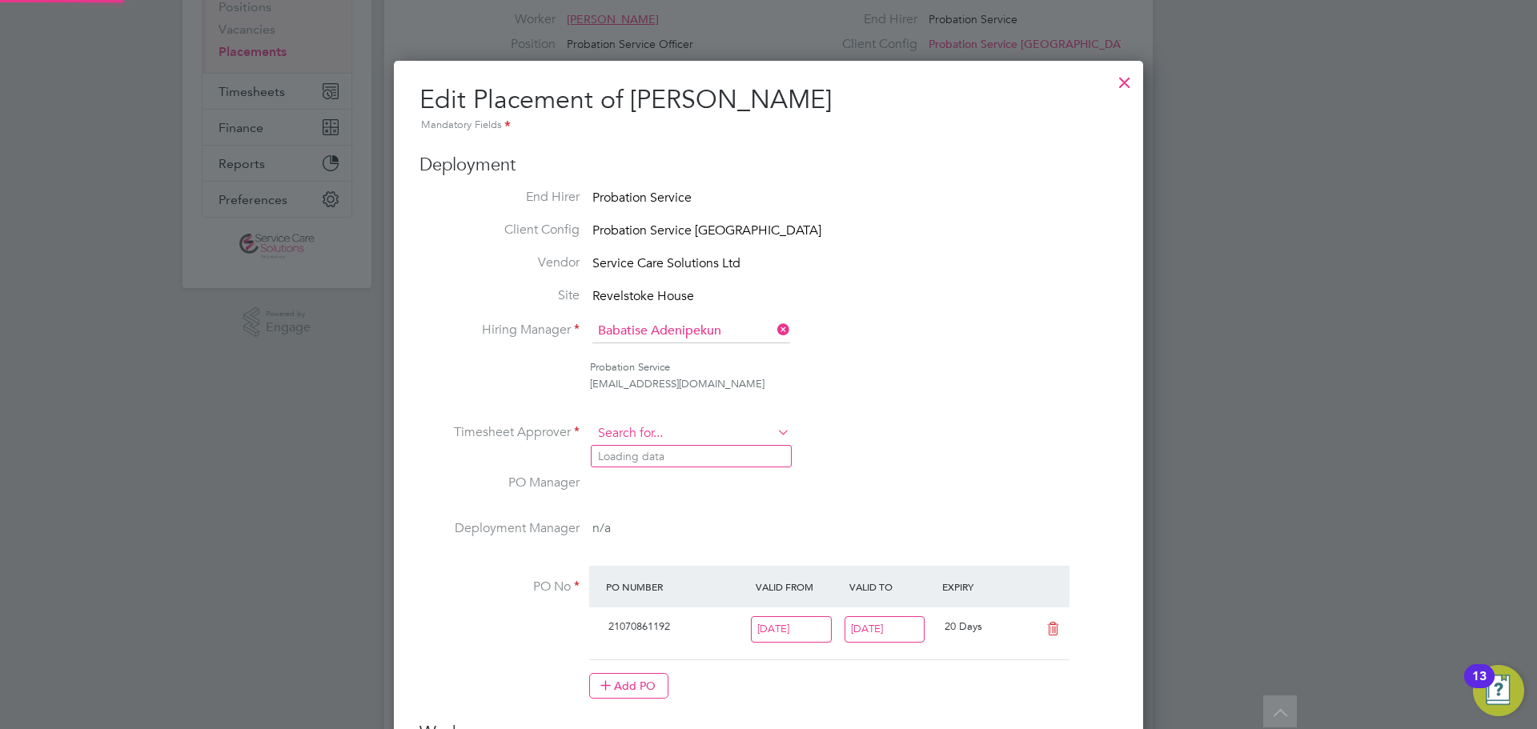
click at [676, 435] on input at bounding box center [691, 434] width 198 height 24
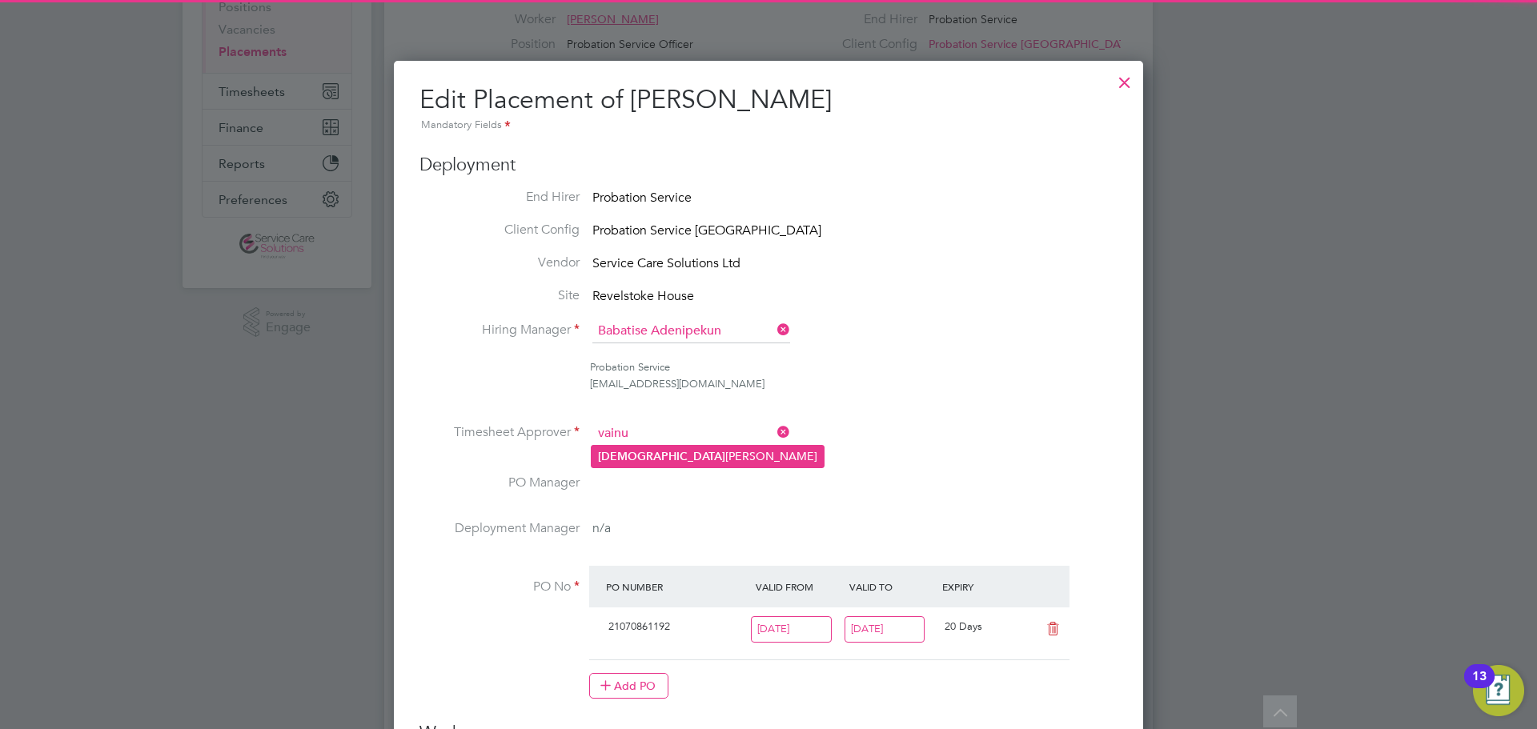
click at [664, 457] on li "[PERSON_NAME]" at bounding box center [707, 457] width 232 height 22
type input "[PERSON_NAME]"
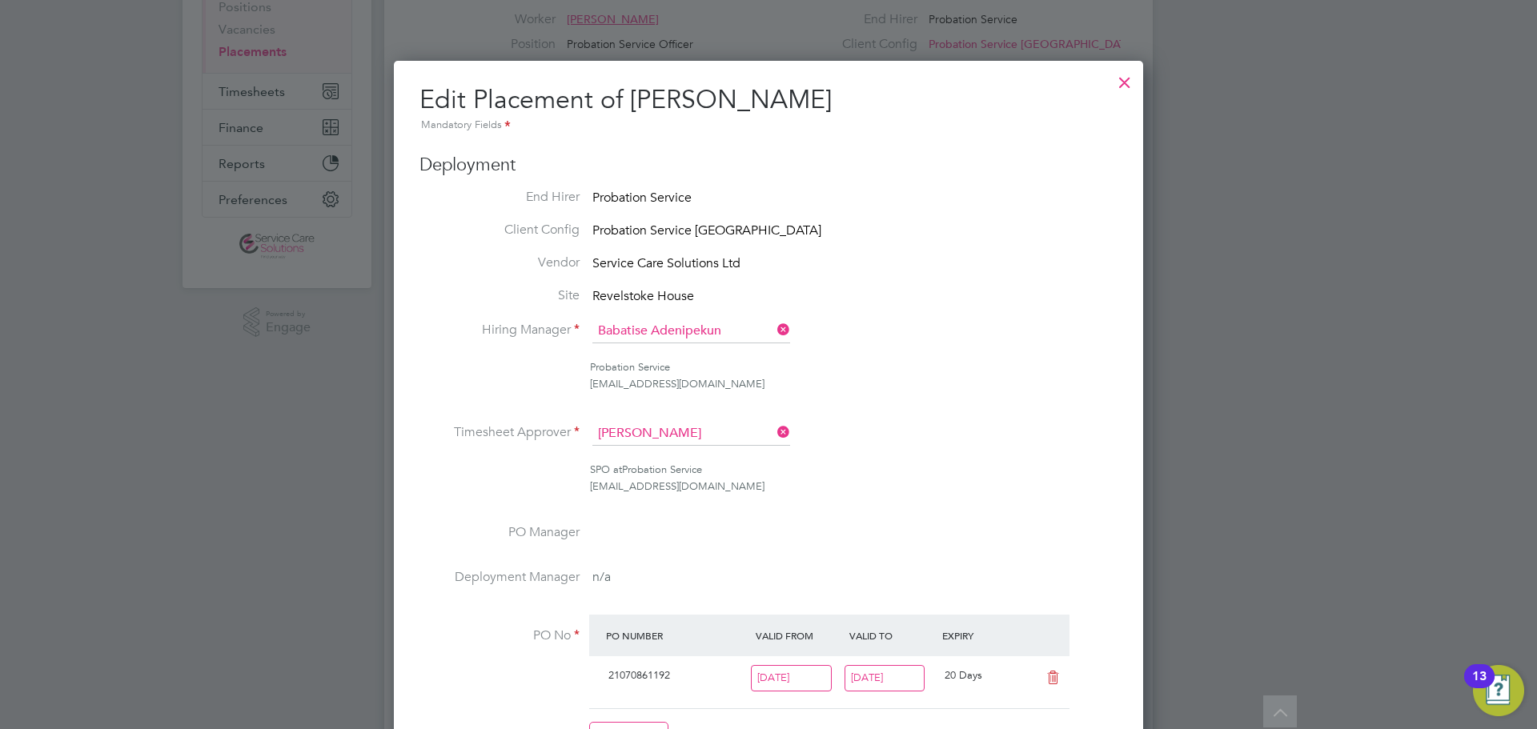
click at [1003, 426] on li "Timesheet Approver [PERSON_NAME]" at bounding box center [768, 442] width 698 height 40
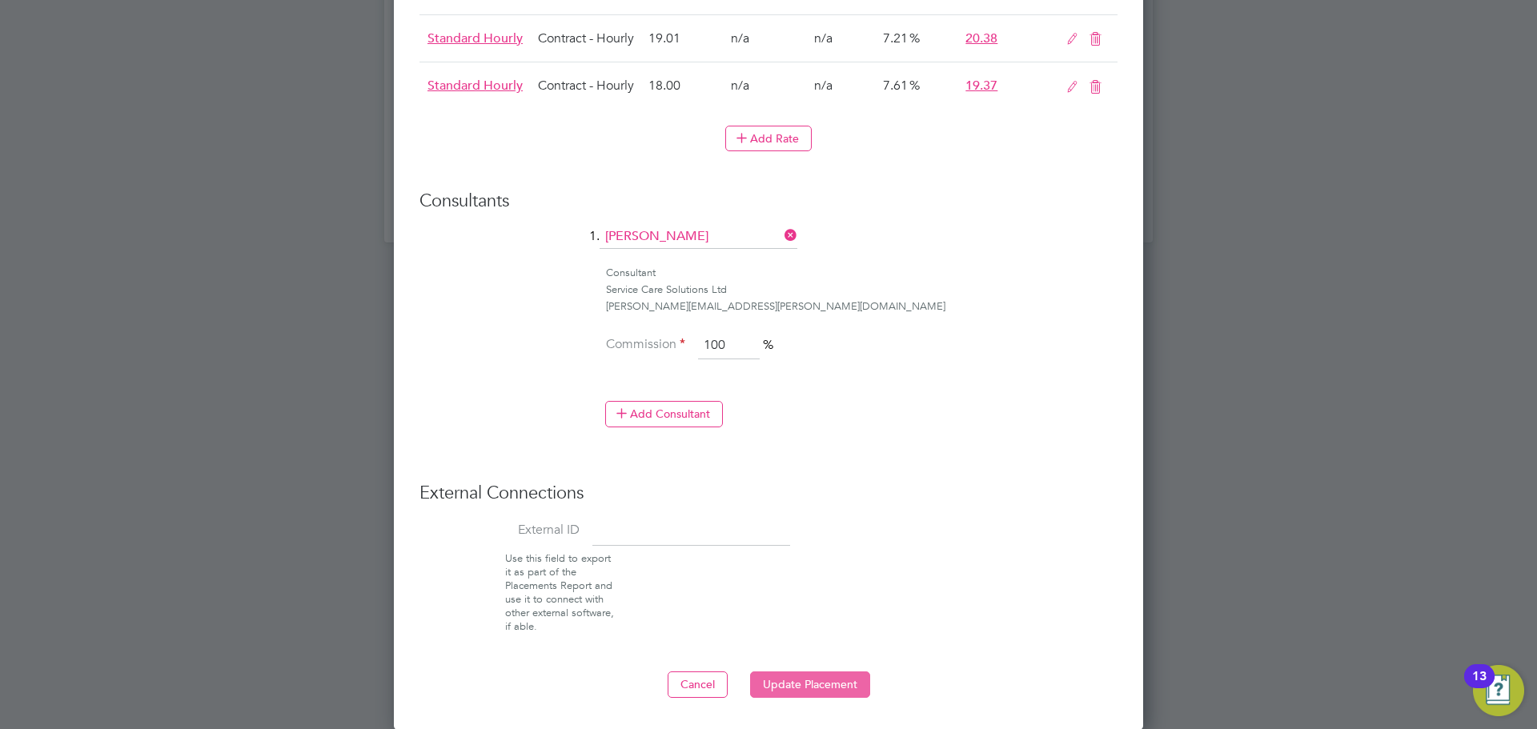
click at [791, 682] on button "Update Placement" at bounding box center [810, 684] width 120 height 26
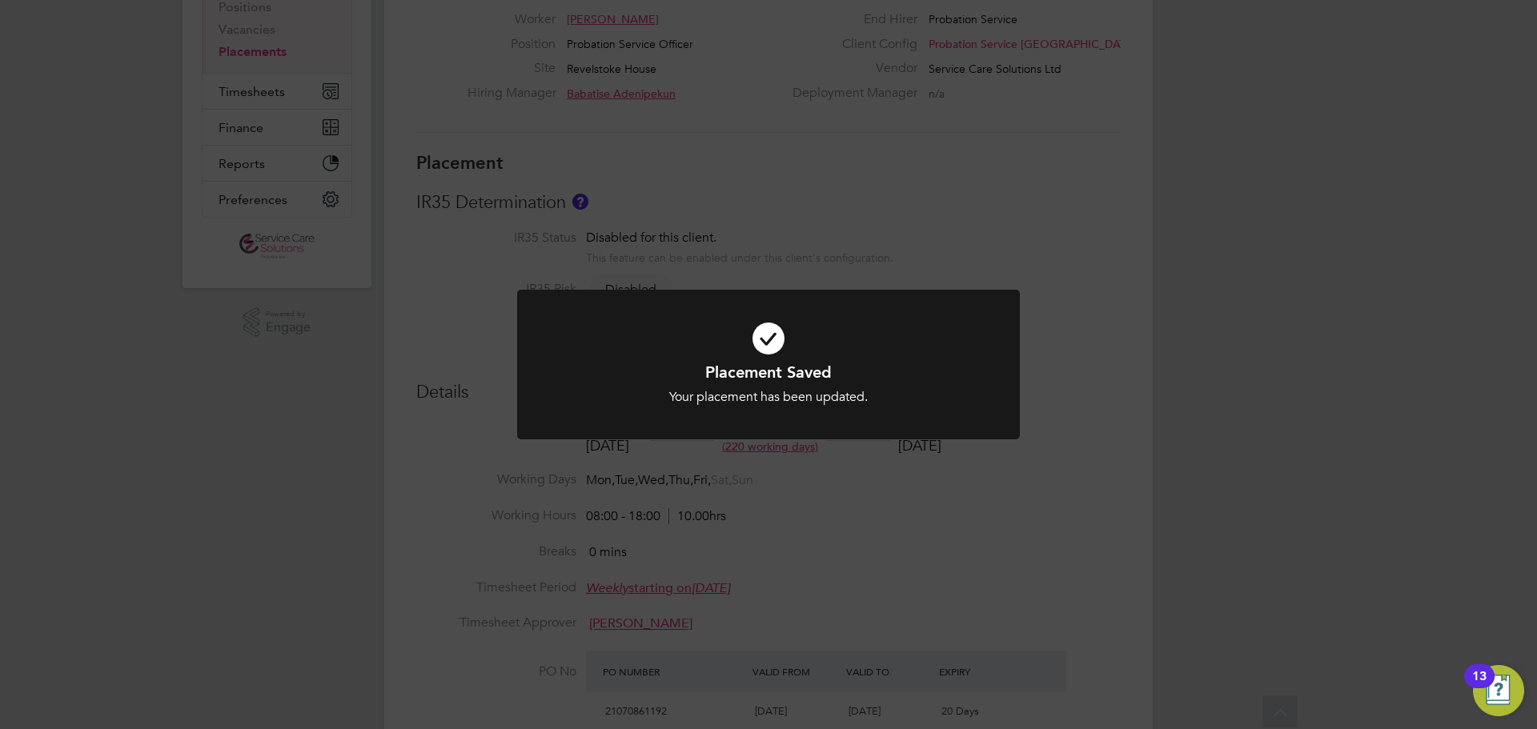
click at [1088, 305] on div "Placement Saved Your placement has been updated. Cancel Okay" at bounding box center [768, 364] width 1537 height 729
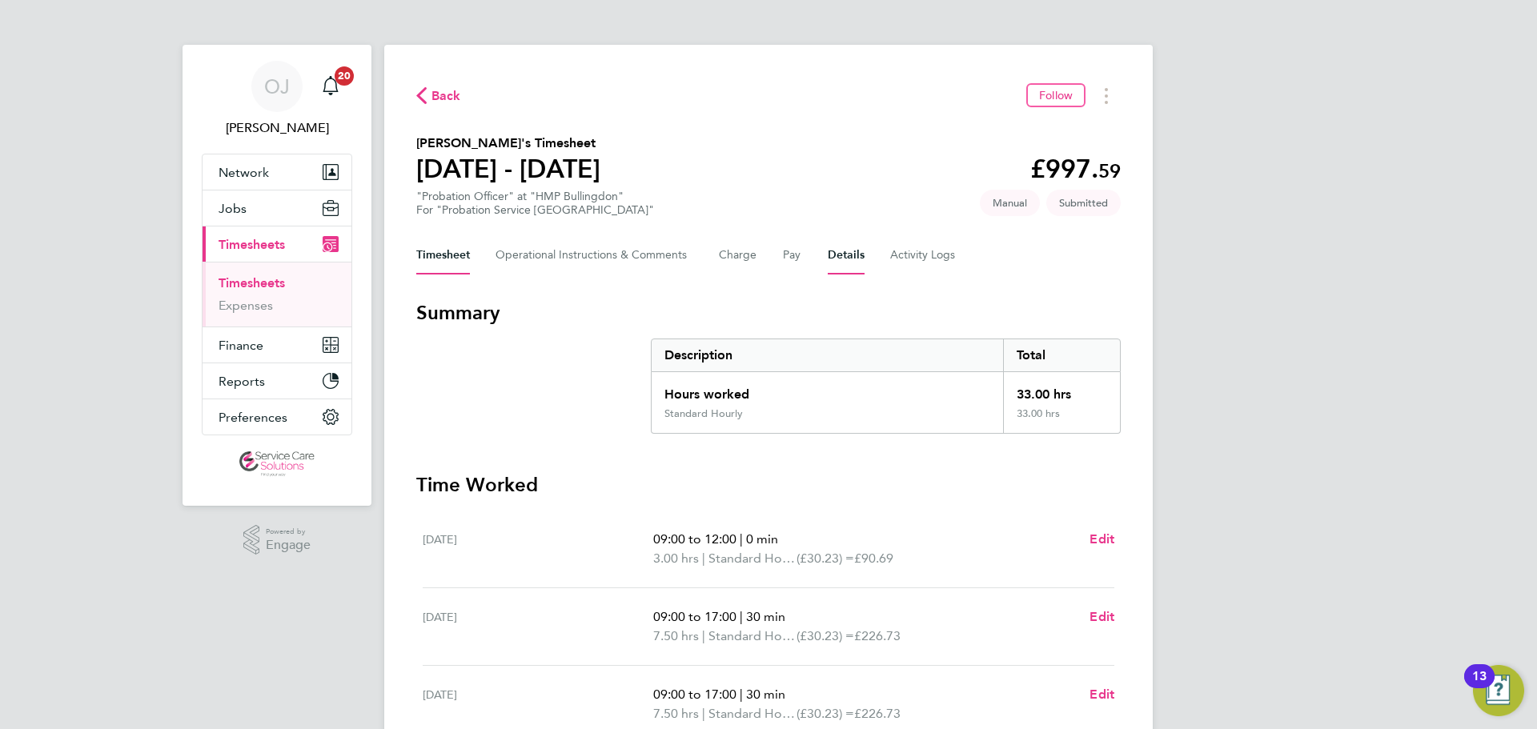
click at [829, 251] on button "Details" at bounding box center [846, 255] width 37 height 38
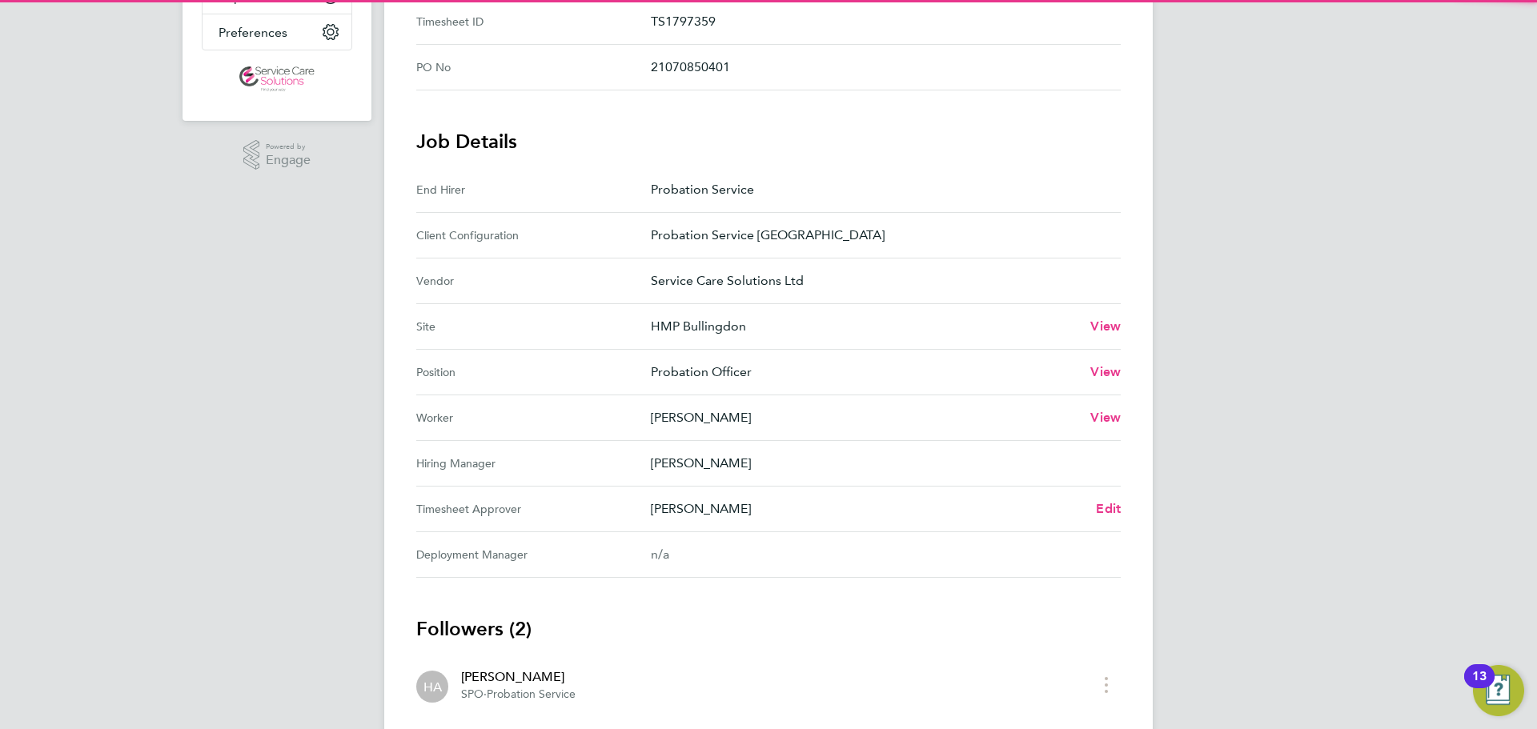
scroll to position [400, 0]
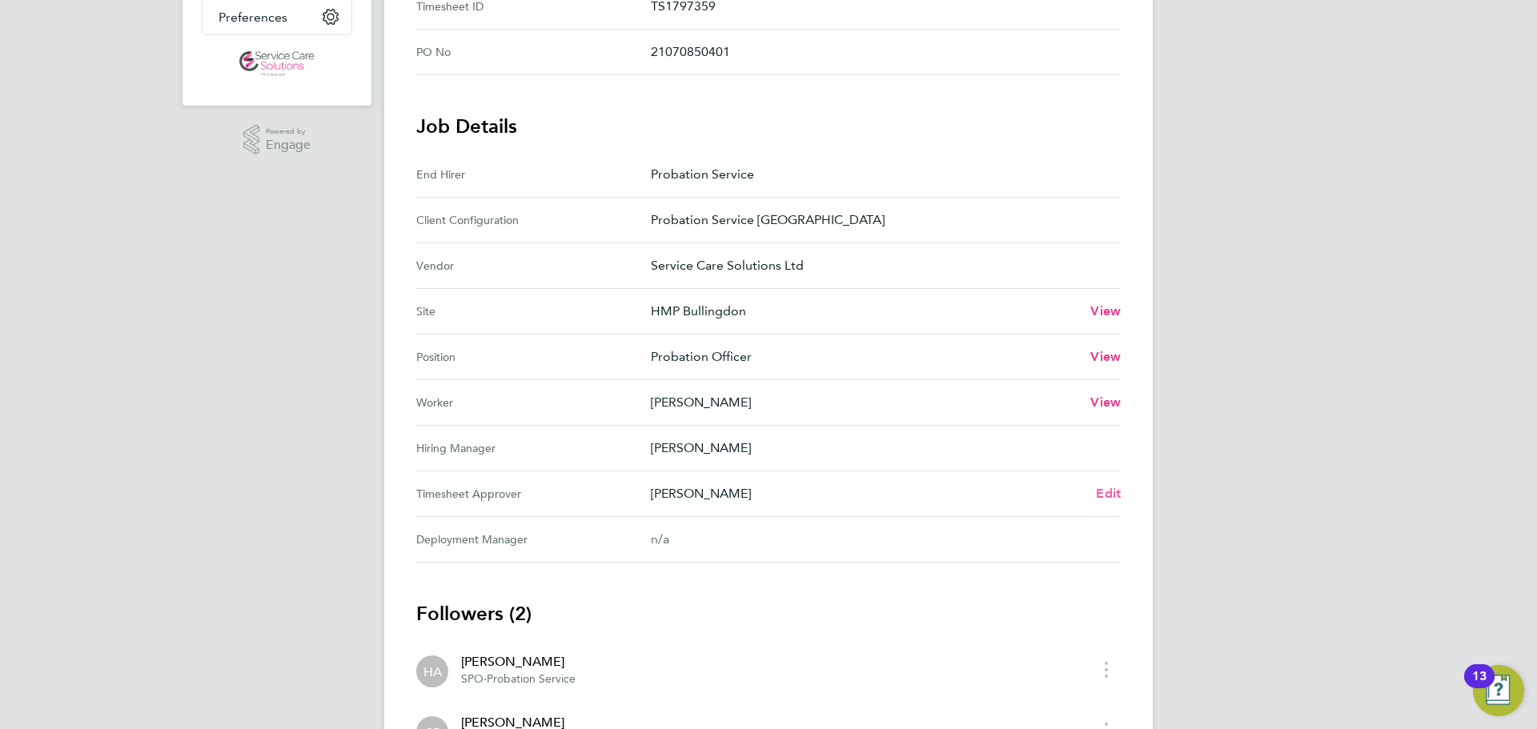
click at [1112, 492] on span "Edit" at bounding box center [1108, 493] width 25 height 15
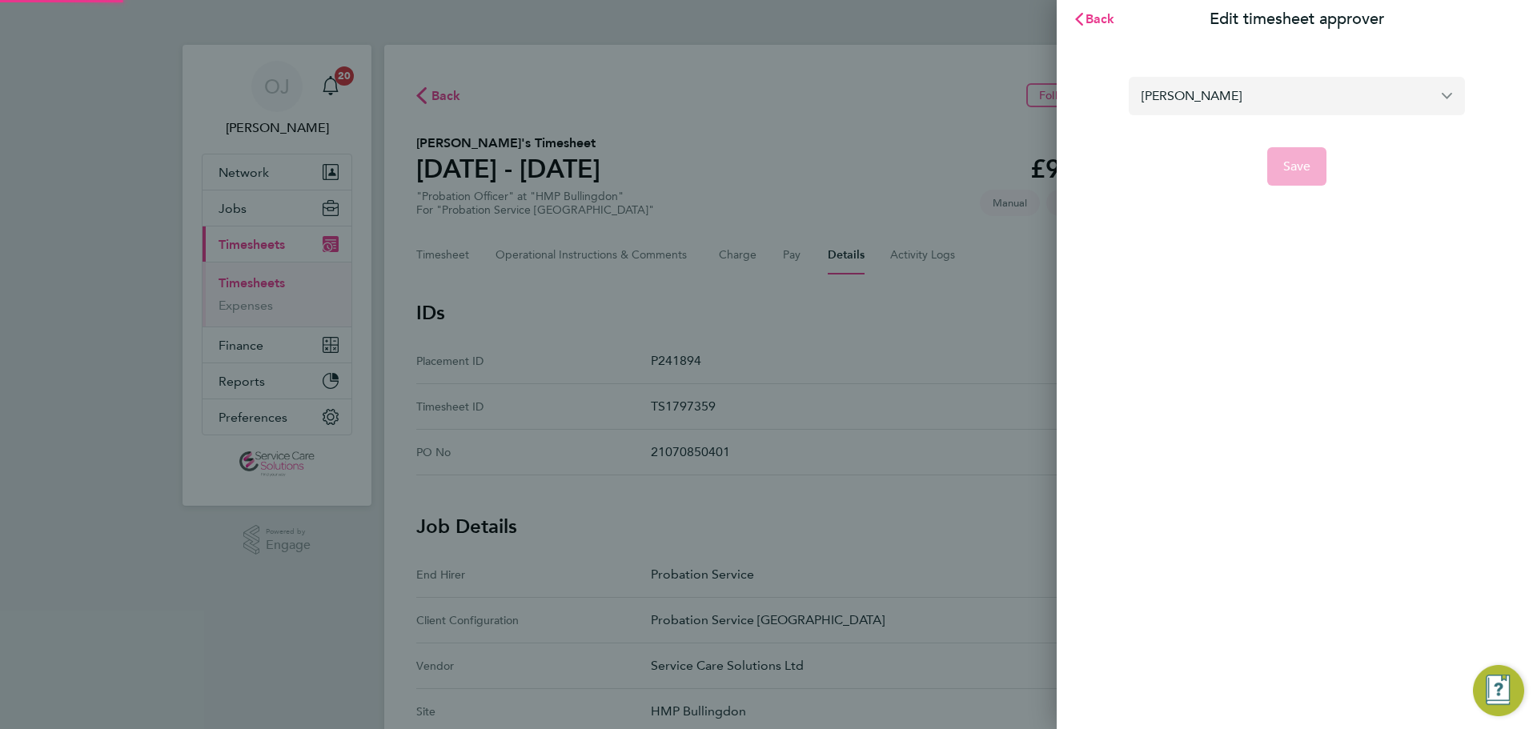
click at [1193, 114] on input "Claire Benson" at bounding box center [1296, 96] width 336 height 38
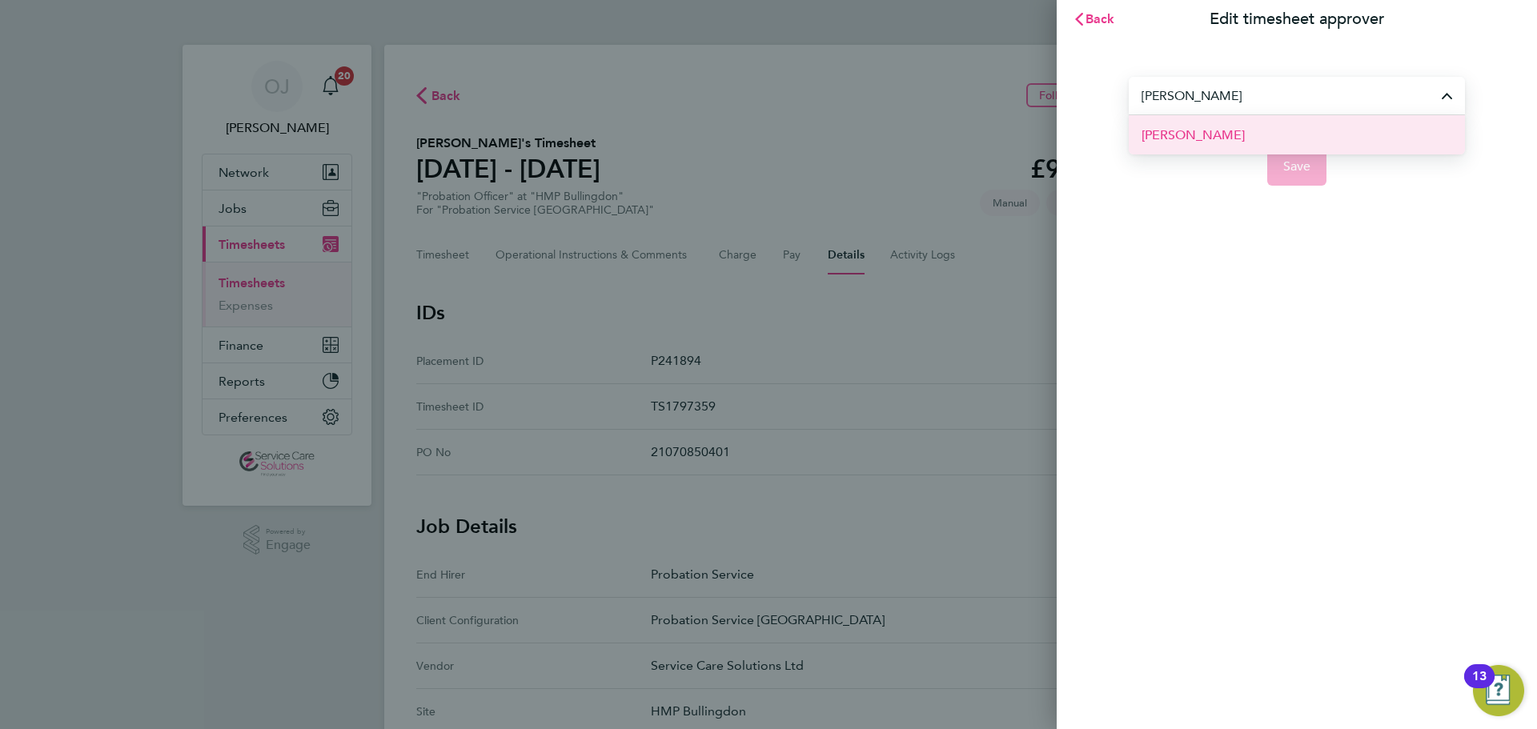
click at [1207, 126] on span "Laura Crompton" at bounding box center [1192, 135] width 103 height 19
type input "Laura Crompton"
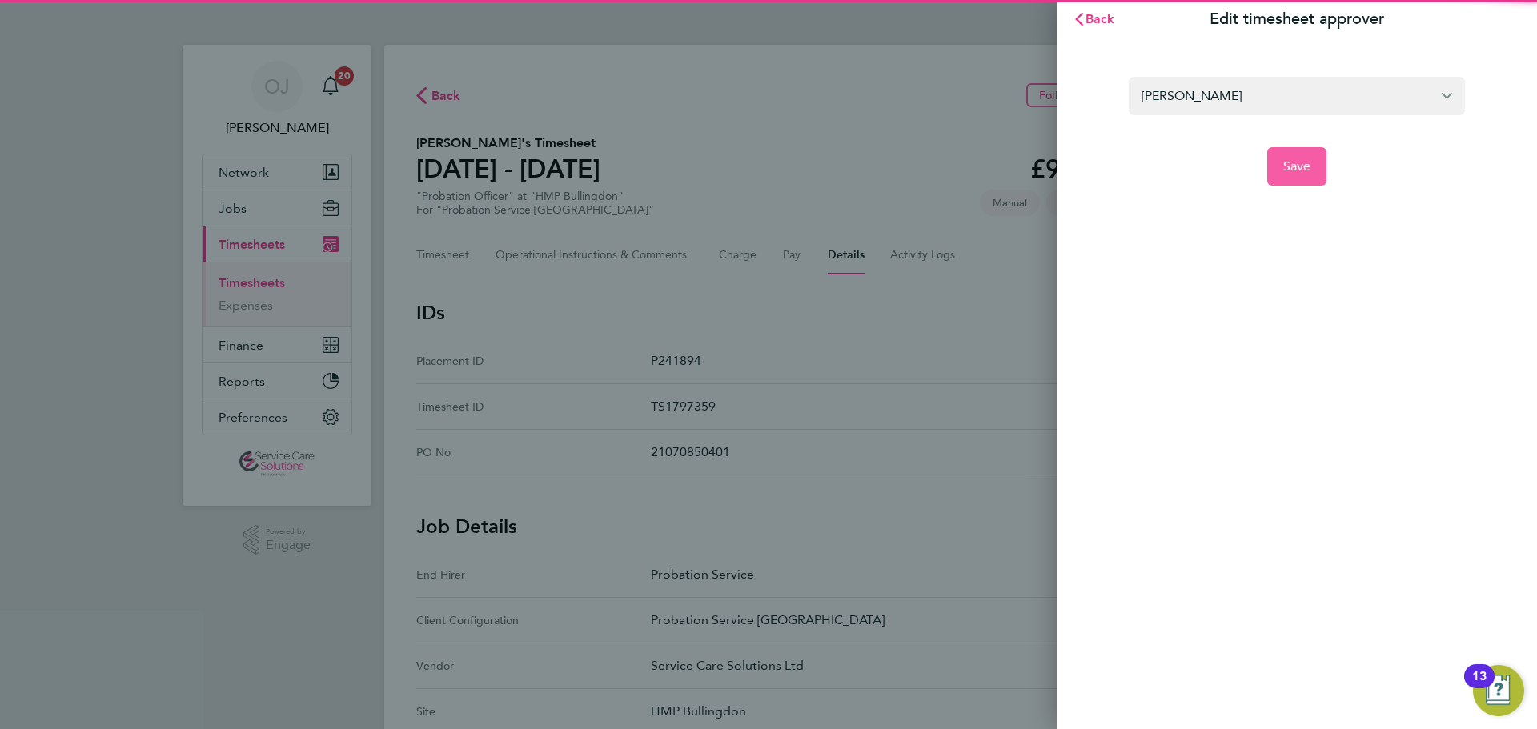
click at [1289, 175] on button "Save" at bounding box center [1297, 166] width 60 height 38
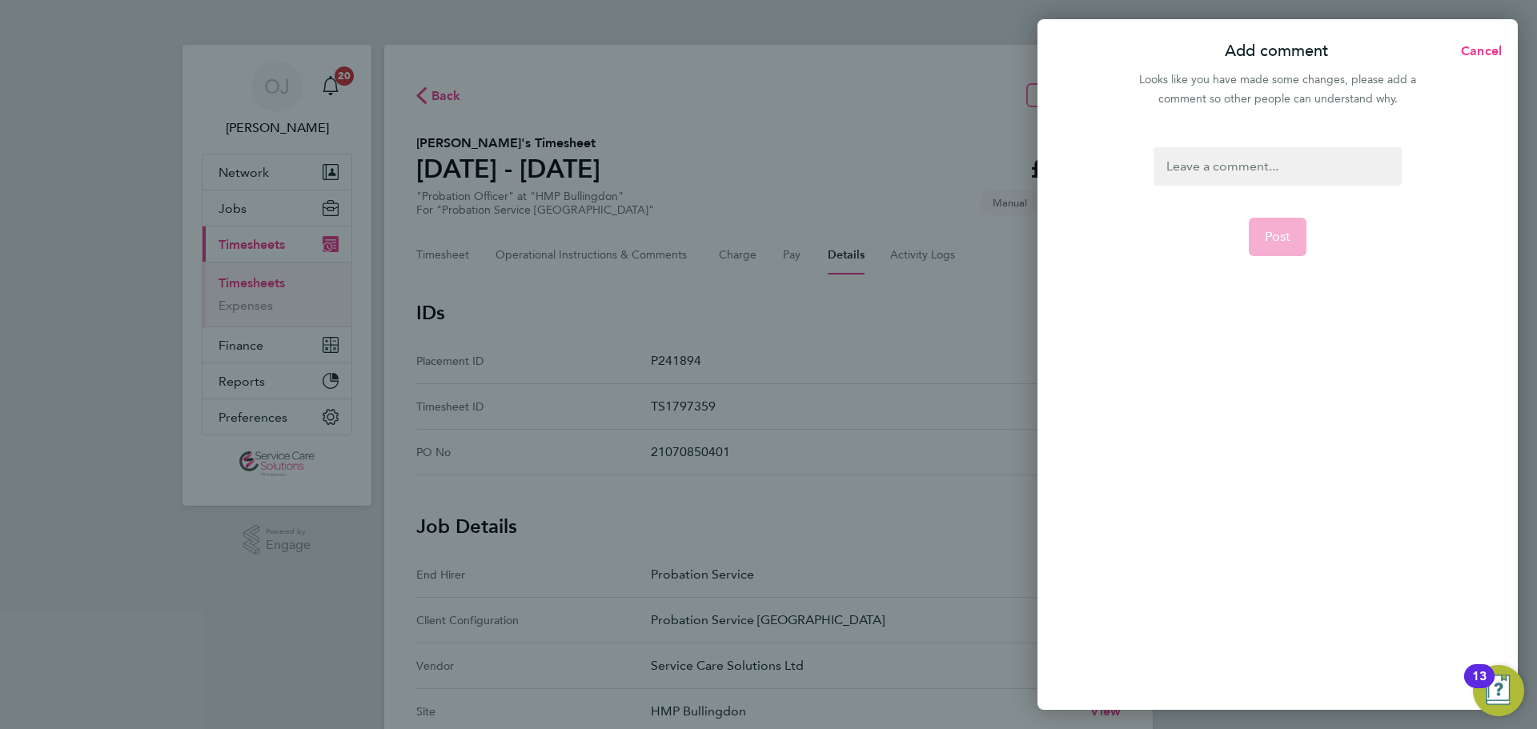
click at [1224, 166] on div at bounding box center [1276, 166] width 247 height 38
click at [1179, 166] on div at bounding box center [1276, 166] width 247 height 38
click at [1276, 241] on span "Post" at bounding box center [1278, 237] width 26 height 16
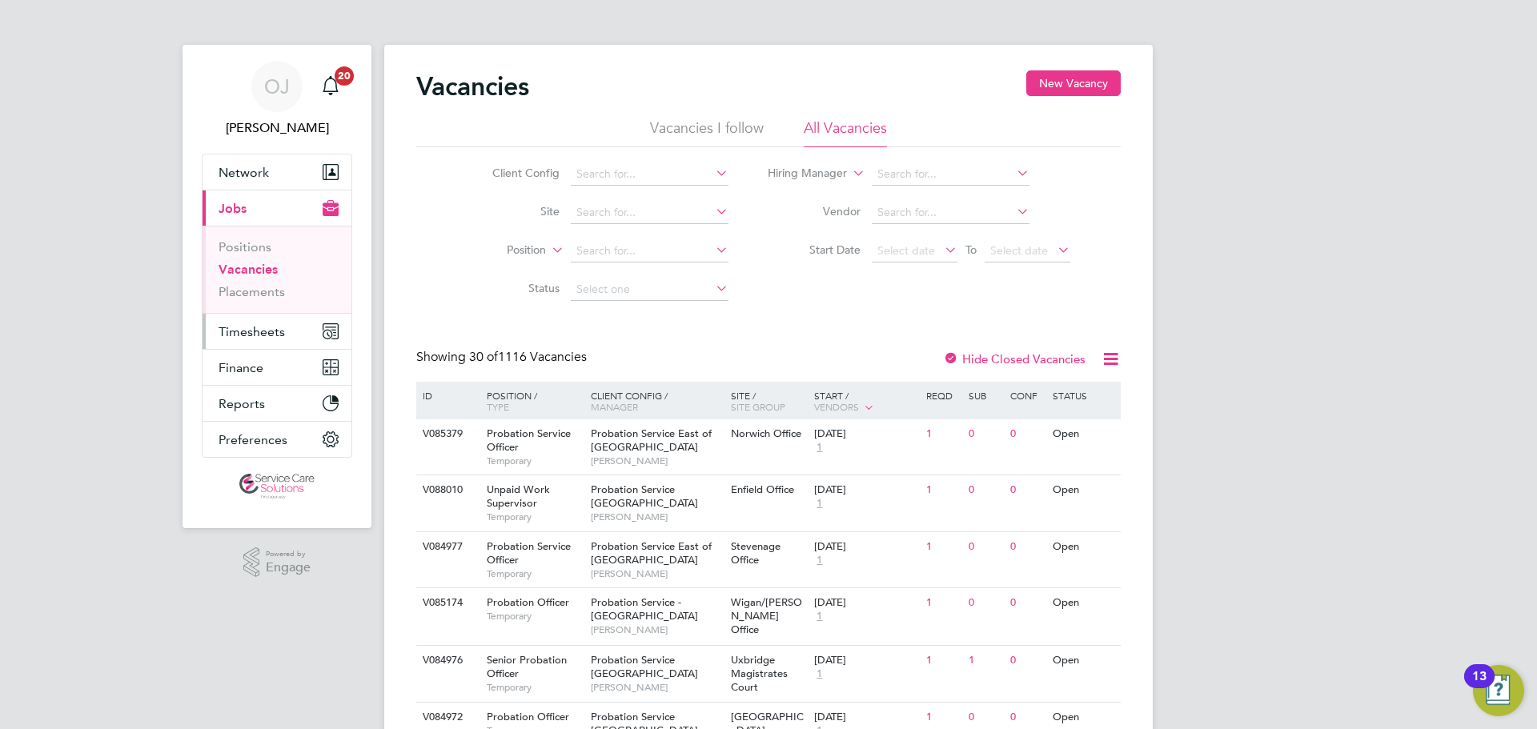
click at [275, 328] on span "Timesheets" at bounding box center [251, 331] width 66 height 15
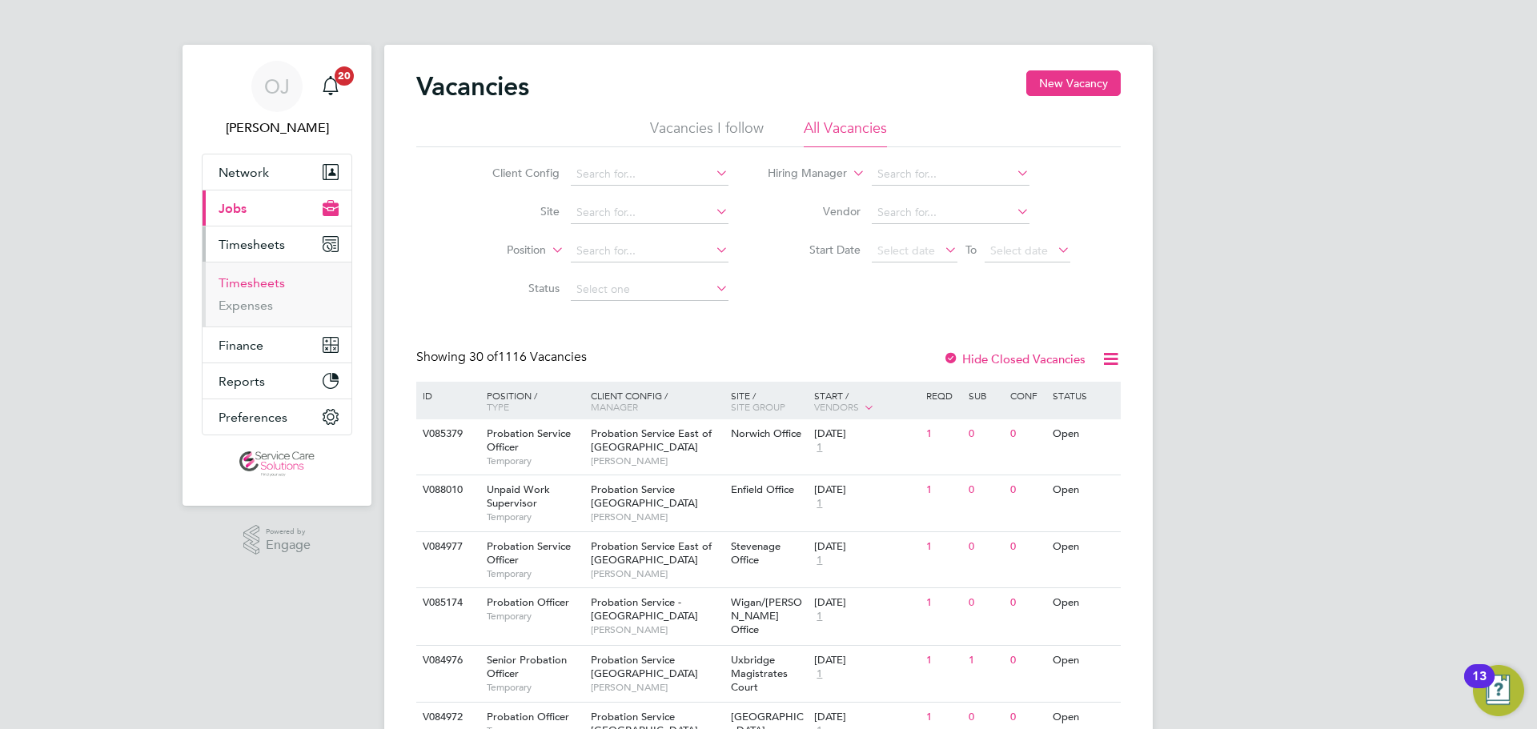
click at [262, 279] on link "Timesheets" at bounding box center [251, 282] width 66 height 15
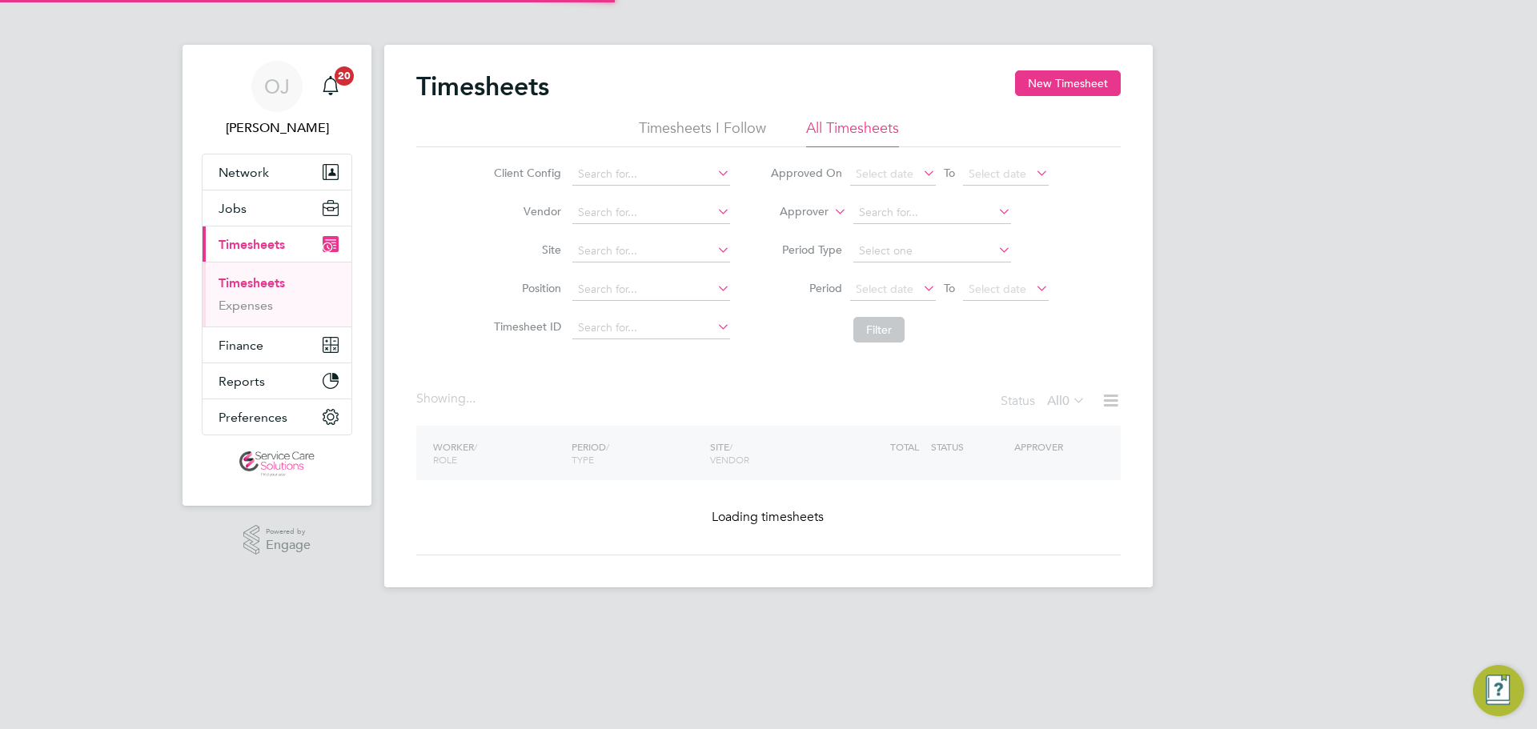
click at [805, 210] on label "Approver" at bounding box center [792, 212] width 72 height 16
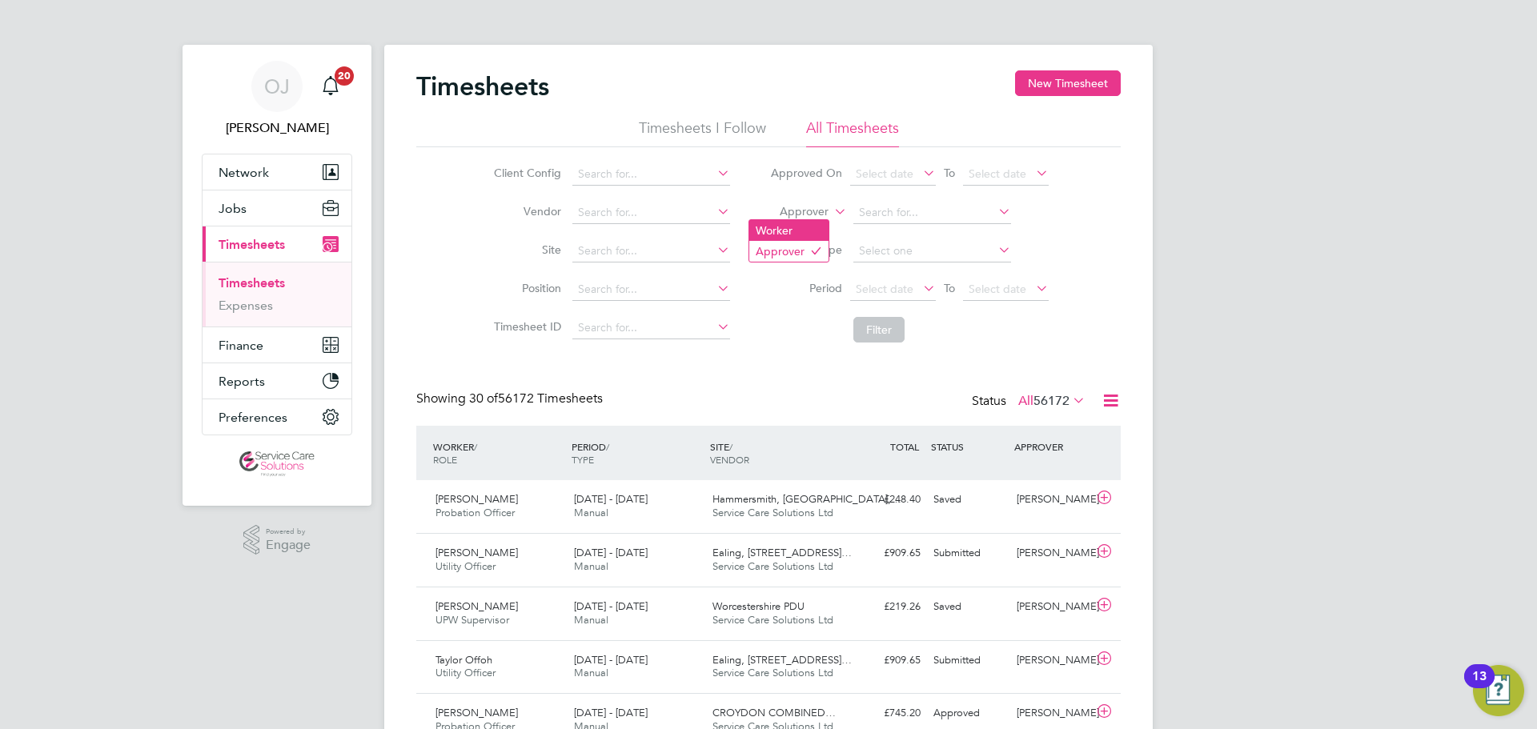
click at [791, 226] on li "Worker" at bounding box center [788, 230] width 79 height 21
click at [880, 210] on input at bounding box center [932, 213] width 158 height 22
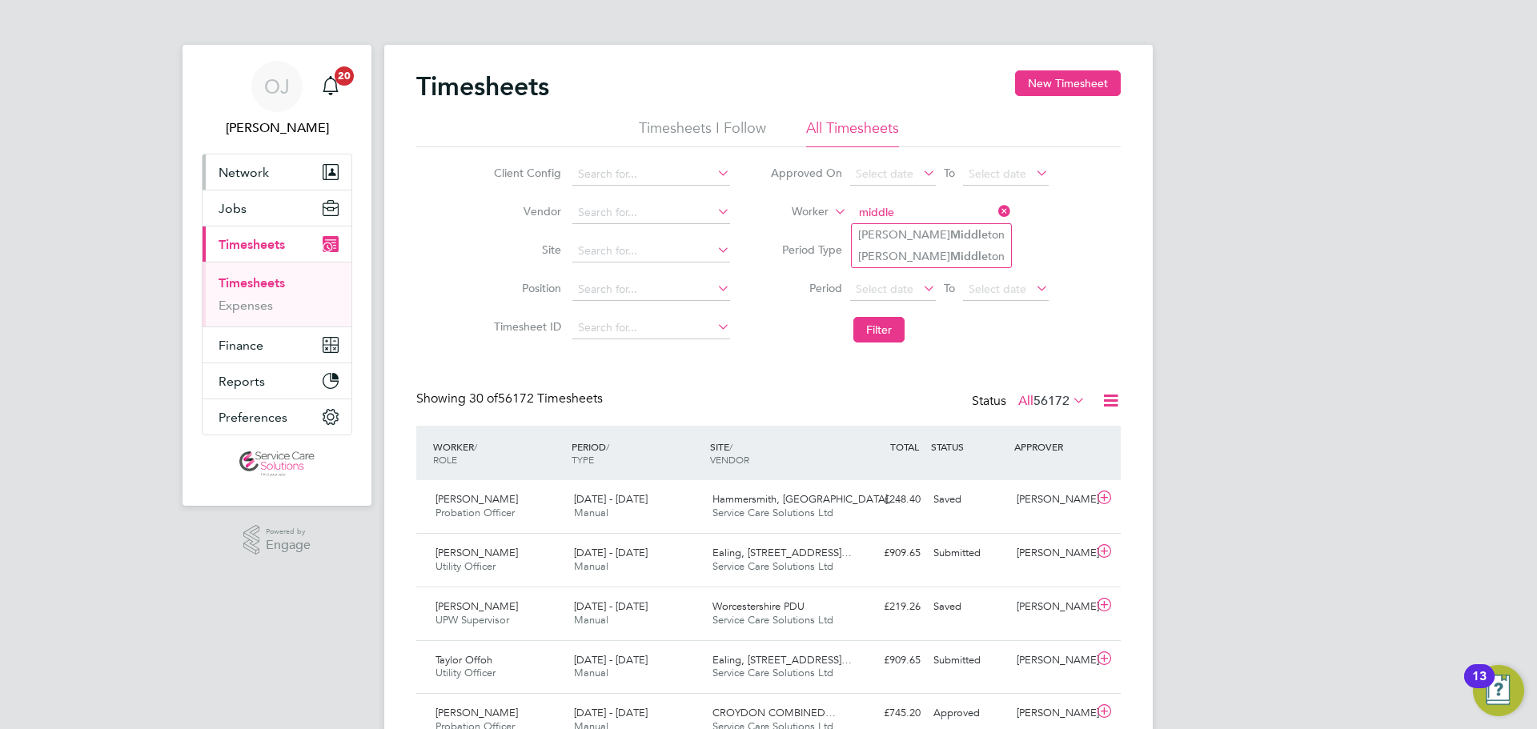
type input "middle"
click at [246, 165] on span "Network" at bounding box center [243, 172] width 50 height 15
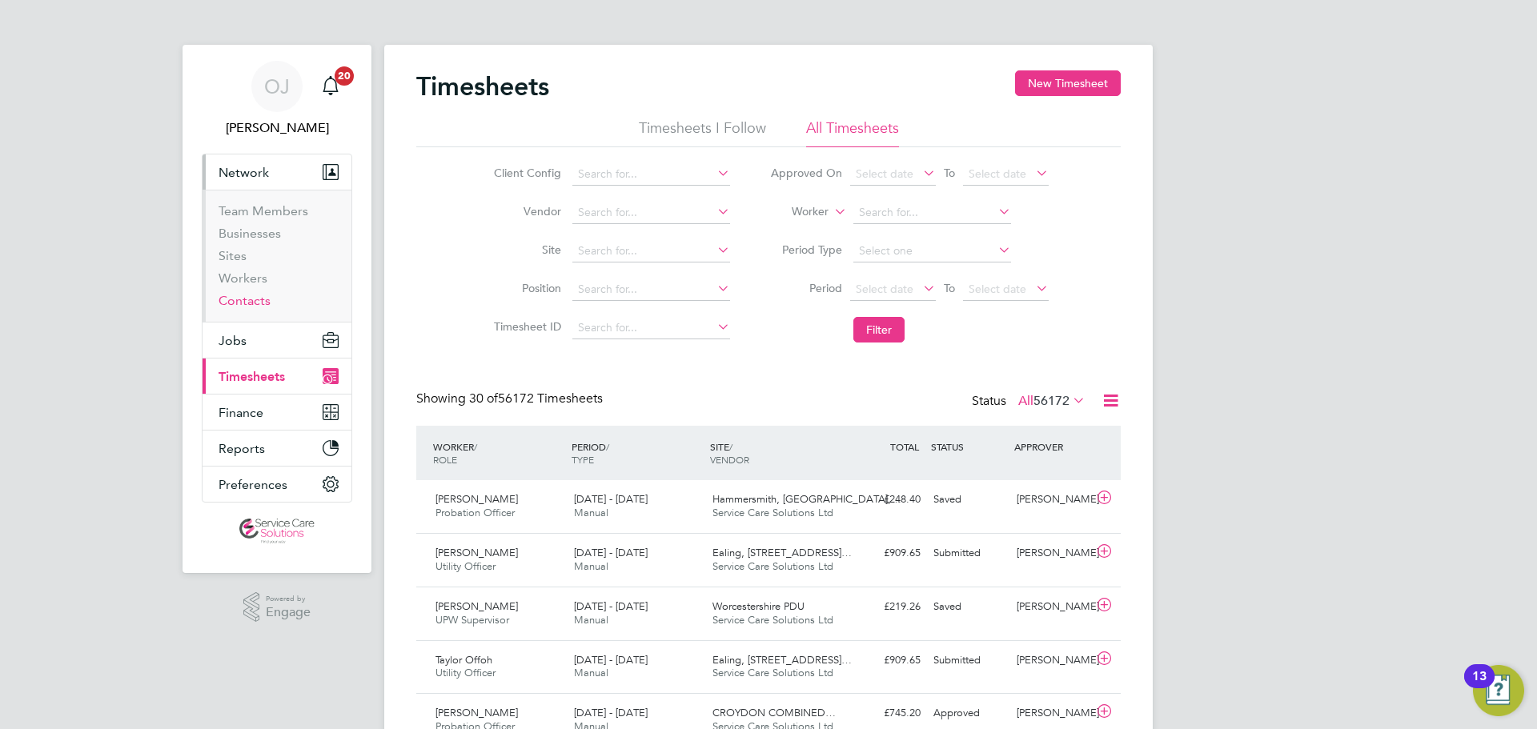
click at [247, 303] on link "Contacts" at bounding box center [244, 300] width 52 height 15
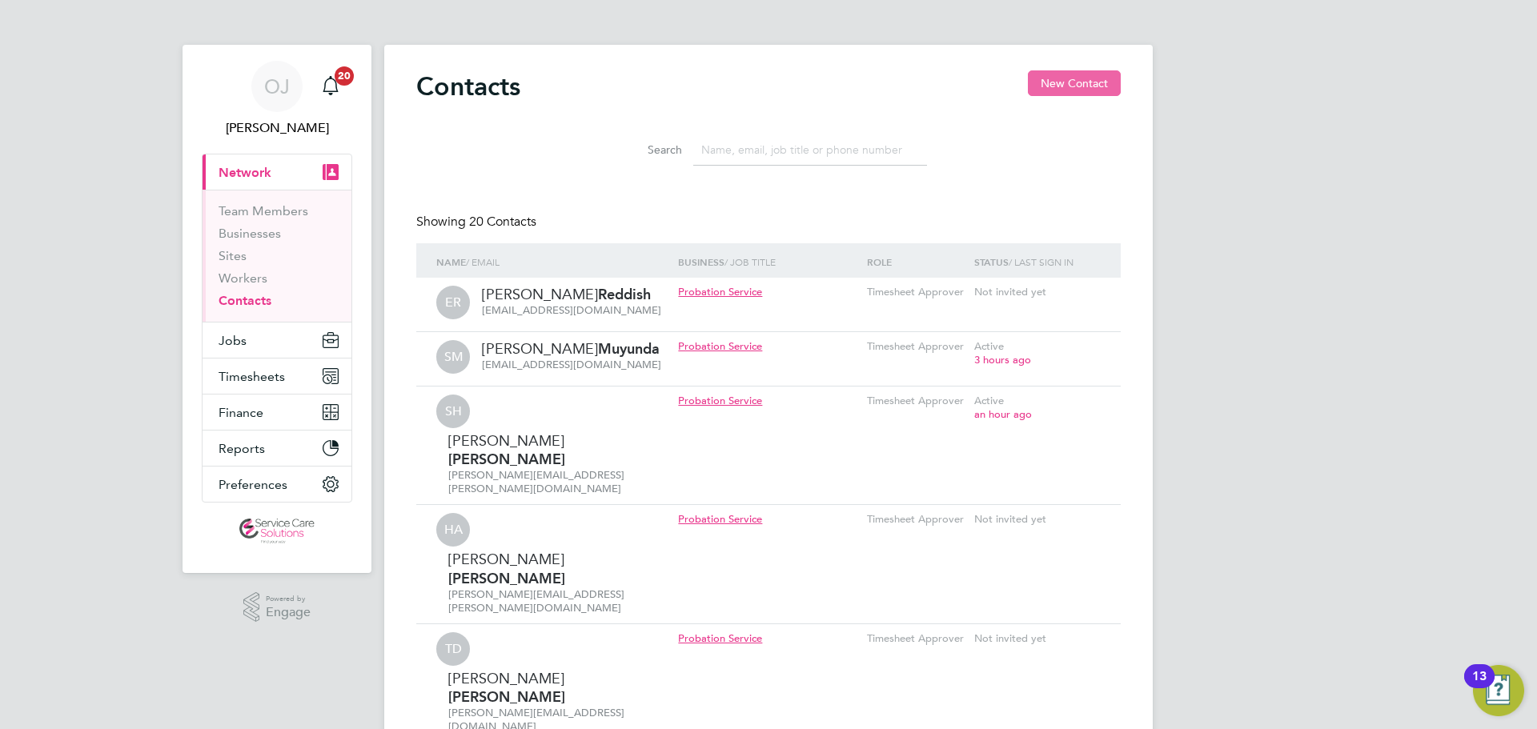
click at [1066, 86] on button "New Contact" at bounding box center [1074, 83] width 93 height 26
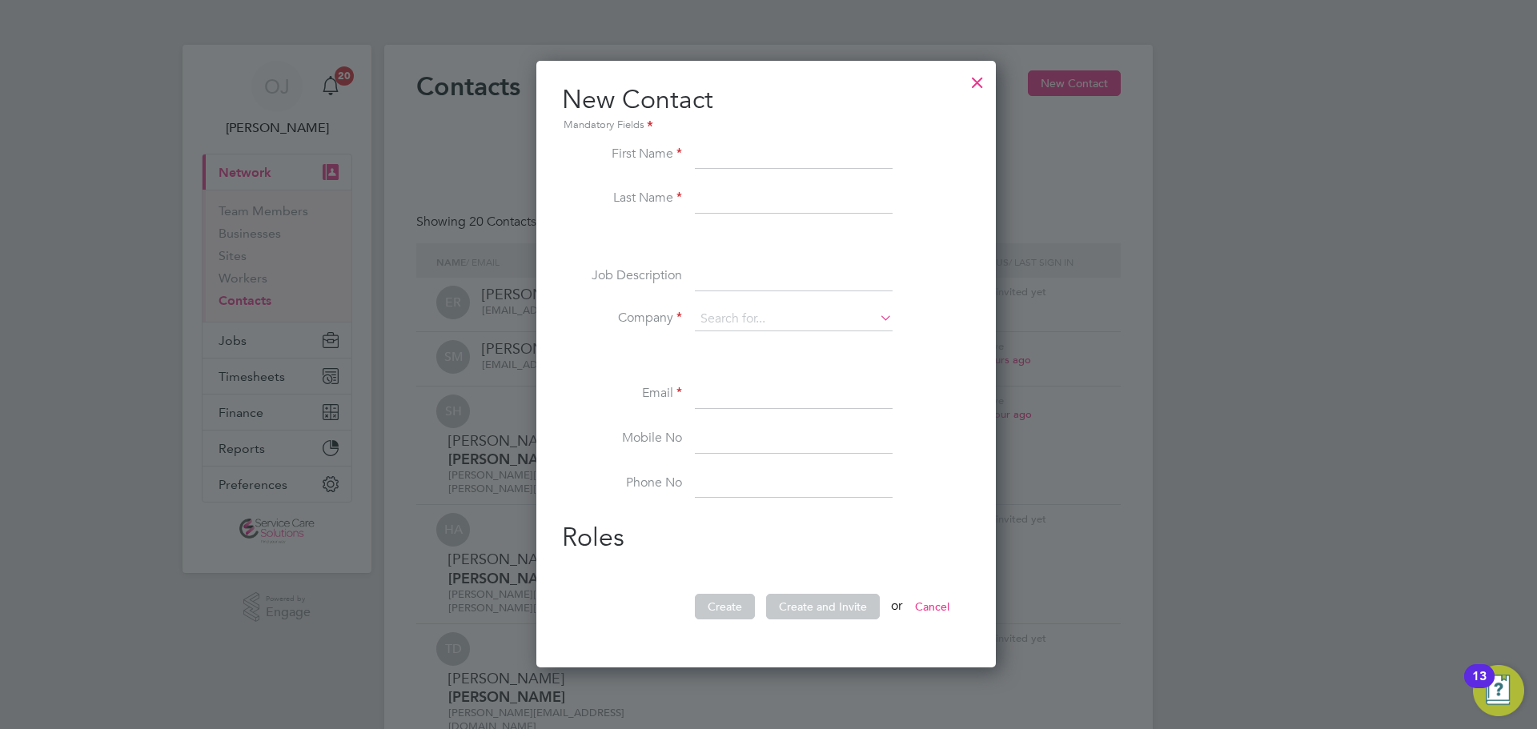
click at [727, 158] on input at bounding box center [794, 155] width 198 height 29
click at [758, 162] on input "Rod" at bounding box center [794, 155] width 198 height 29
type input "[PERSON_NAME]"
click at [810, 315] on input at bounding box center [794, 319] width 198 height 24
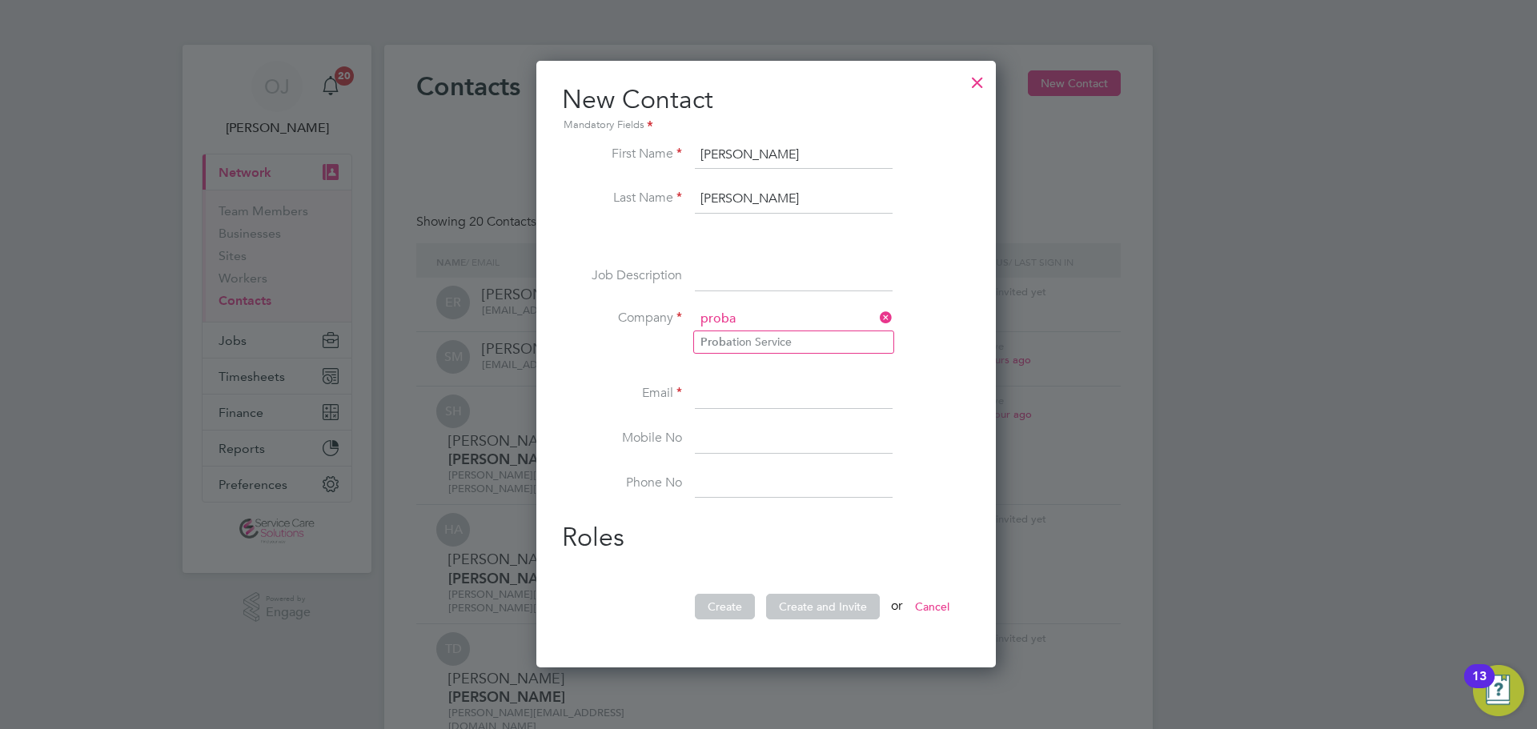
click at [753, 335] on li "Proba tion Service" at bounding box center [793, 342] width 199 height 22
type input "Probation Service"
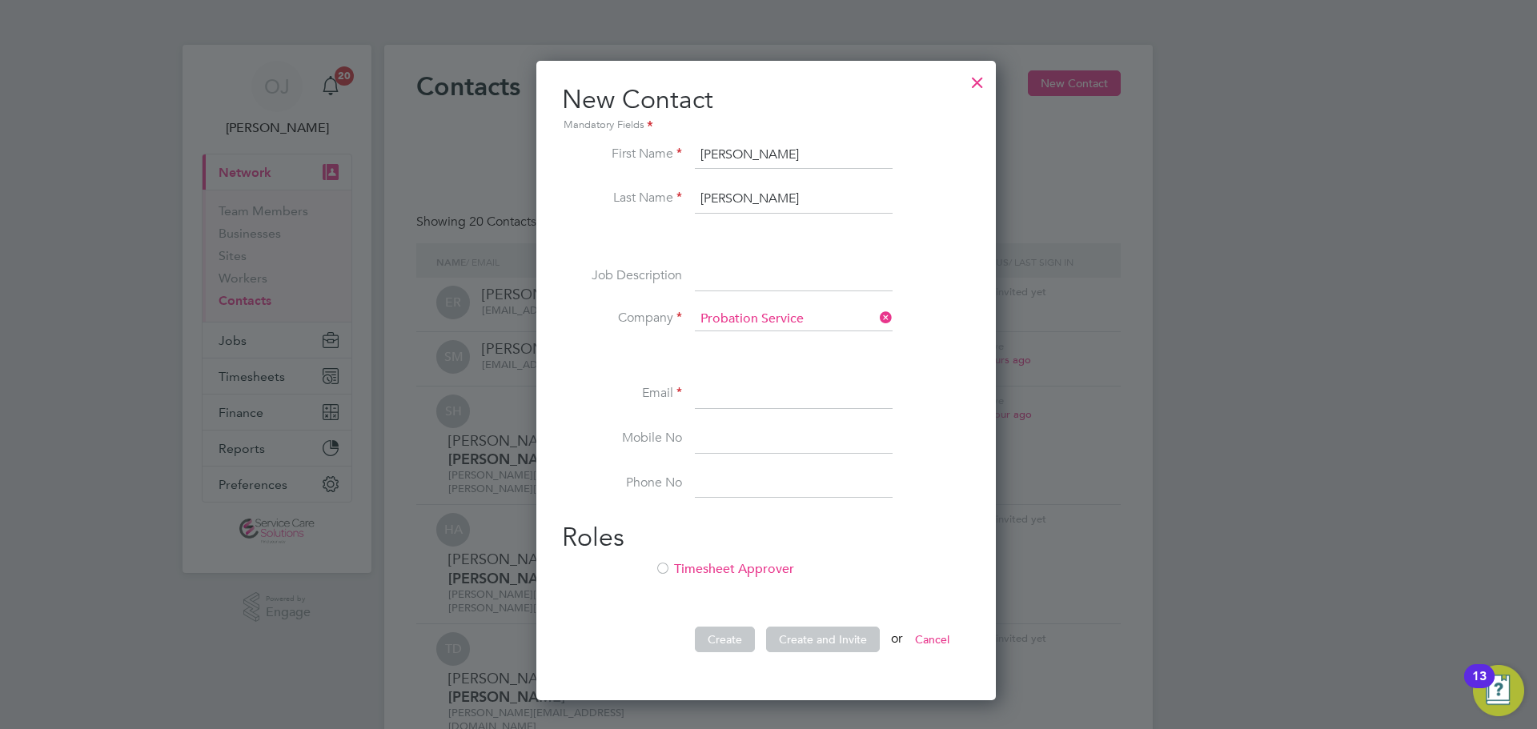
click at [820, 393] on input at bounding box center [794, 394] width 198 height 29
paste input "[PERSON_NAME][EMAIL_ADDRESS][PERSON_NAME][DOMAIN_NAME]"
type input "[PERSON_NAME][EMAIL_ADDRESS][PERSON_NAME][DOMAIN_NAME]"
click at [934, 362] on li at bounding box center [766, 355] width 408 height 17
click at [733, 564] on li "Timesheet Approver" at bounding box center [766, 577] width 408 height 33
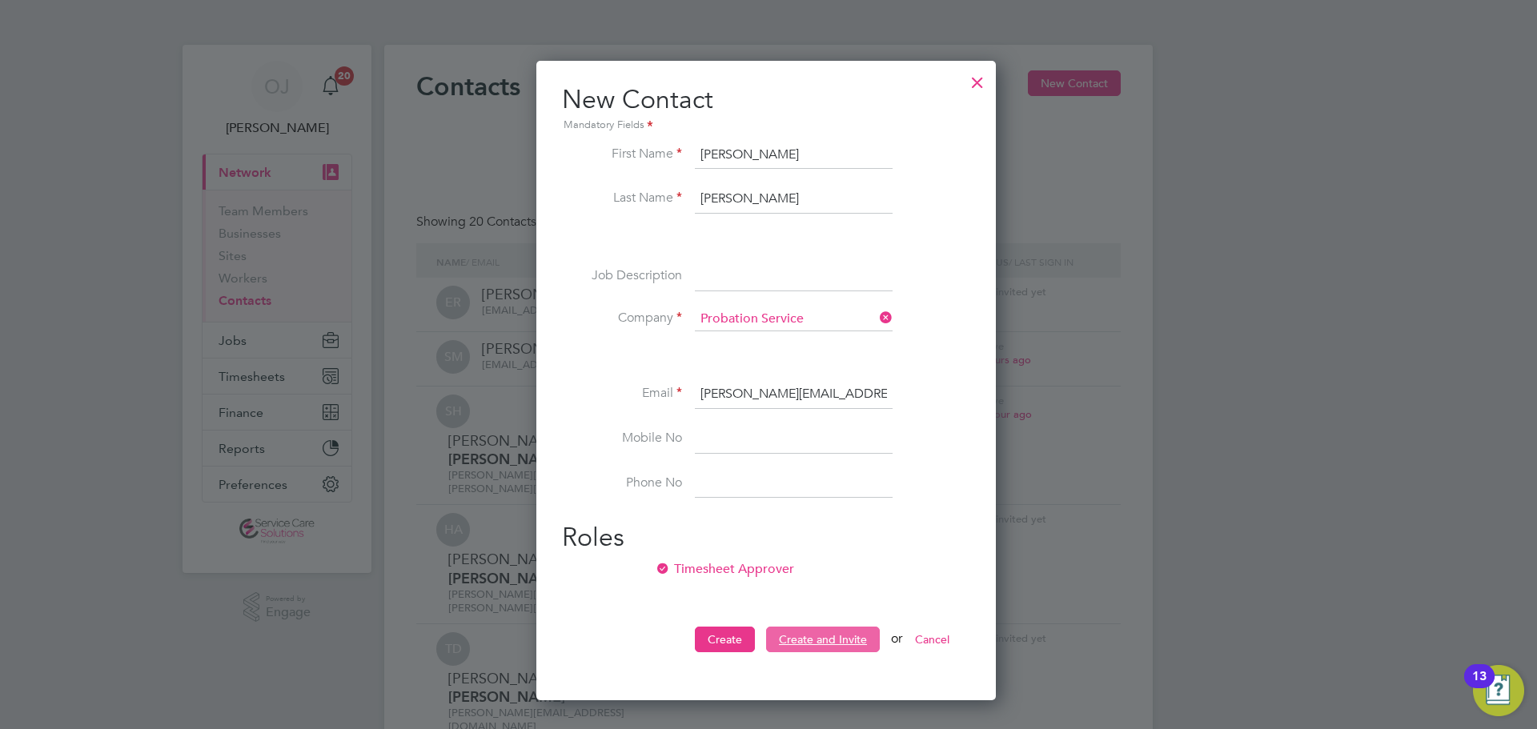
click at [818, 639] on button "Create and Invite" at bounding box center [823, 640] width 114 height 26
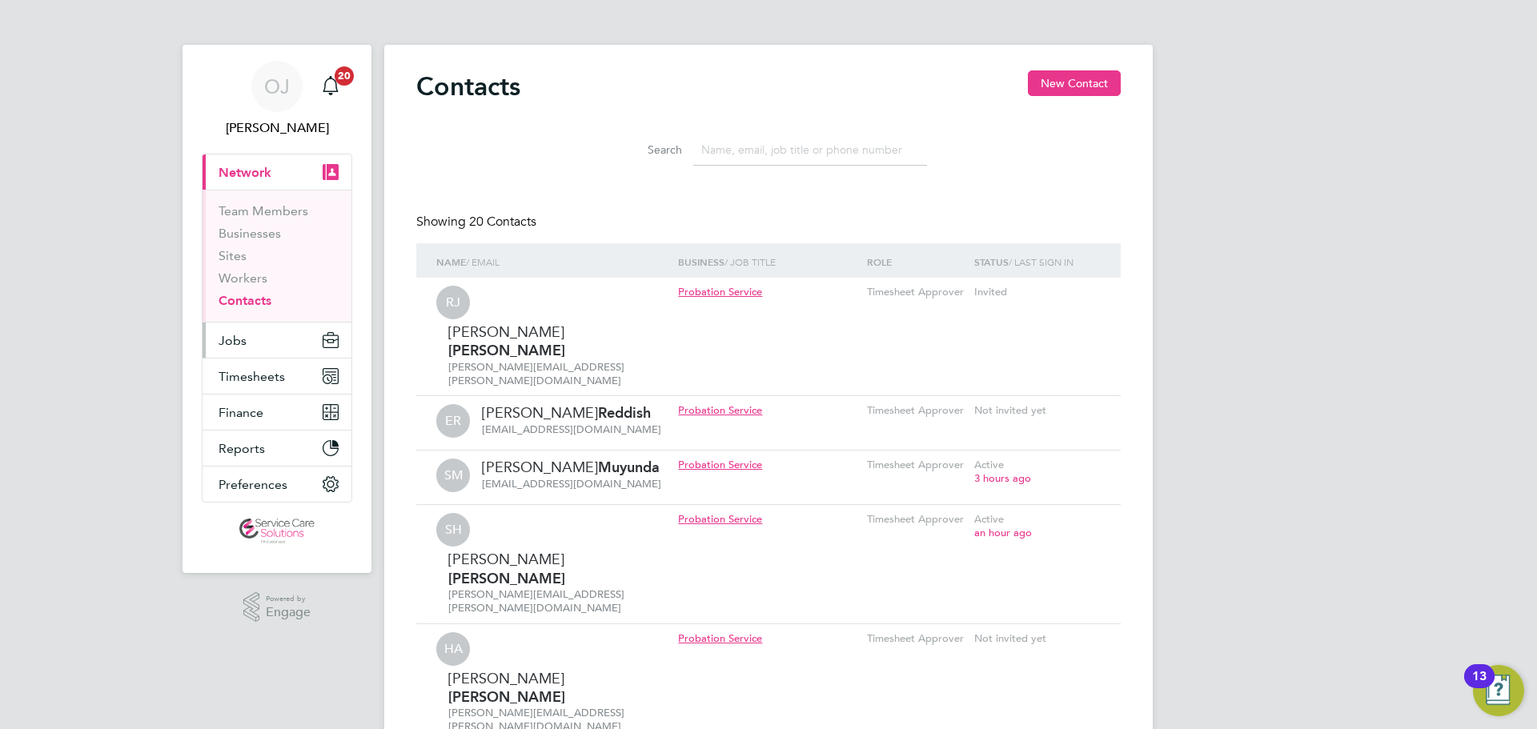
click at [253, 342] on button "Jobs" at bounding box center [276, 340] width 149 height 35
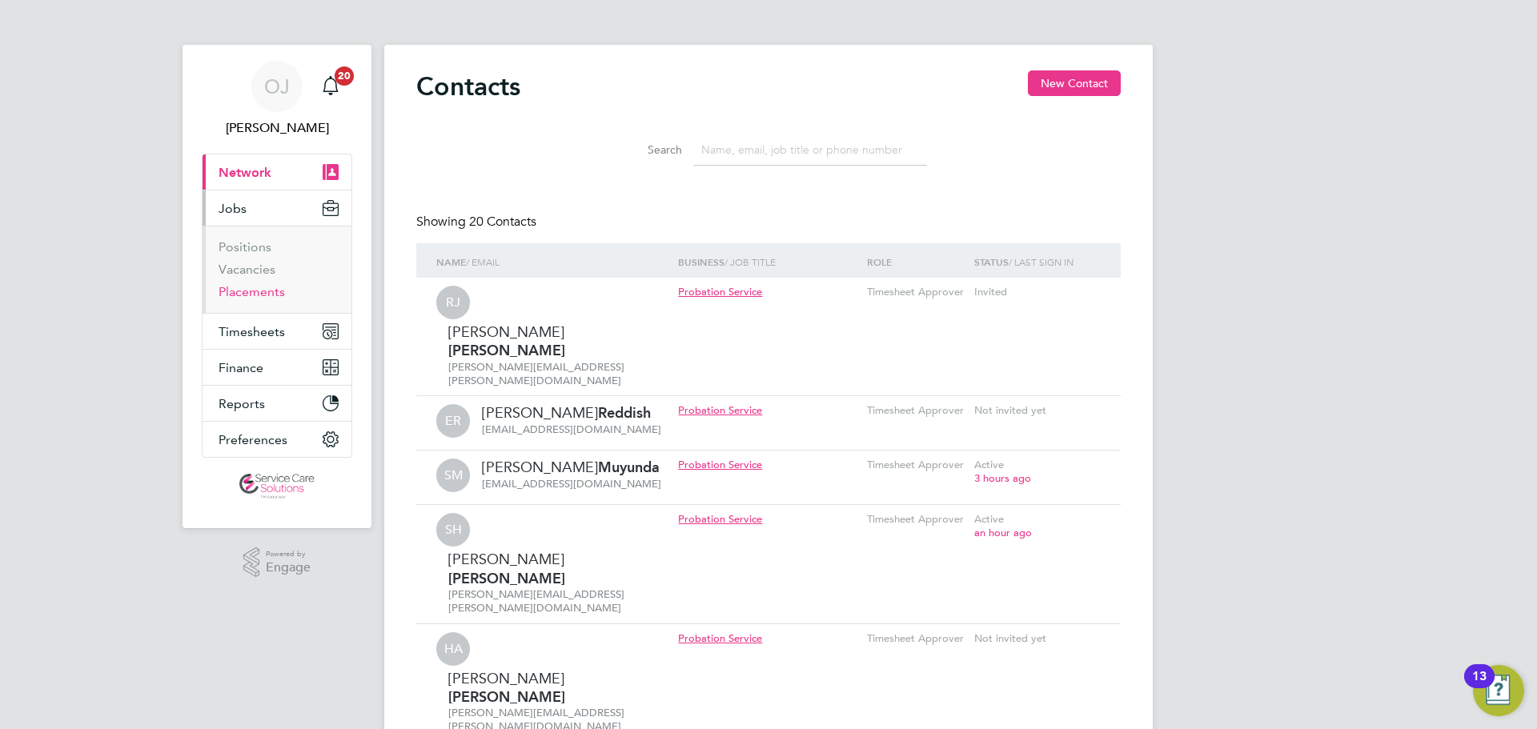
click at [258, 292] on link "Placements" at bounding box center [251, 291] width 66 height 15
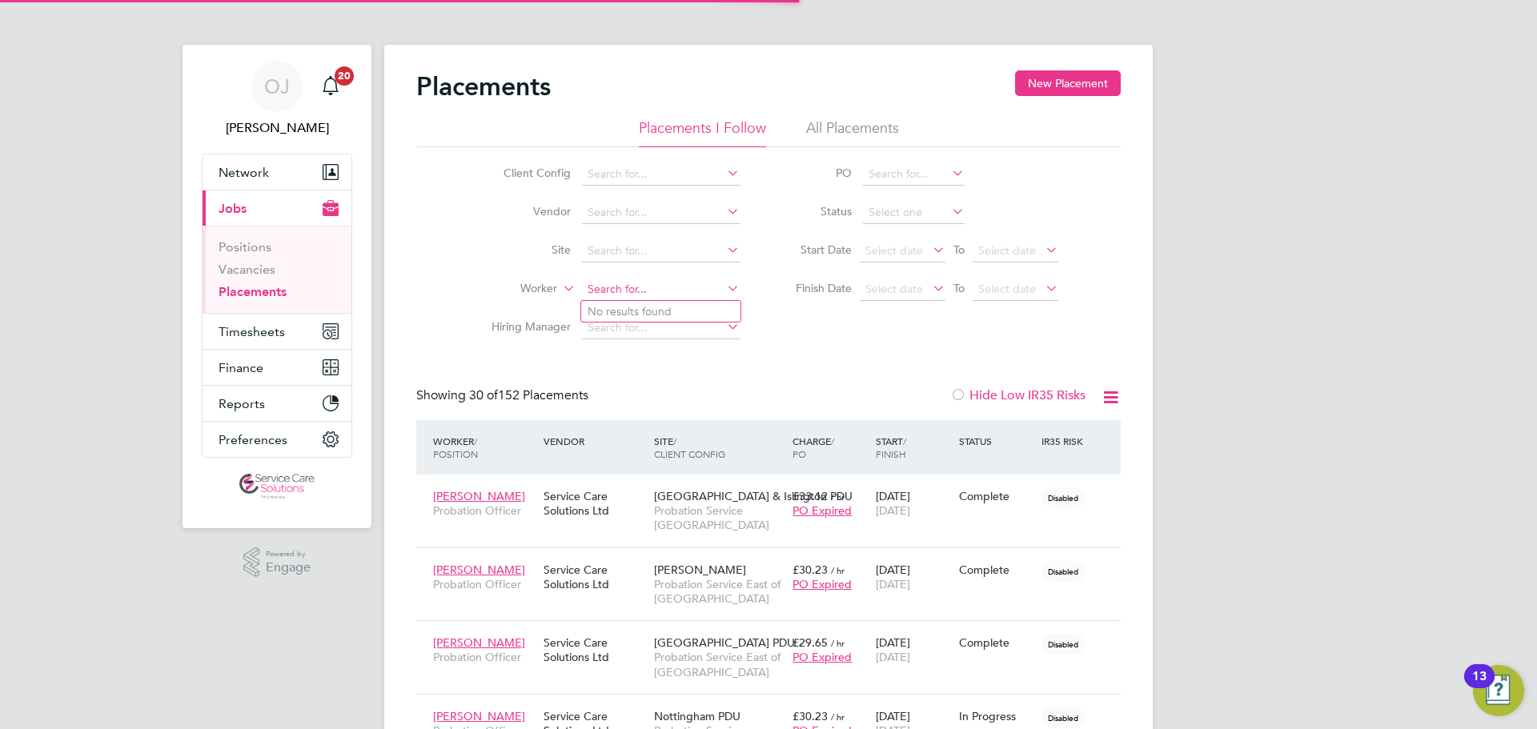
click at [598, 291] on input at bounding box center [661, 290] width 158 height 22
click at [672, 303] on li "[PERSON_NAME] Middle ton" at bounding box center [660, 312] width 159 height 22
type input "[PERSON_NAME]"
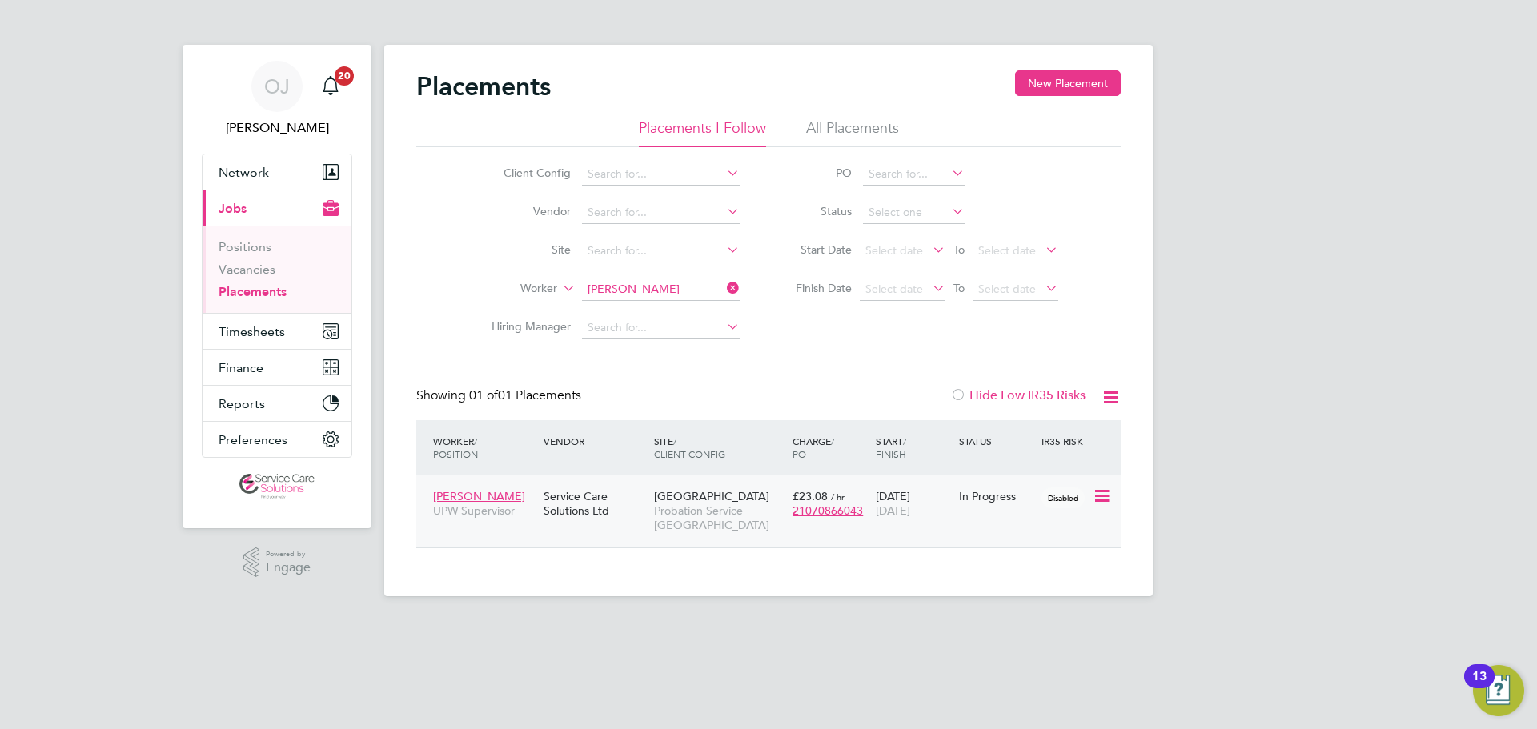
click at [987, 522] on div "[PERSON_NAME] UPW Supervisor Service Care Solutions Ltd [GEOGRAPHIC_DATA] Proba…" at bounding box center [768, 511] width 704 height 73
click at [921, 491] on div "[DATE] [DATE]" at bounding box center [913, 503] width 83 height 45
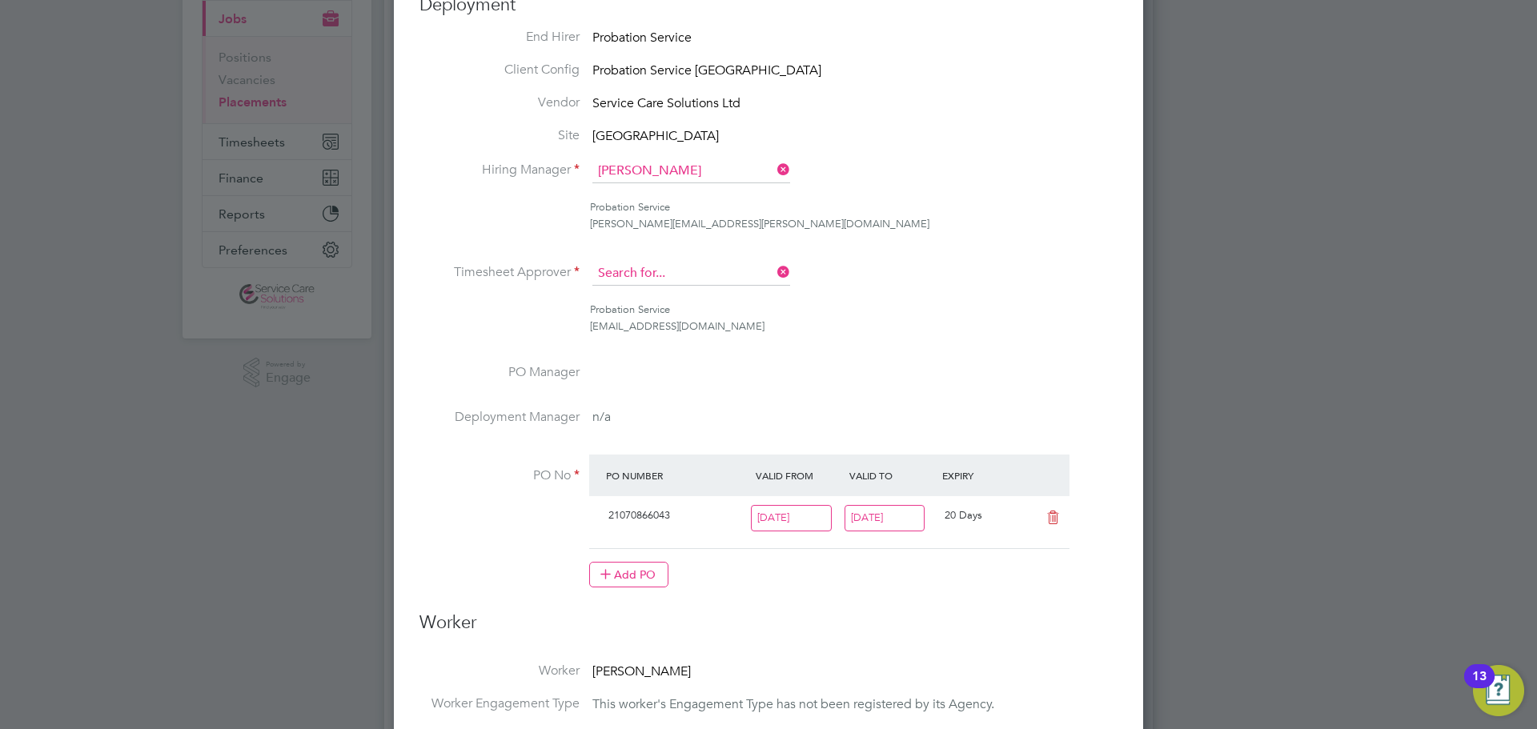
click at [684, 272] on input at bounding box center [691, 274] width 198 height 24
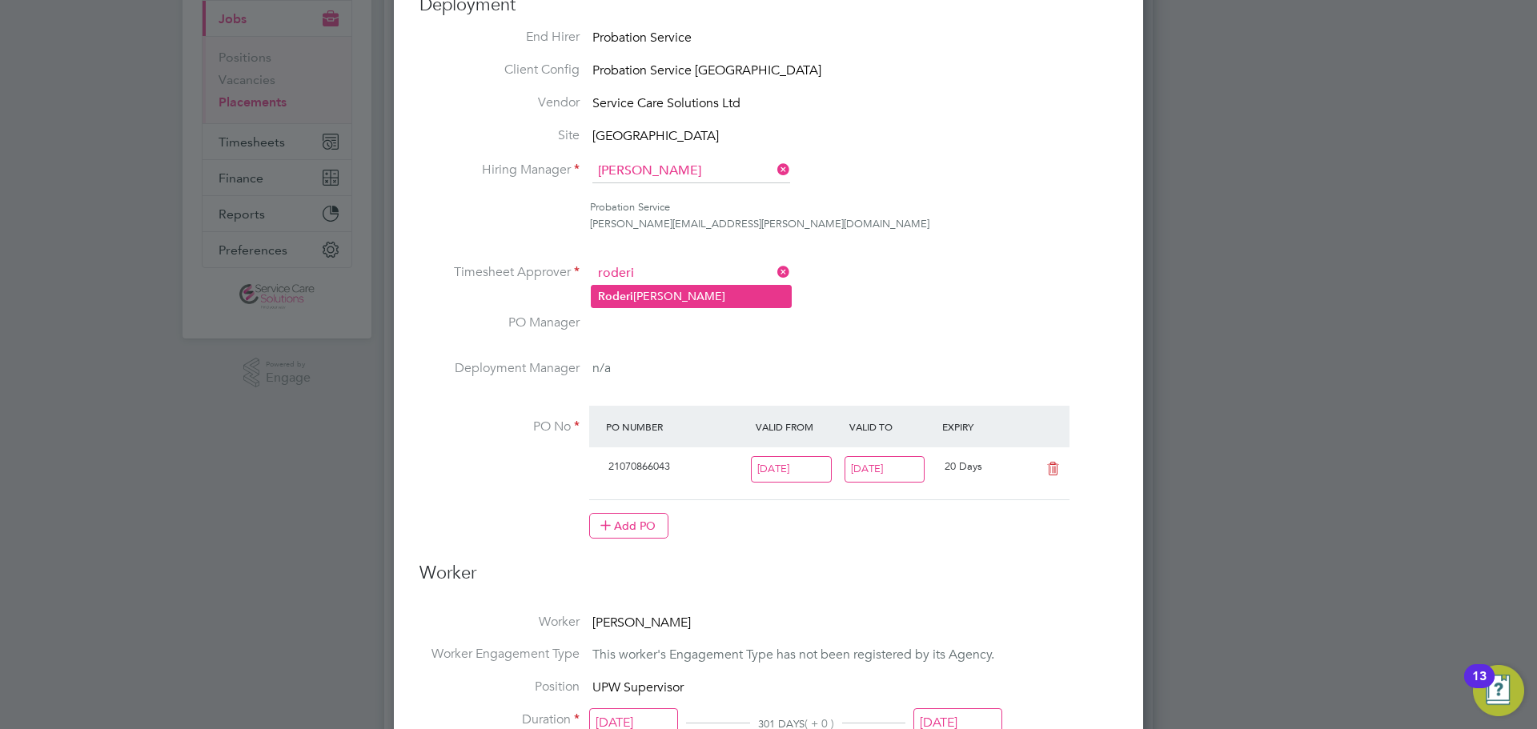
click at [668, 299] on li "[PERSON_NAME]" at bounding box center [690, 297] width 199 height 22
type input "[PERSON_NAME]"
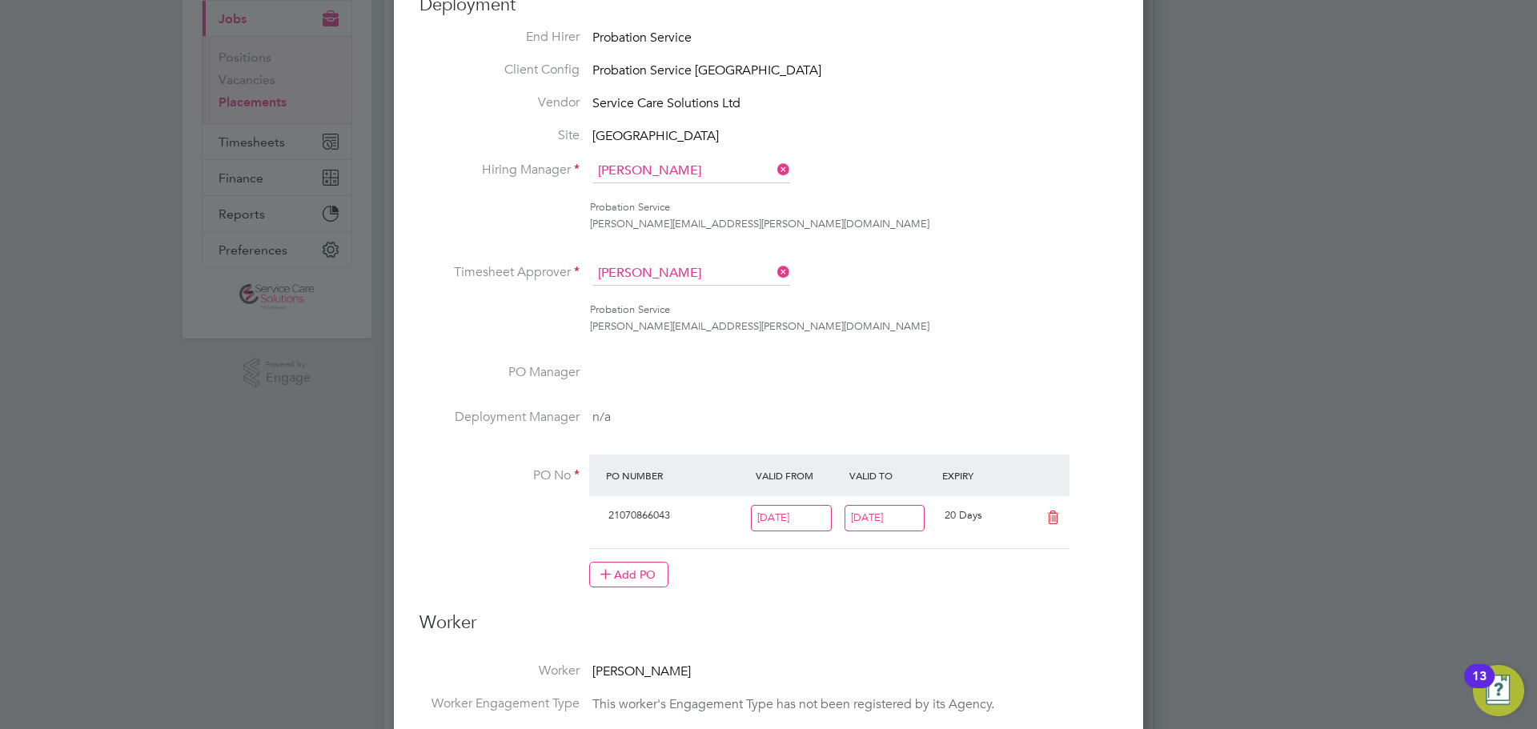
click at [1053, 283] on li "Timesheet Approver [PERSON_NAME]" at bounding box center [768, 282] width 698 height 40
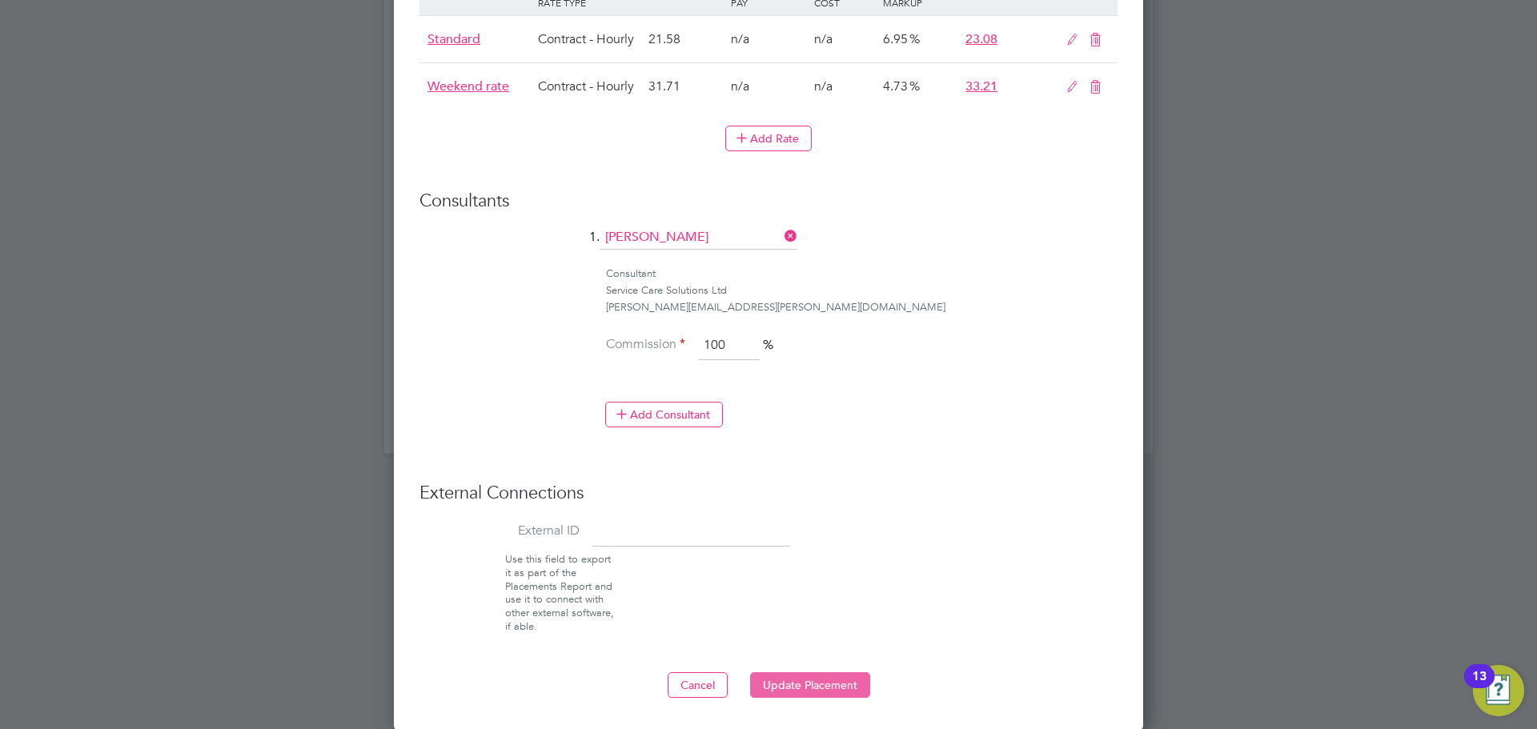
click at [836, 675] on button "Update Placement" at bounding box center [810, 685] width 120 height 26
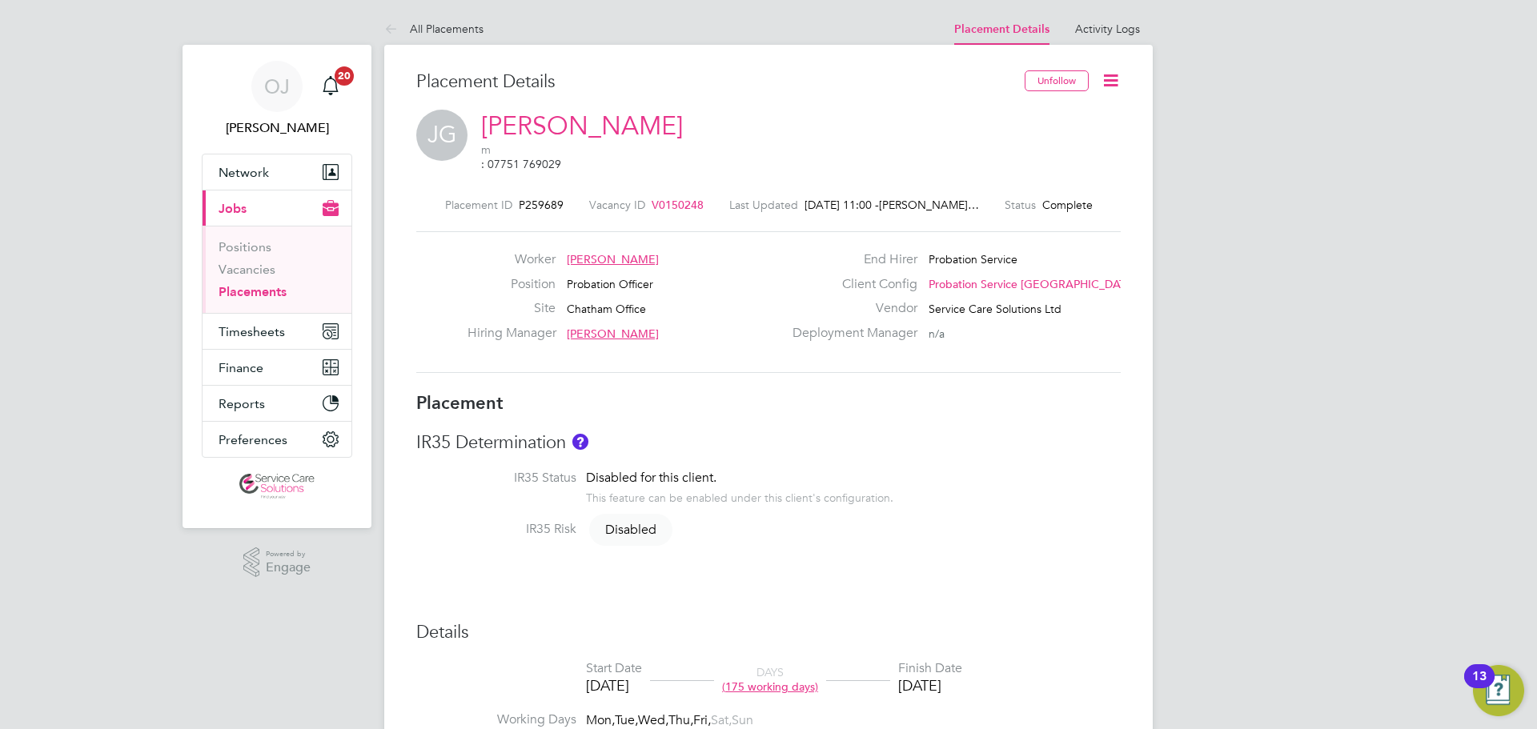
click at [1104, 81] on icon at bounding box center [1110, 80] width 20 height 20
click at [832, 147] on div "[PERSON_NAME] m : 07751 769029" at bounding box center [768, 144] width 704 height 69
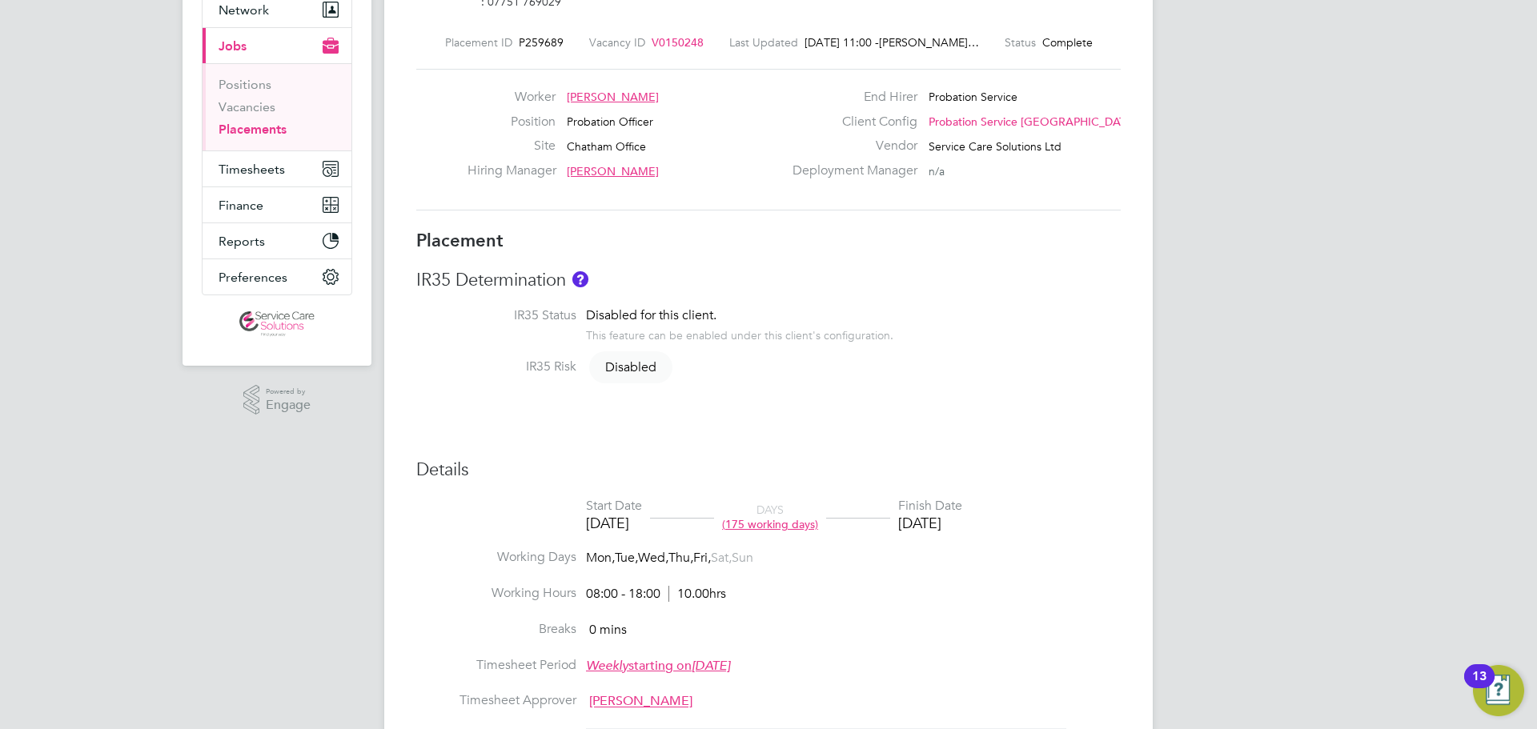
scroll to position [320, 0]
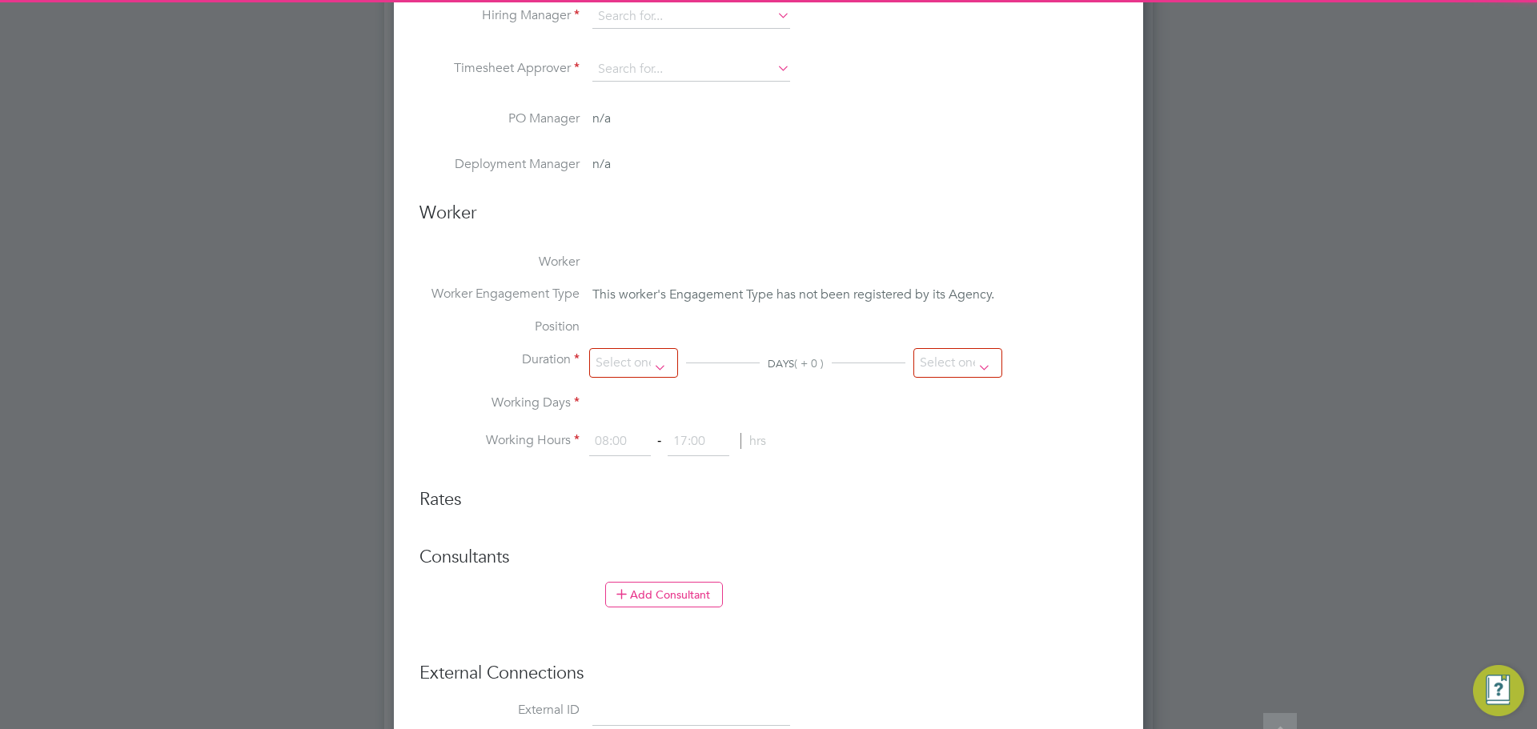
type input "[PERSON_NAME]"
type input "[DATE]"
type input "08:00"
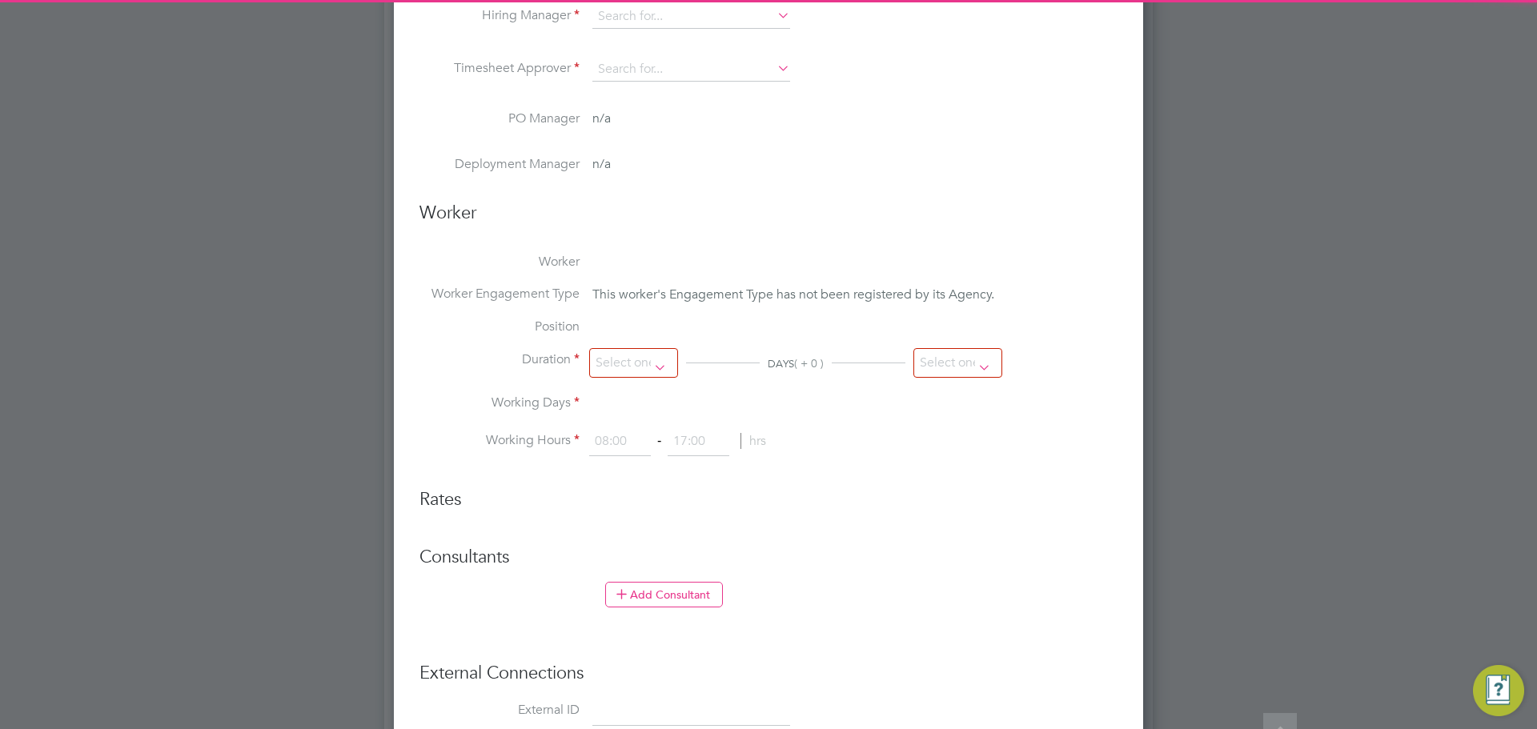
type input "18:00"
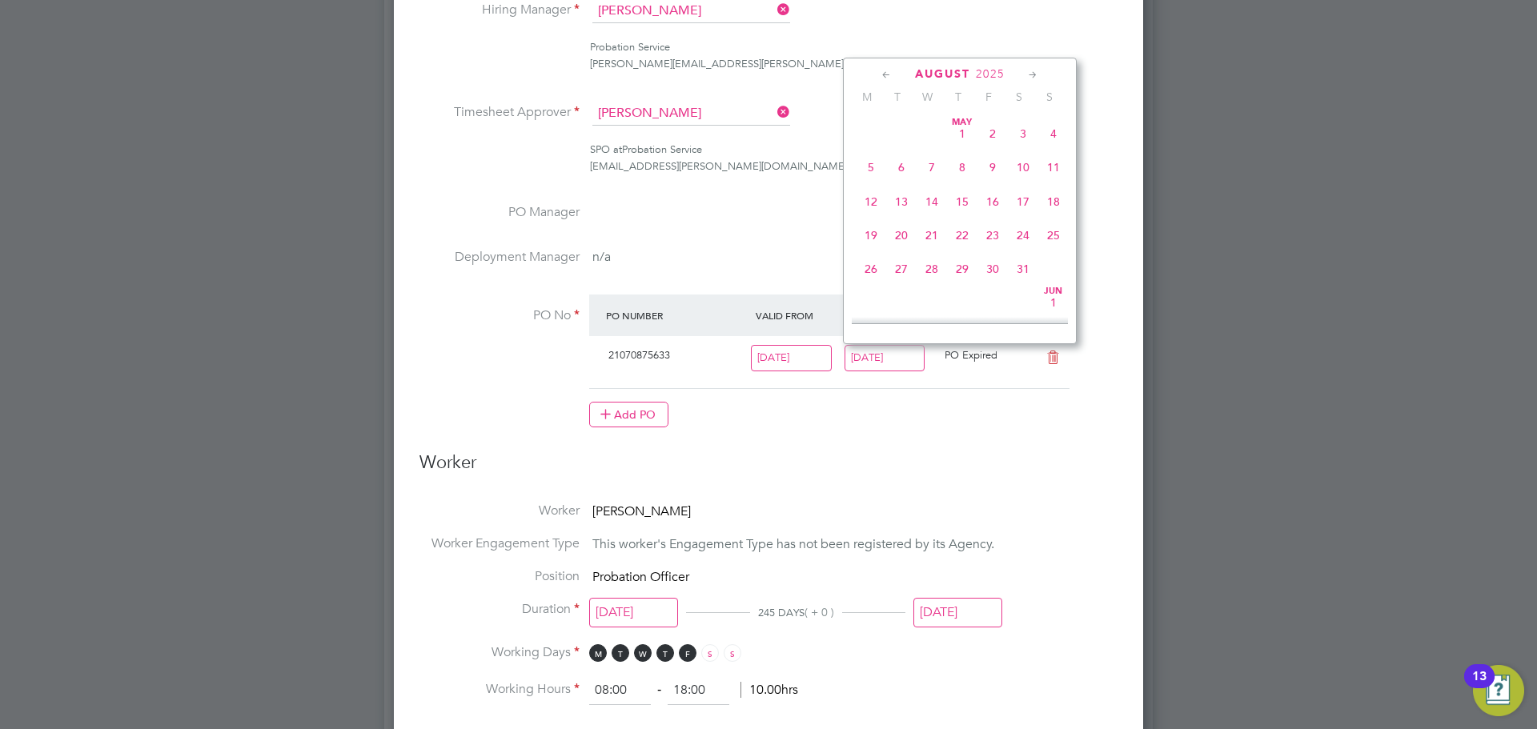
click at [888, 357] on input "[DATE]" at bounding box center [884, 358] width 81 height 26
click at [1060, 220] on span "31" at bounding box center [1053, 209] width 30 height 30
type input "[DATE]"
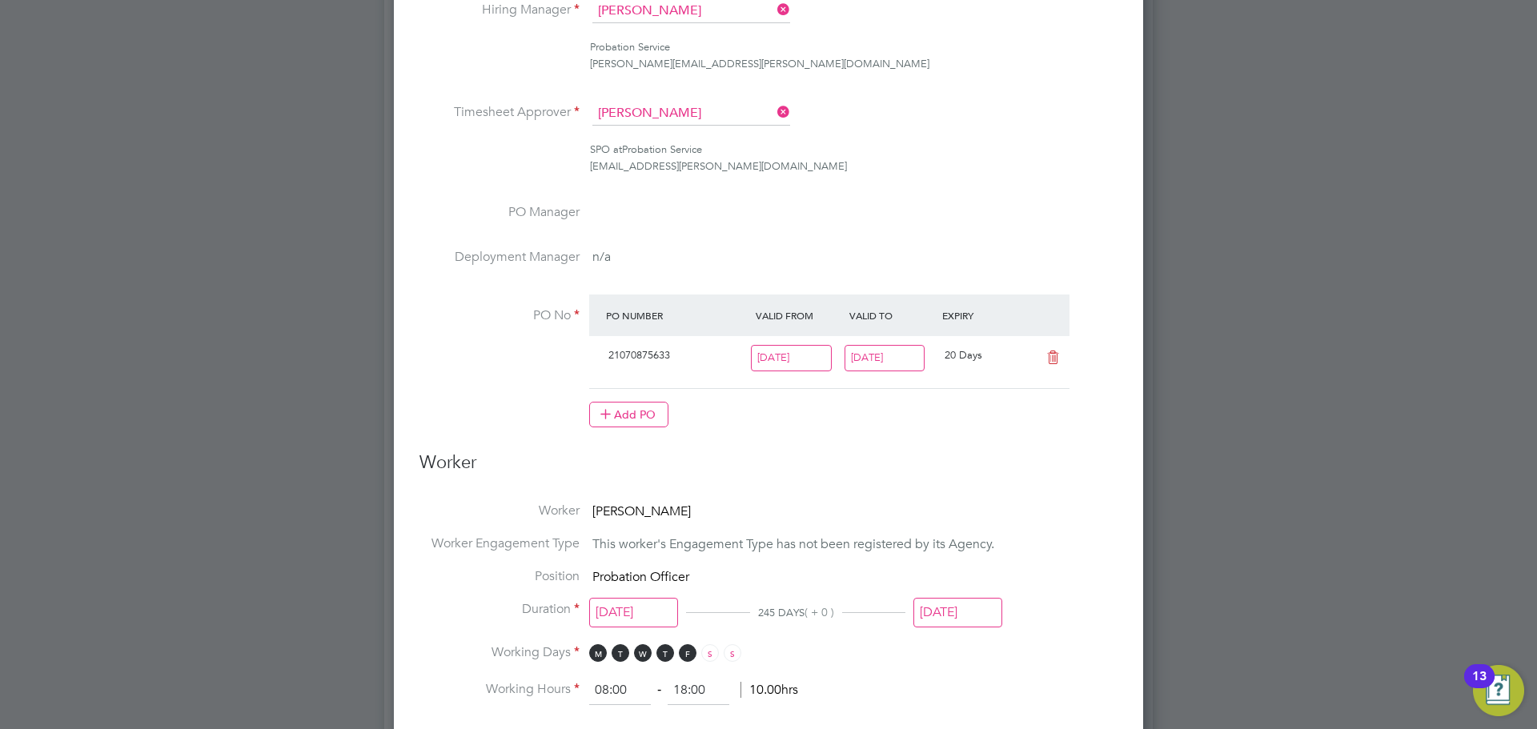
click at [963, 621] on input "[DATE]" at bounding box center [957, 613] width 89 height 30
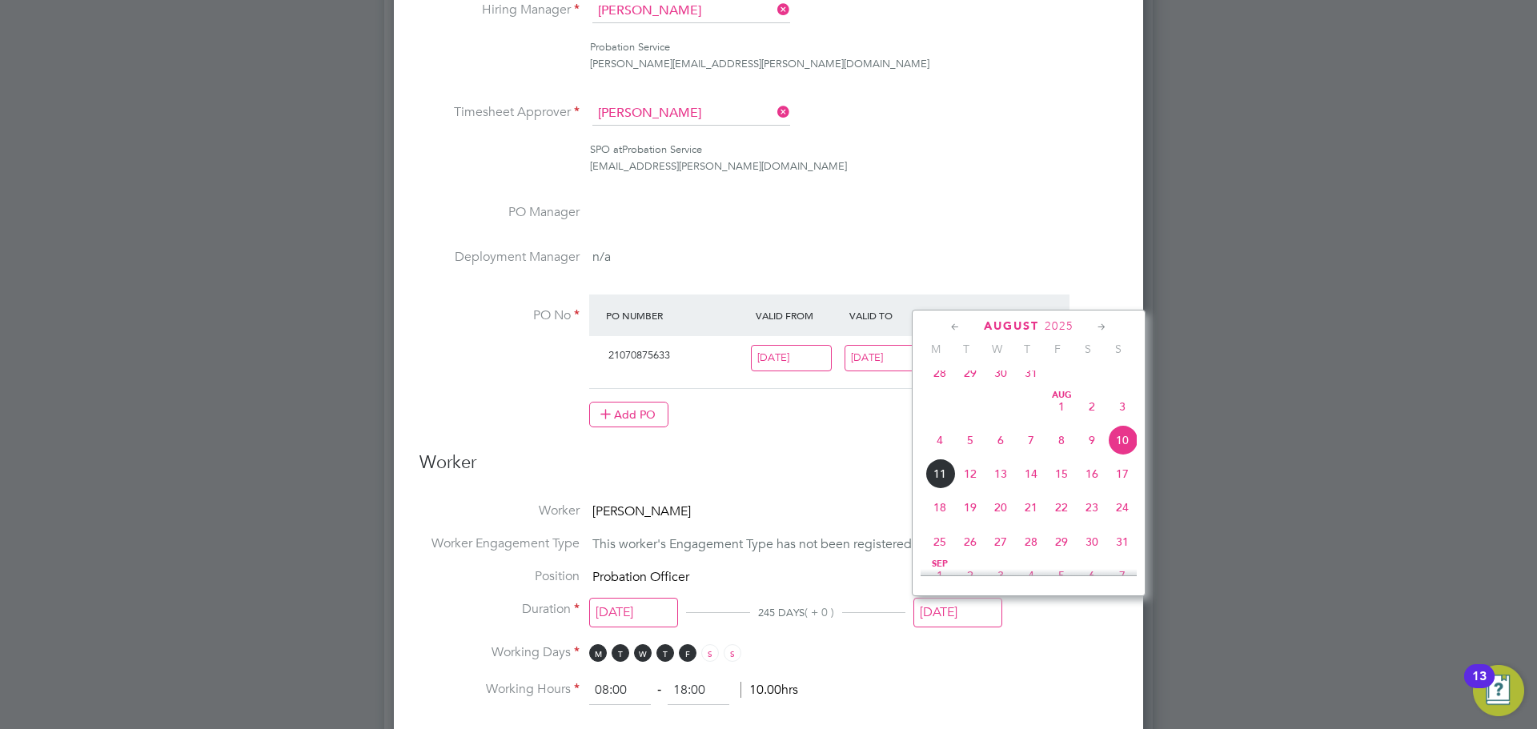
click at [1123, 557] on span "31" at bounding box center [1122, 542] width 30 height 30
type input "[DATE]"
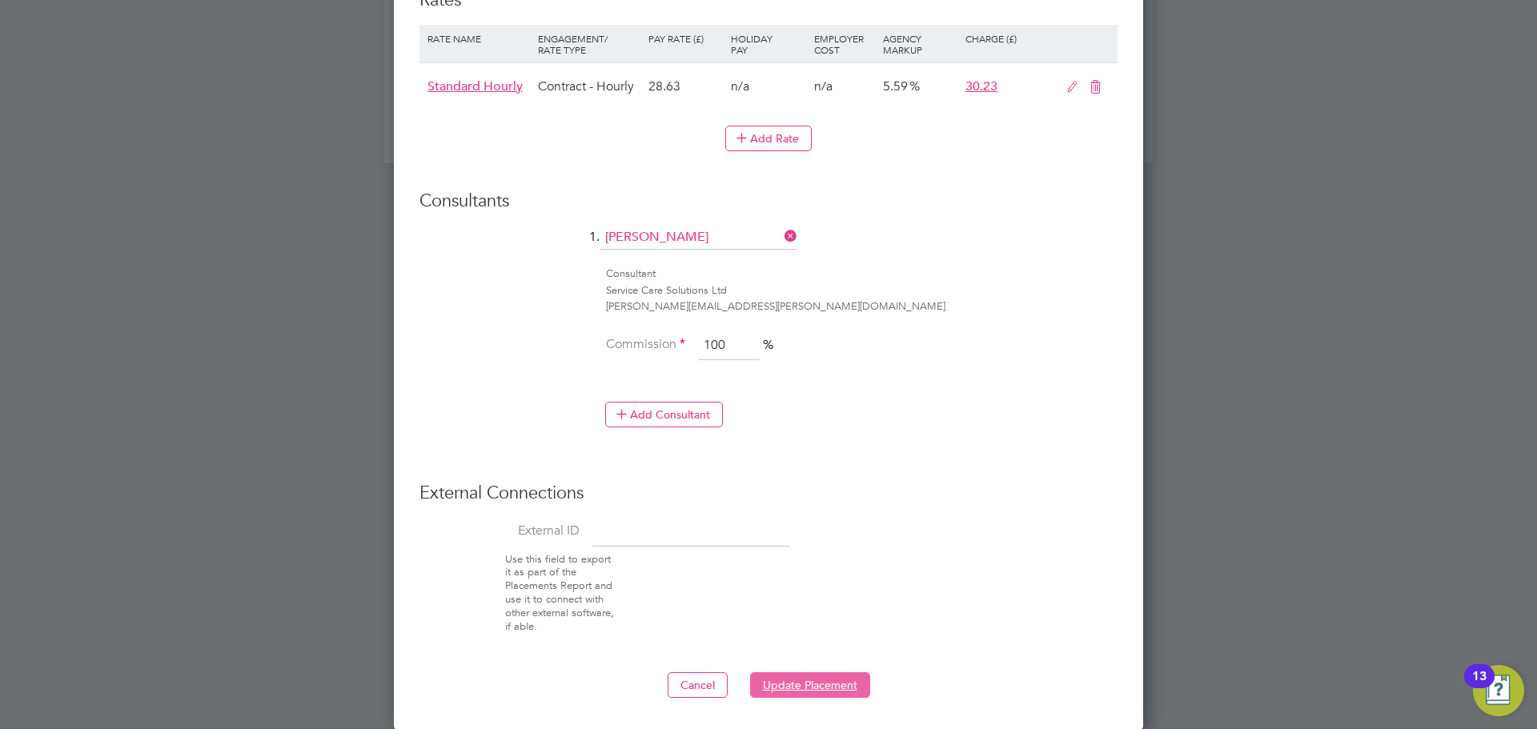
click at [799, 692] on button "Update Placement" at bounding box center [810, 685] width 120 height 26
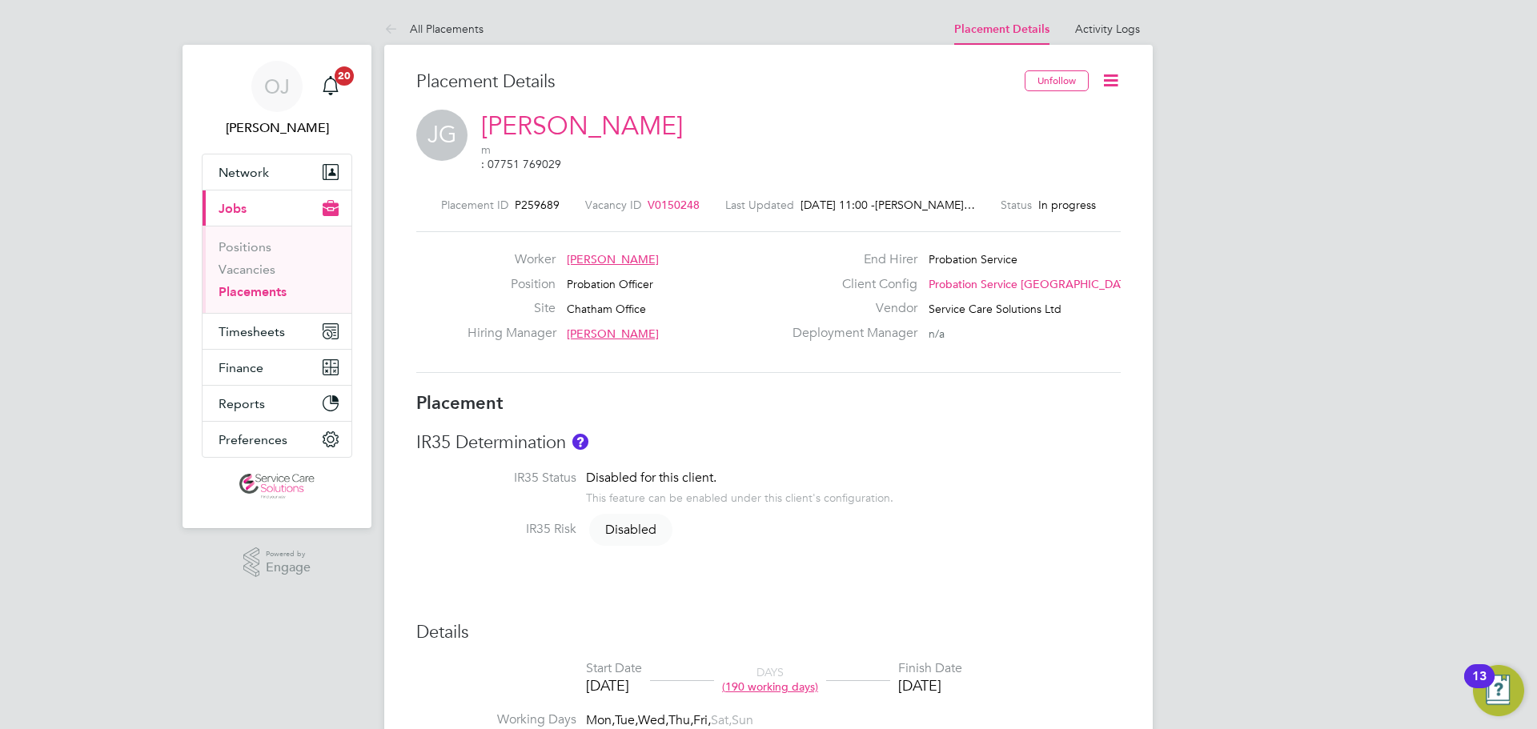
scroll to position [160, 0]
